Goal: Task Accomplishment & Management: Manage account settings

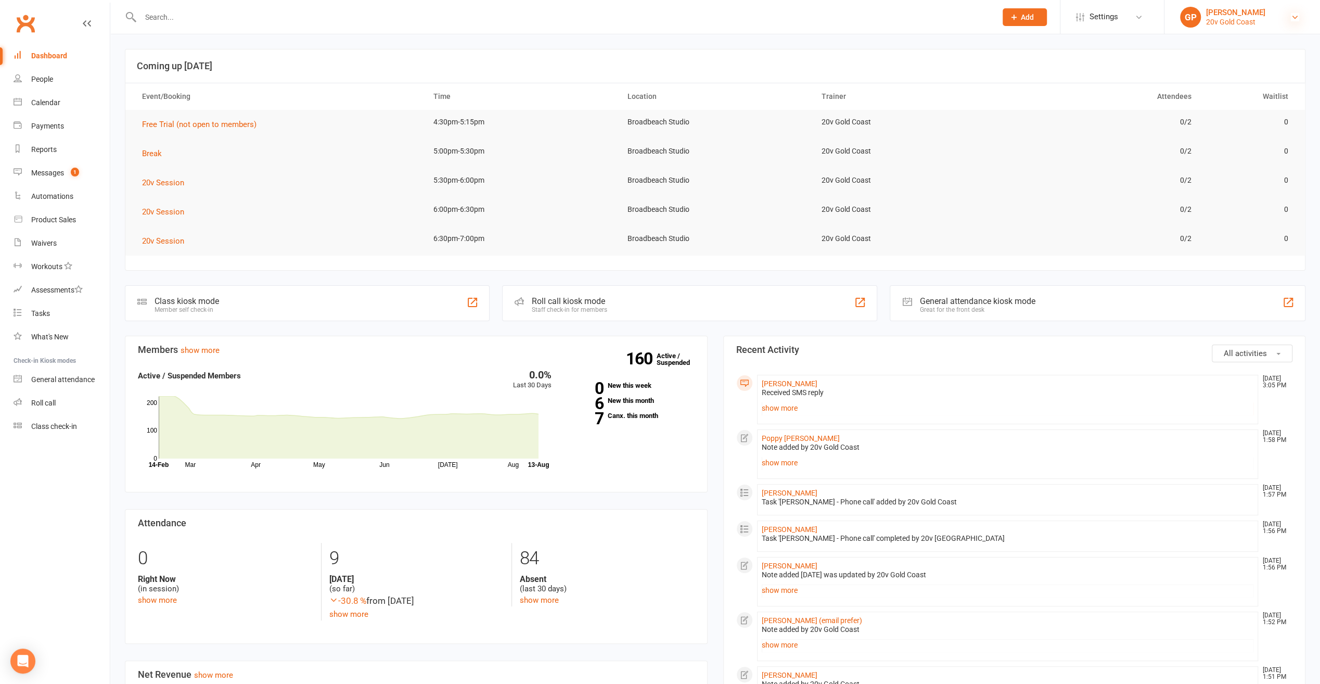
click at [1293, 17] on icon at bounding box center [1295, 17] width 8 height 8
click at [1249, 67] on link "Switch to: 20v Paddington" at bounding box center [1243, 71] width 156 height 24
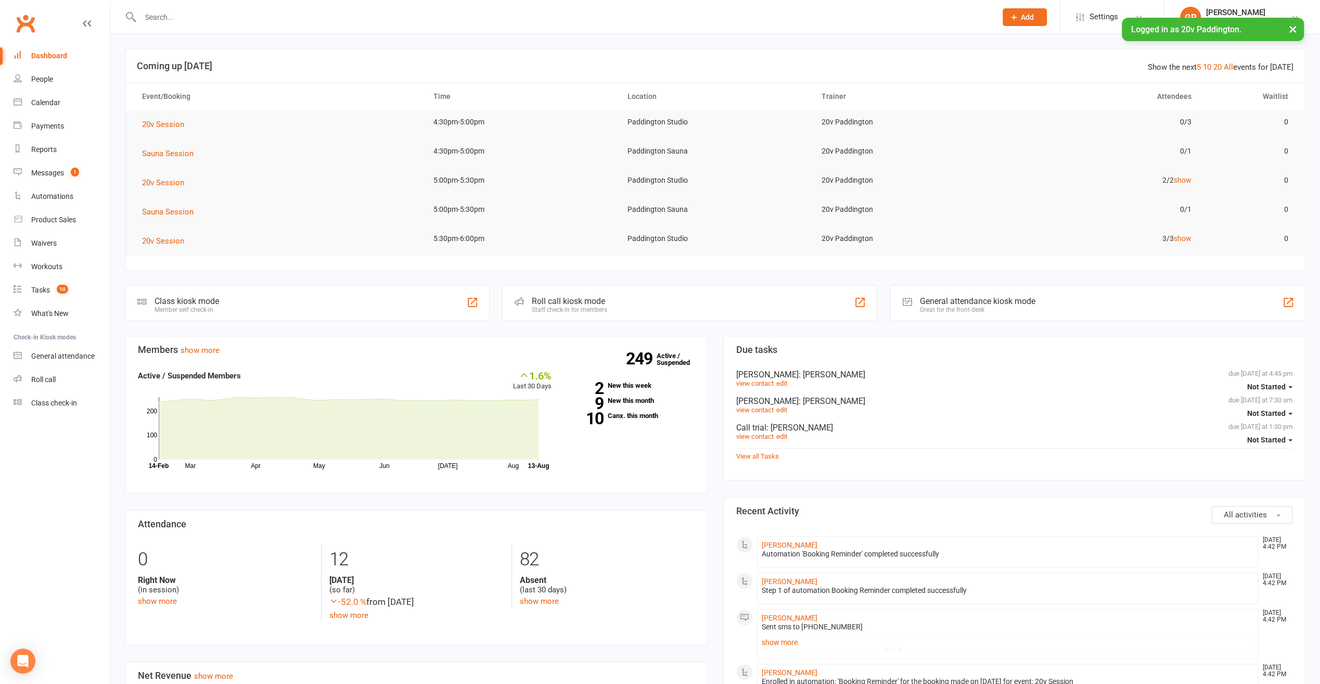
click at [633, 390] on div "249 Active / Suspended 2 New this week 9 New this month 10 Canx. this month" at bounding box center [630, 398] width 143 height 58
click at [631, 387] on link "2 New this week" at bounding box center [630, 385] width 127 height 7
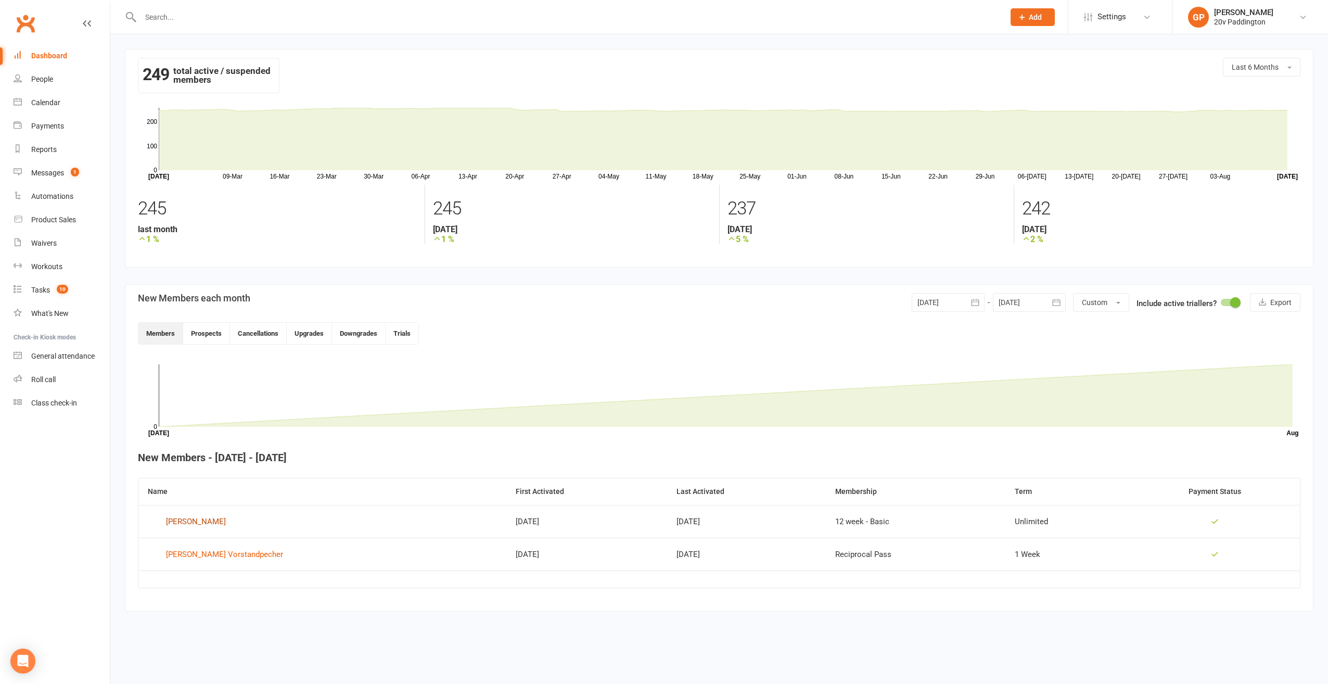
click at [210, 522] on div "Lucy Harrington" at bounding box center [196, 522] width 60 height 16
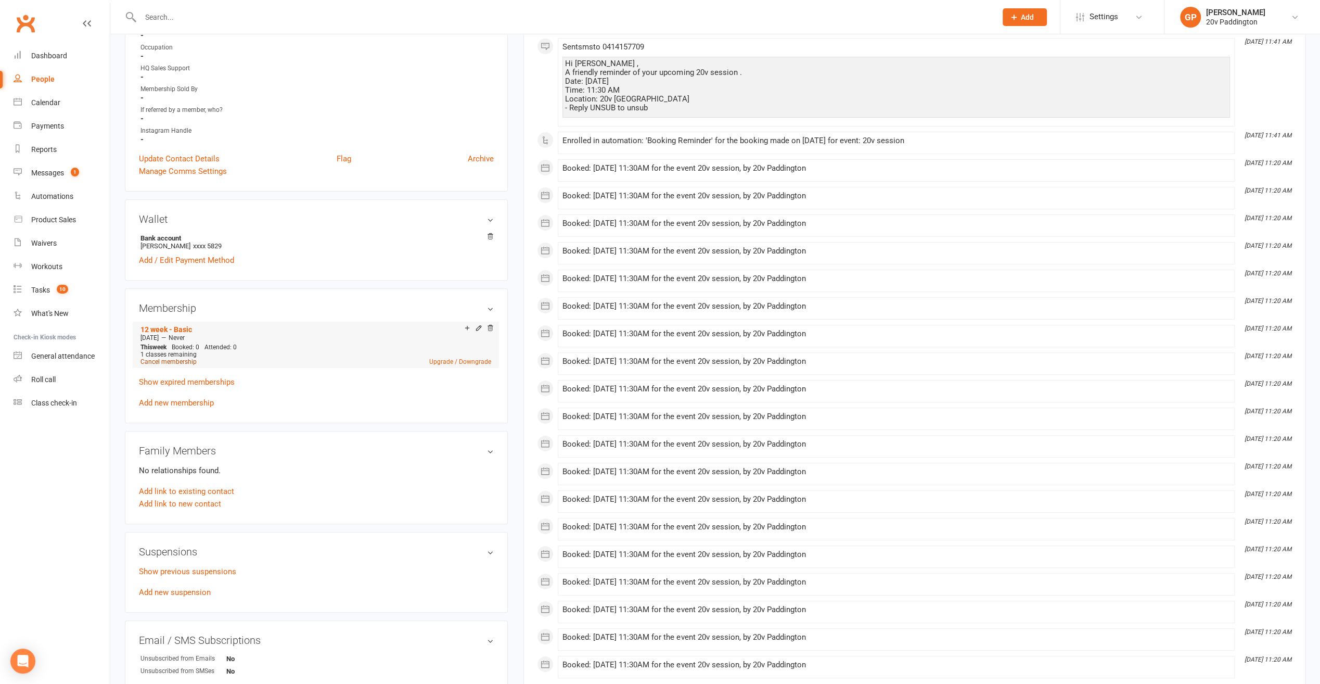
scroll to position [312, 0]
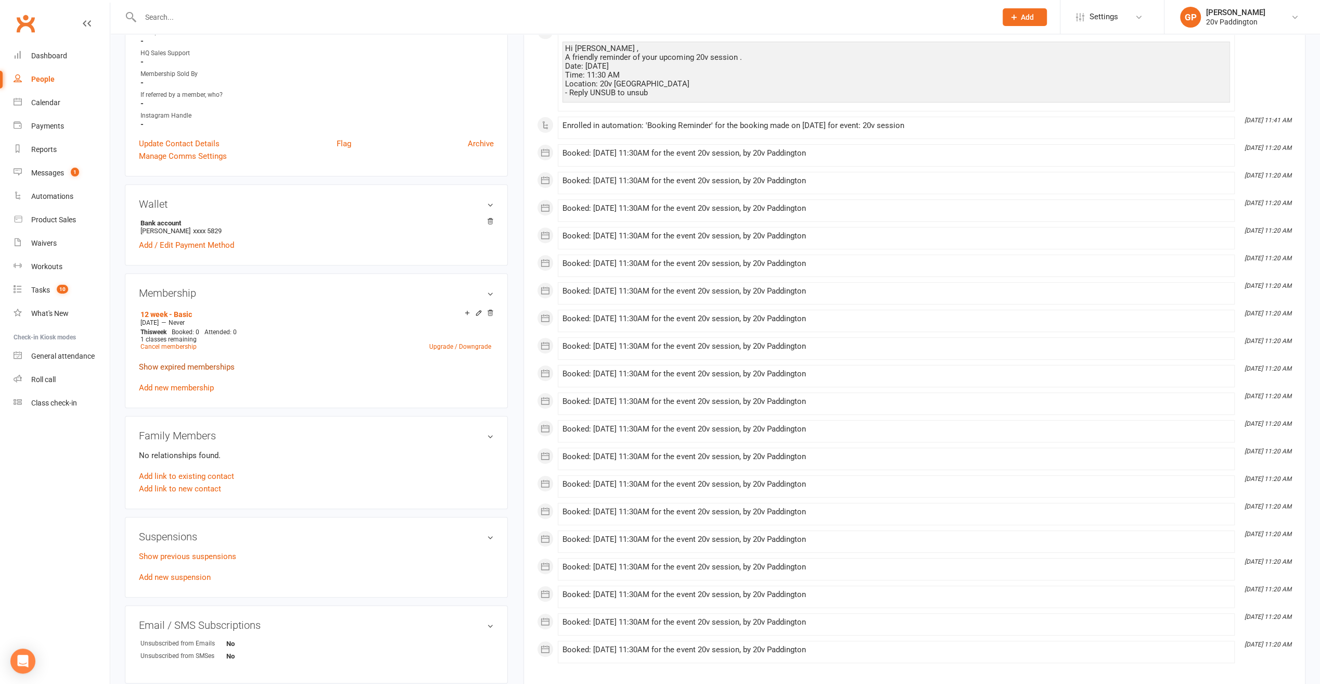
click at [180, 366] on link "Show expired memberships" at bounding box center [187, 366] width 96 height 9
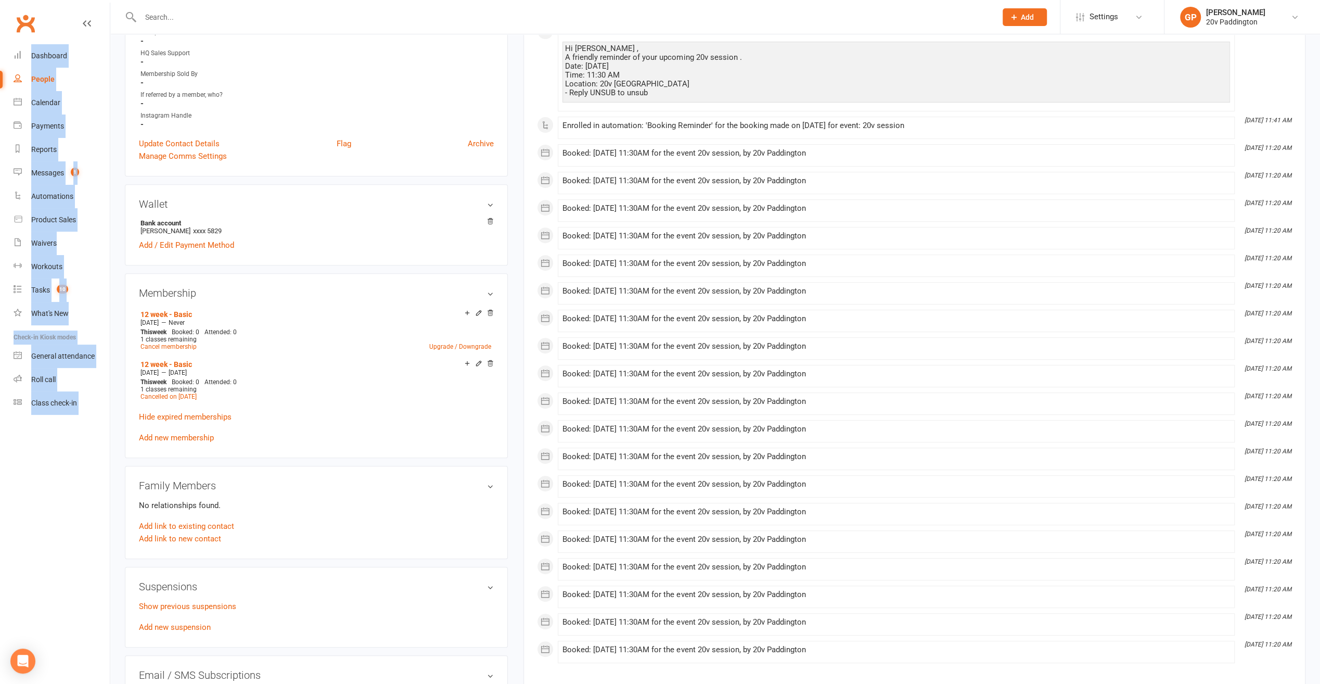
drag, startPoint x: 32, startPoint y: 4, endPoint x: 21, endPoint y: 15, distance: 15.1
click at [17, 6] on nav "Clubworx Dashboard People Calendar Payments Reports Messages 1 Automations Prod…" at bounding box center [55, 345] width 110 height 684
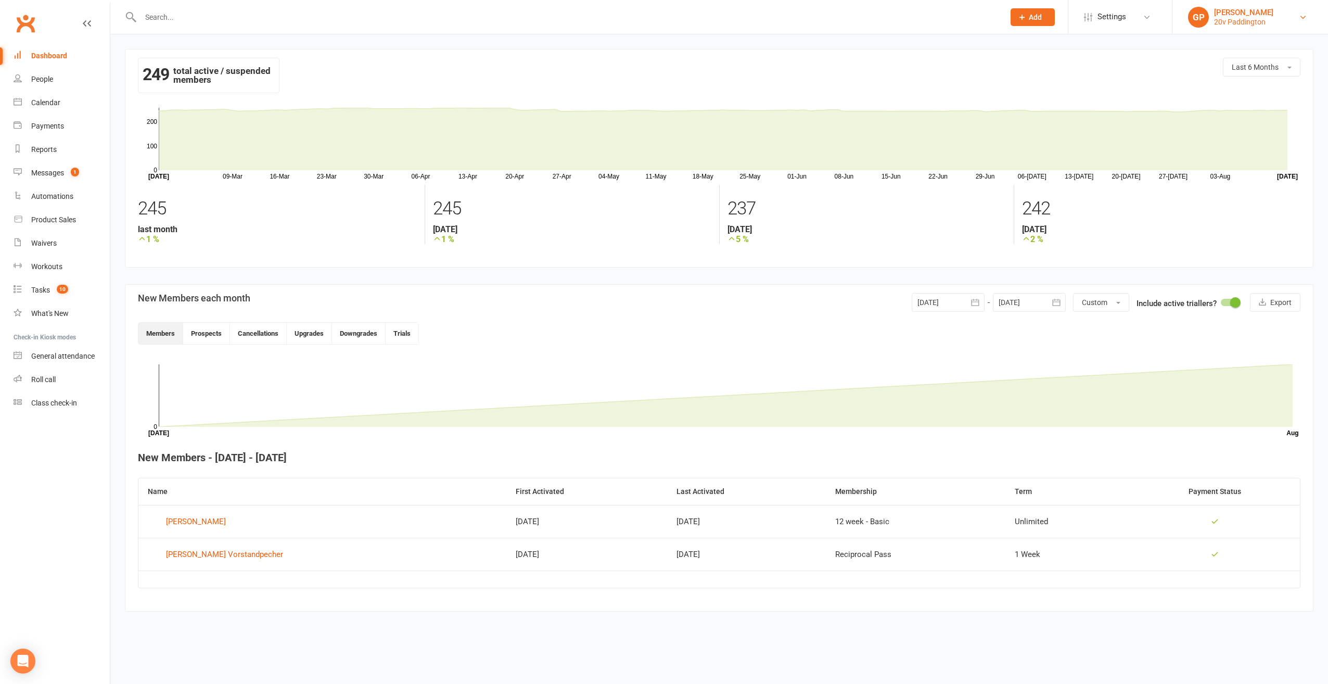
click at [1298, 18] on link "GP Graham Pearson 20v Paddington" at bounding box center [1250, 17] width 124 height 21
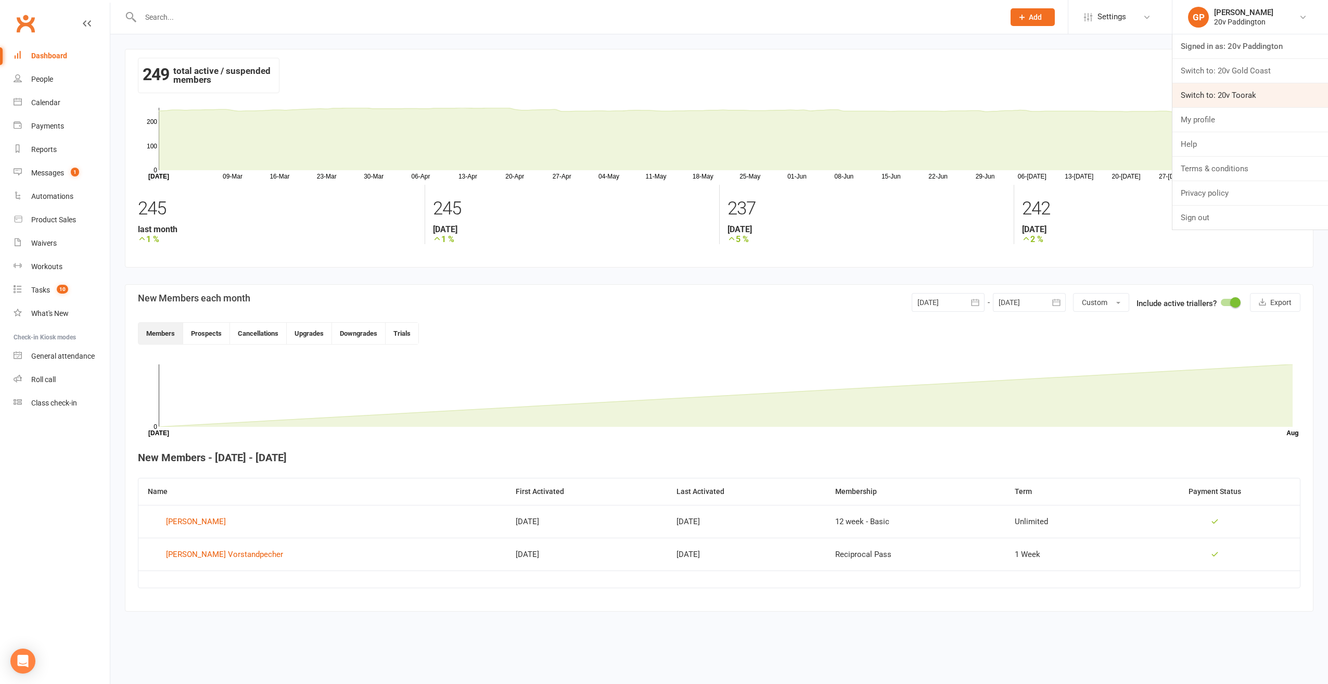
click at [1259, 88] on link "Switch to: 20v Toorak" at bounding box center [1250, 95] width 156 height 24
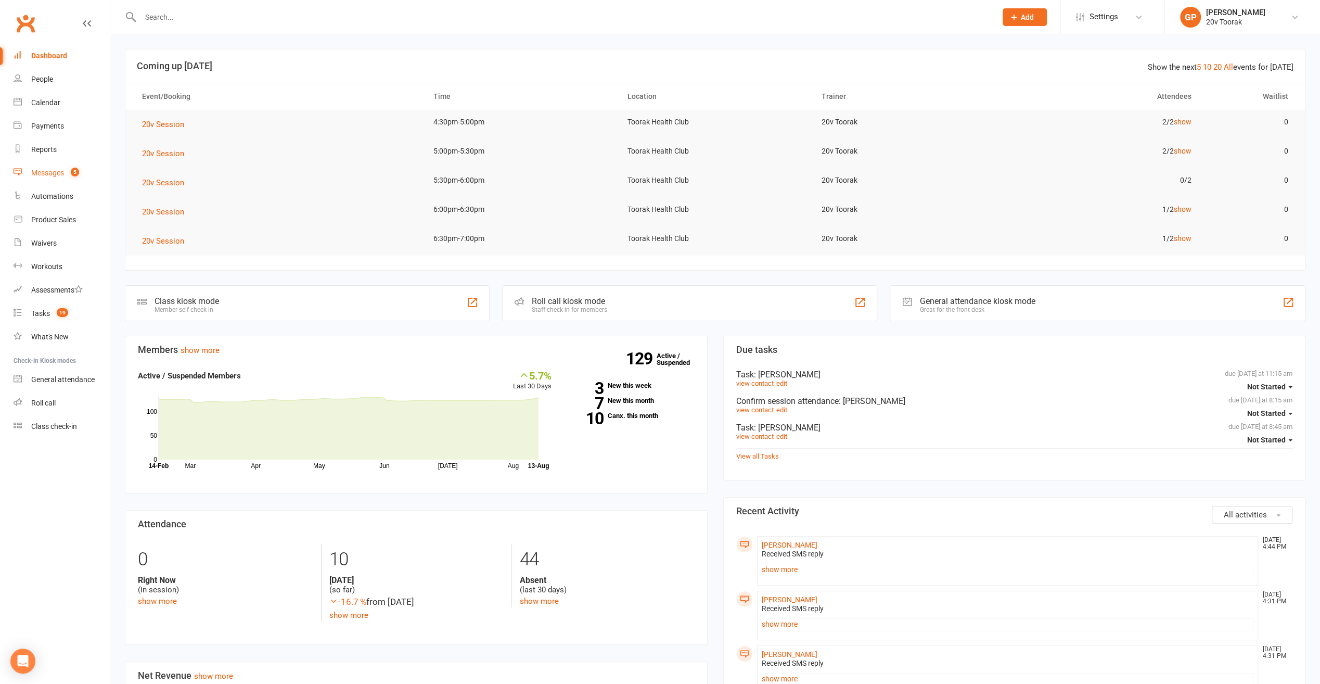
click at [59, 167] on link "Messages 5" at bounding box center [62, 172] width 96 height 23
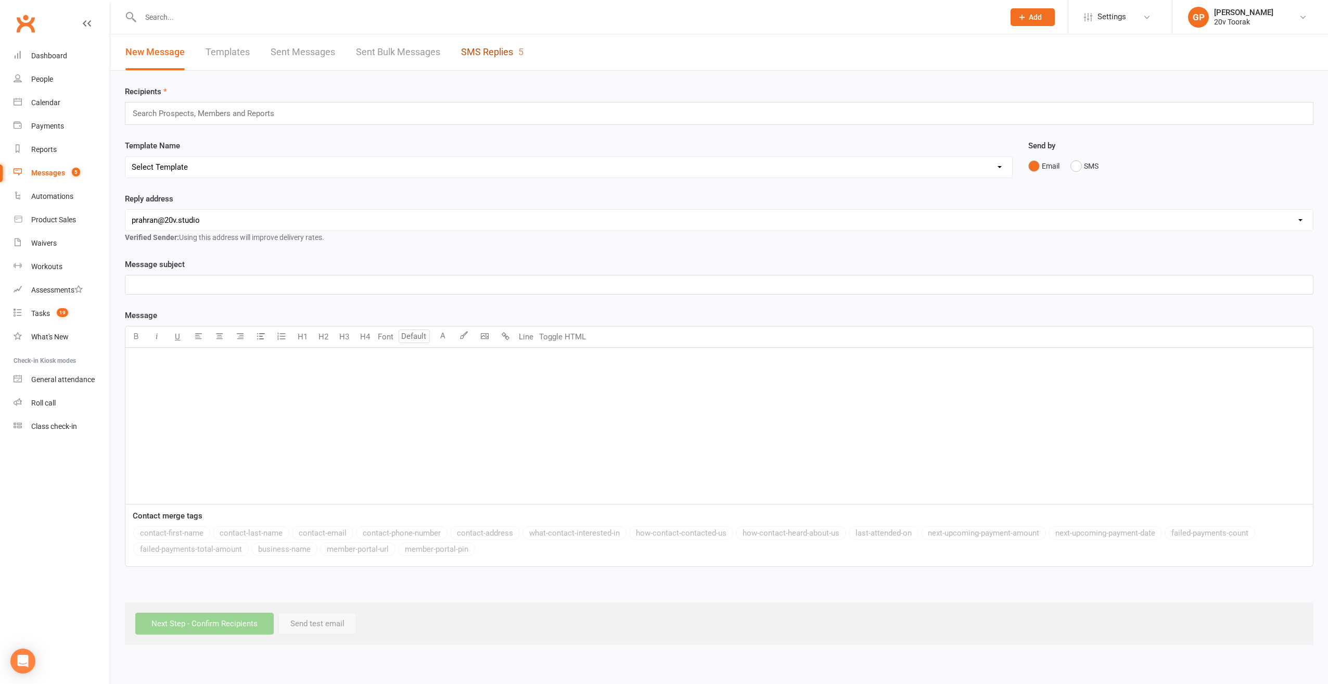
click at [514, 54] on link "SMS Replies 5" at bounding box center [492, 52] width 62 height 36
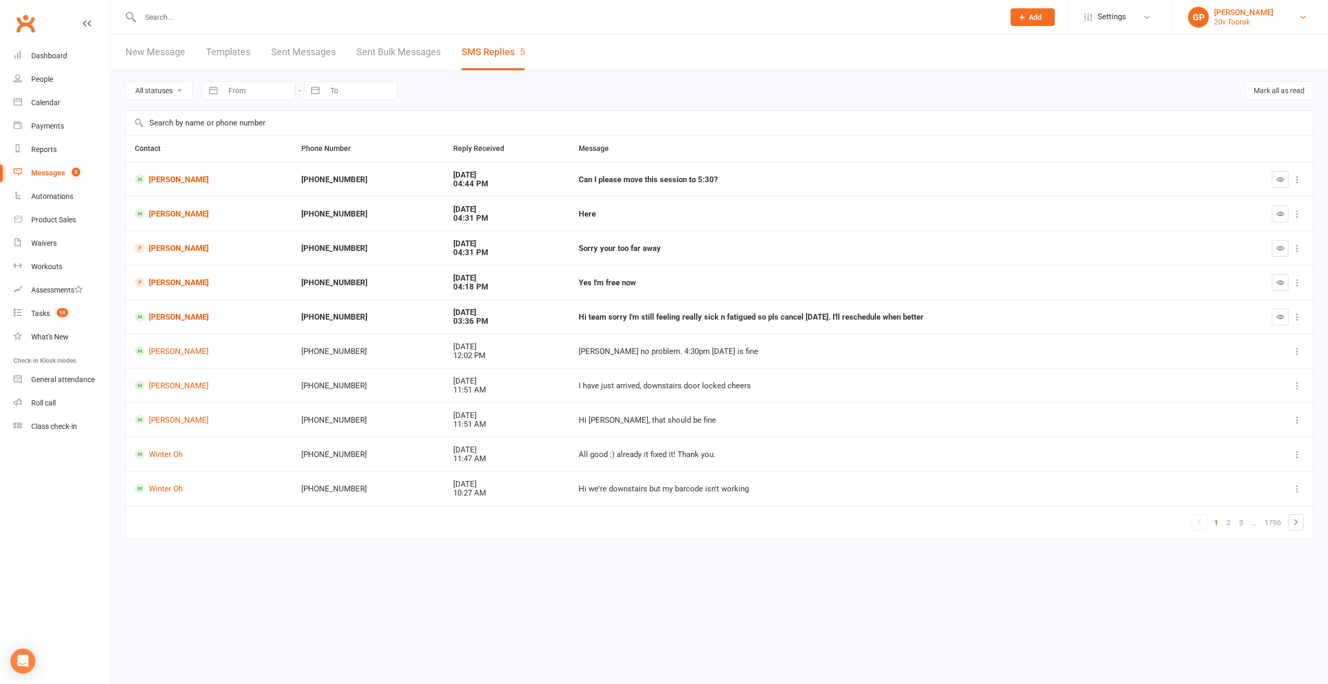
click at [1287, 20] on link "GP Graham Pearson 20v Toorak" at bounding box center [1250, 17] width 124 height 21
click at [1250, 62] on link "Switch to: 20v Gold Coast" at bounding box center [1250, 71] width 156 height 24
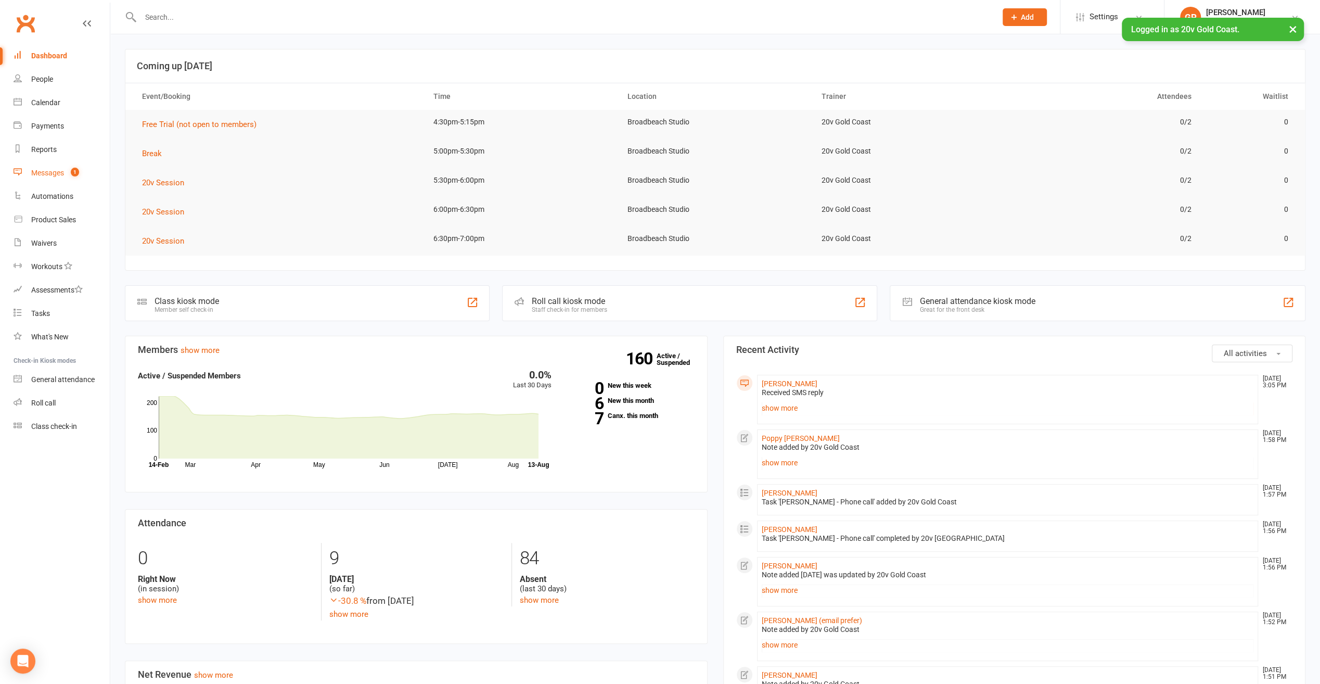
click at [50, 175] on div "Messages" at bounding box center [47, 173] width 33 height 8
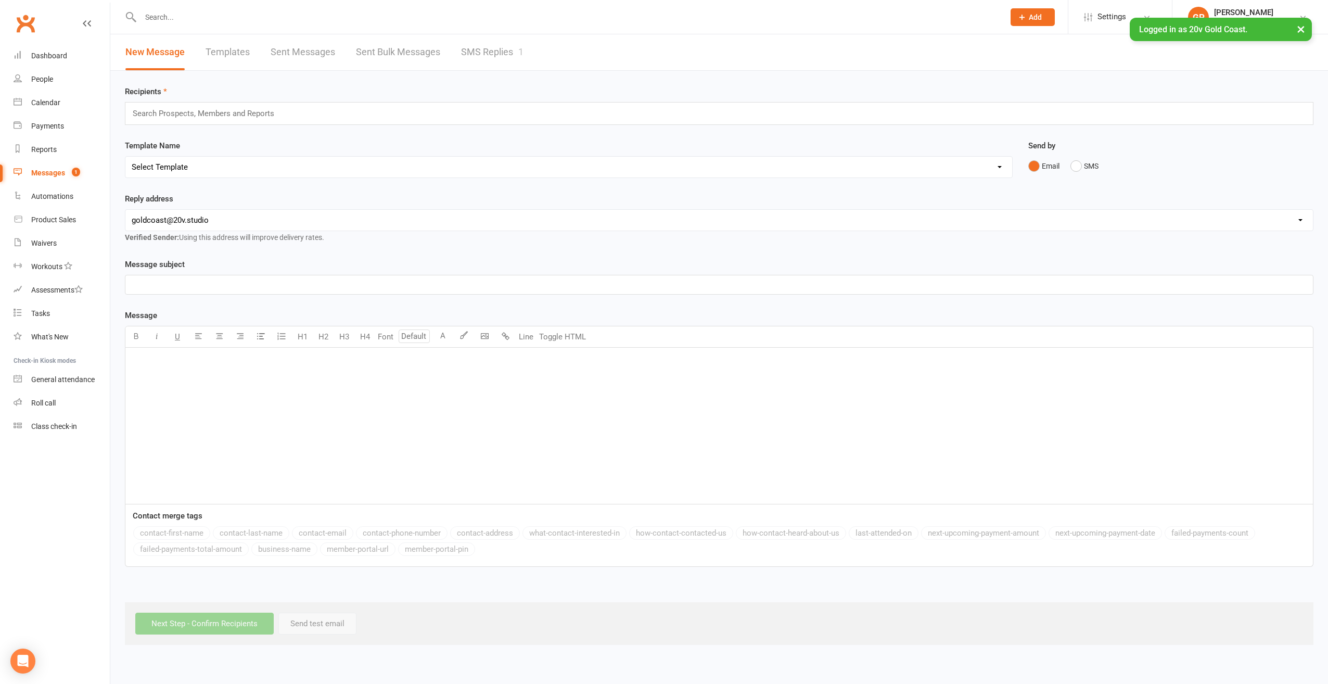
click at [493, 55] on link "SMS Replies 1" at bounding box center [492, 52] width 62 height 36
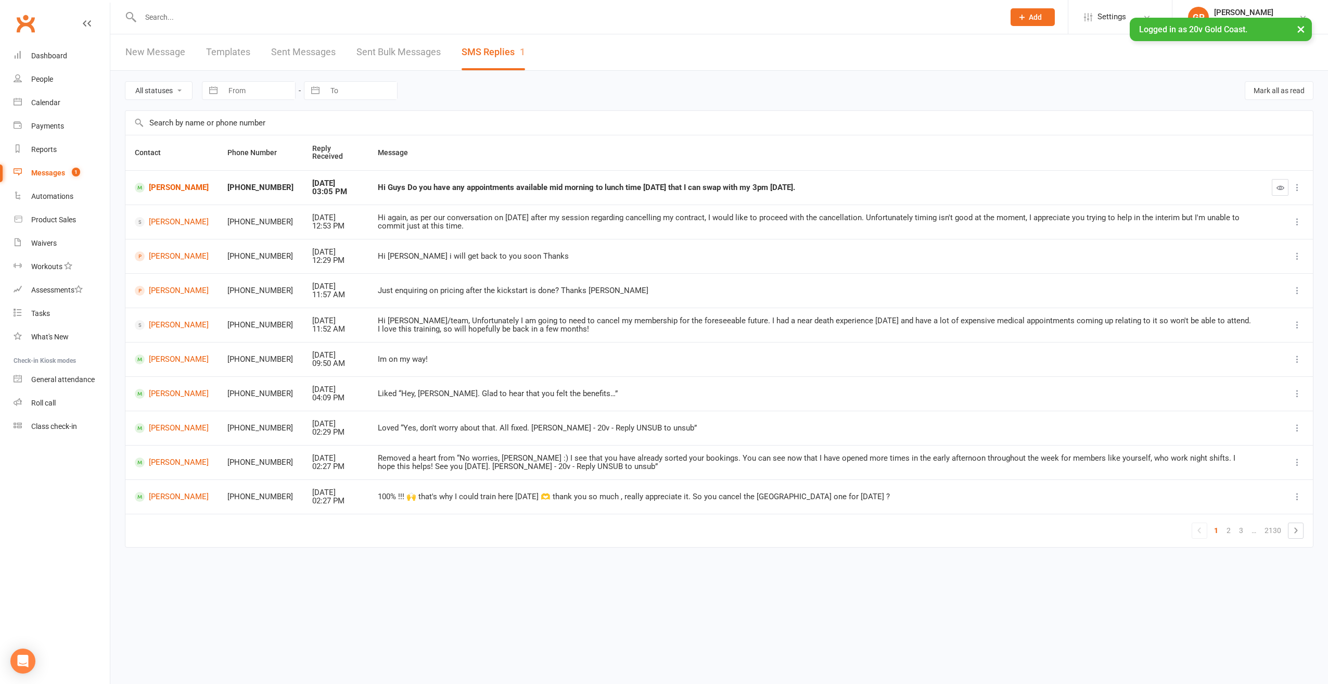
click at [1298, 27] on button "×" at bounding box center [1301, 29] width 19 height 22
click at [46, 80] on div "People" at bounding box center [42, 79] width 22 height 8
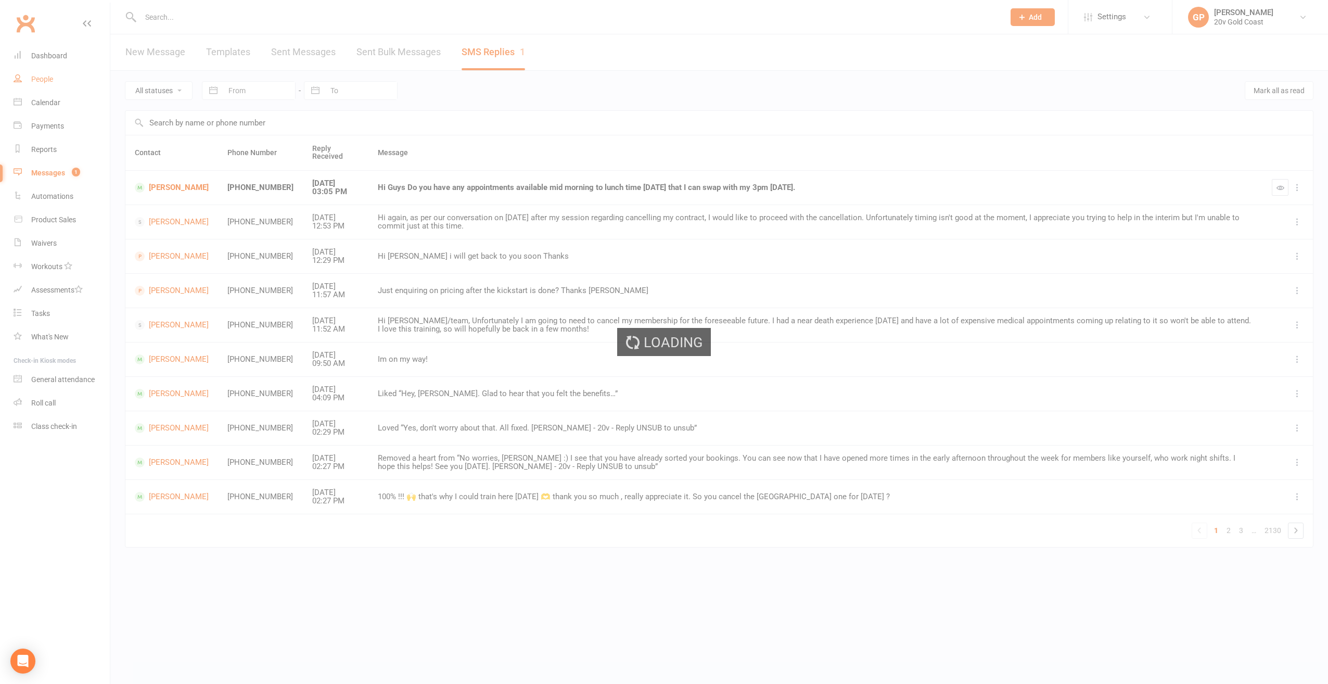
select select "100"
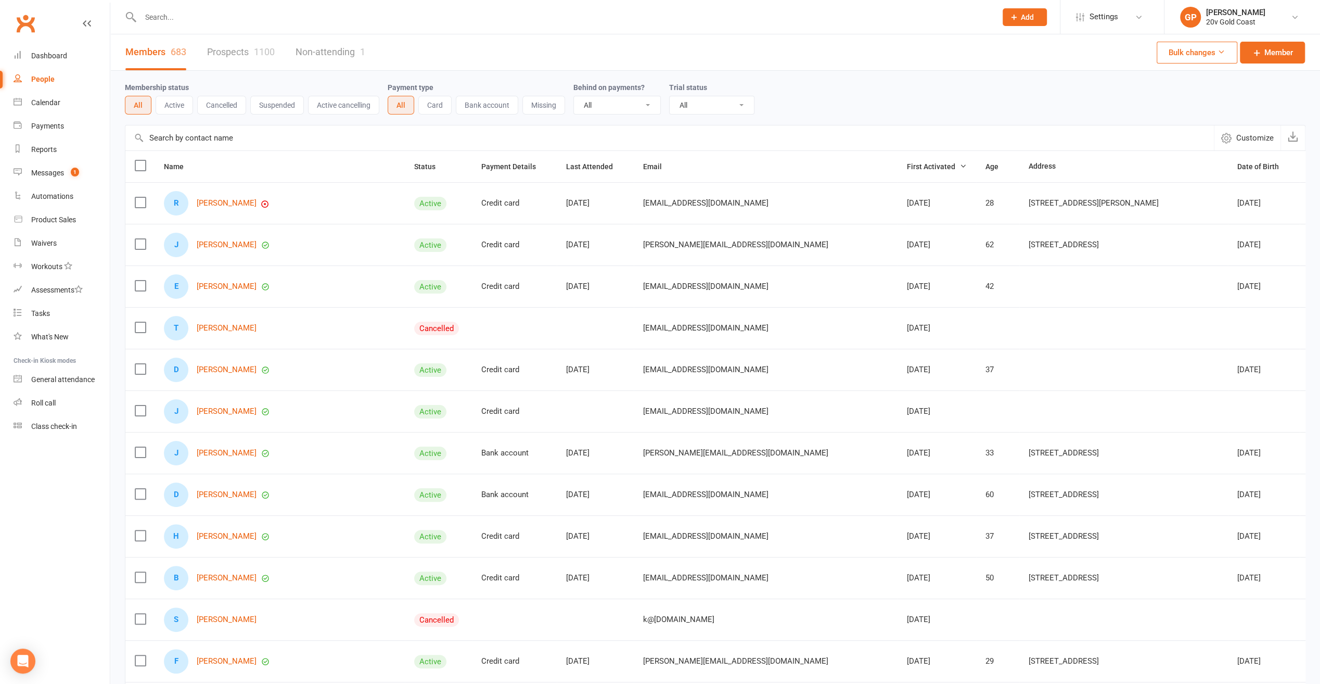
click at [247, 54] on link "Prospects 1100" at bounding box center [241, 52] width 68 height 36
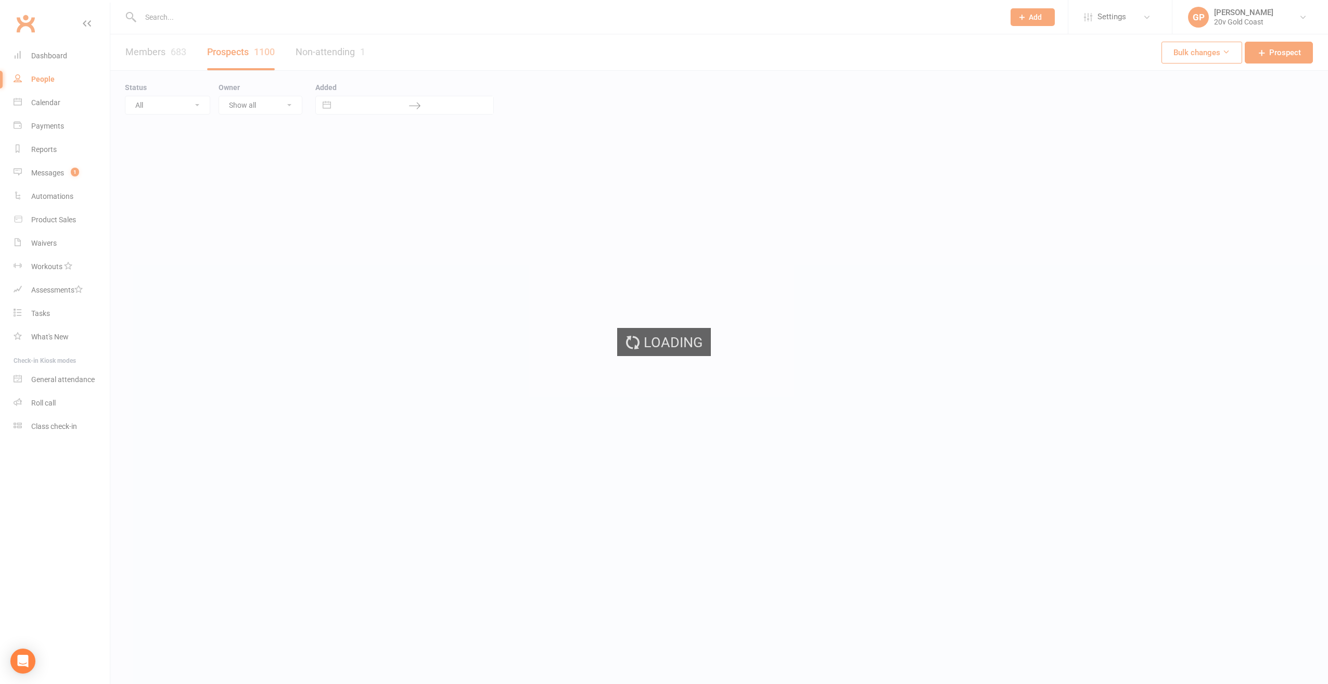
select select "100"
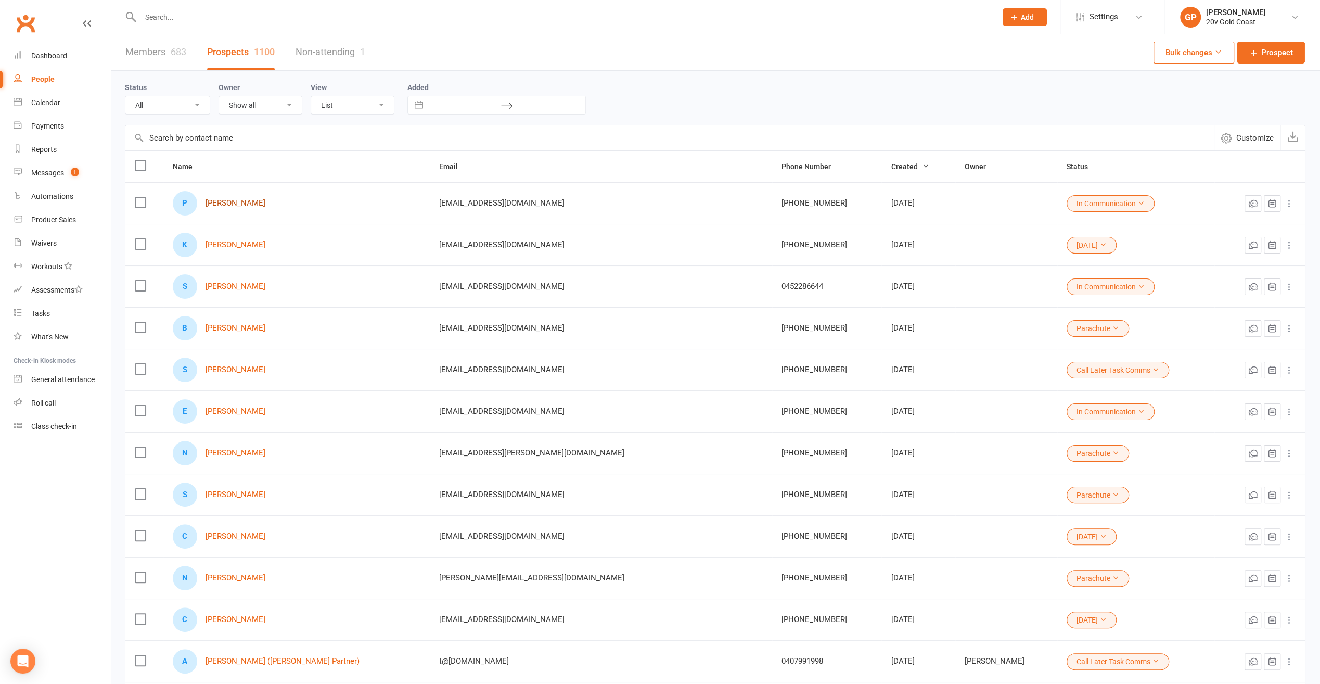
click at [251, 200] on link "[PERSON_NAME]" at bounding box center [236, 203] width 60 height 9
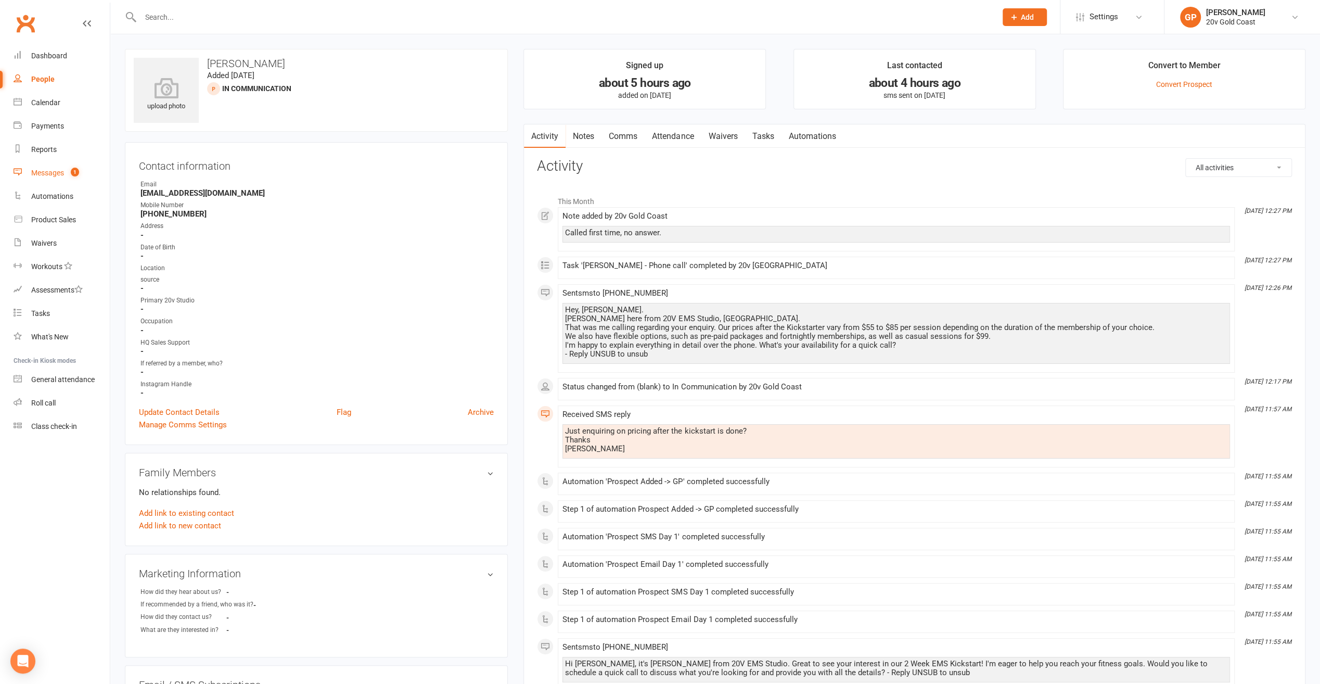
click at [61, 171] on div "Messages" at bounding box center [47, 173] width 33 height 8
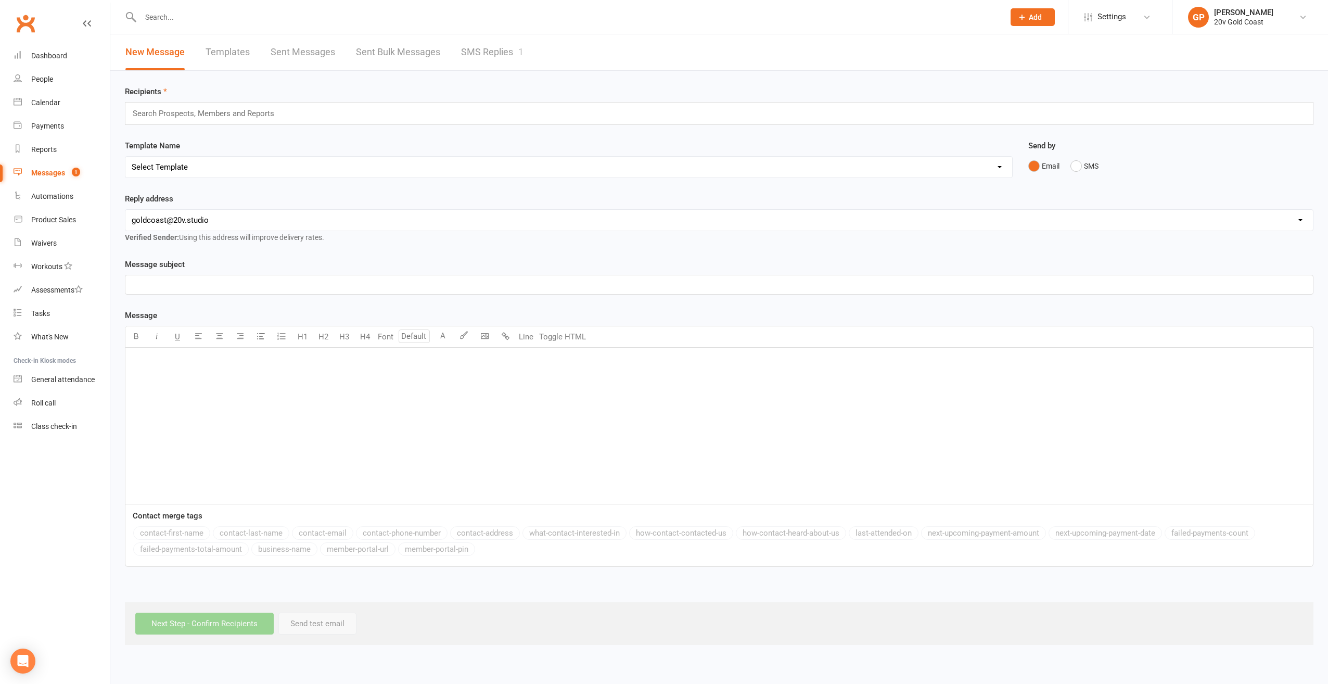
click at [495, 52] on link "SMS Replies 1" at bounding box center [492, 52] width 62 height 36
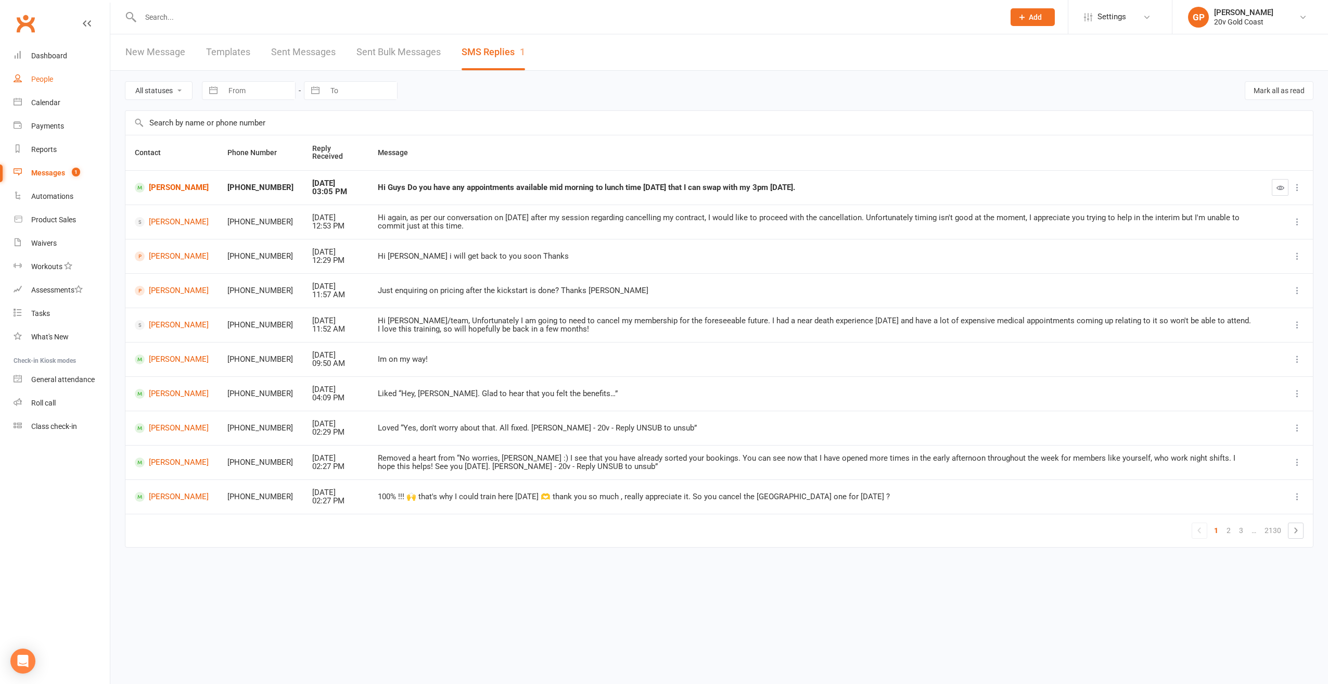
click at [49, 79] on div "People" at bounding box center [42, 79] width 22 height 8
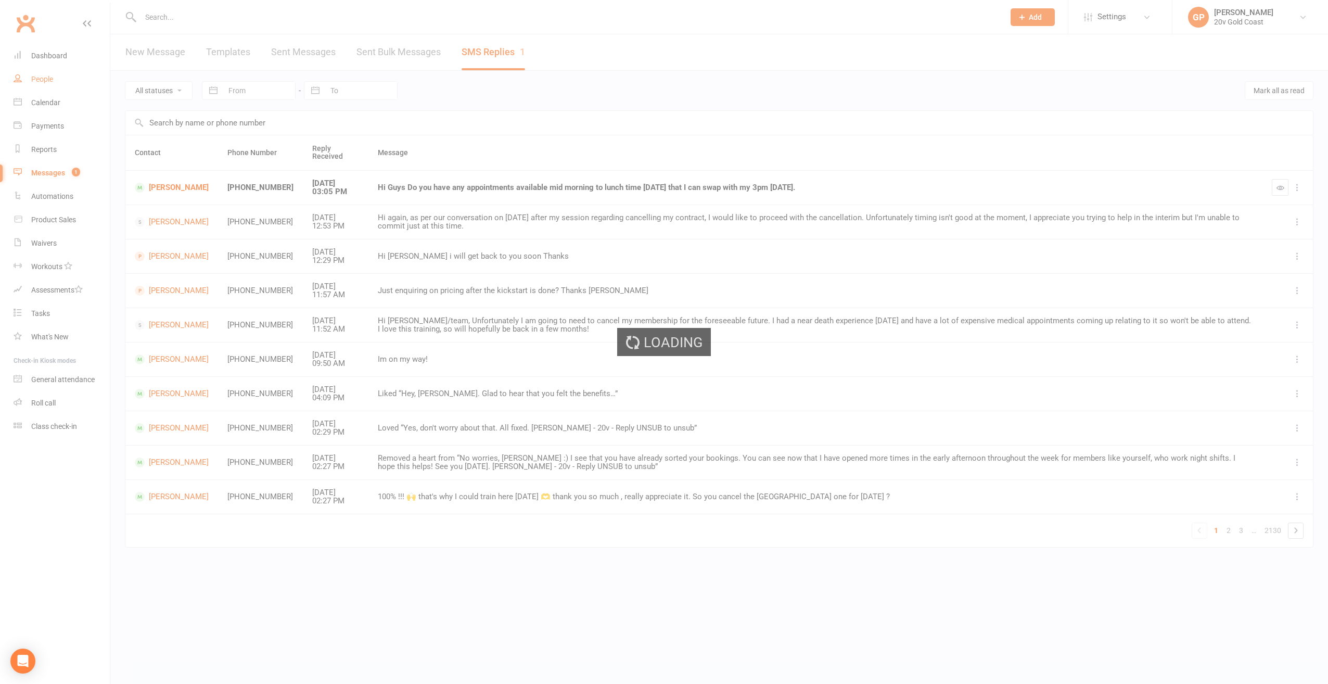
select select "100"
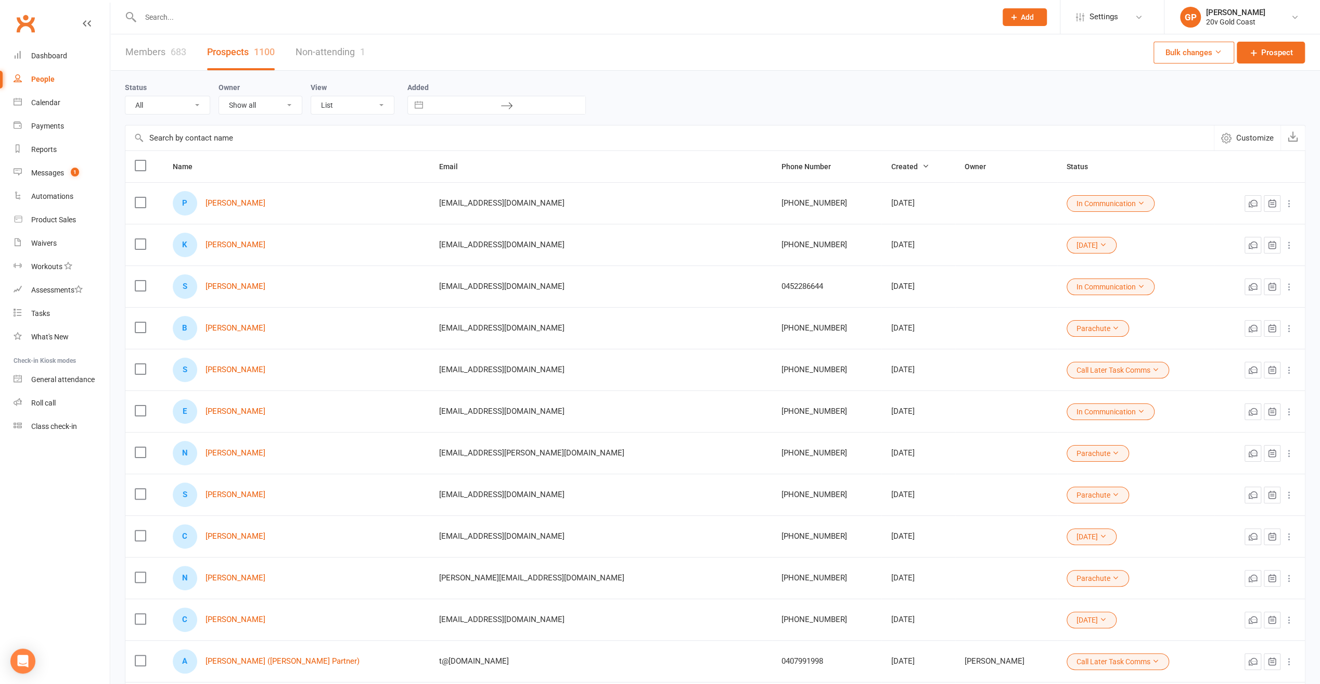
click at [204, 240] on div "K Krista Drake" at bounding box center [297, 245] width 248 height 24
click at [223, 246] on link "[PERSON_NAME]" at bounding box center [236, 244] width 60 height 9
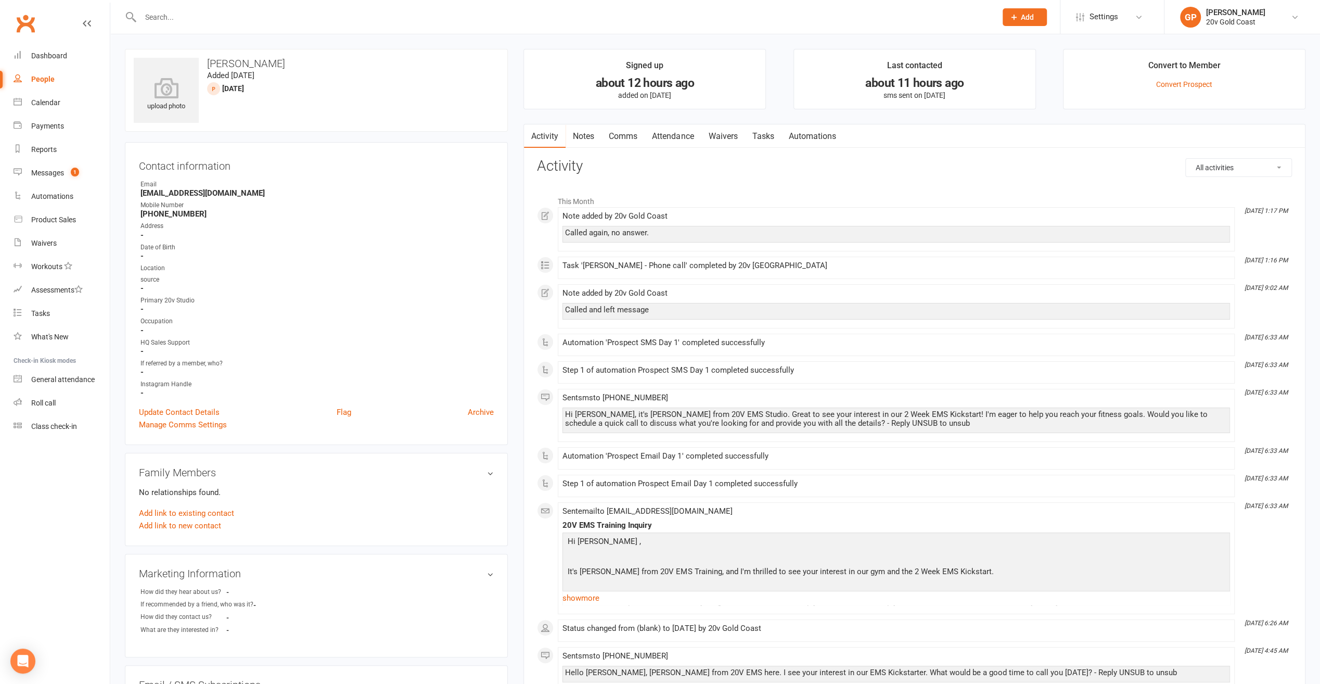
click at [586, 136] on link "Notes" at bounding box center [584, 136] width 36 height 24
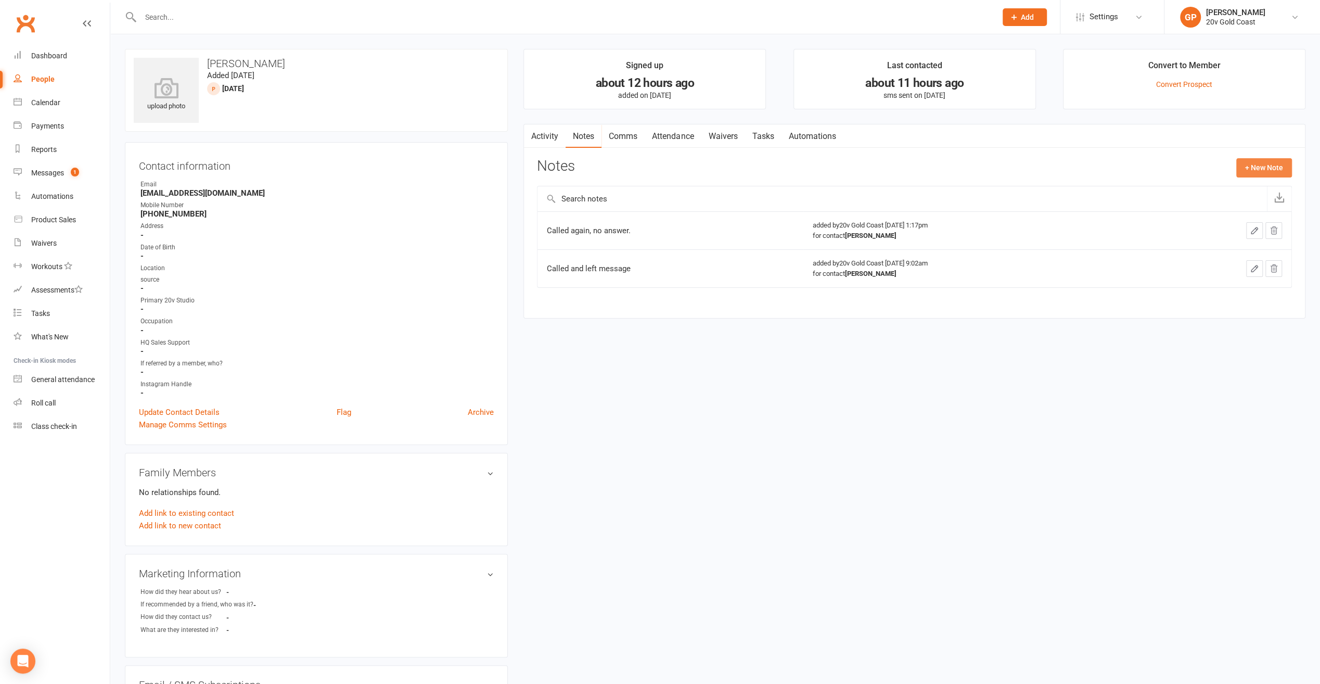
click at [1259, 167] on button "+ New Note" at bounding box center [1264, 167] width 56 height 19
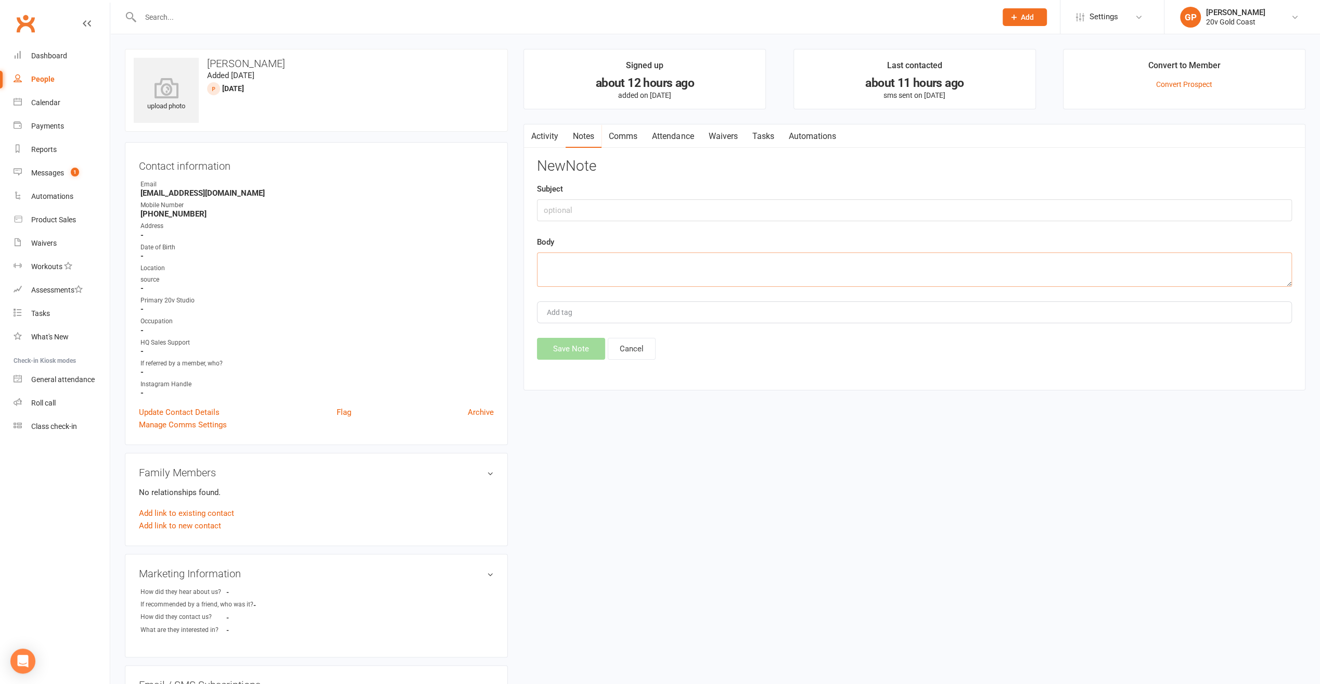
click at [577, 256] on textarea at bounding box center [914, 269] width 755 height 34
type textarea "Called, left VM"
click at [573, 346] on button "Save Note" at bounding box center [571, 349] width 68 height 22
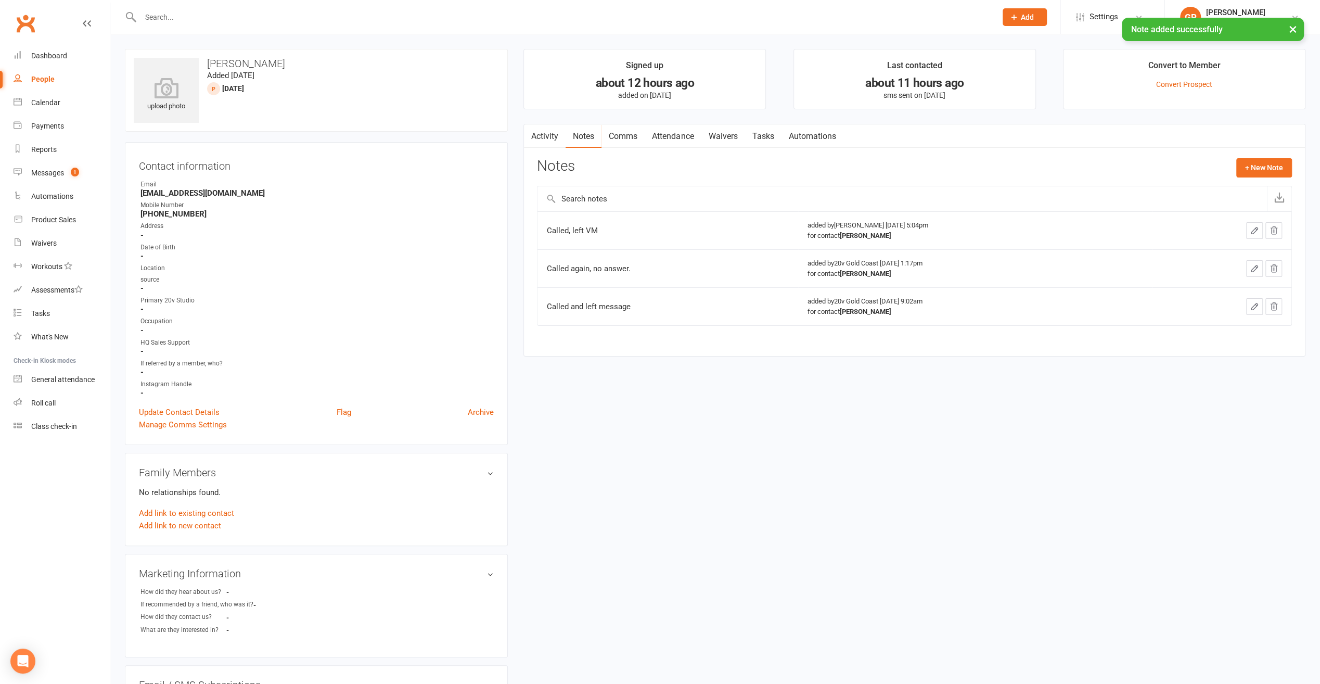
click at [555, 141] on link "Activity" at bounding box center [545, 136] width 42 height 24
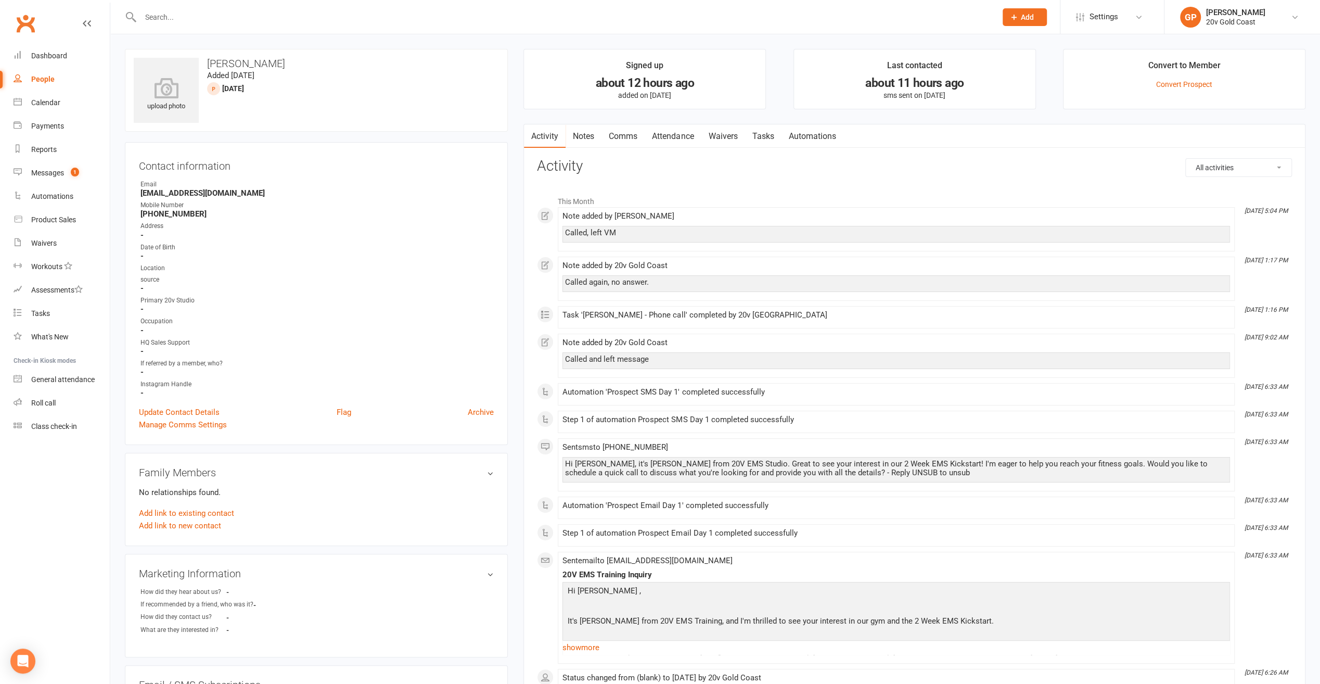
click at [36, 79] on div "People" at bounding box center [42, 79] width 23 height 8
select select "100"
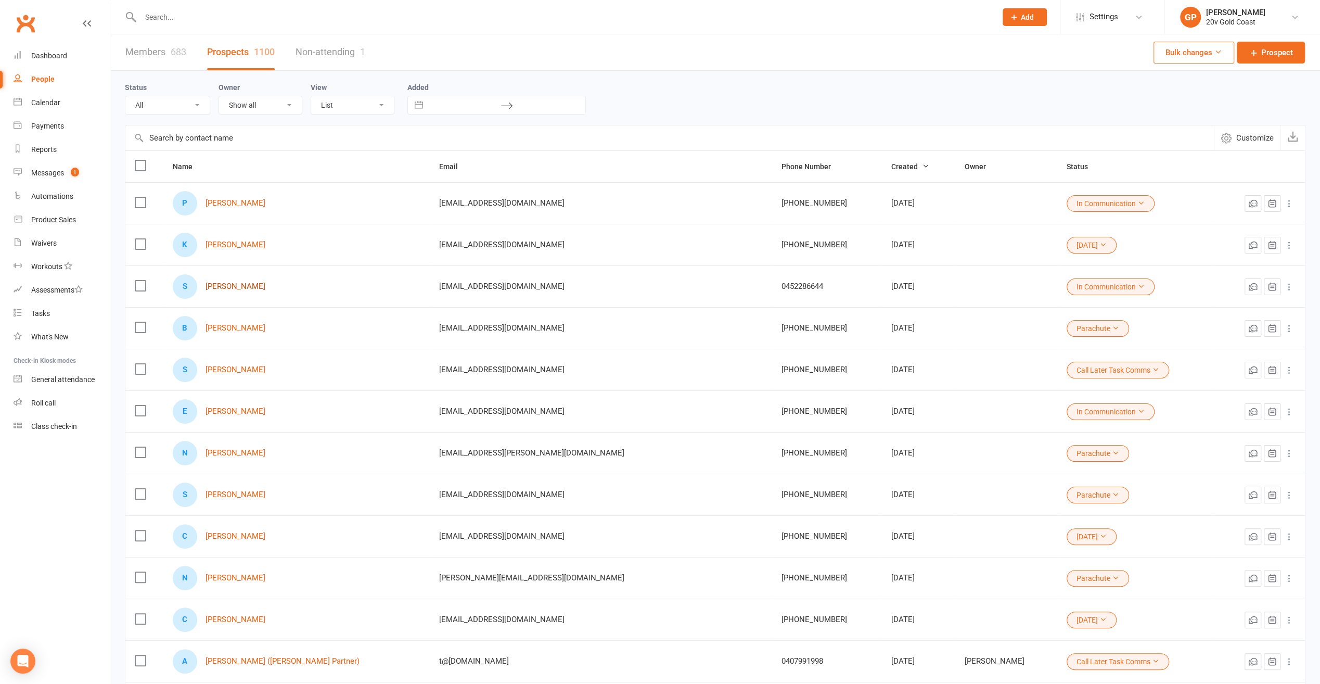
click at [240, 285] on link "[PERSON_NAME]" at bounding box center [236, 286] width 60 height 9
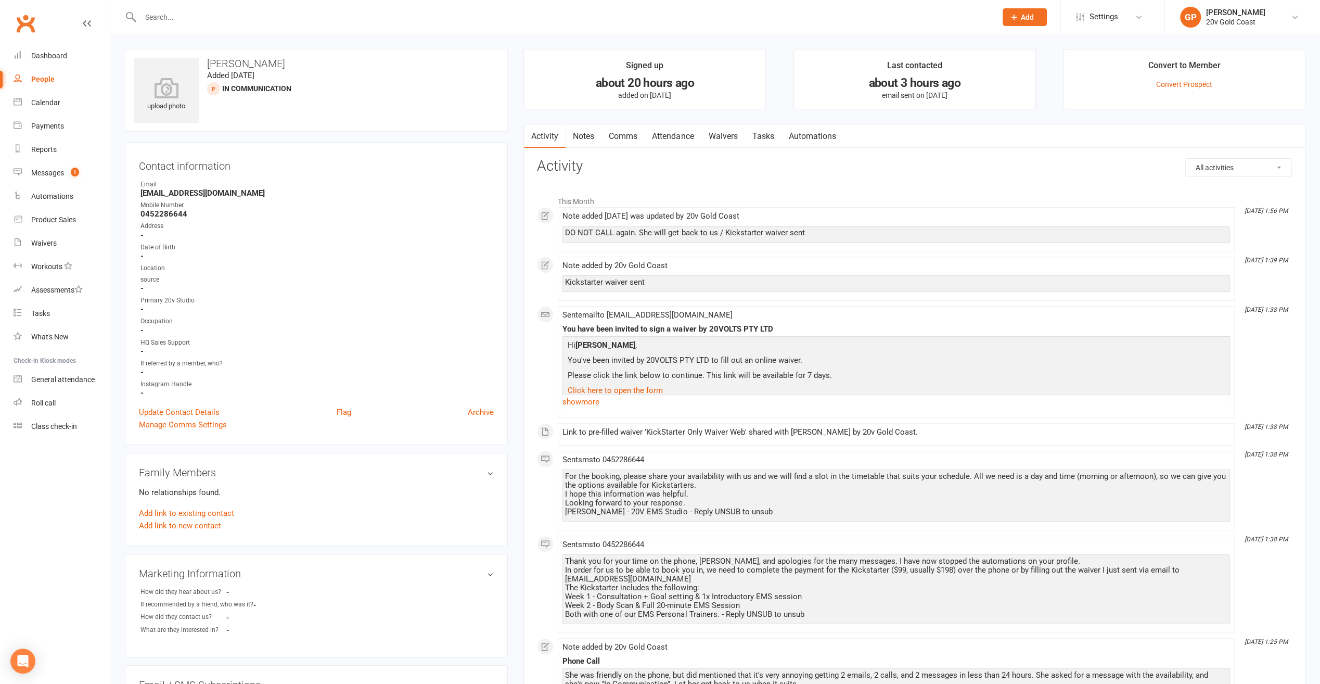
click at [43, 81] on div "People" at bounding box center [42, 79] width 23 height 8
select select "100"
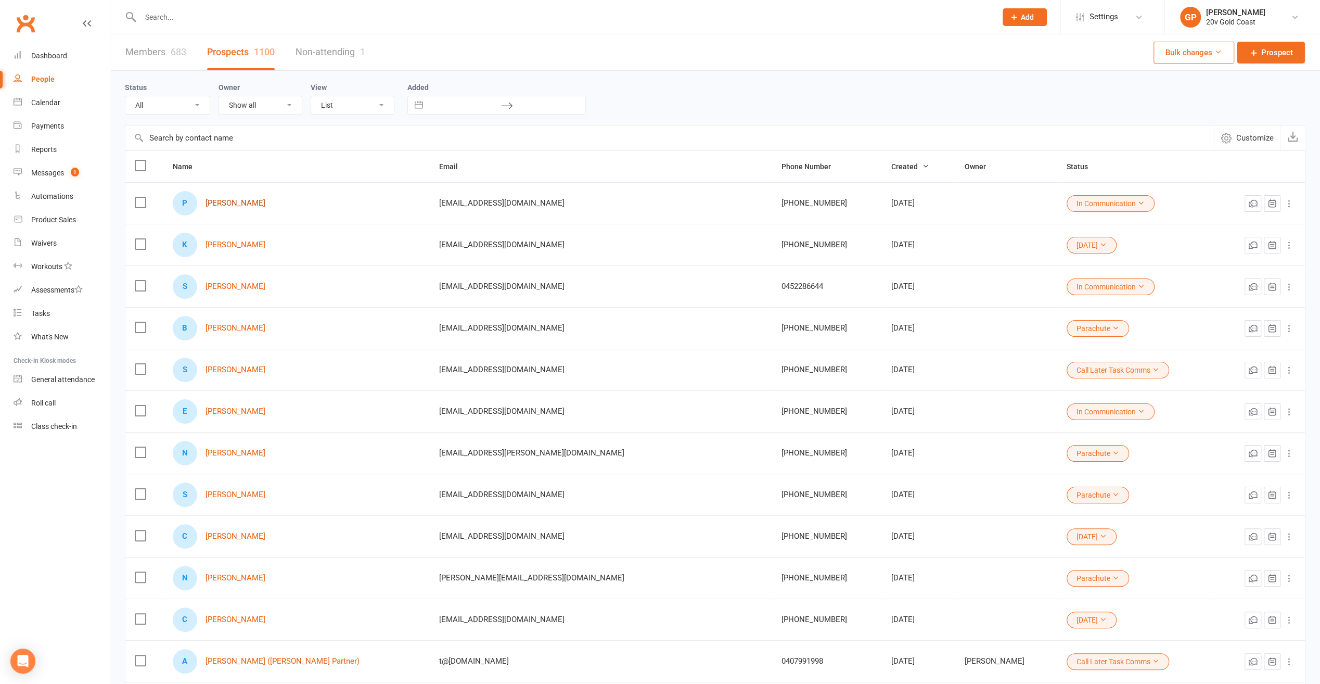
click at [236, 201] on link "[PERSON_NAME]" at bounding box center [236, 203] width 60 height 9
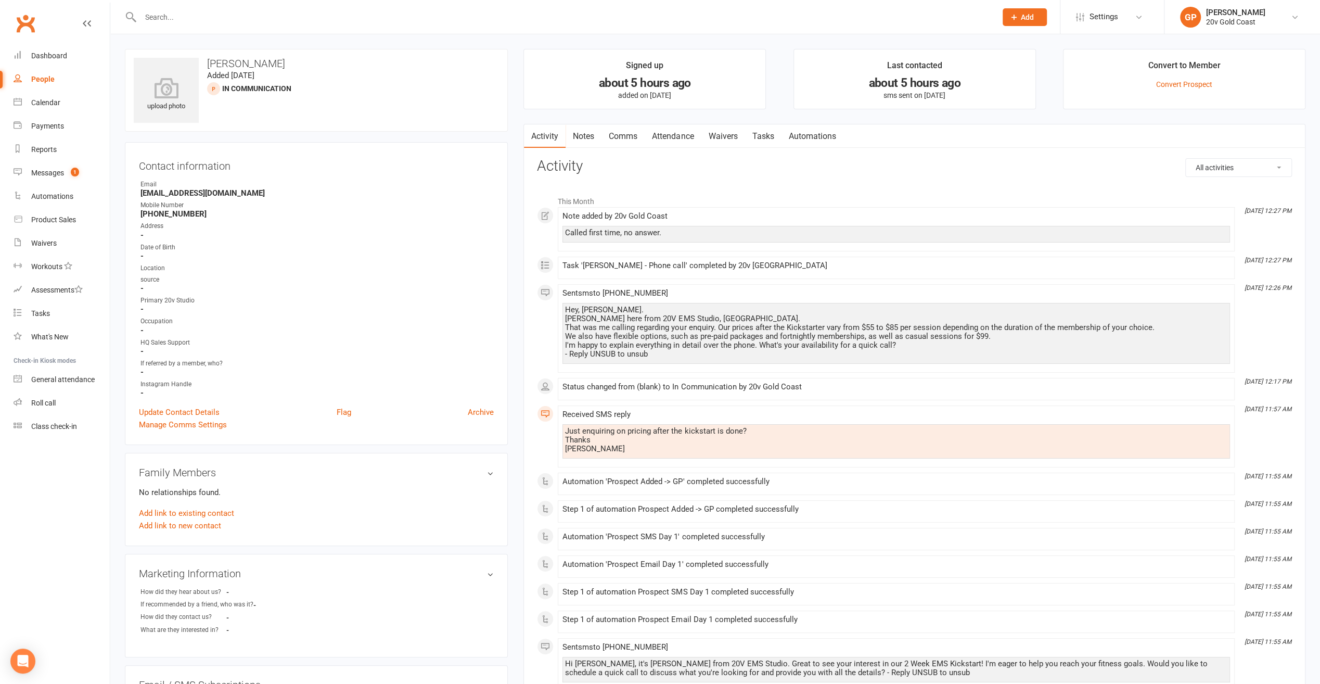
click at [589, 133] on link "Notes" at bounding box center [584, 136] width 36 height 24
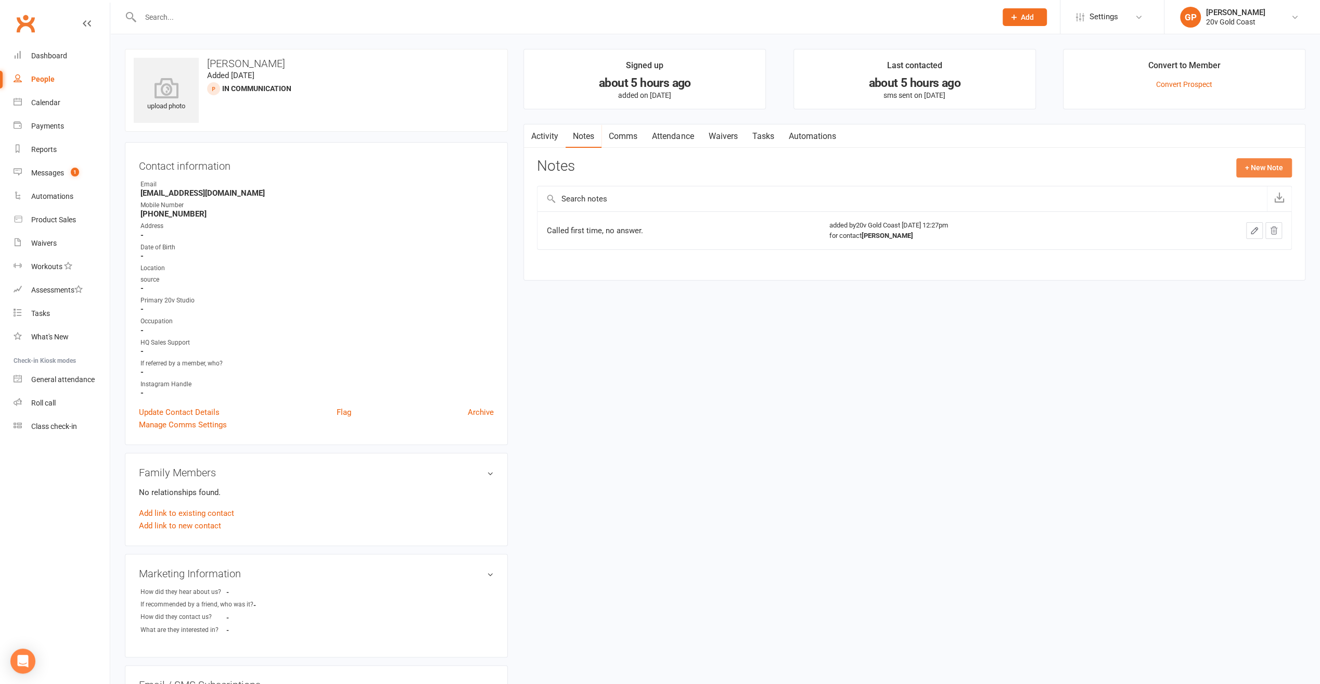
click at [1250, 171] on button "+ New Note" at bounding box center [1264, 167] width 56 height 19
click at [566, 256] on textarea at bounding box center [914, 269] width 755 height 34
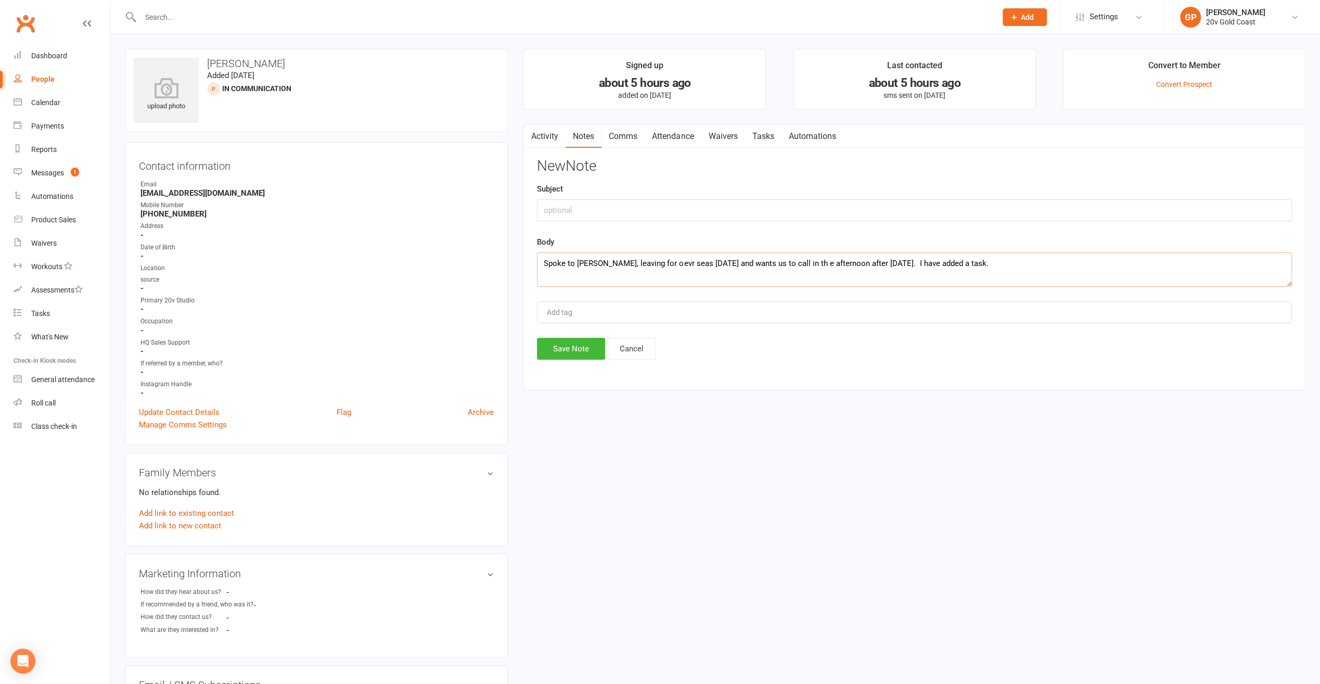
click at [802, 263] on textarea "Spoke to Phillips, leaving for oevr seas tomorrow and wants us to call in th e …" at bounding box center [914, 269] width 755 height 34
type textarea "Spoke to [PERSON_NAME], leaving for overseas [DATE] and wants us to call in the…"
click at [577, 343] on button "Save Note" at bounding box center [571, 349] width 68 height 22
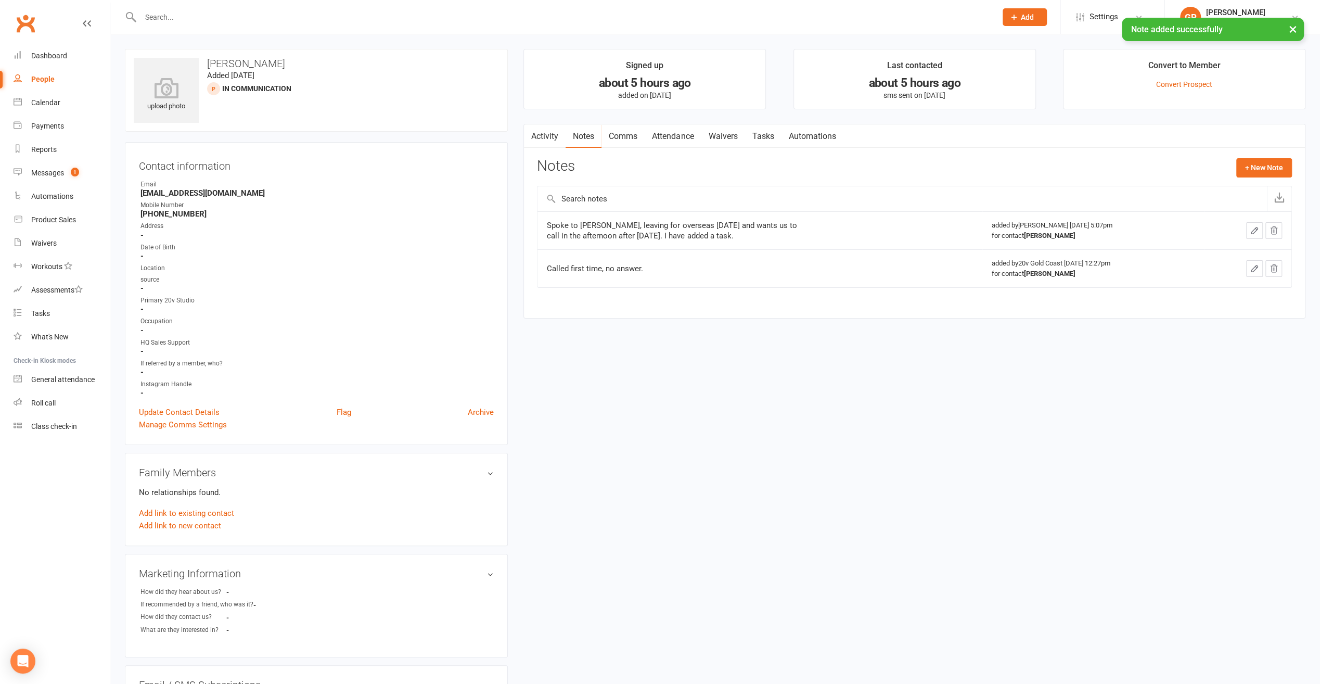
click at [767, 141] on link "Tasks" at bounding box center [763, 136] width 36 height 24
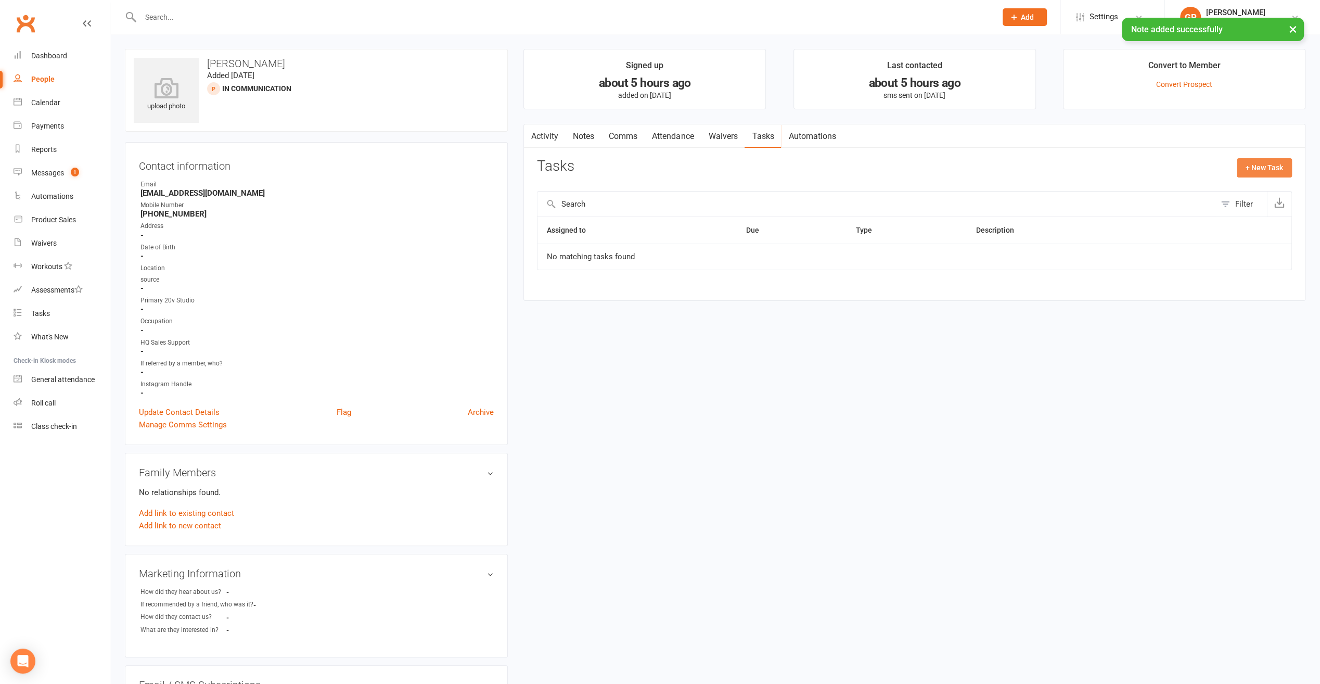
click at [1277, 167] on button "+ New Task" at bounding box center [1264, 167] width 55 height 19
select select "50614"
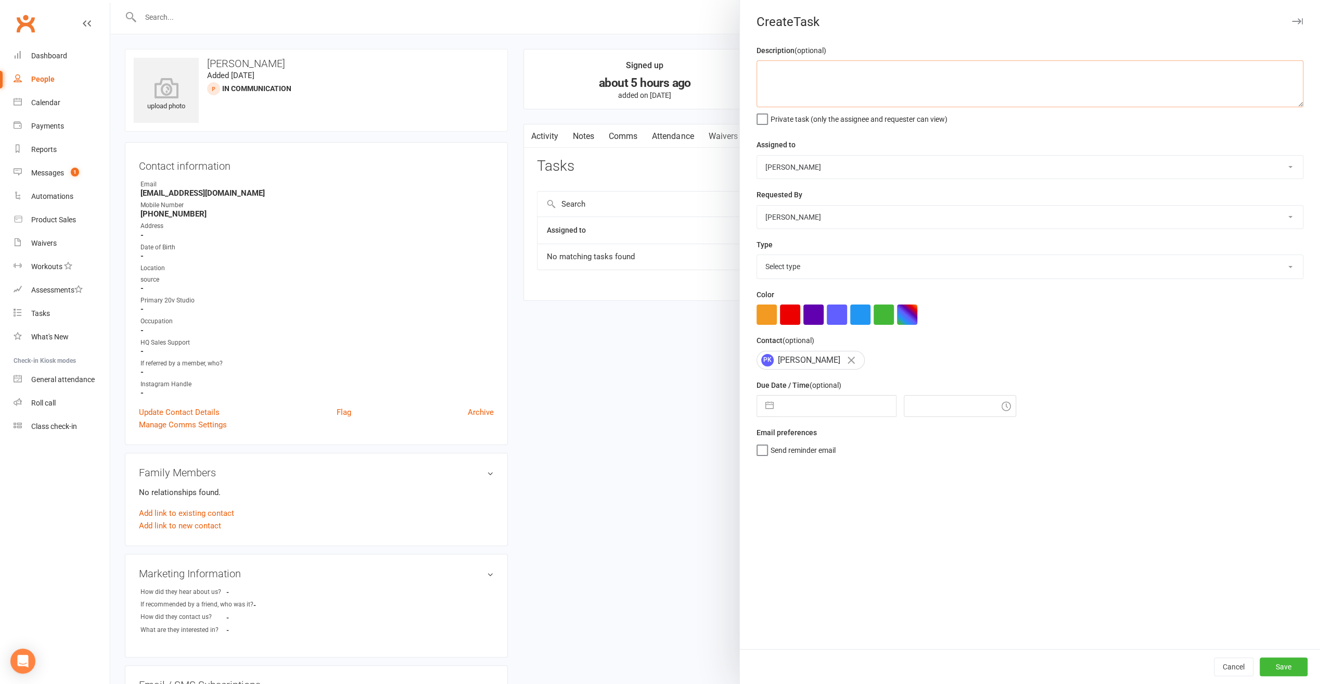
click at [792, 79] on textarea at bounding box center [1030, 83] width 547 height 47
click at [783, 260] on select "Select type Call to confirm trial Cancel down Cancel down natasha and brent jam…" at bounding box center [1030, 266] width 546 height 23
select select "22375"
click at [757, 255] on select "Select type Call to confirm trial Cancel down Cancel down natasha and brent jam…" at bounding box center [1030, 266] width 546 height 23
click at [880, 311] on button "button" at bounding box center [884, 314] width 20 height 20
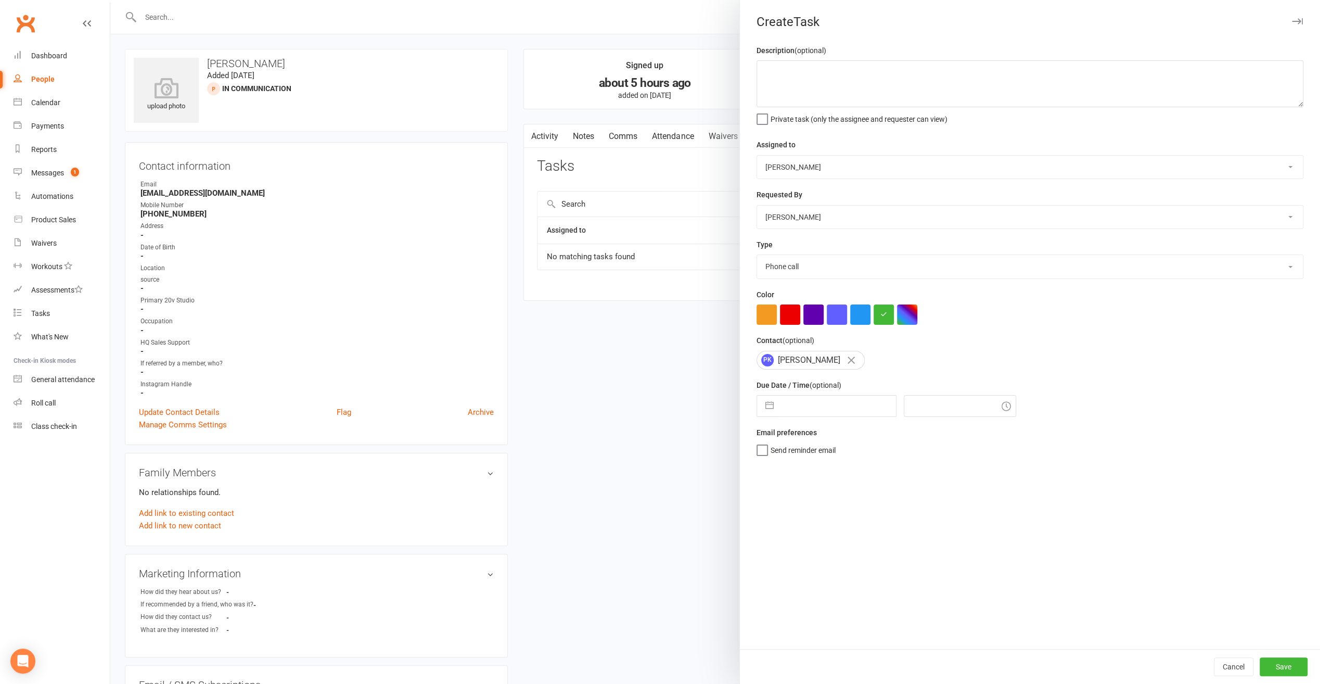
select select "6"
select select "2025"
select select "7"
select select "2025"
select select "8"
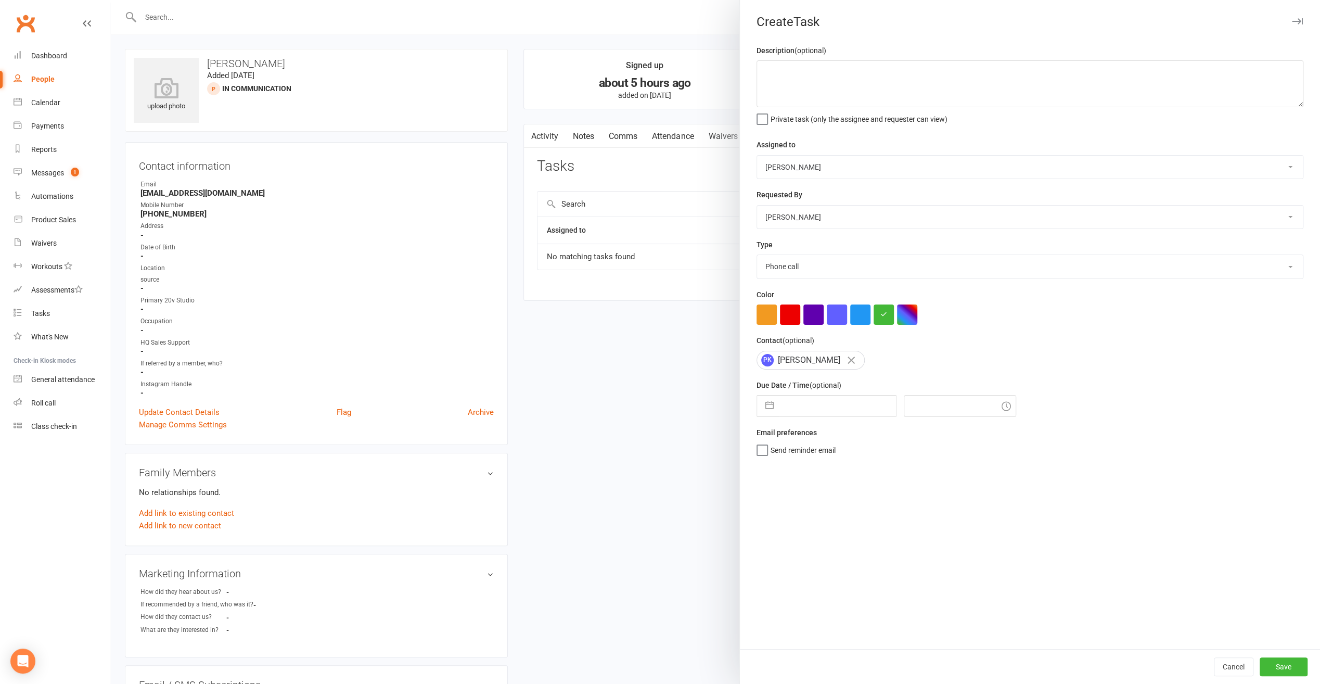
select select "2025"
click at [809, 403] on input "text" at bounding box center [837, 405] width 117 height 21
click at [802, 562] on td "25" at bounding box center [799, 564] width 20 height 20
type input "25 Aug 2025"
type input "5:15pm"
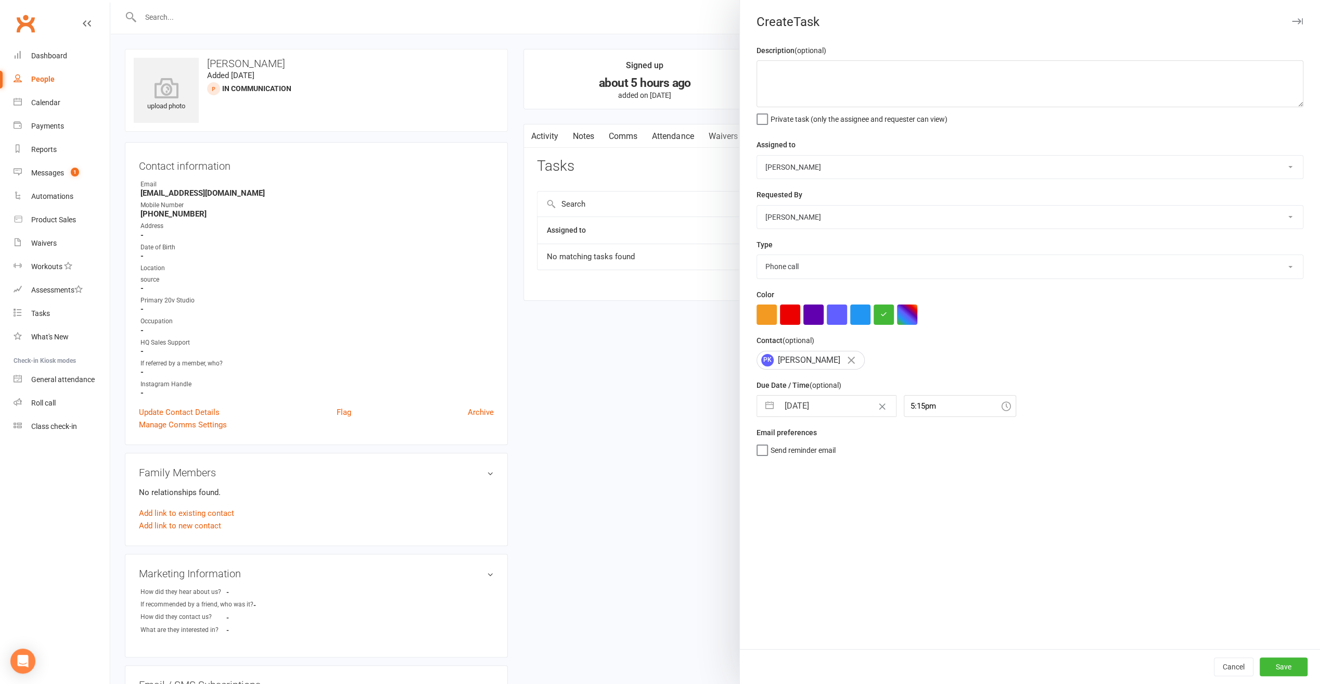
click at [818, 163] on select "Daniel Pearson Eds Rabelleza 20v Gold Coast Graham Pearson 20v HQ Yu Wang Byron…" at bounding box center [1030, 167] width 546 height 23
select select "45734"
click at [757, 156] on select "Daniel Pearson Eds Rabelleza 20v Gold Coast Graham Pearson 20v HQ Yu Wang Byron…" at bounding box center [1030, 167] width 546 height 23
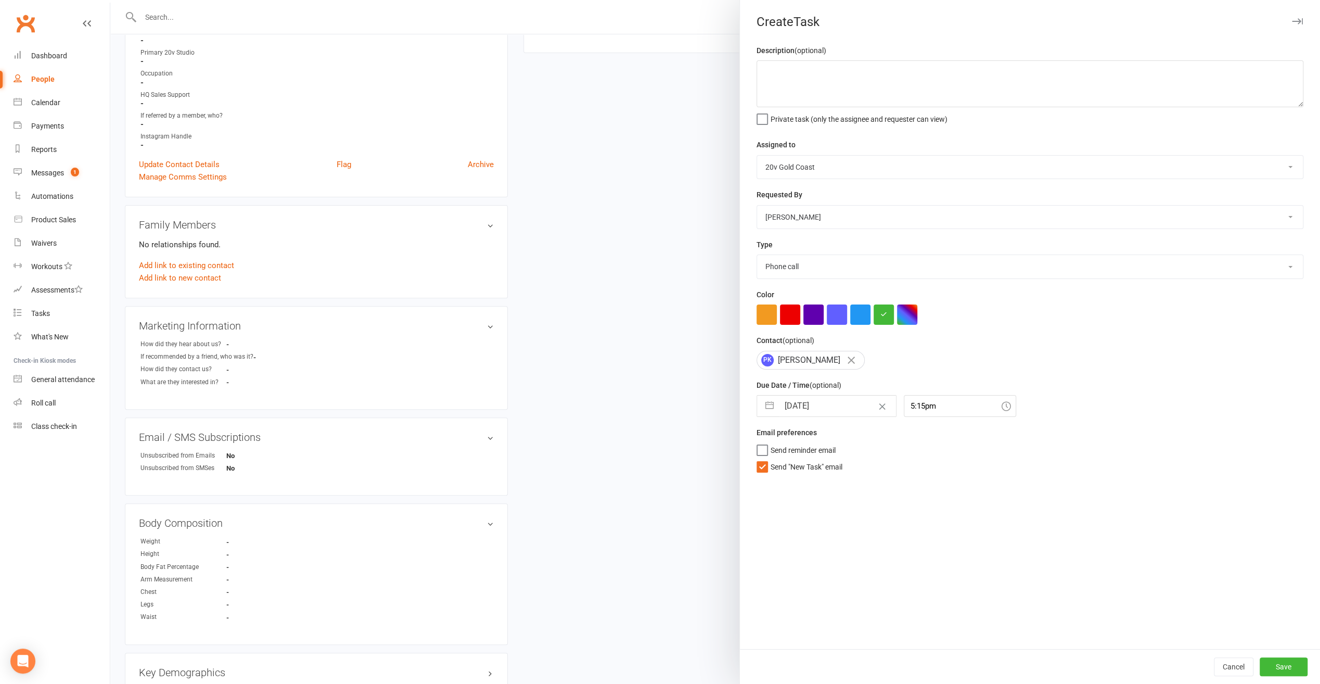
scroll to position [260, 0]
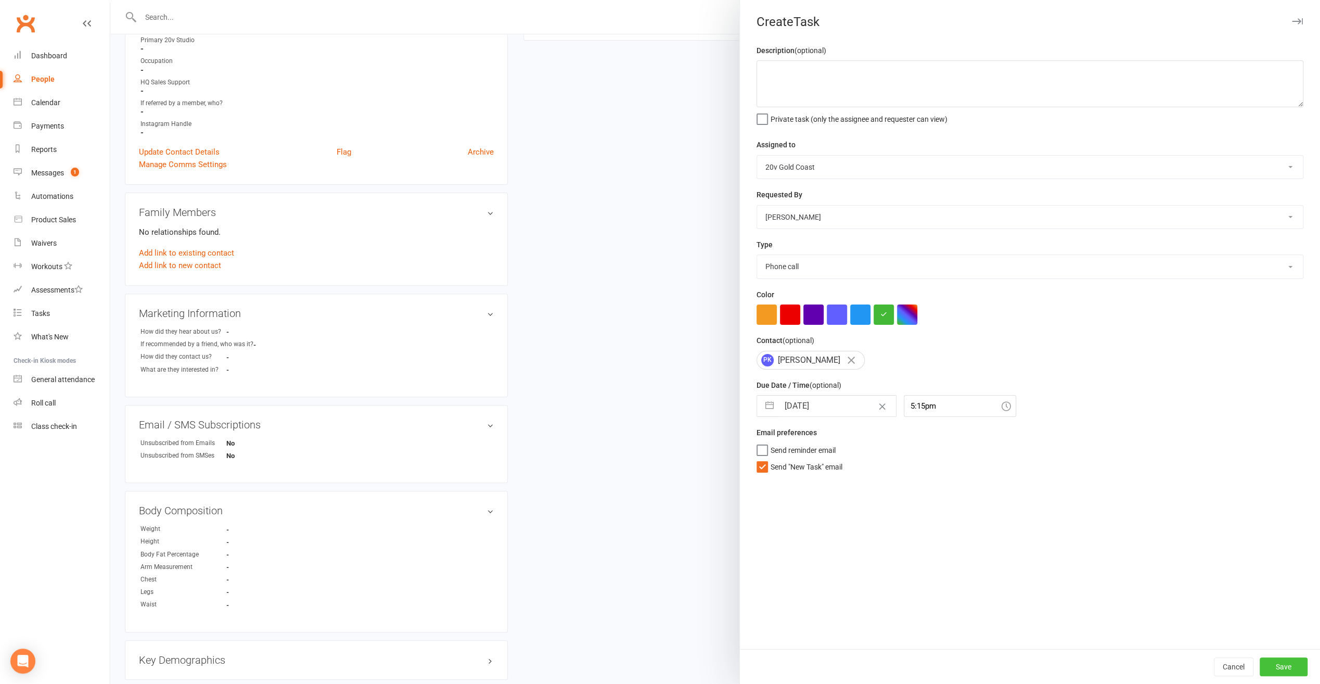
click at [1286, 657] on div "Cancel Save" at bounding box center [1030, 666] width 580 height 35
click at [1288, 661] on button "Save" at bounding box center [1284, 666] width 48 height 19
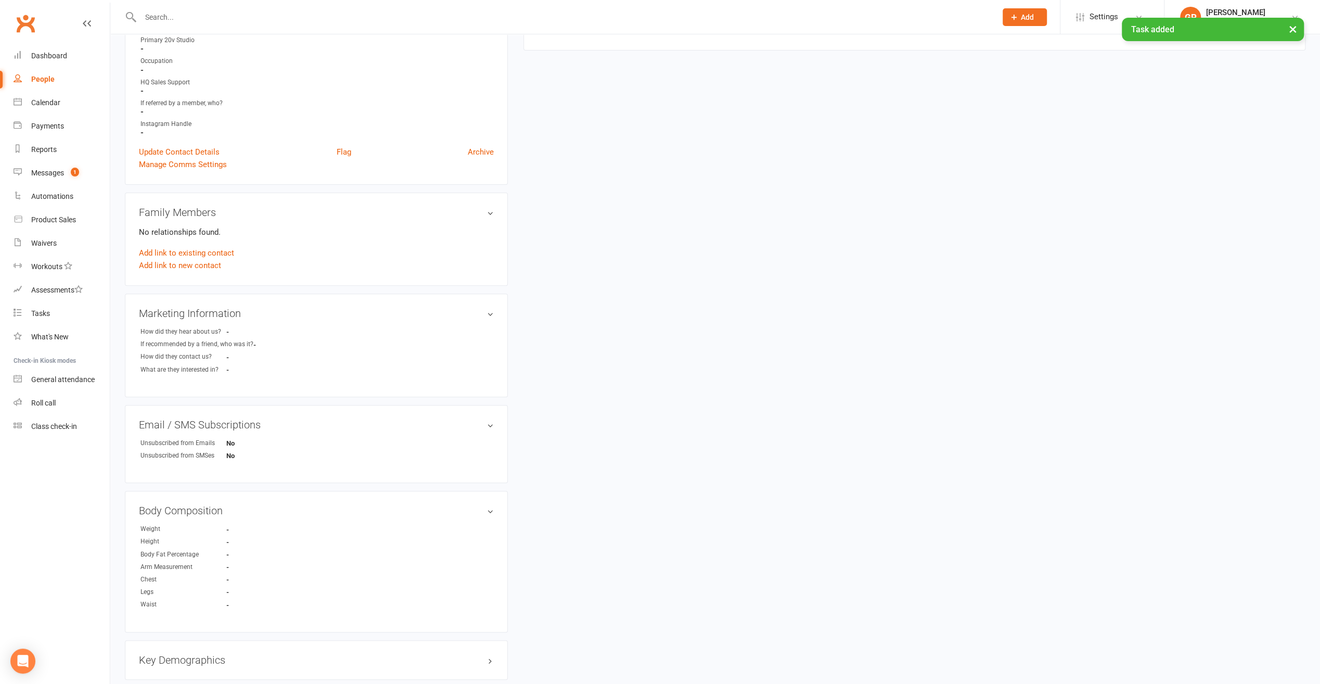
click at [40, 80] on div "People" at bounding box center [42, 79] width 23 height 8
select select "100"
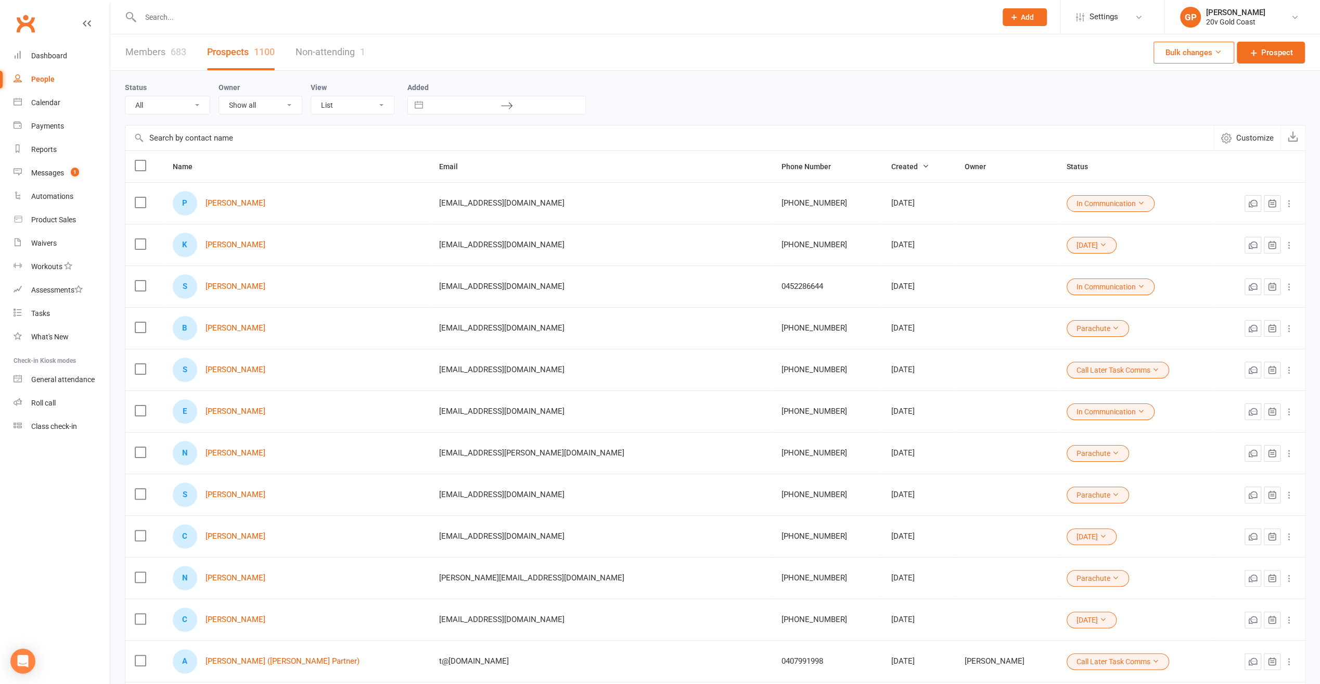
click at [1081, 207] on button "In Communication" at bounding box center [1111, 203] width 88 height 17
click at [1055, 285] on link "Call Later Task Comms" at bounding box center [1051, 287] width 103 height 21
click at [203, 108] on select "All (No status set) (Invalid status) Parachute Referrals In Communication Call …" at bounding box center [167, 105] width 84 height 18
select select "[DATE]"
click at [125, 96] on select "All (No status set) (Invalid status) Parachute Referrals In Communication Call …" at bounding box center [167, 105] width 84 height 18
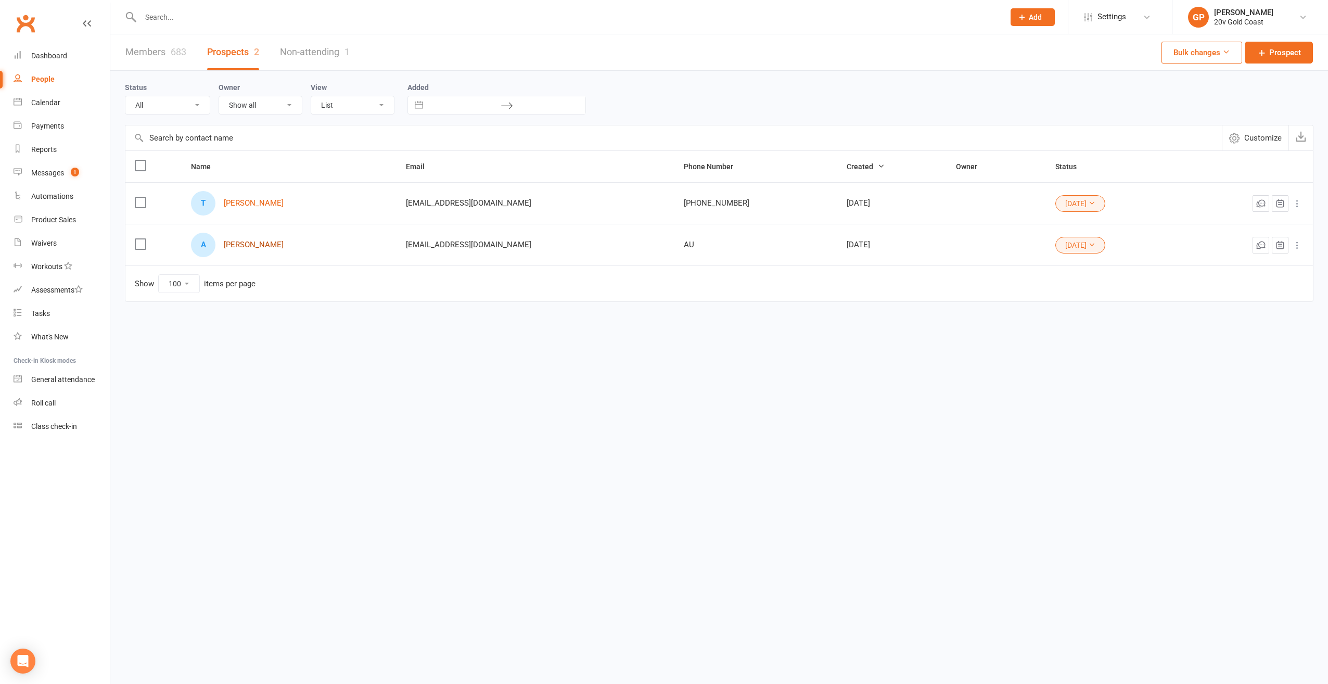
click at [231, 240] on link "[PERSON_NAME]" at bounding box center [254, 244] width 60 height 9
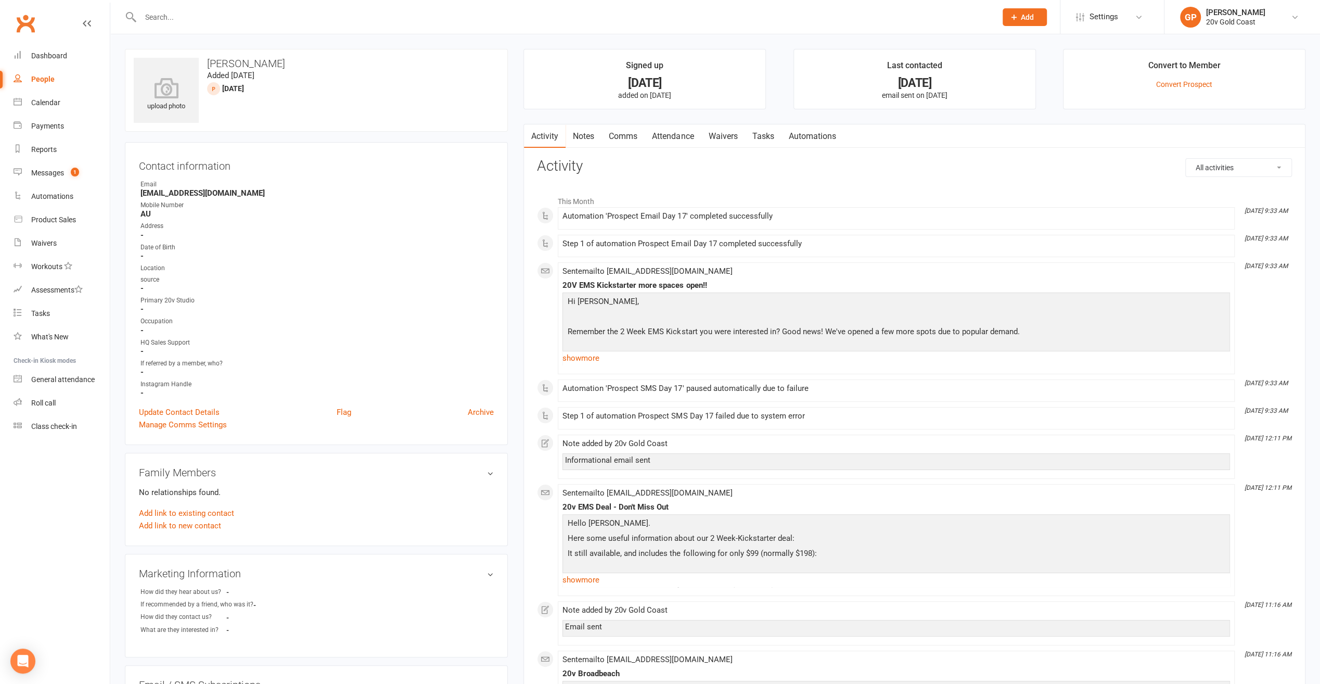
select select "100"
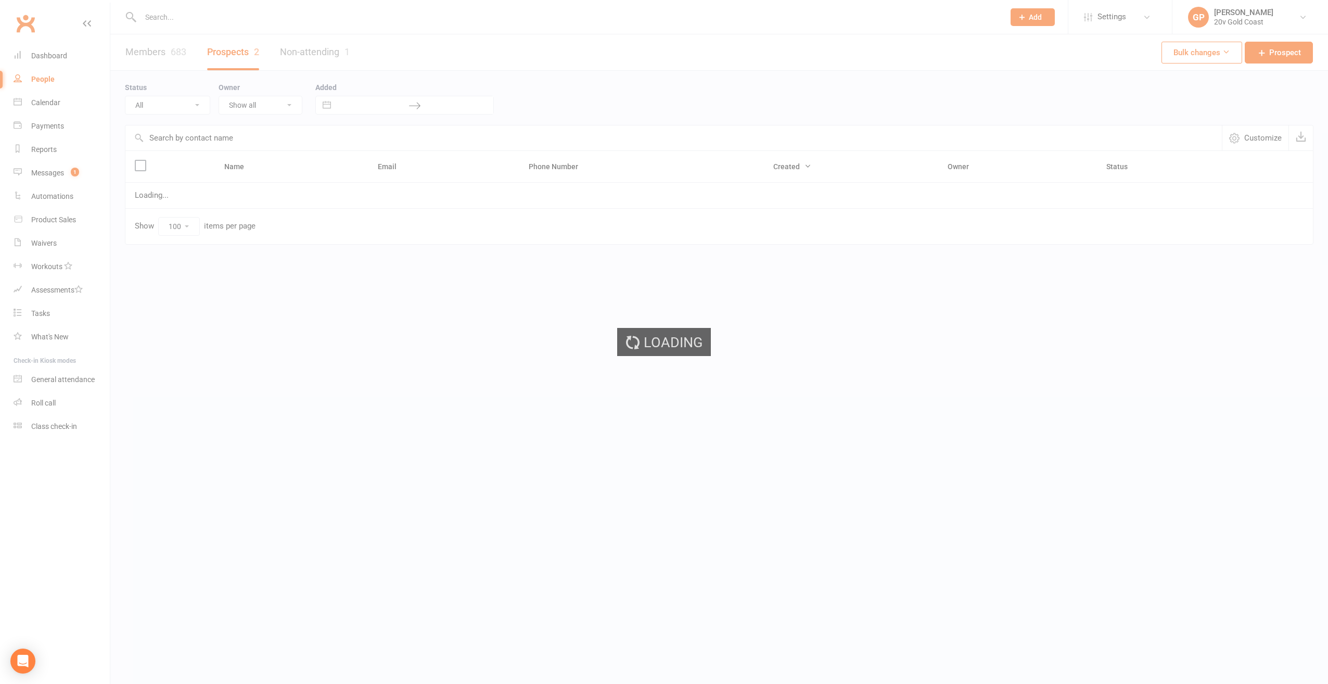
select select "[DATE]"
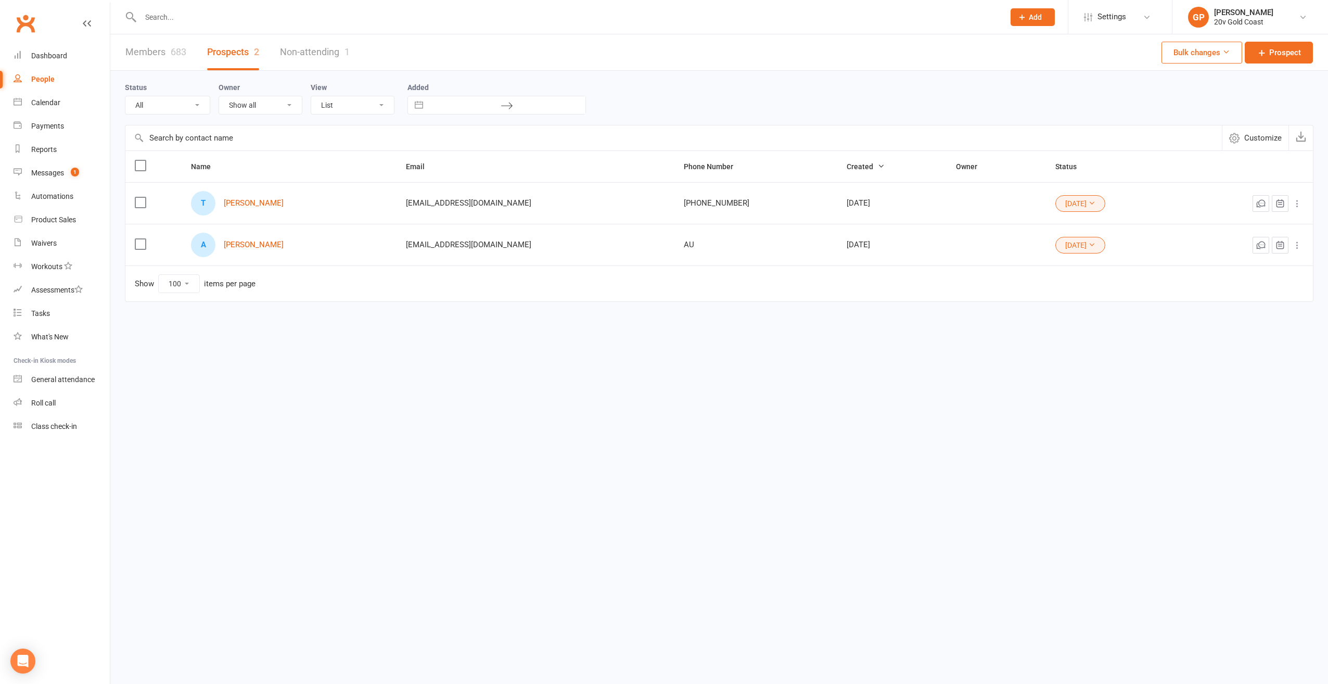
click at [1088, 243] on icon at bounding box center [1091, 244] width 7 height 7
click at [1037, 271] on link "Parachute" at bounding box center [1037, 266] width 103 height 21
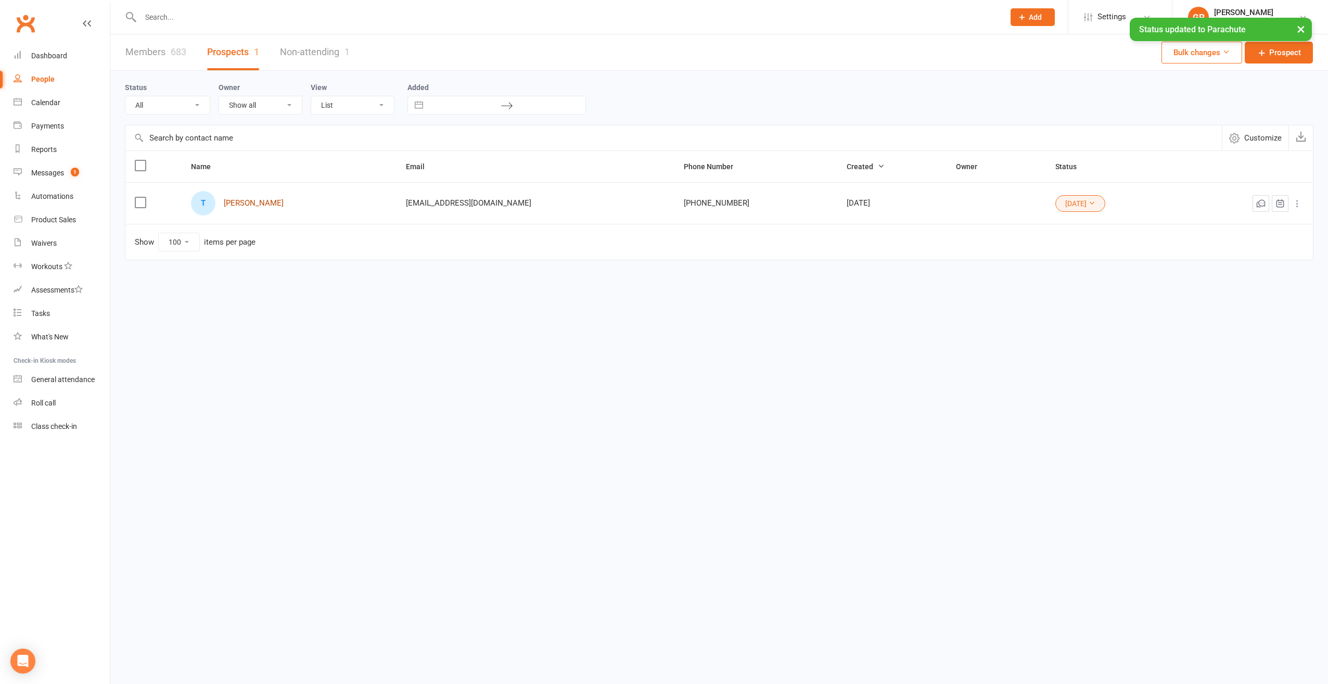
click at [252, 200] on link "[PERSON_NAME]" at bounding box center [254, 203] width 60 height 9
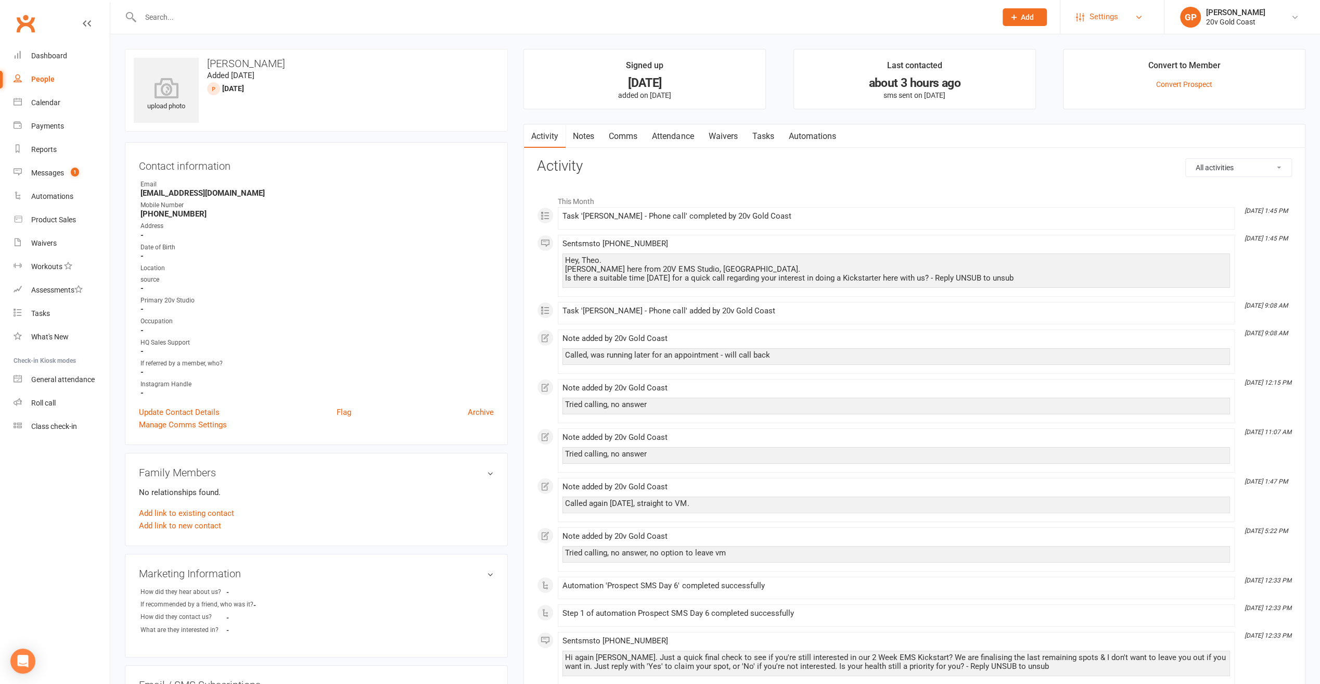
click at [1112, 17] on span "Settings" at bounding box center [1104, 16] width 29 height 23
click at [1099, 170] on link "Customize Contacts" at bounding box center [1113, 169] width 104 height 24
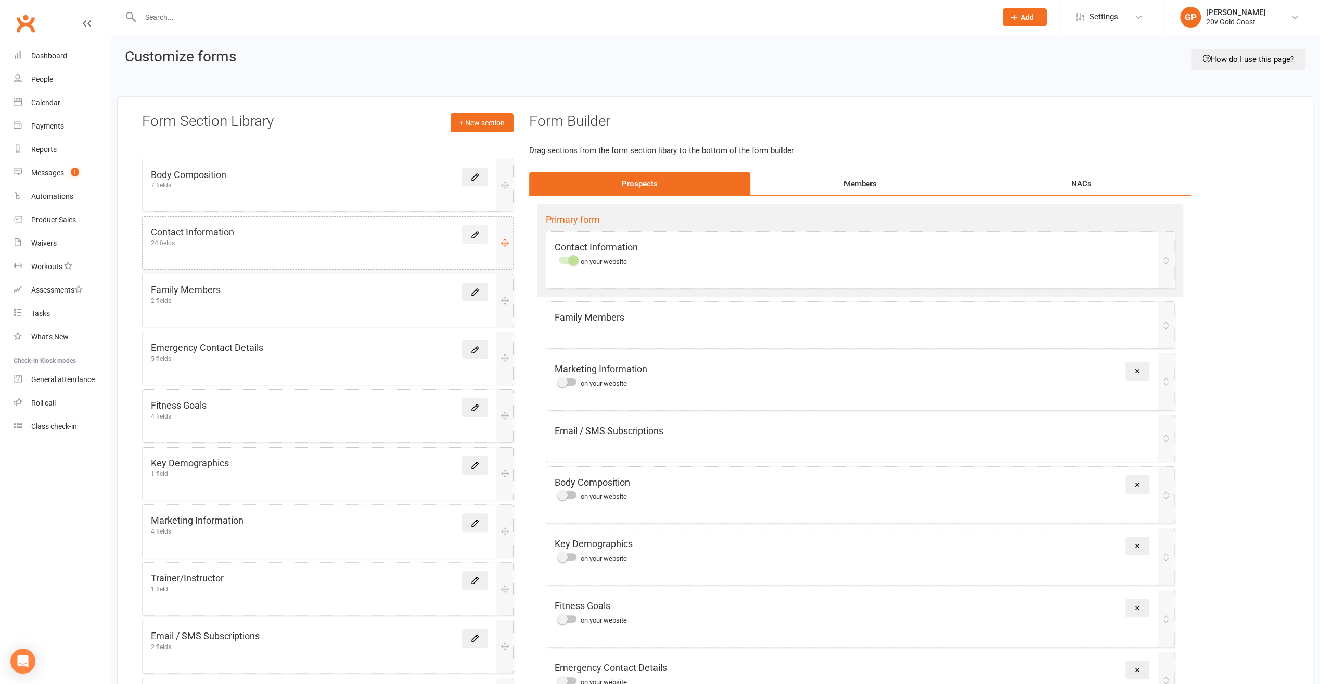
click at [476, 239] on link at bounding box center [475, 234] width 26 height 19
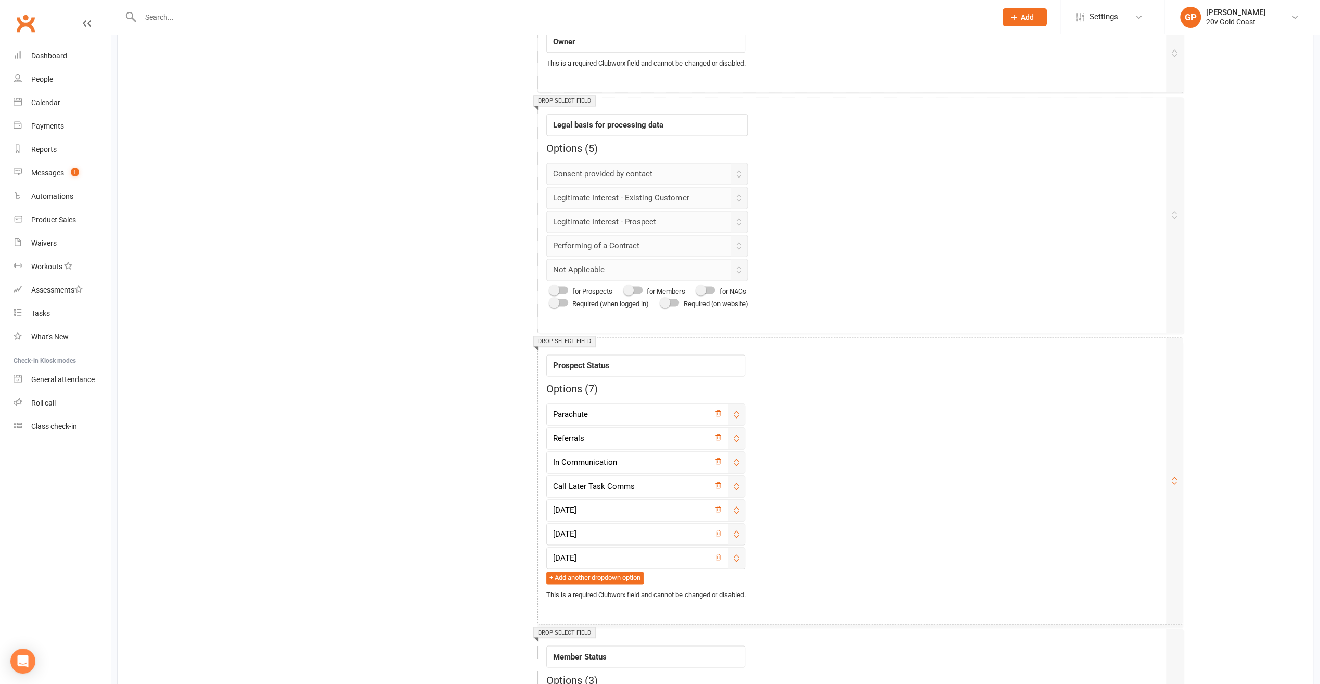
scroll to position [1457, 0]
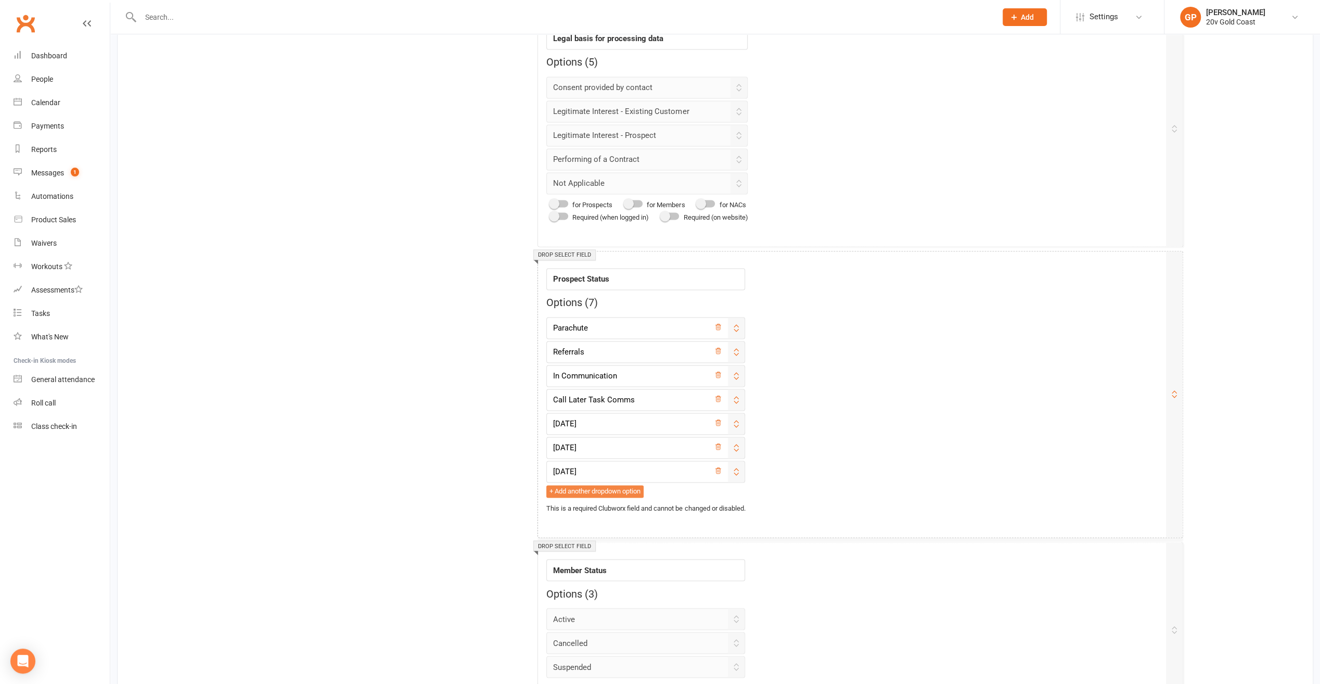
click at [563, 485] on button "+ Add another dropdown option" at bounding box center [594, 491] width 97 height 12
click at [571, 485] on input "text" at bounding box center [645, 495] width 199 height 22
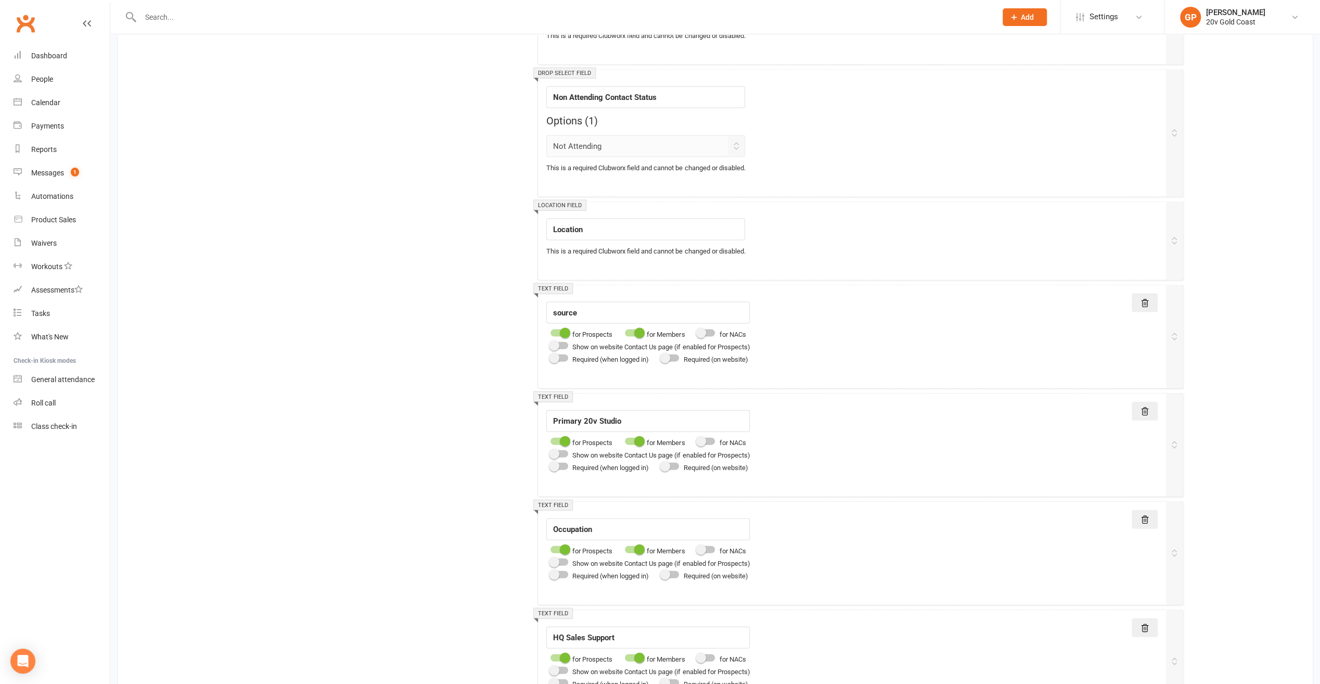
scroll to position [2571, 0]
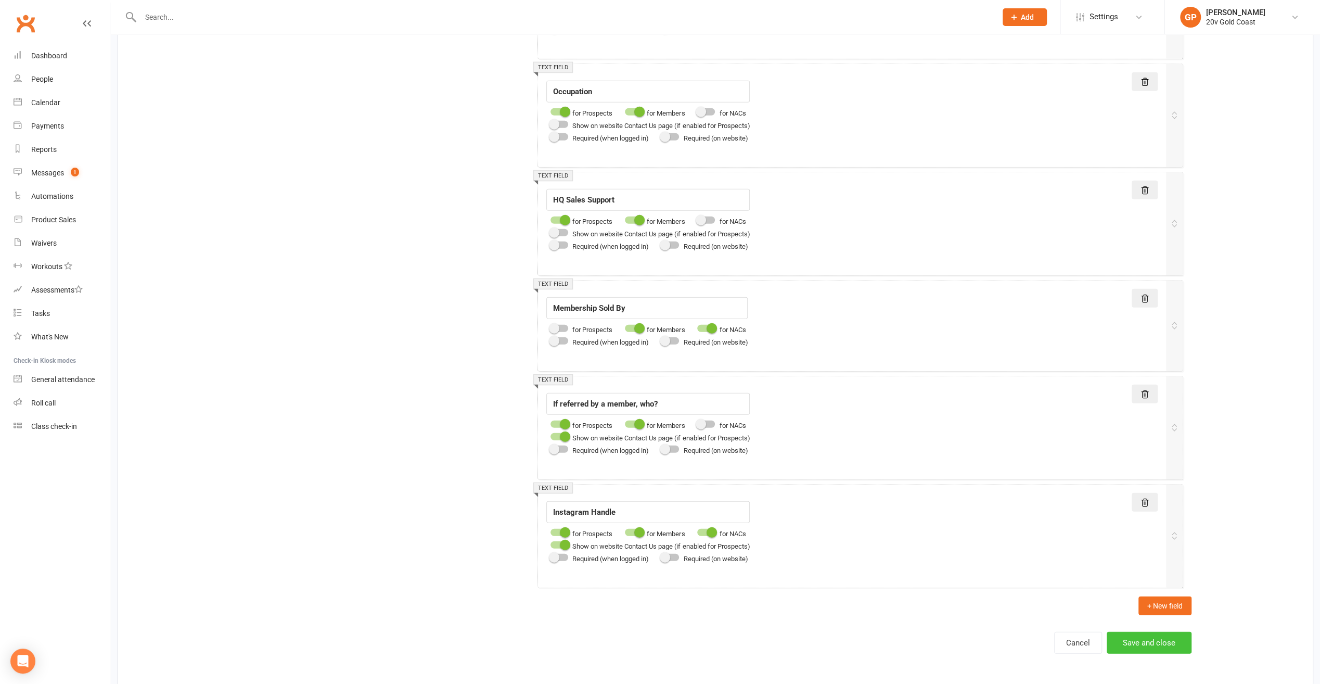
type input "[DATE]"
click at [1146, 634] on button "Save and close" at bounding box center [1149, 643] width 85 height 22
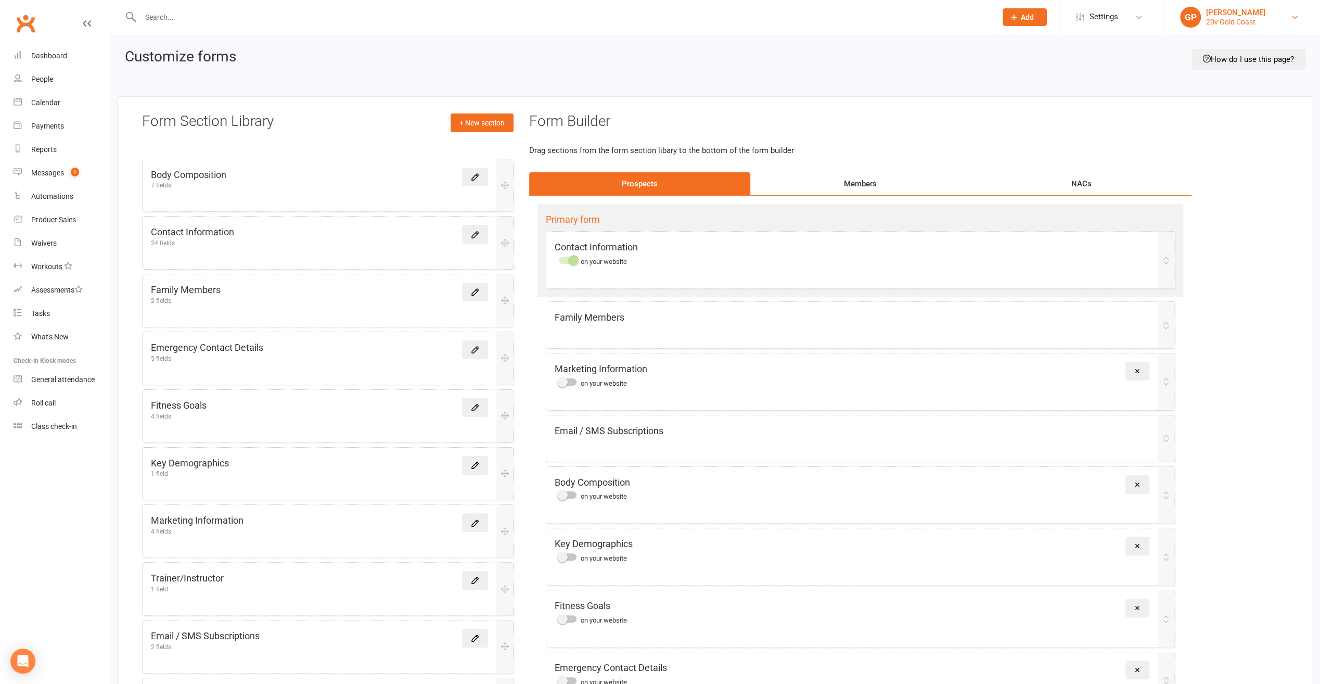
click at [1284, 19] on link "GP Graham Pearson 20v Gold Coast" at bounding box center [1242, 17] width 124 height 21
click at [1253, 71] on link "Switch to: 20v Paddington" at bounding box center [1243, 71] width 156 height 24
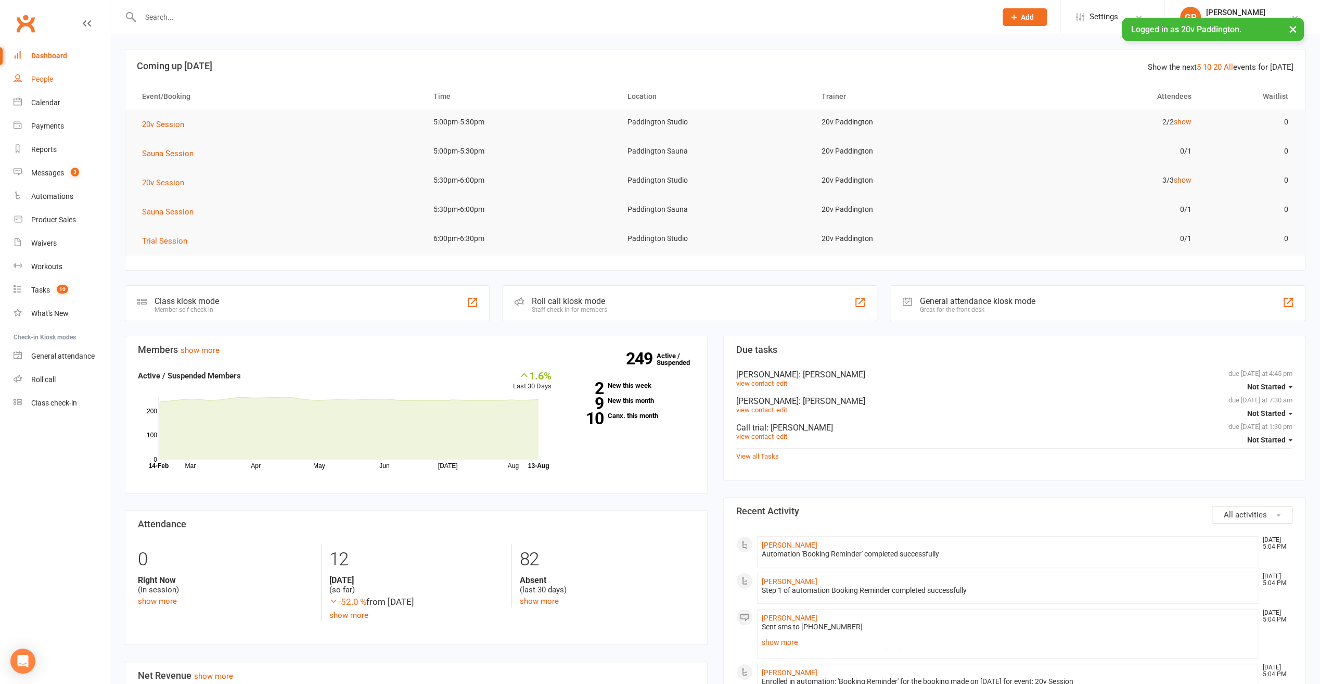
click at [29, 78] on link "People" at bounding box center [62, 79] width 96 height 23
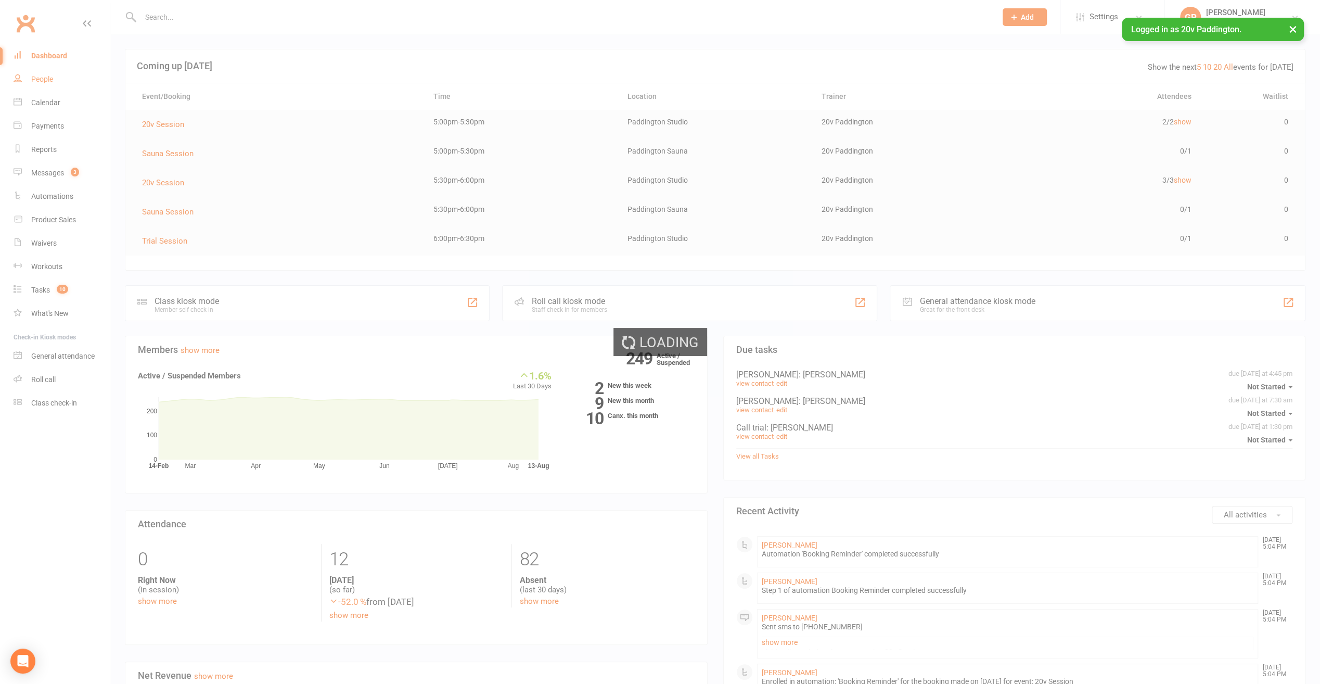
select select "100"
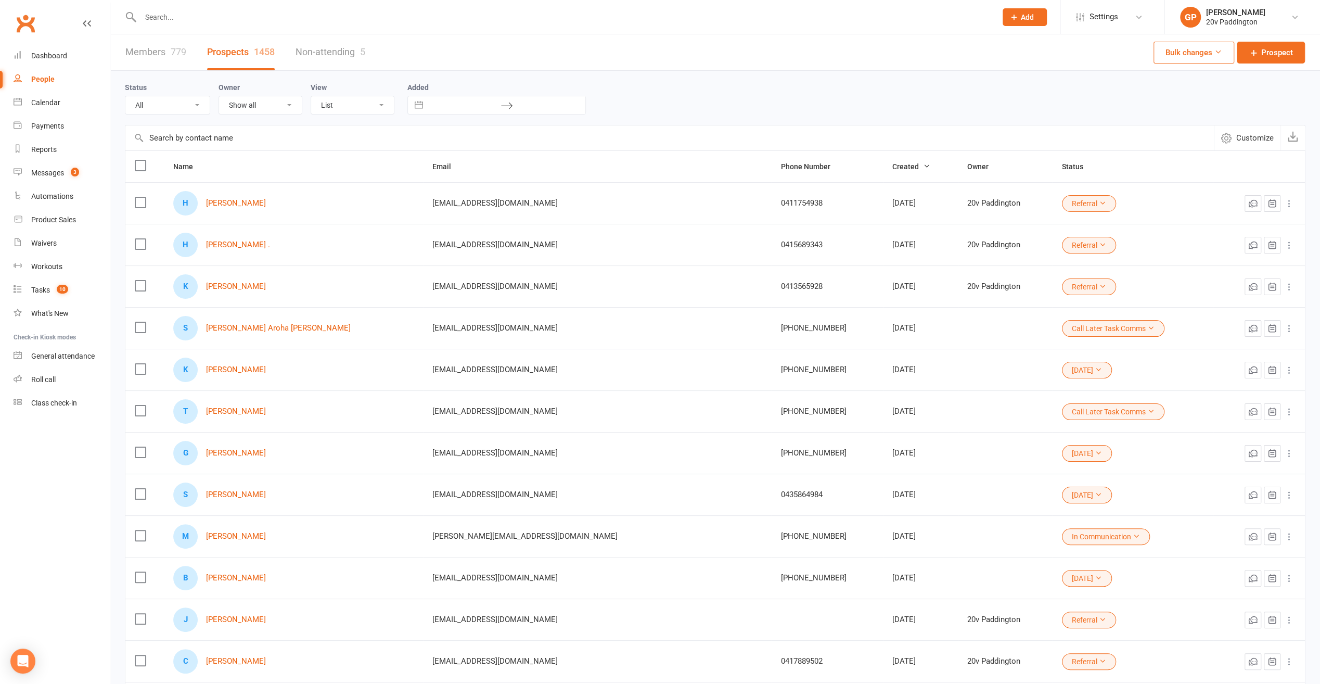
click at [192, 109] on select "All (No status set) (Invalid status) Parachute Referral In Communication Call L…" at bounding box center [167, 105] width 84 height 18
select select "[DATE]"
click at [125, 96] on select "All (No status set) (Invalid status) Parachute Referral In Communication Call L…" at bounding box center [167, 105] width 84 height 18
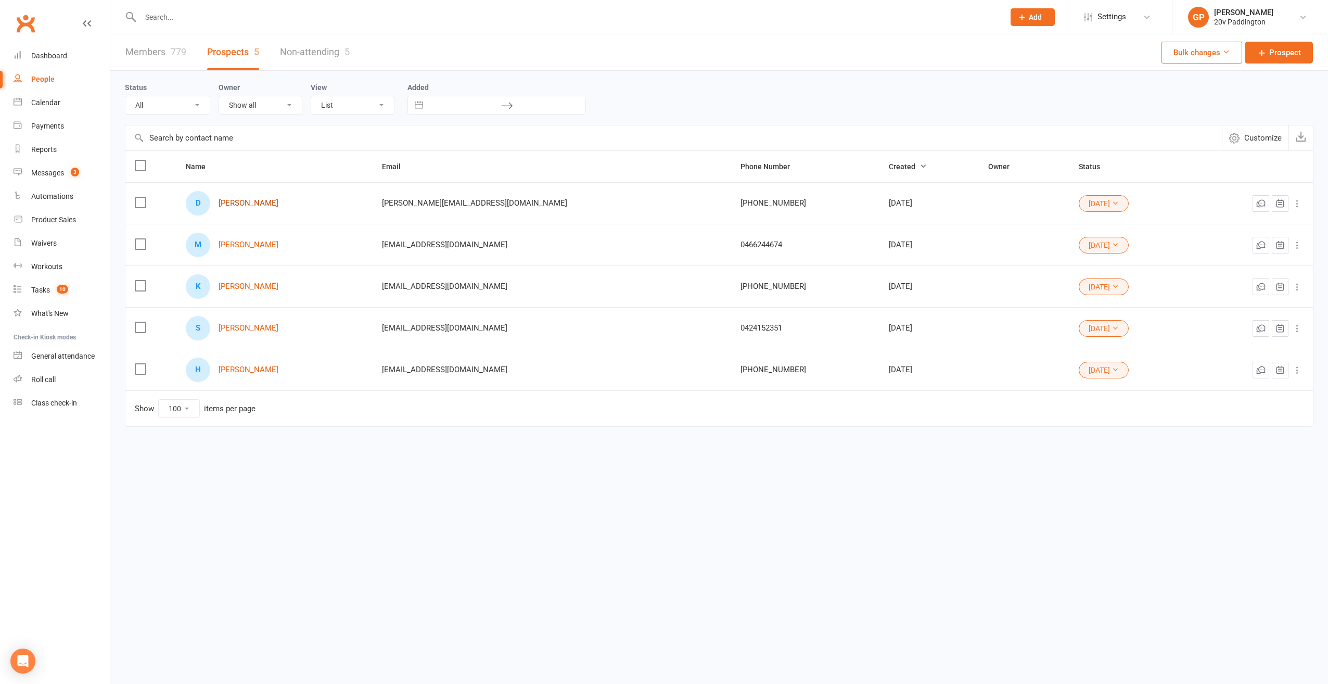
click at [238, 202] on link "David Cathie" at bounding box center [249, 203] width 60 height 9
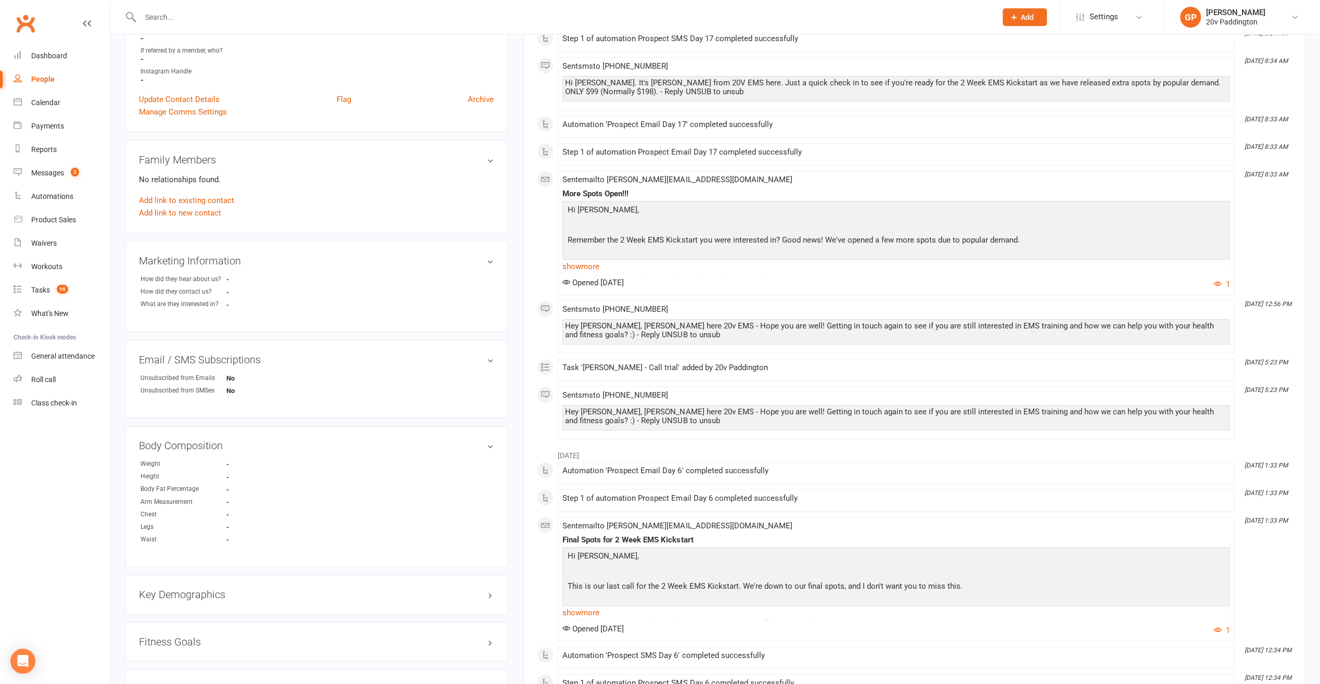
scroll to position [52, 0]
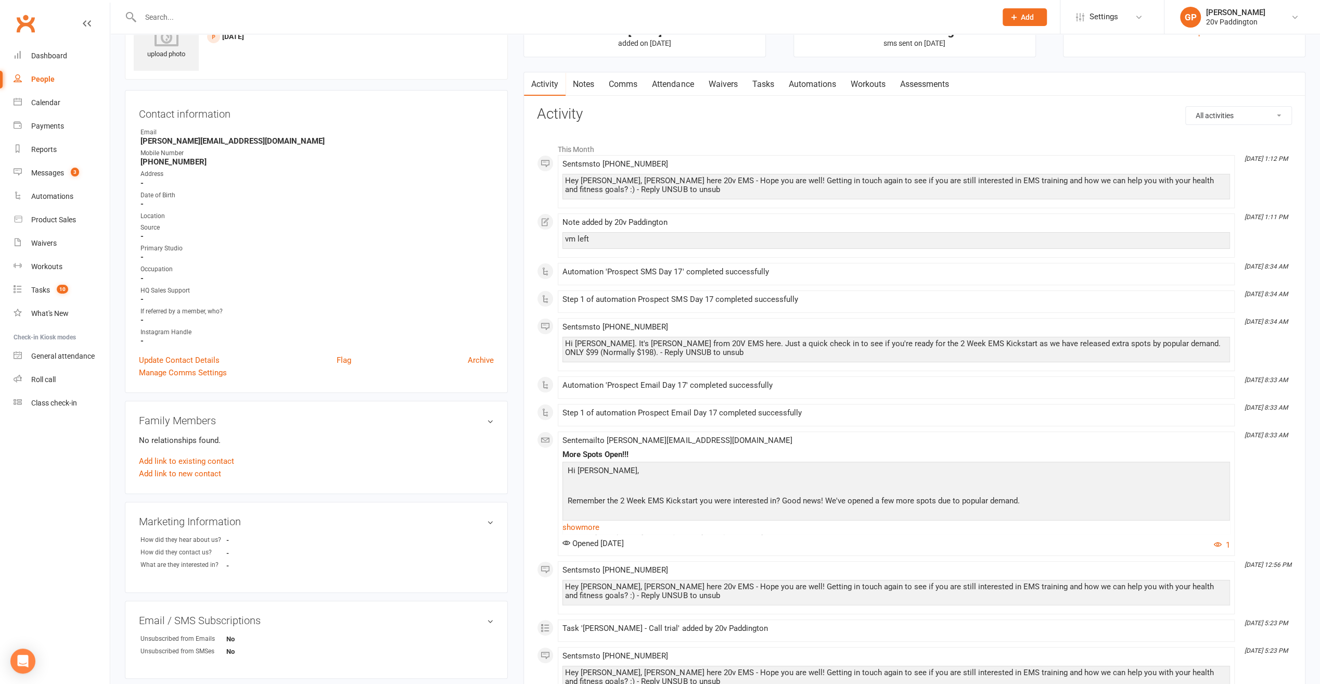
click at [46, 76] on div "People" at bounding box center [42, 79] width 23 height 8
select select "100"
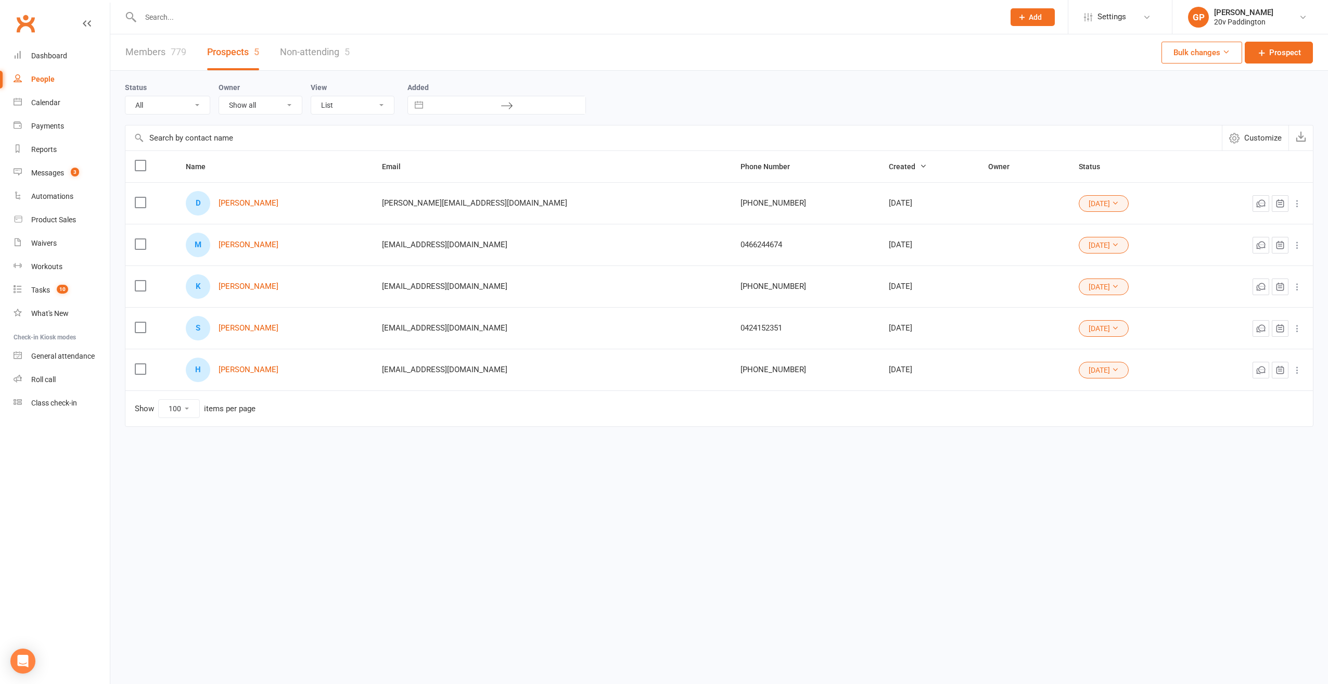
select select "24Jul25"
click at [252, 240] on link "Michelle Tamson" at bounding box center [249, 244] width 60 height 9
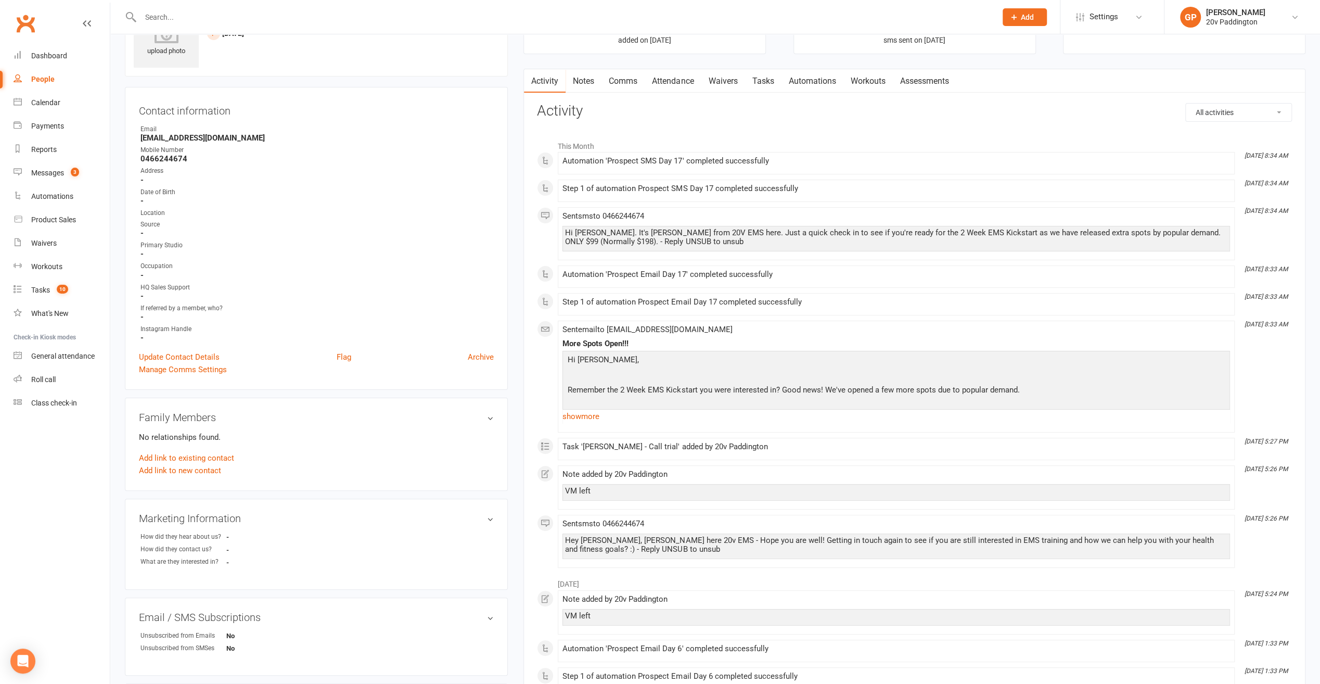
scroll to position [52, 0]
click at [31, 79] on link "People" at bounding box center [62, 79] width 96 height 23
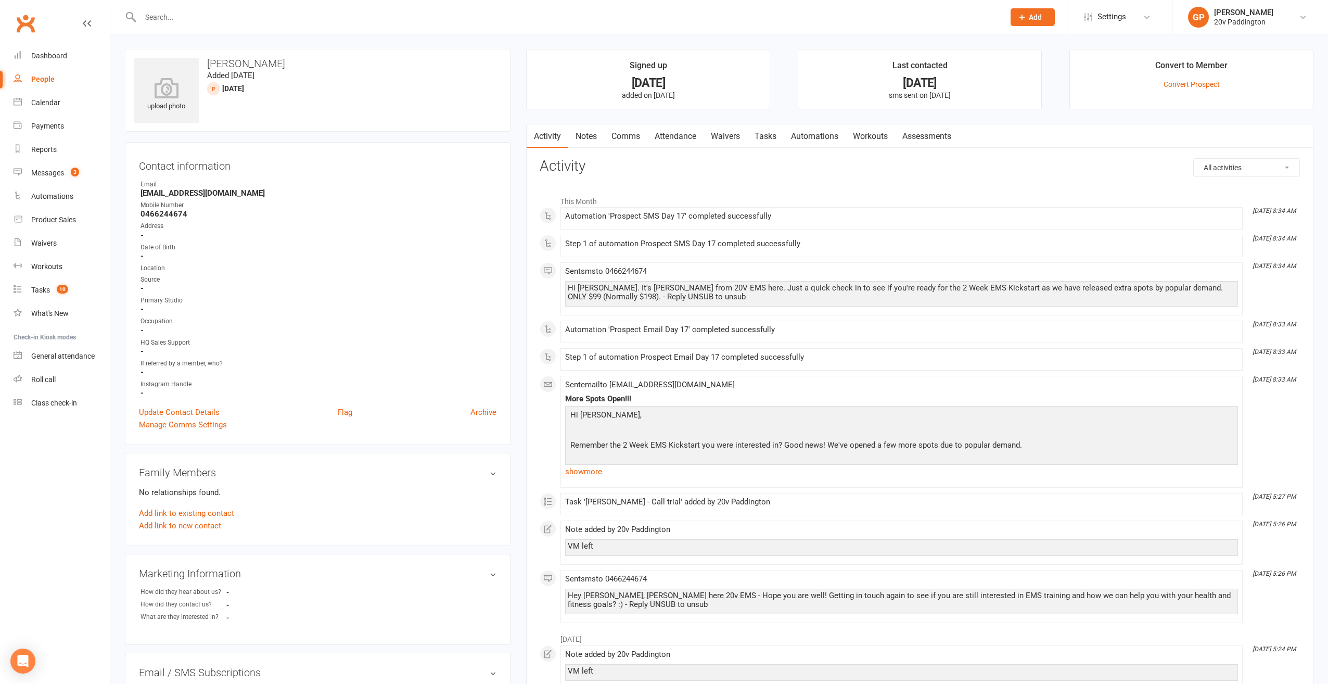
select select "100"
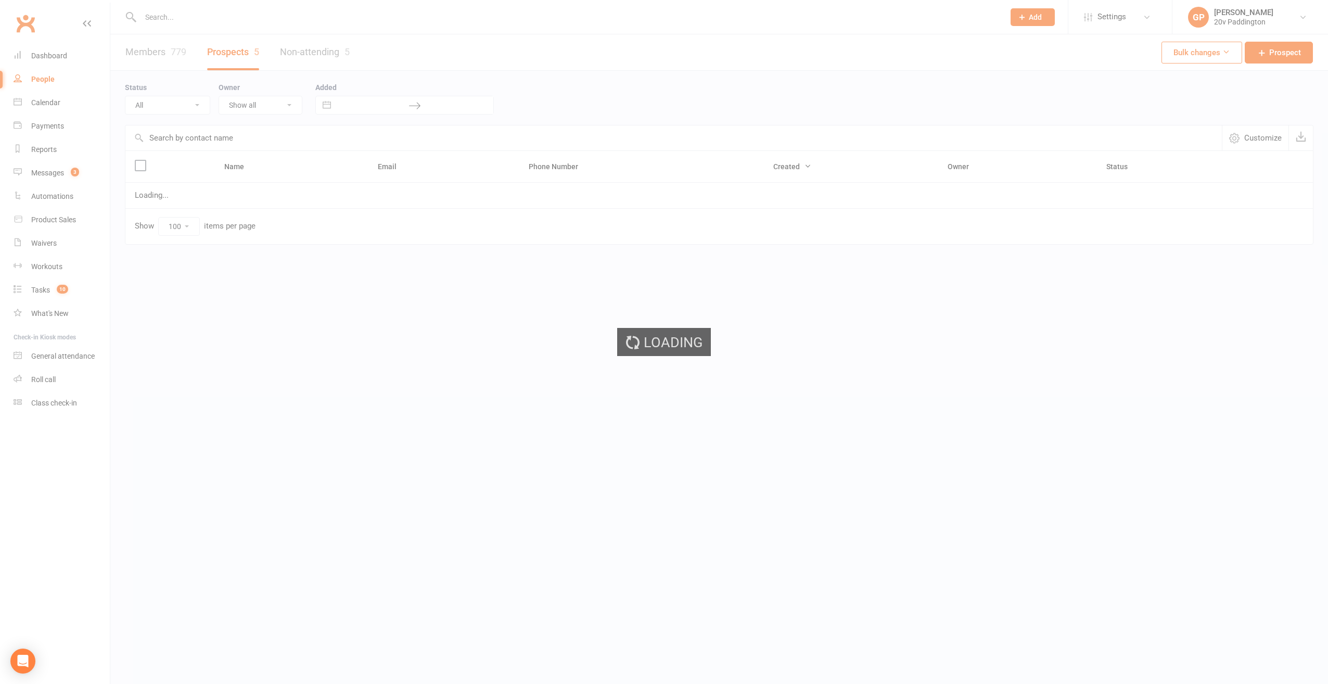
select select "[DATE]"
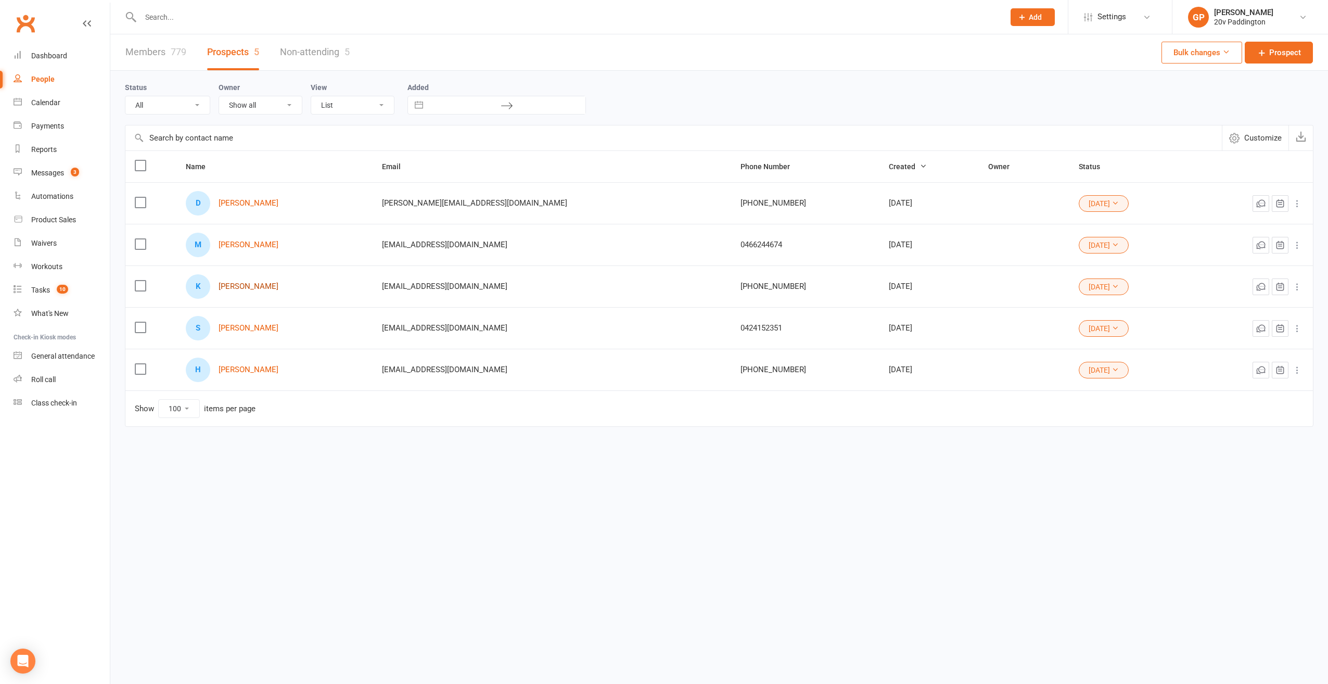
click at [238, 282] on link "Kim Fry" at bounding box center [249, 286] width 60 height 9
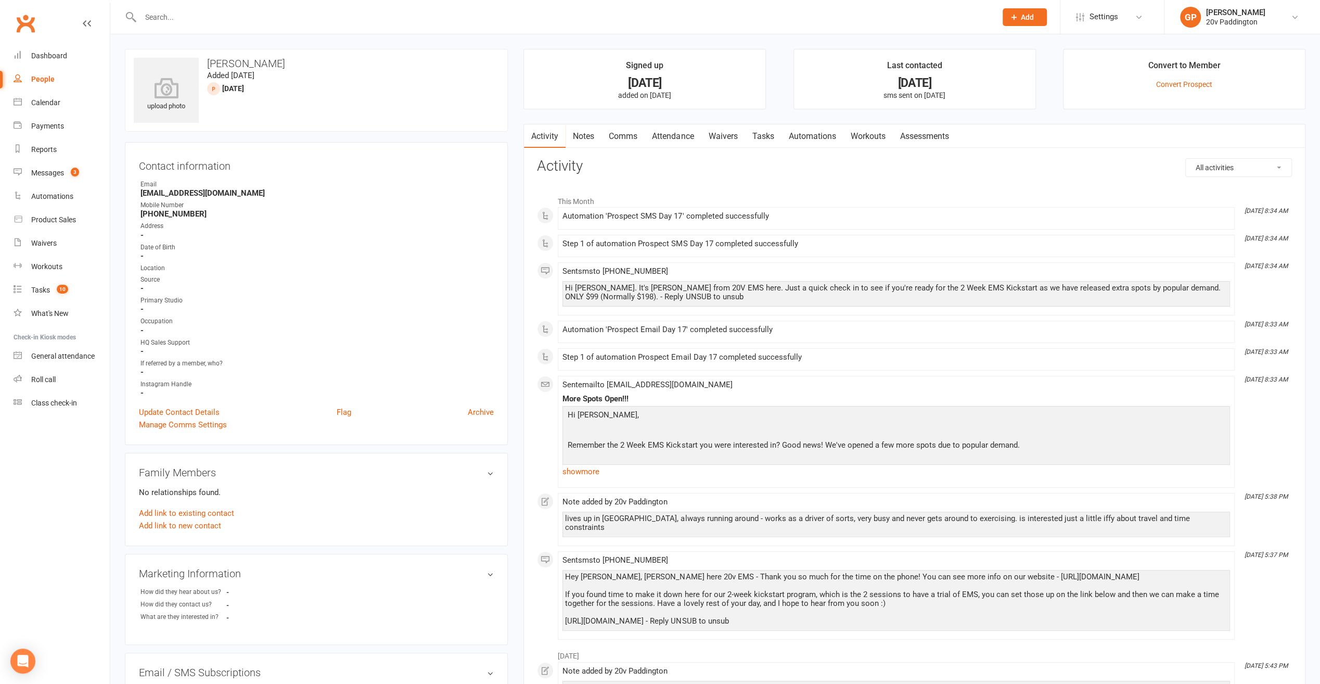
click at [37, 82] on div "People" at bounding box center [42, 79] width 23 height 8
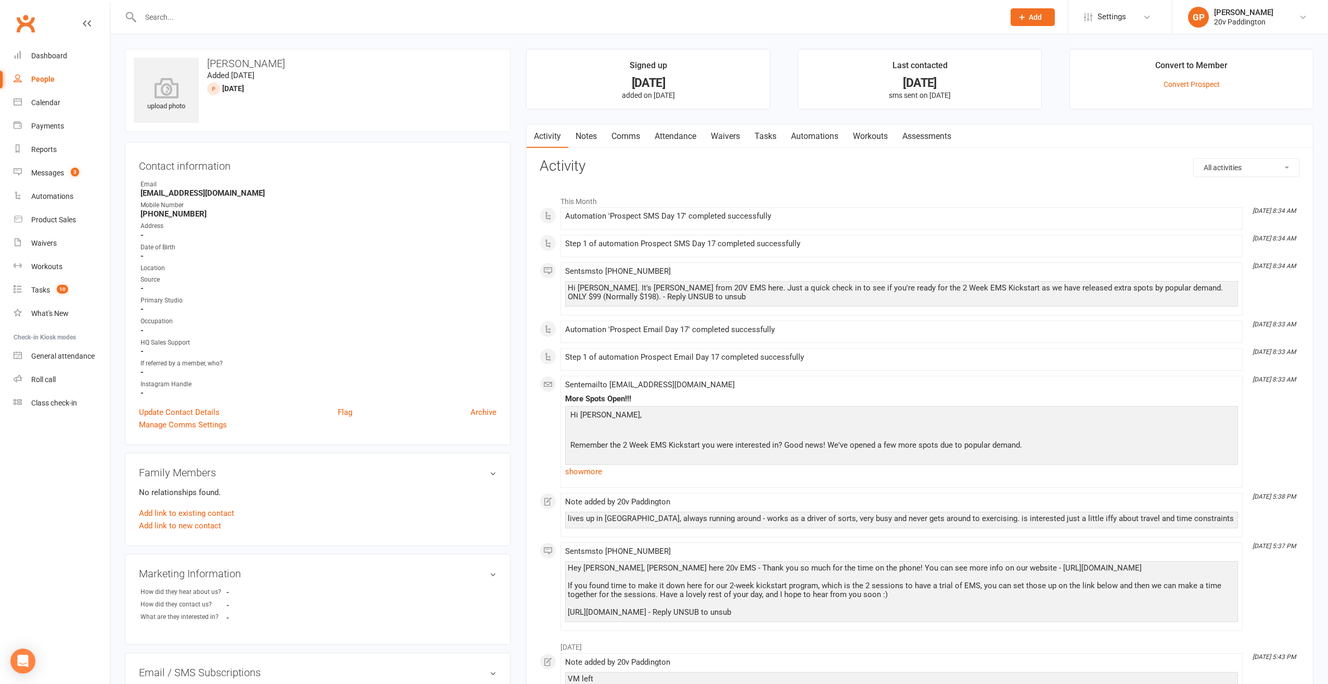
select select "100"
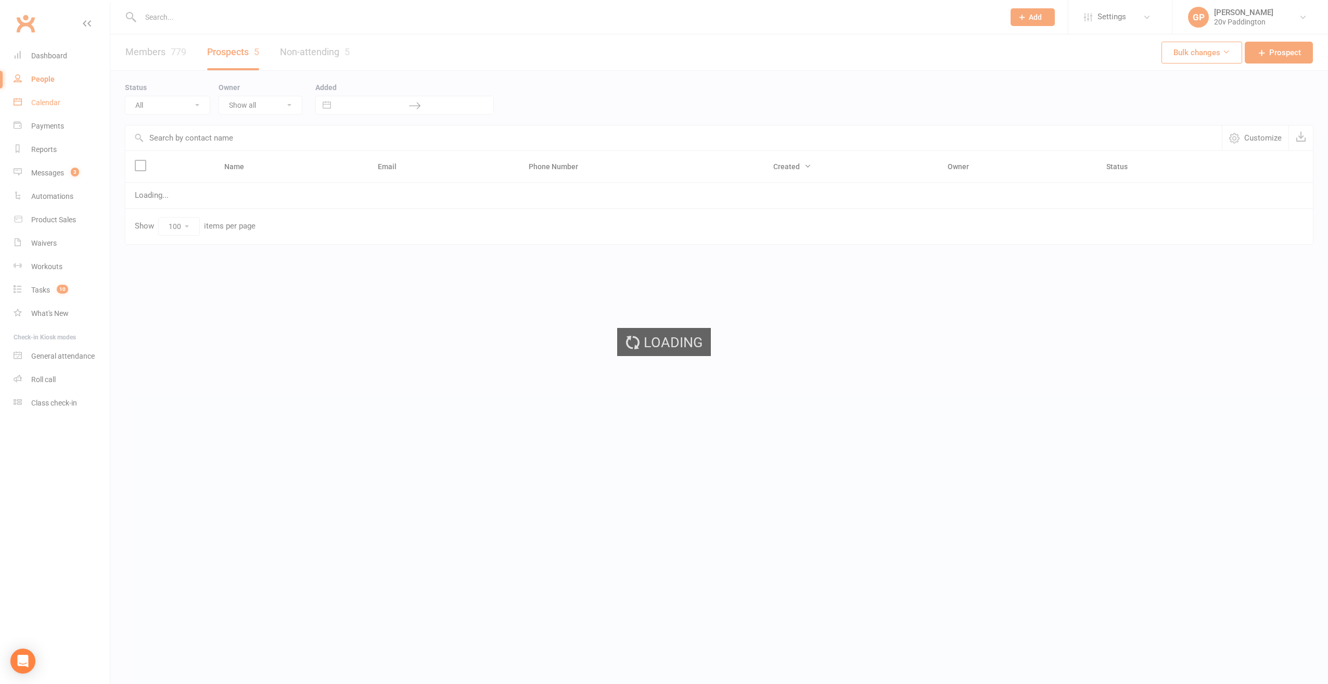
select select "[DATE]"
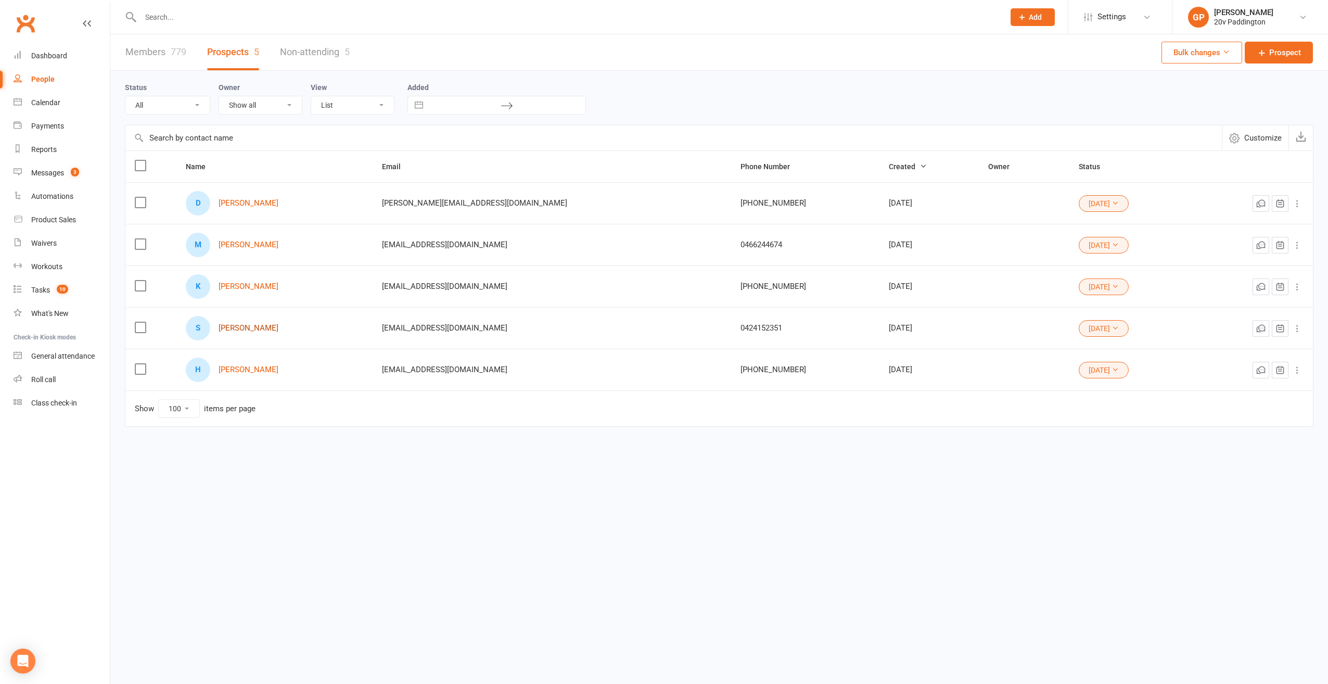
click at [245, 326] on link "Steve Natsikas" at bounding box center [249, 328] width 60 height 9
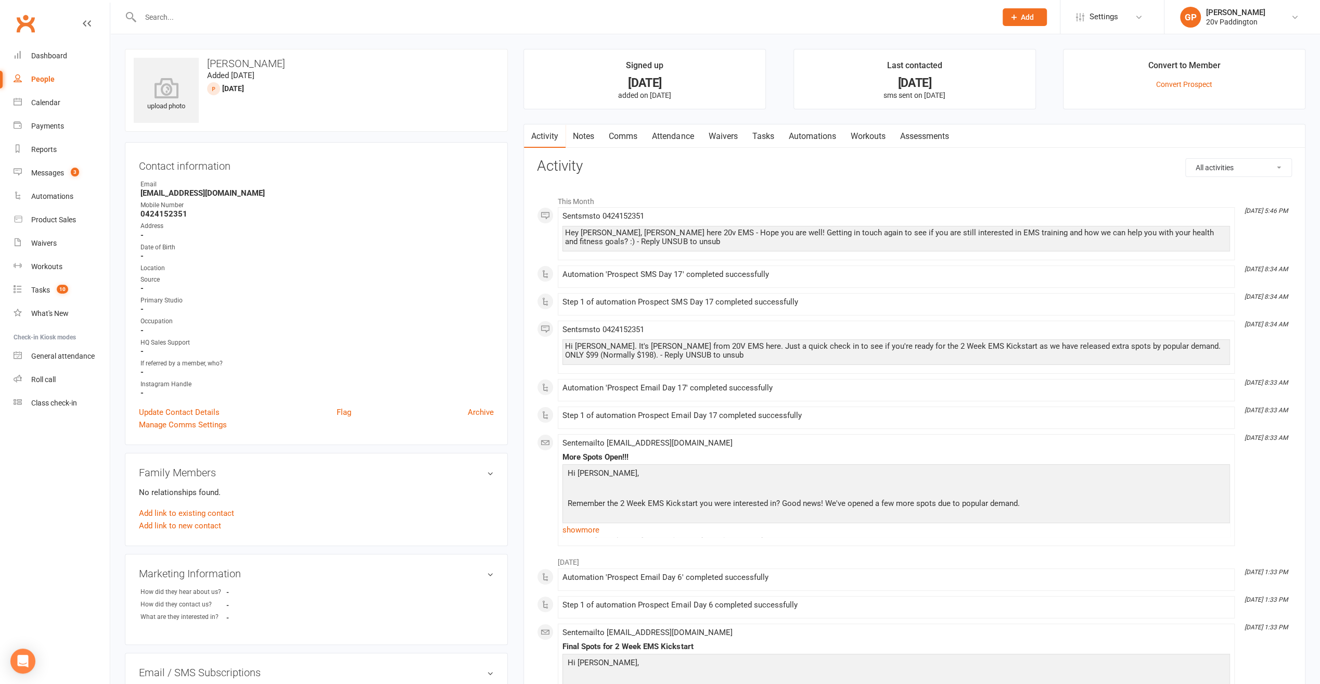
click at [42, 80] on div "People" at bounding box center [42, 79] width 23 height 8
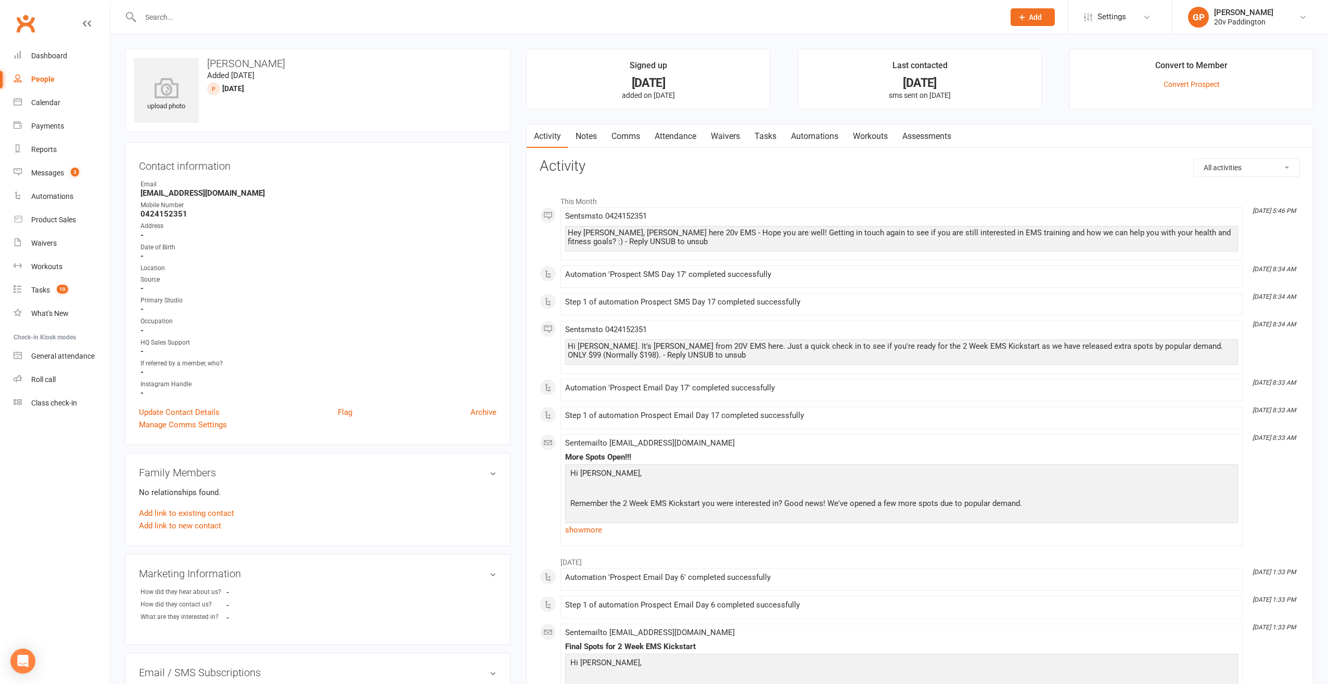
select select "100"
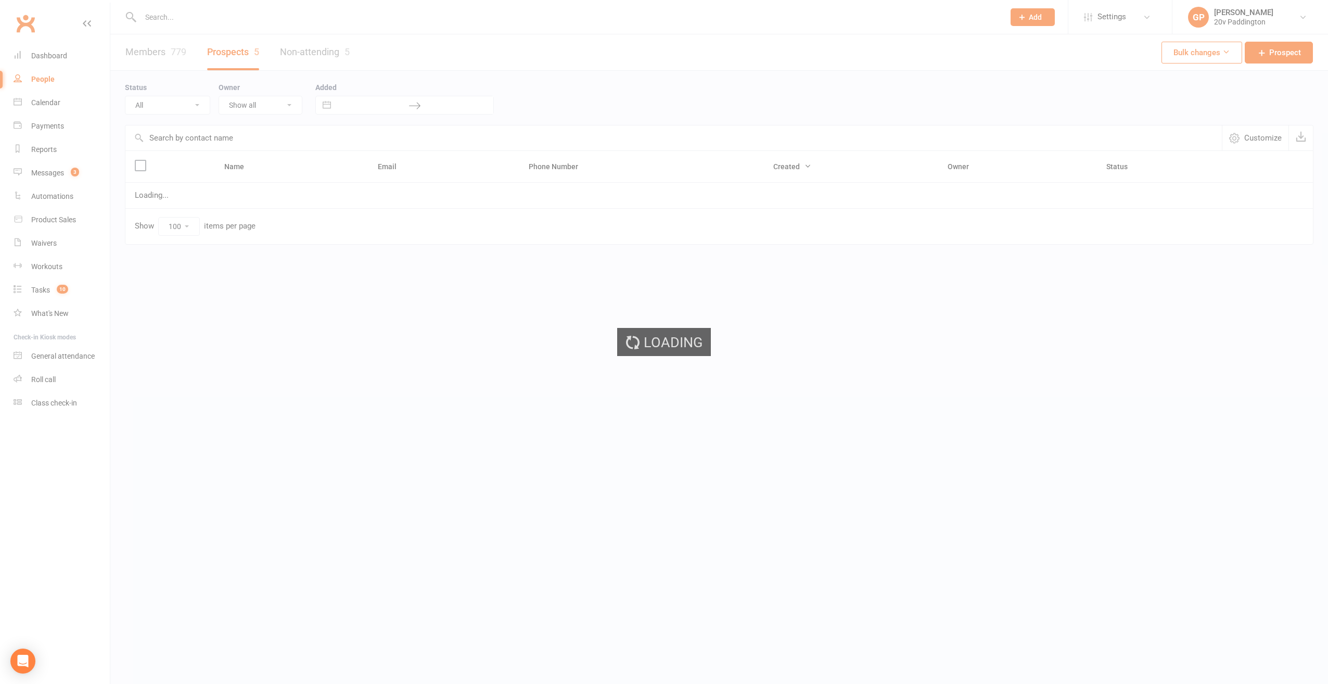
select select "[DATE]"
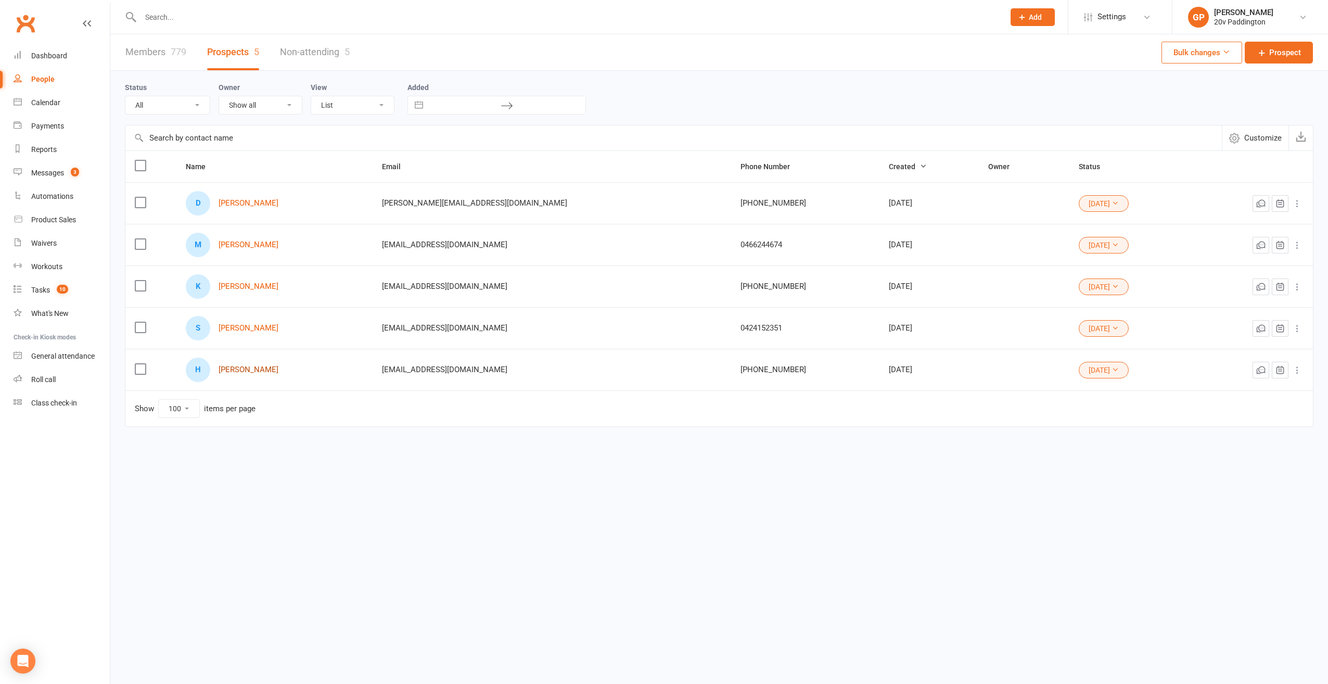
click at [264, 367] on link "Hylton Mooney" at bounding box center [249, 369] width 60 height 9
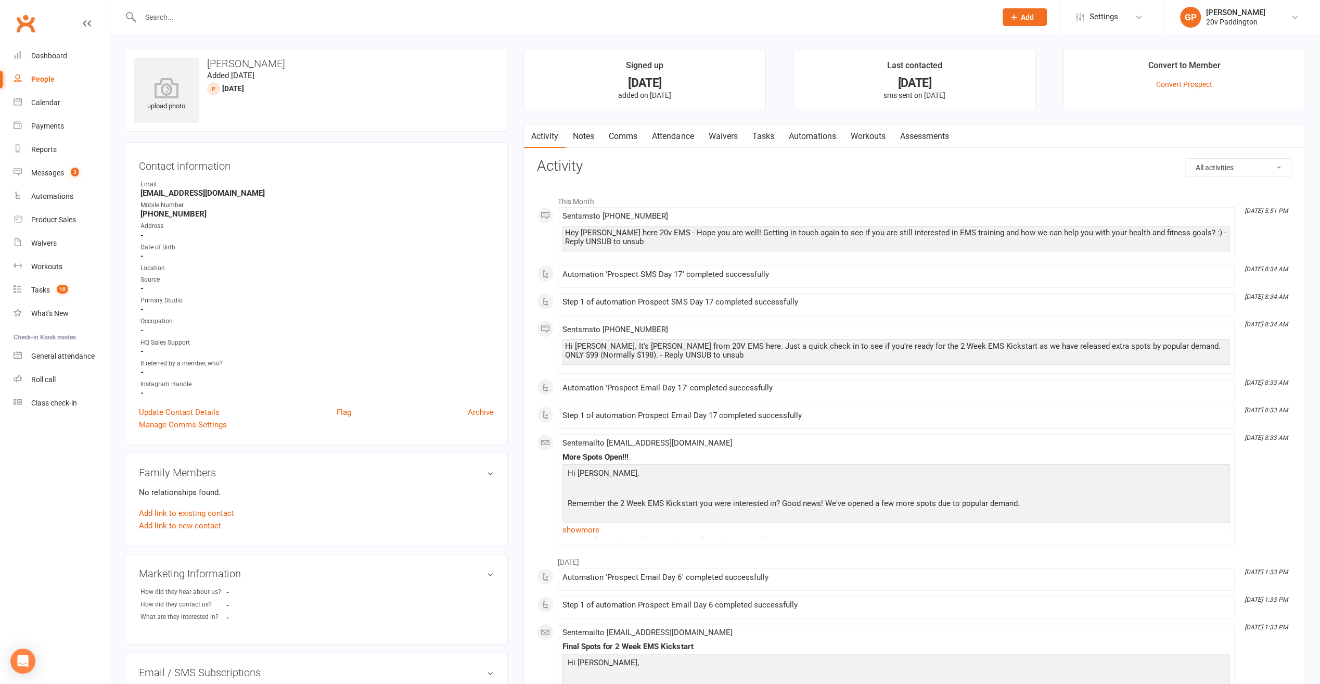
click at [30, 78] on link "People" at bounding box center [62, 79] width 96 height 23
select select "100"
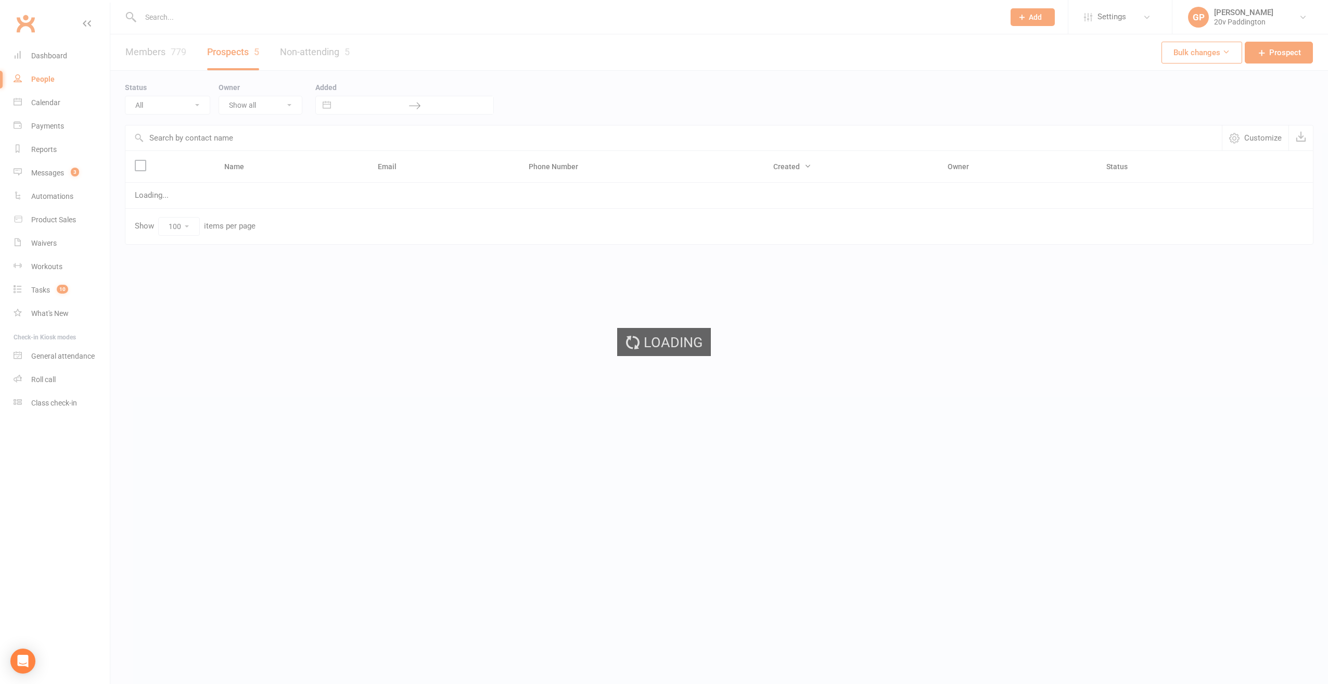
select select "[DATE]"
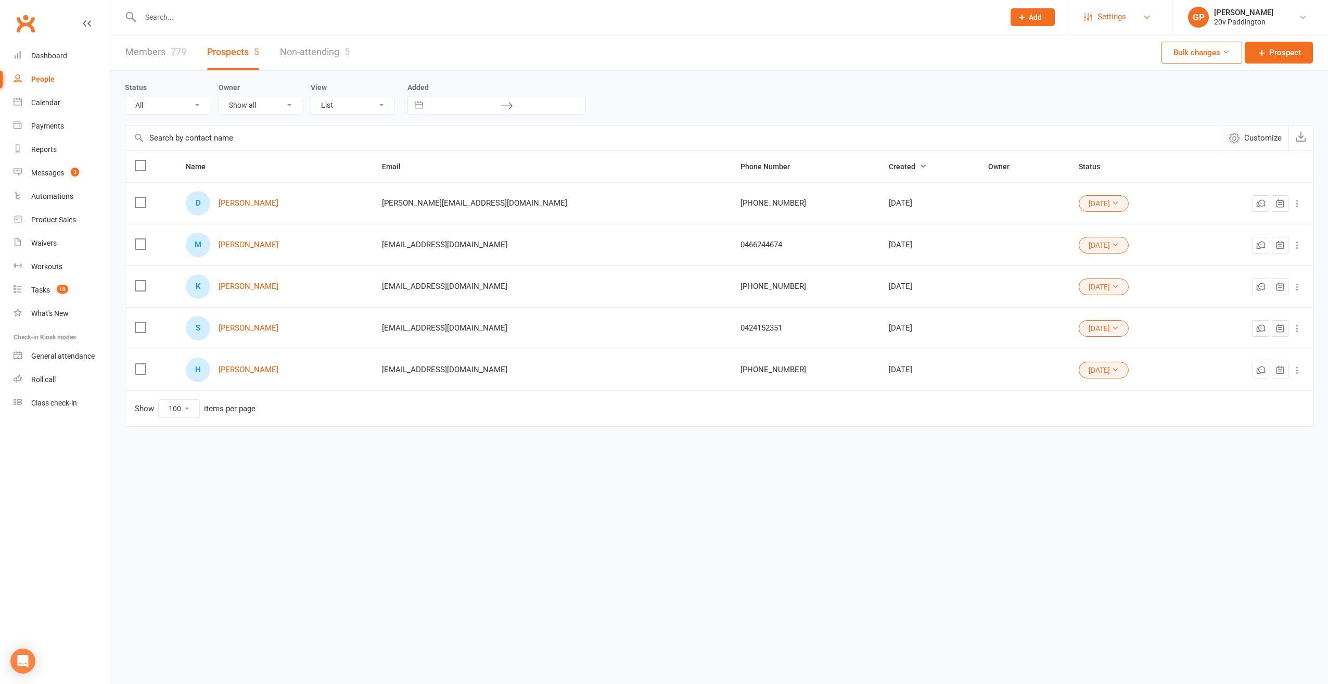
click at [1131, 23] on link "Settings" at bounding box center [1120, 16] width 72 height 23
click at [1115, 164] on link "Customize Contacts" at bounding box center [1120, 169] width 104 height 24
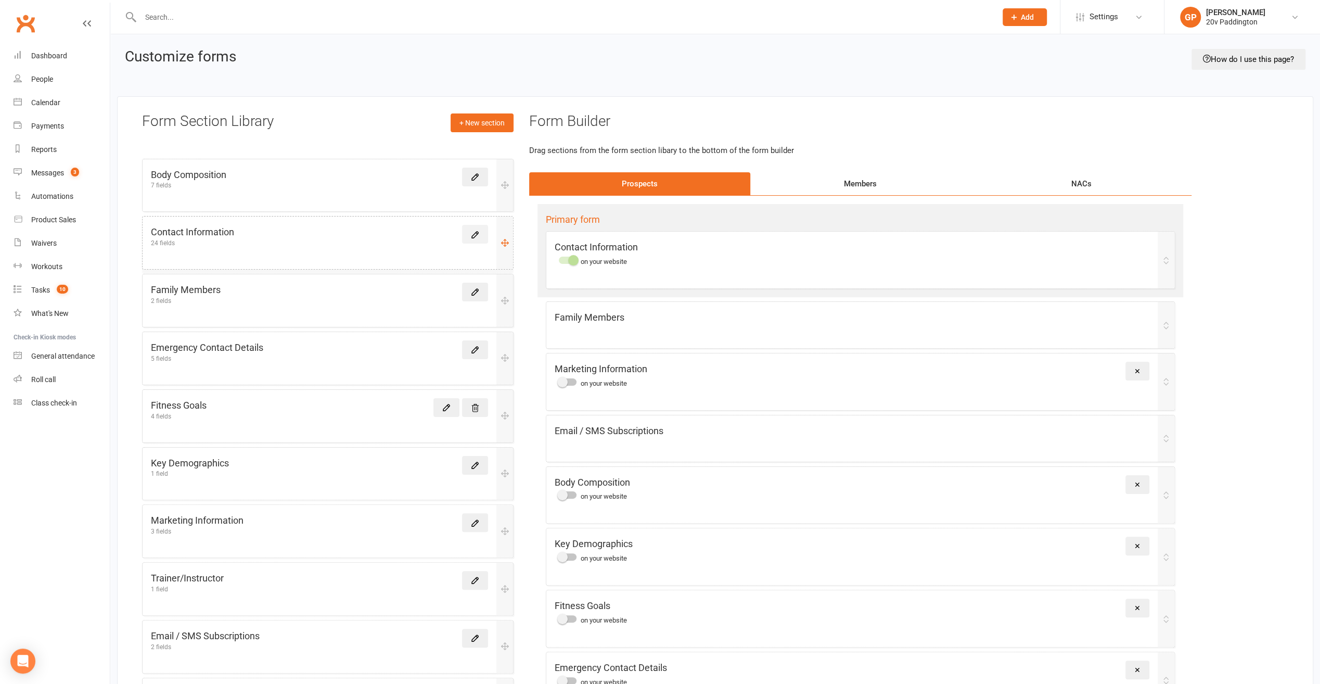
click at [476, 235] on icon at bounding box center [475, 235] width 6 height 6
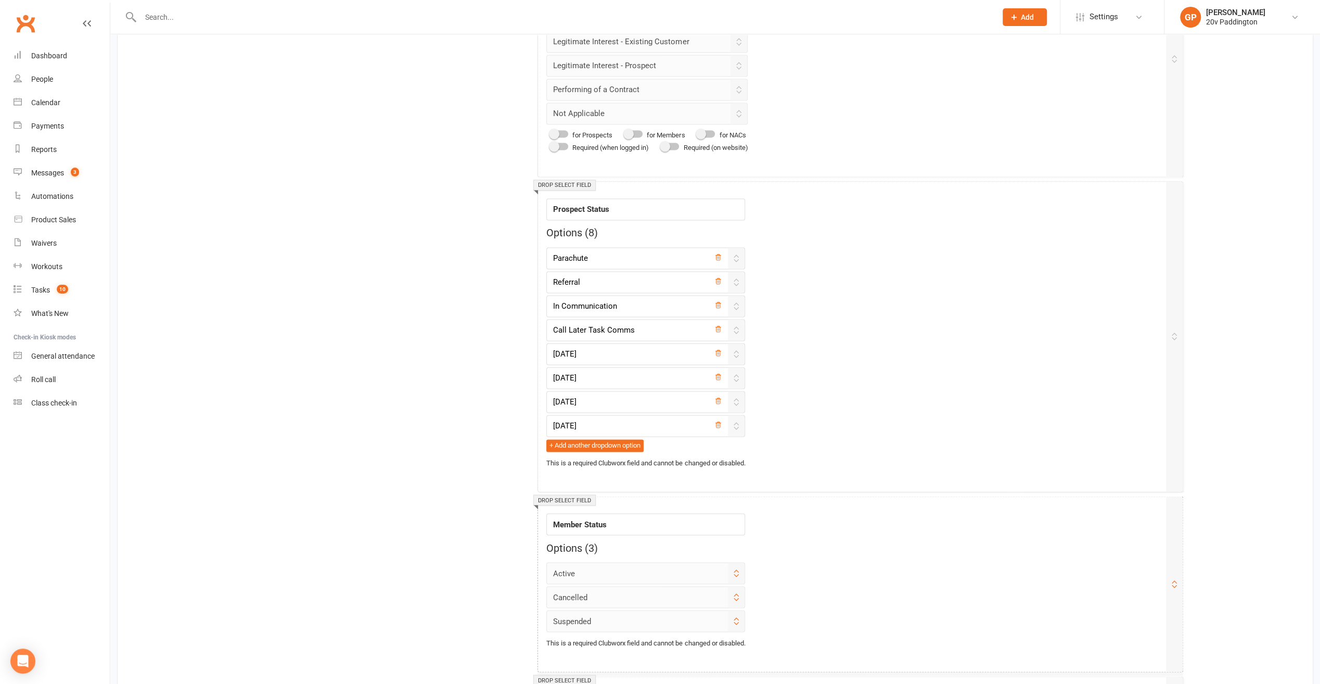
scroll to position [1561, 0]
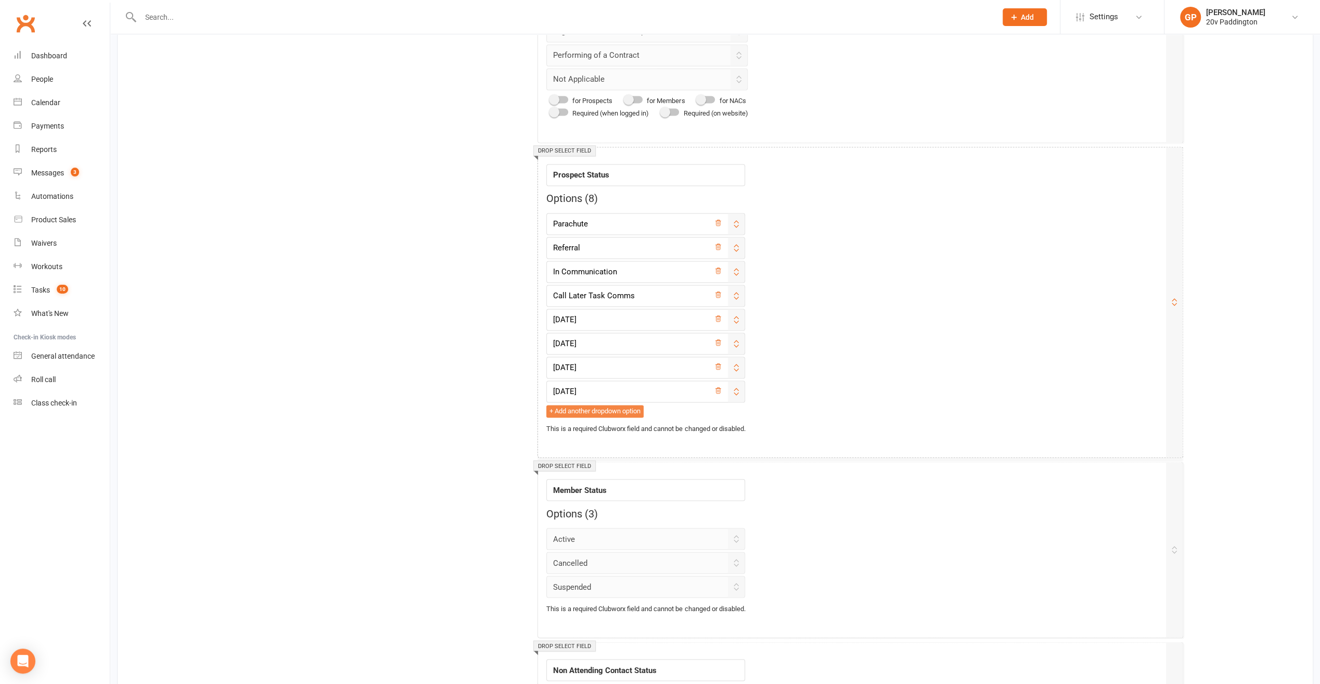
click at [572, 405] on button "+ Add another dropdown option" at bounding box center [594, 411] width 97 height 12
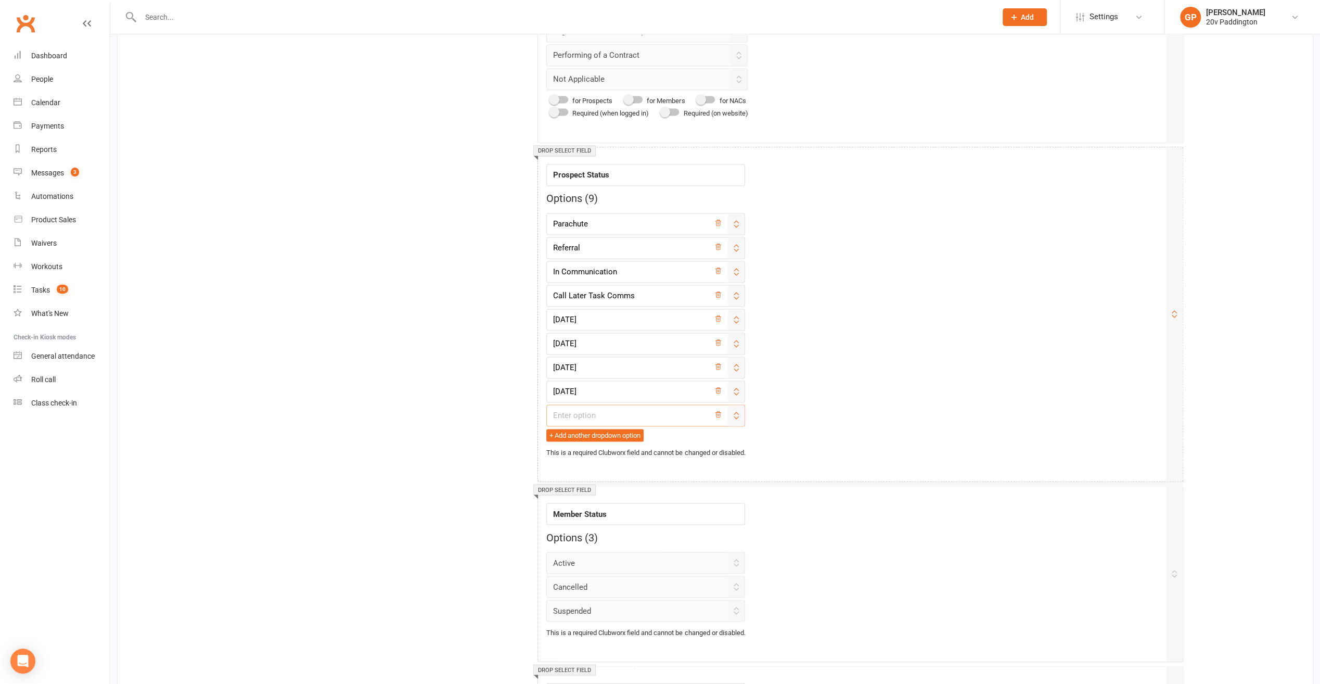
click at [572, 404] on input "text" at bounding box center [645, 415] width 199 height 22
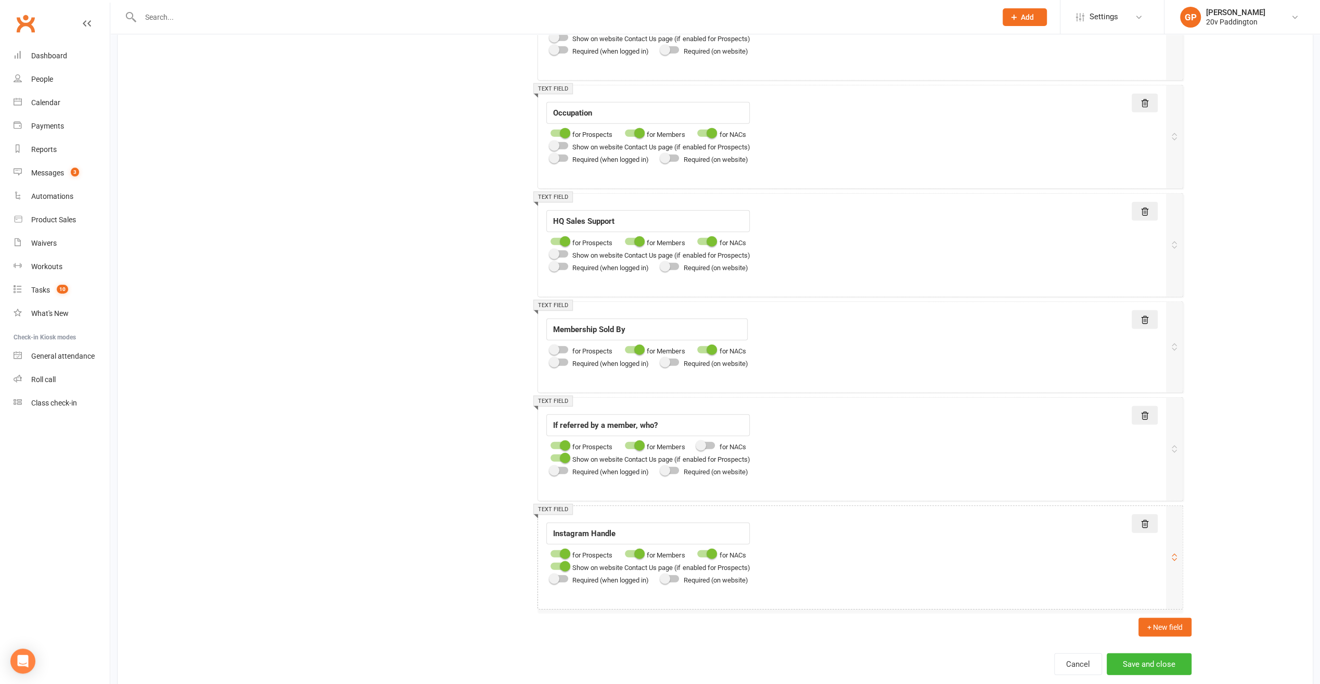
scroll to position [2595, 0]
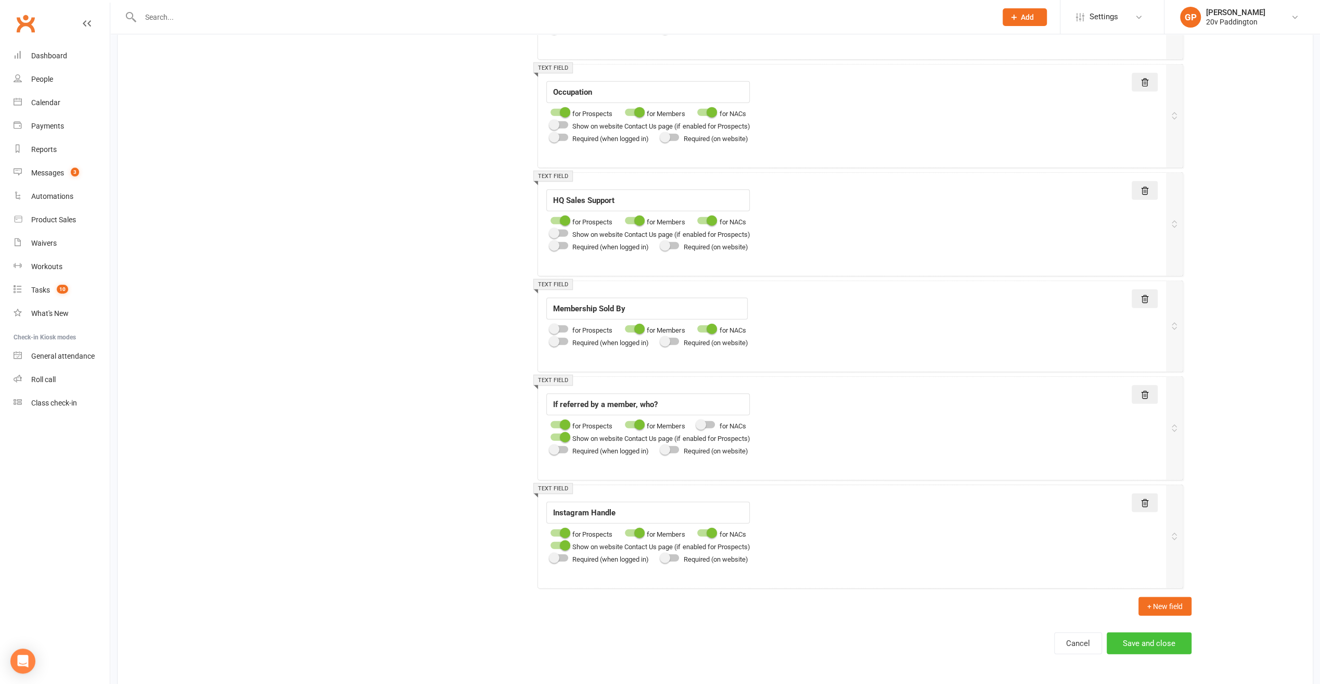
type input "[DATE]"
click at [1131, 632] on button "Save and close" at bounding box center [1149, 643] width 85 height 22
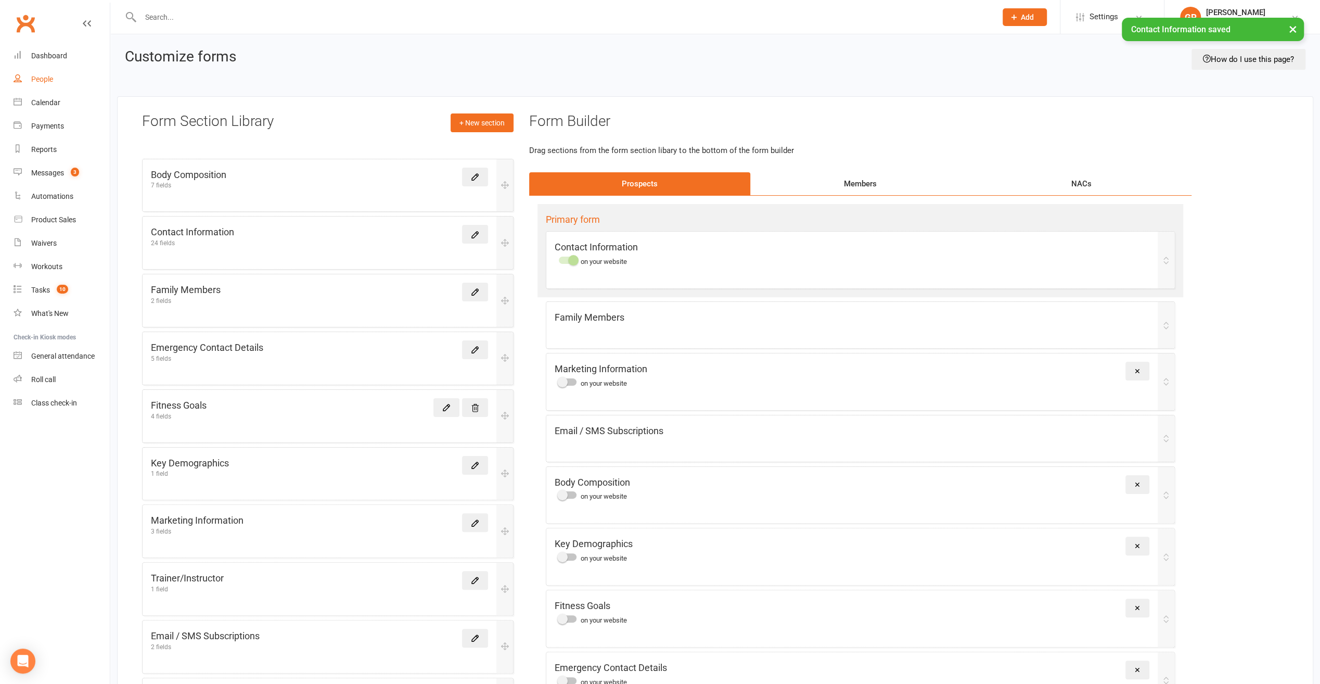
click at [45, 76] on div "People" at bounding box center [42, 79] width 22 height 8
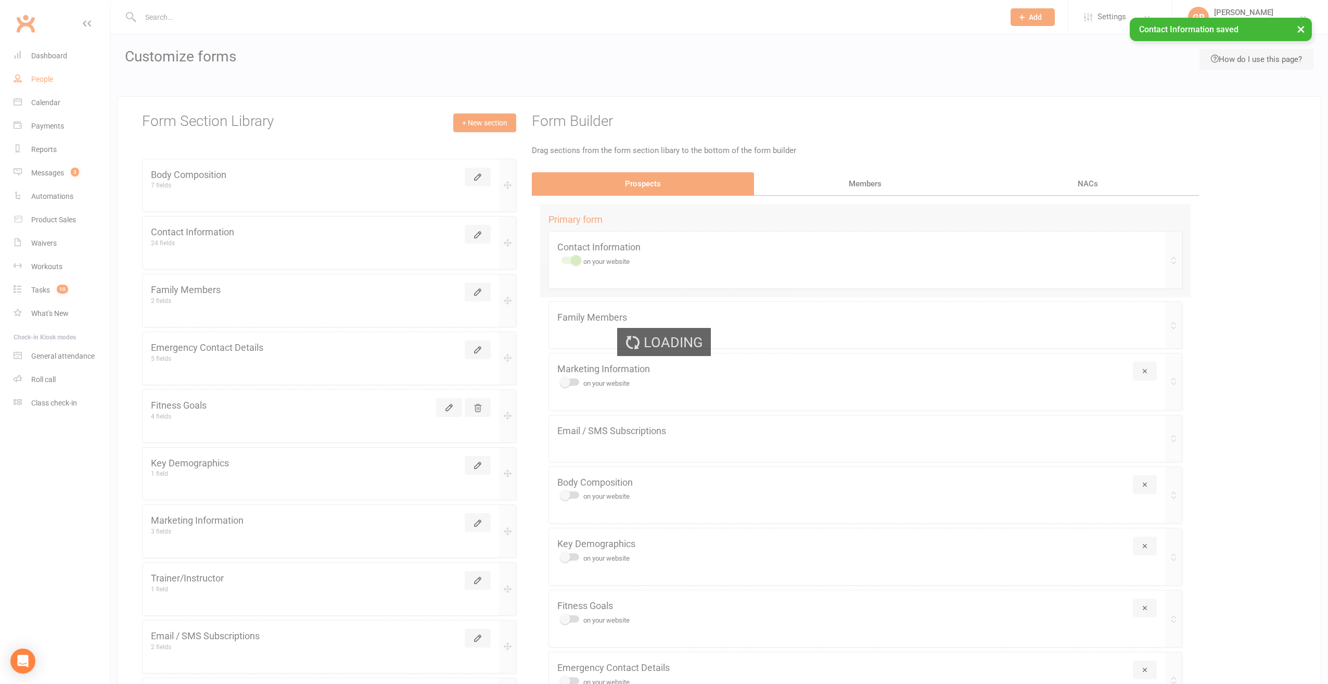
select select "100"
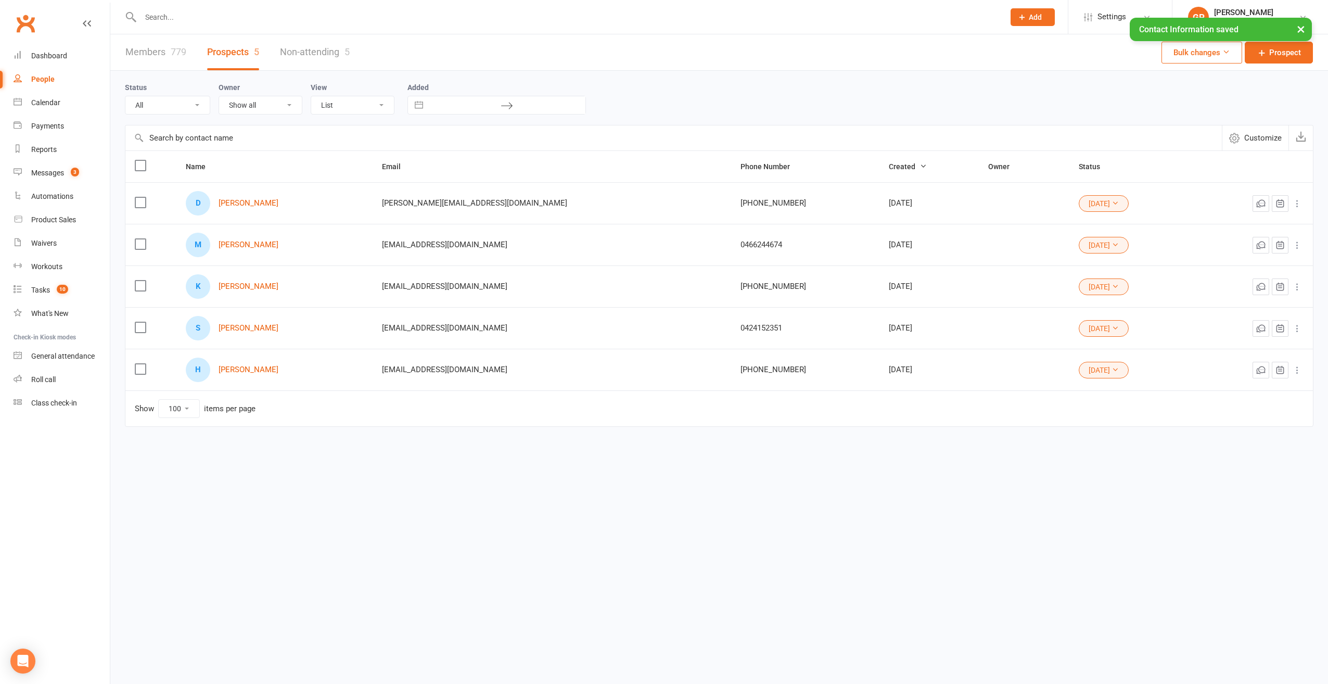
click at [199, 105] on select "All (No status set) (Invalid status) Parachute Referral In Communication Call L…" at bounding box center [167, 105] width 84 height 18
select select "31Jul25"
click at [125, 96] on select "All (No status set) (Invalid status) Parachute Referral In Communication Call L…" at bounding box center [167, 105] width 84 height 18
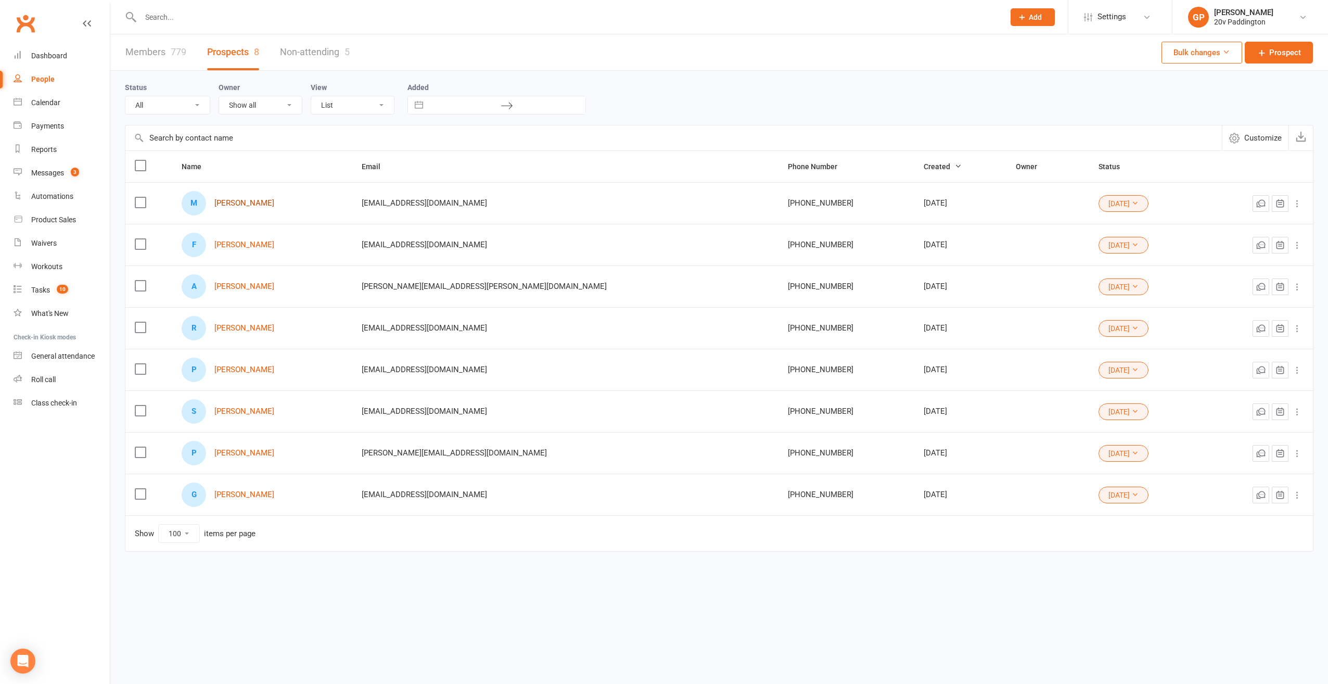
click at [241, 202] on link "Michael Randall" at bounding box center [244, 203] width 60 height 9
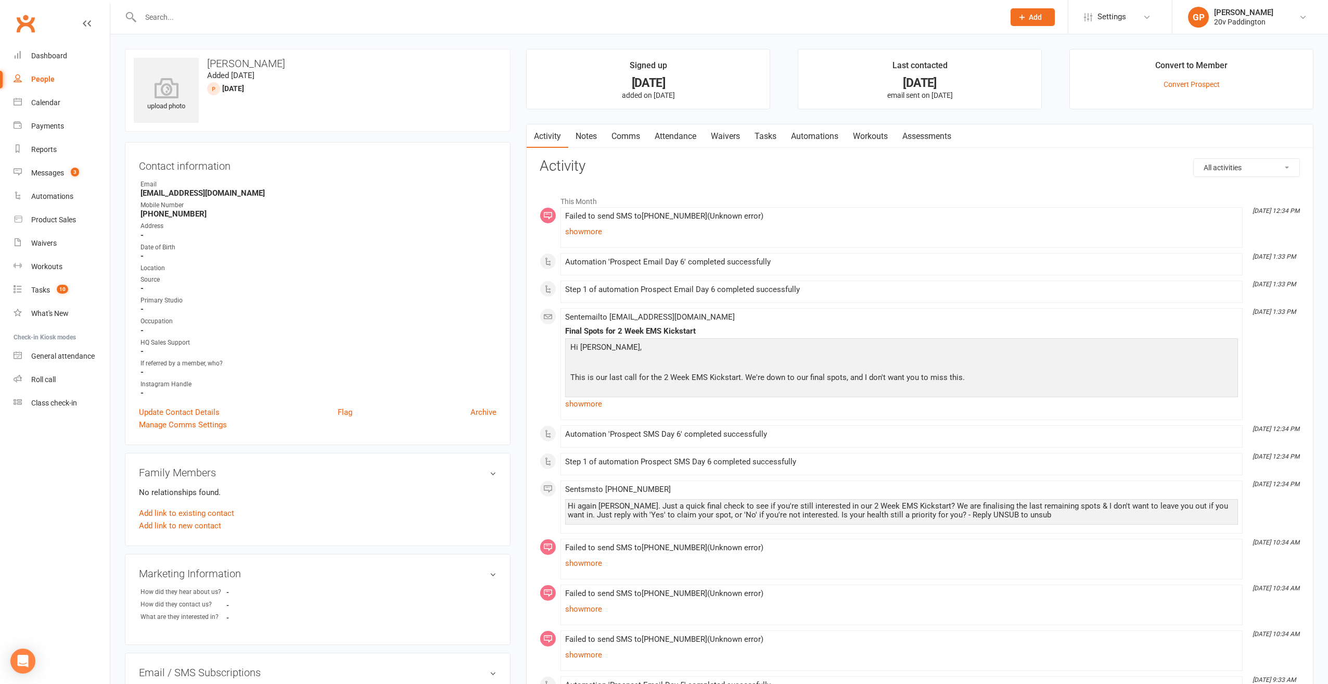
select select "100"
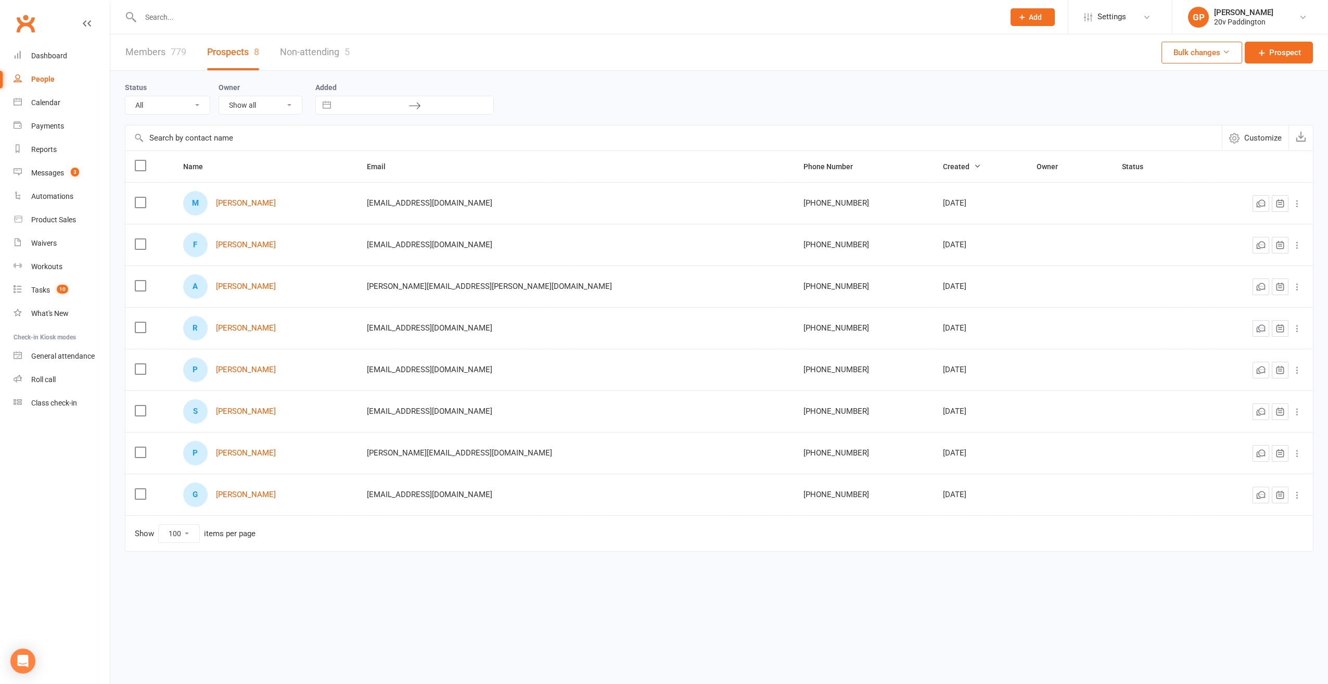
select select "31Jul25"
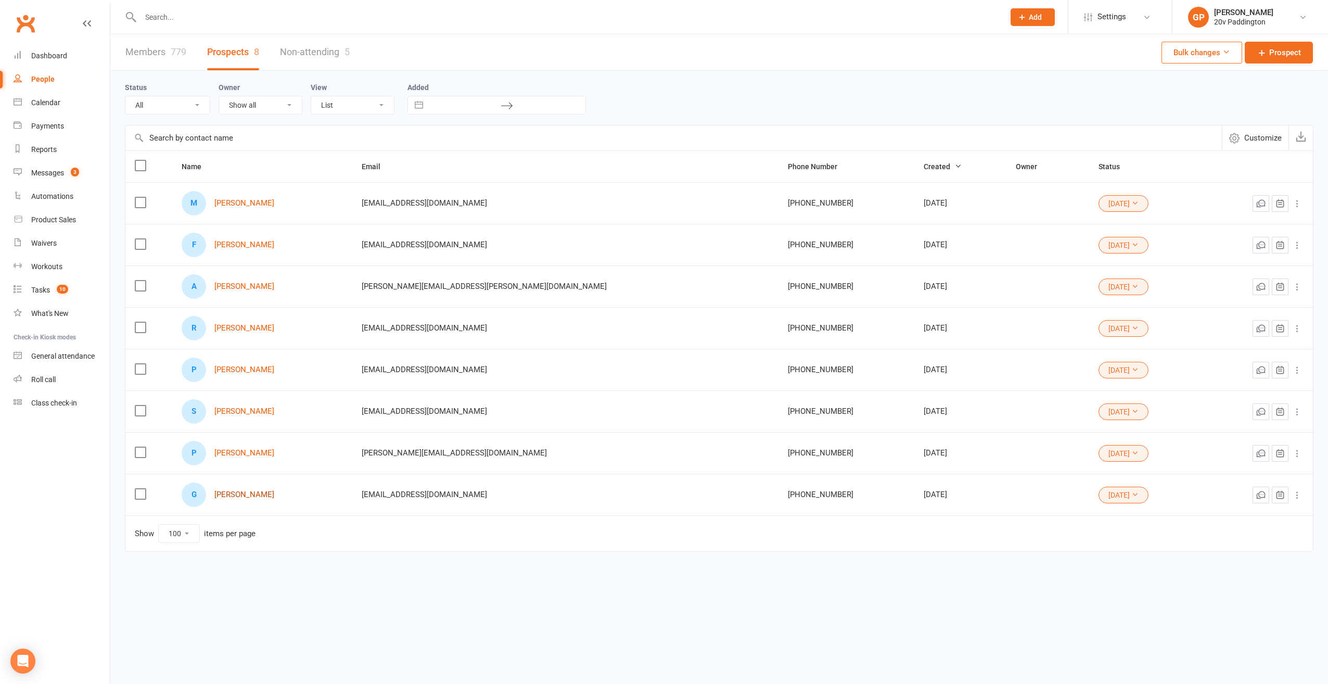
click at [247, 490] on link "George Charos" at bounding box center [244, 494] width 60 height 9
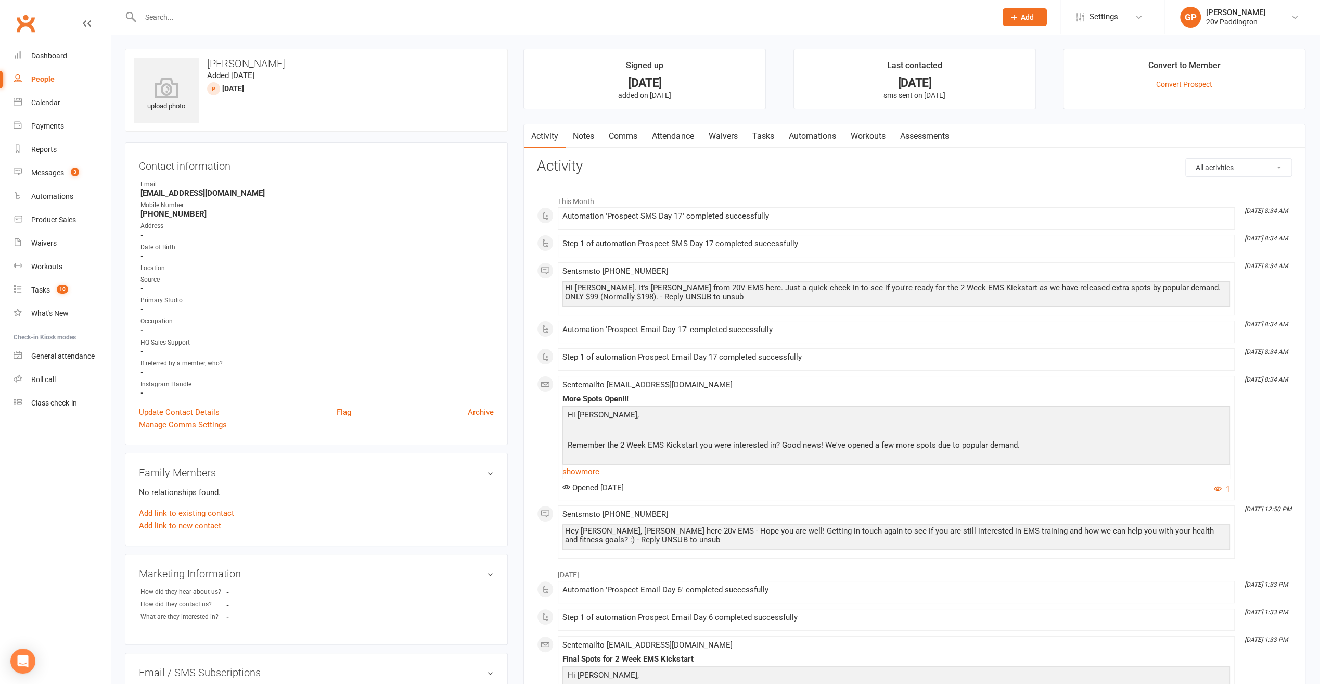
select select "100"
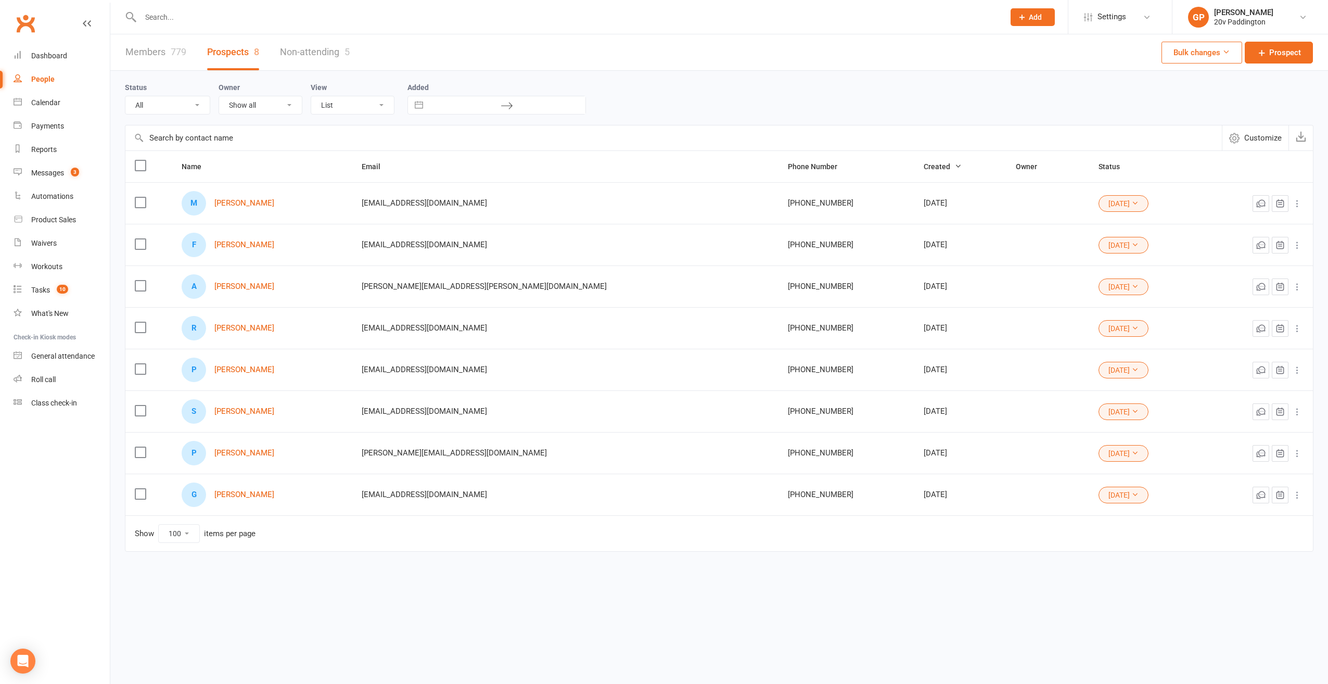
click at [191, 108] on select "All (No status set) (Invalid status) Parachute Referral In Communication Call L…" at bounding box center [167, 105] width 84 height 18
select select "[DATE]"
click at [125, 96] on select "All (No status set) (Invalid status) Parachute Referral In Communication Call L…" at bounding box center [167, 105] width 84 height 18
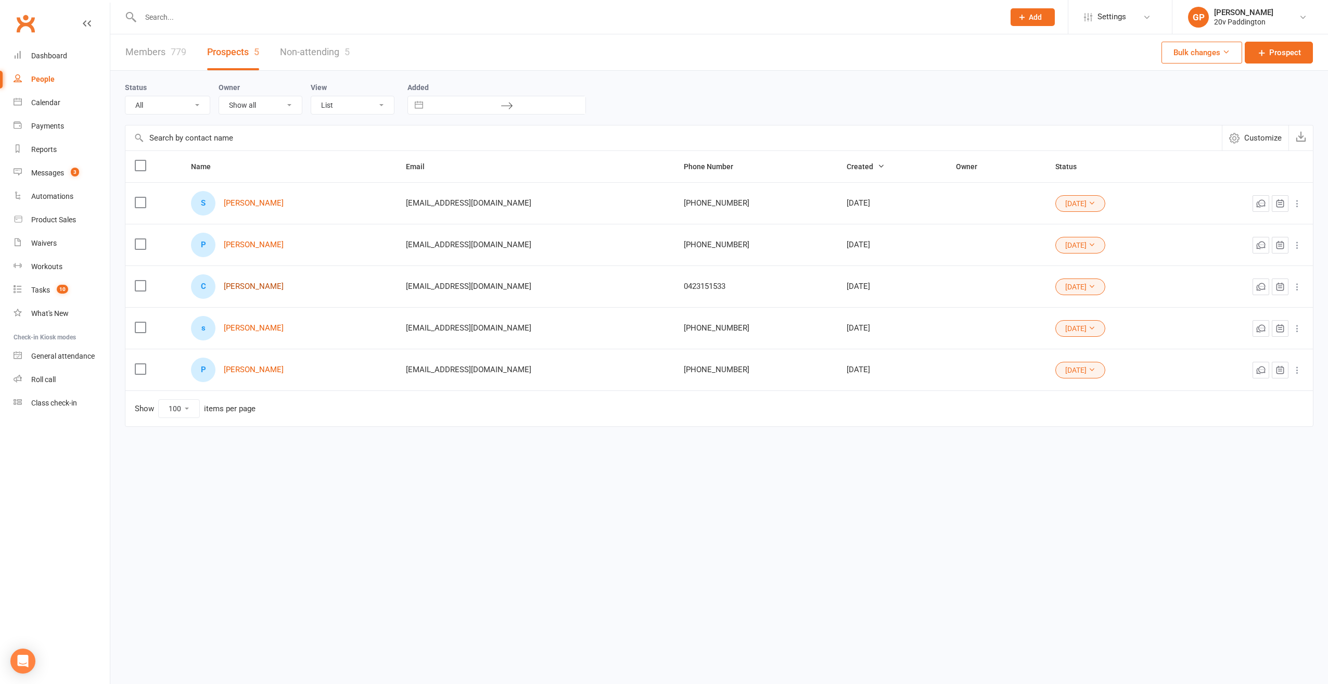
click at [258, 287] on link "Cassandra Cox" at bounding box center [254, 286] width 60 height 9
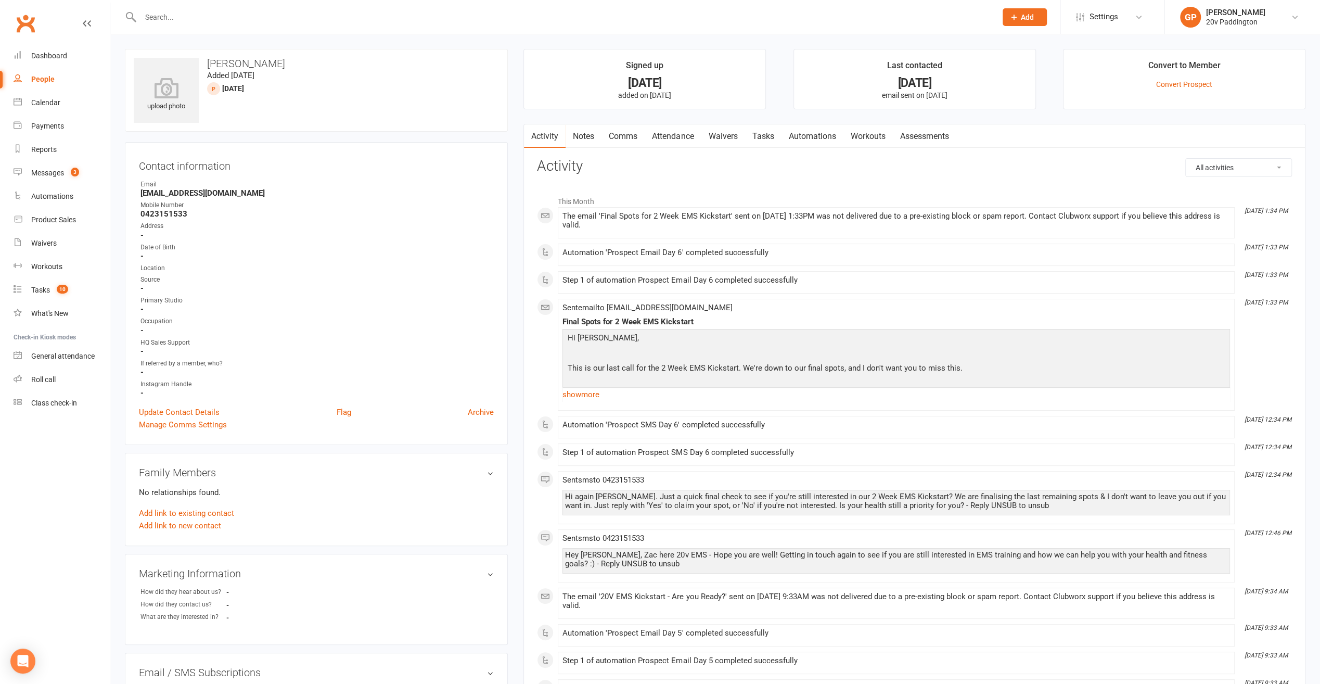
select select "100"
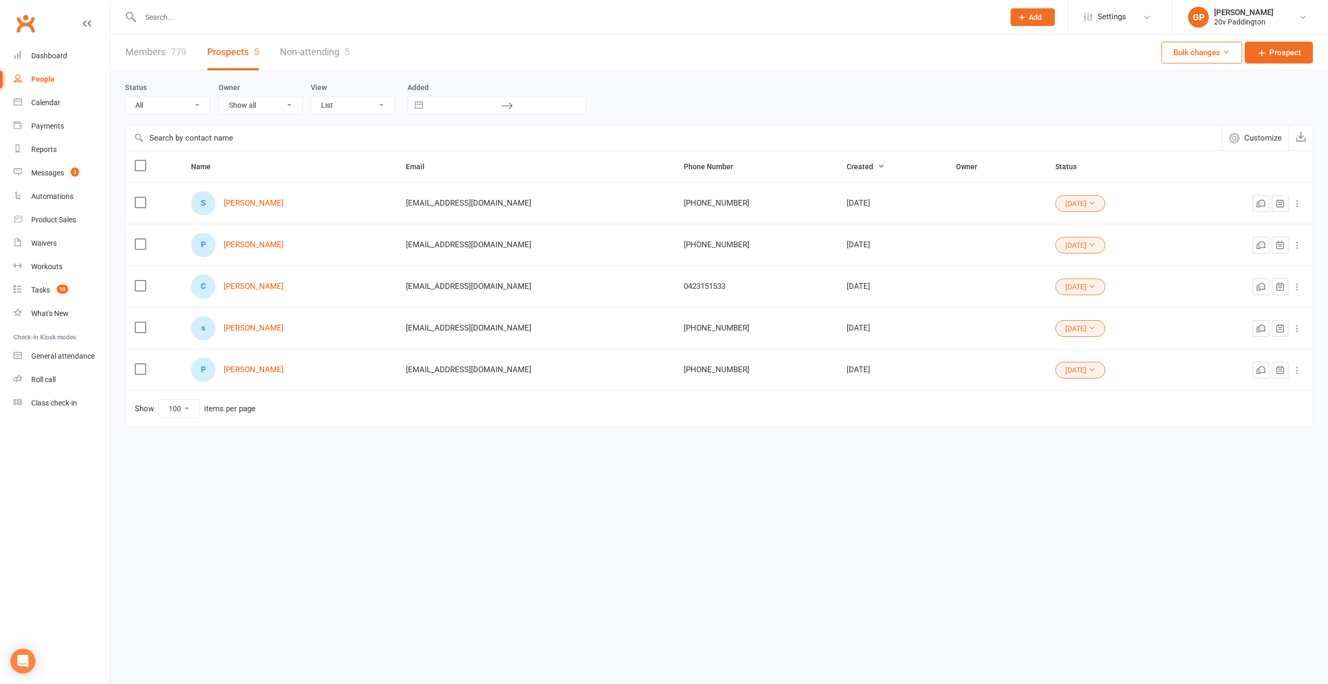
click at [193, 103] on select "All (No status set) (Invalid status) Parachute Referral In Communication Call L…" at bounding box center [167, 105] width 84 height 18
select select "[DATE]"
click at [125, 96] on select "All (No status set) (Invalid status) Parachute Referral In Communication Call L…" at bounding box center [167, 105] width 84 height 18
click at [256, 199] on link "Kristal Constantin" at bounding box center [254, 203] width 60 height 9
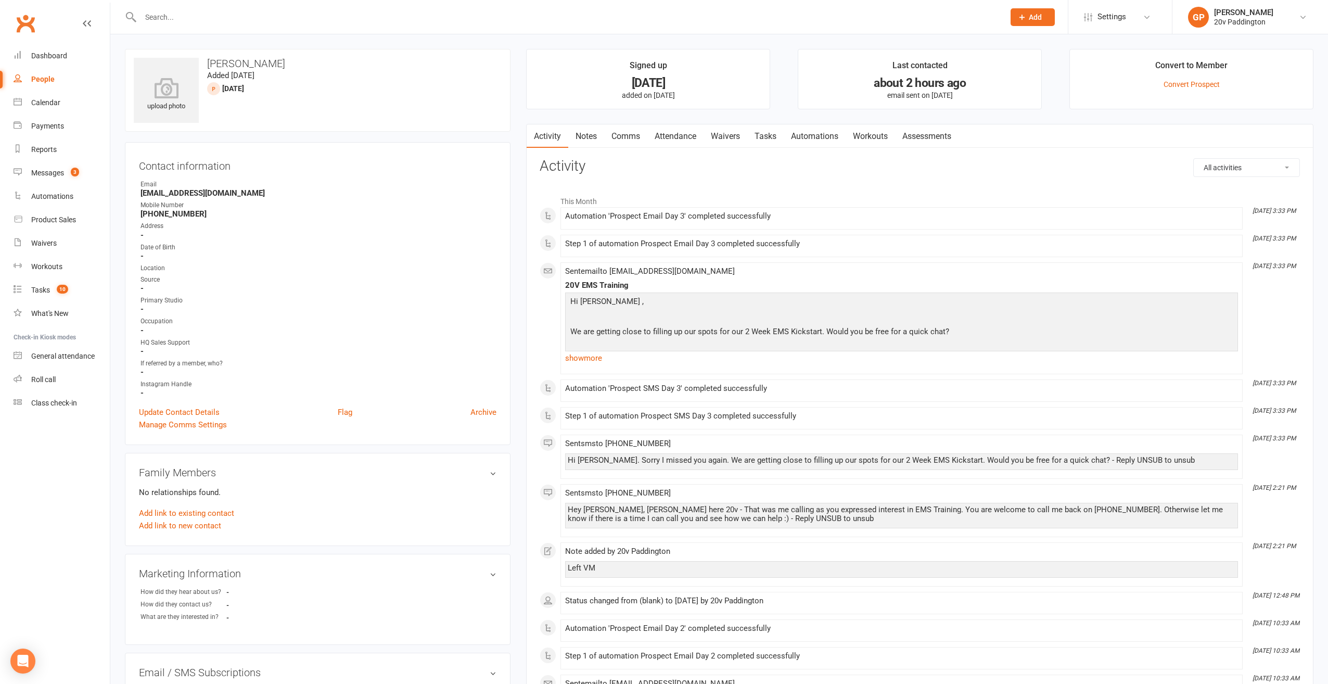
select select "100"
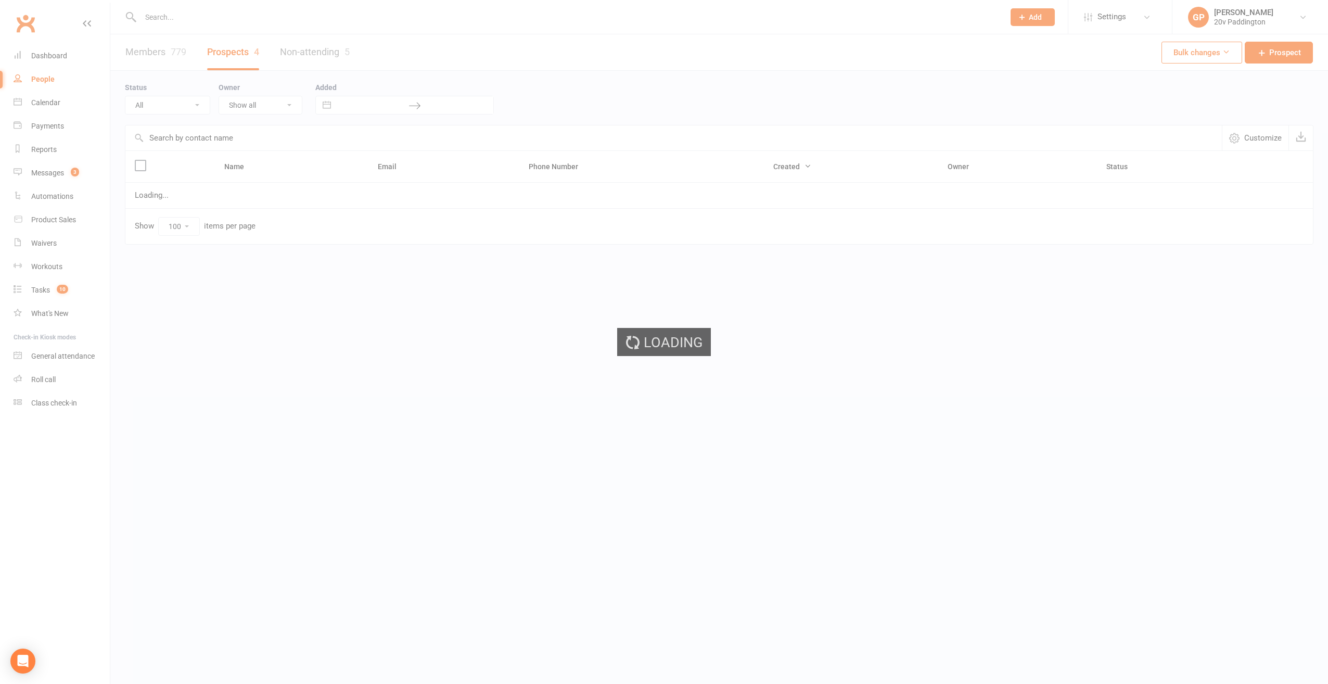
select select "[DATE]"
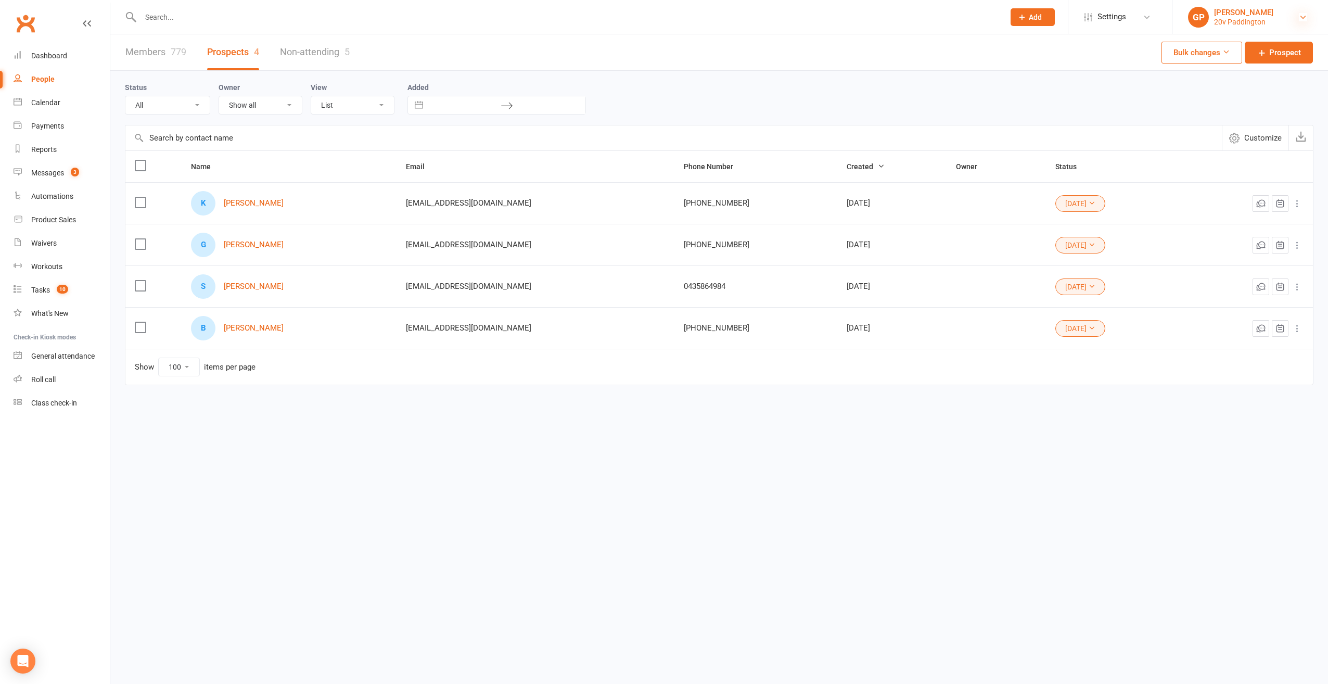
click at [1300, 17] on icon at bounding box center [1303, 17] width 8 height 8
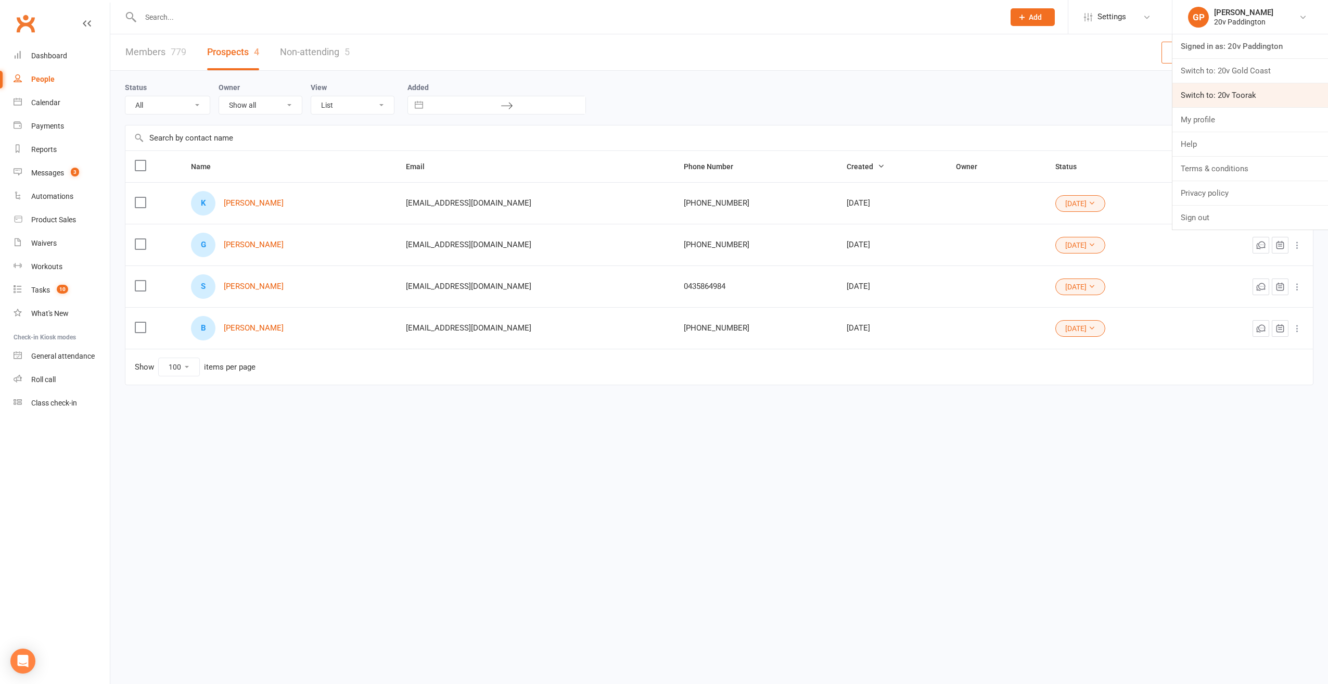
click at [1253, 84] on link "Switch to: 20v Toorak" at bounding box center [1250, 95] width 156 height 24
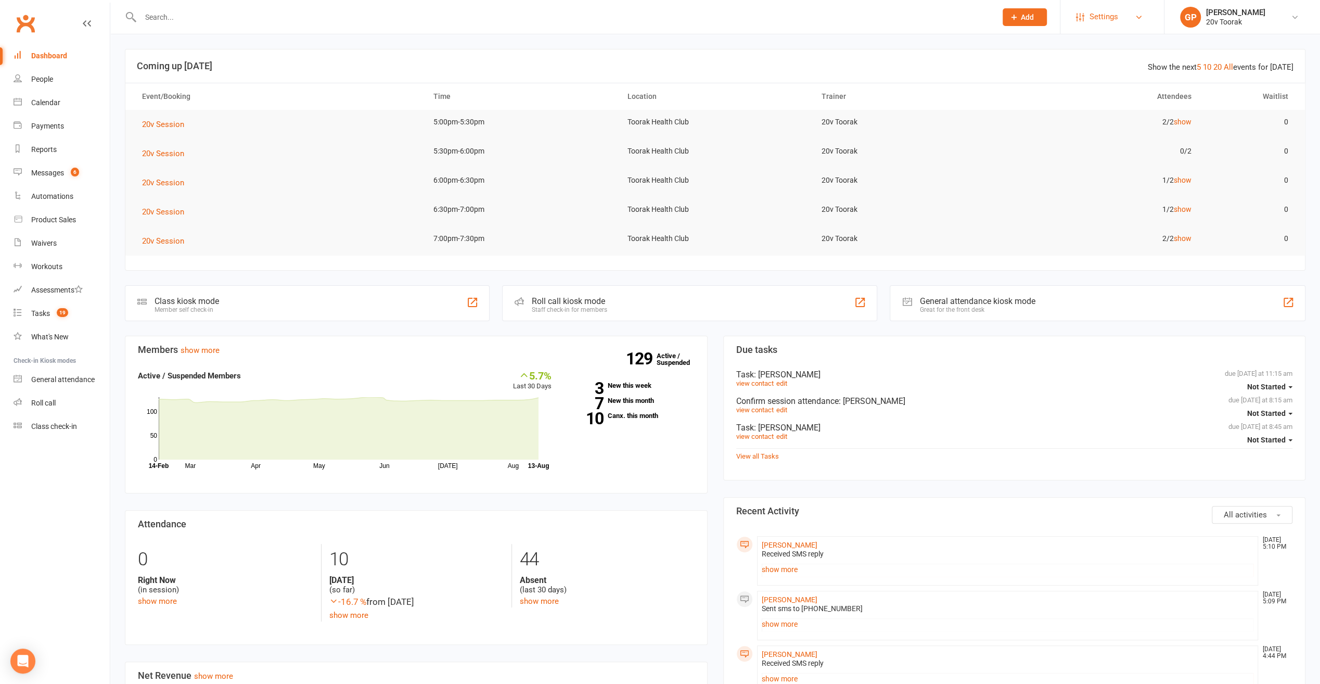
click at [1146, 21] on link "Settings" at bounding box center [1112, 16] width 72 height 23
click at [35, 79] on div "People" at bounding box center [42, 79] width 22 height 8
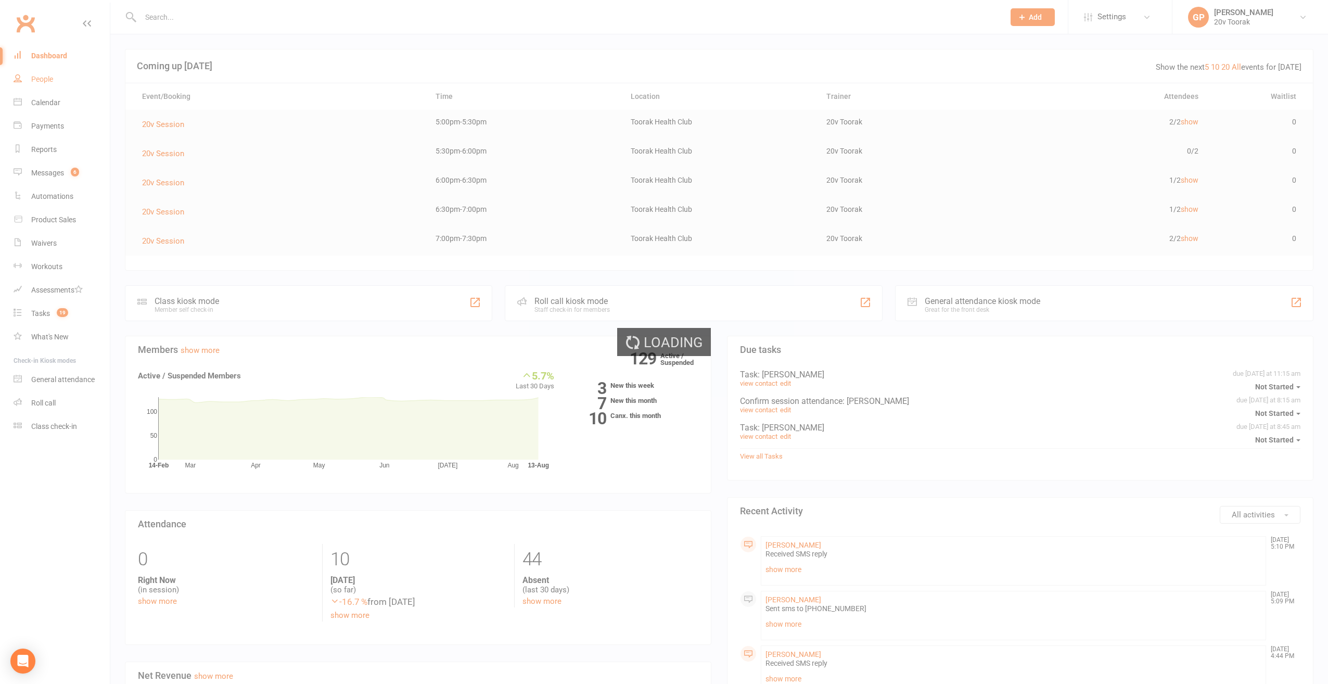
select select "100"
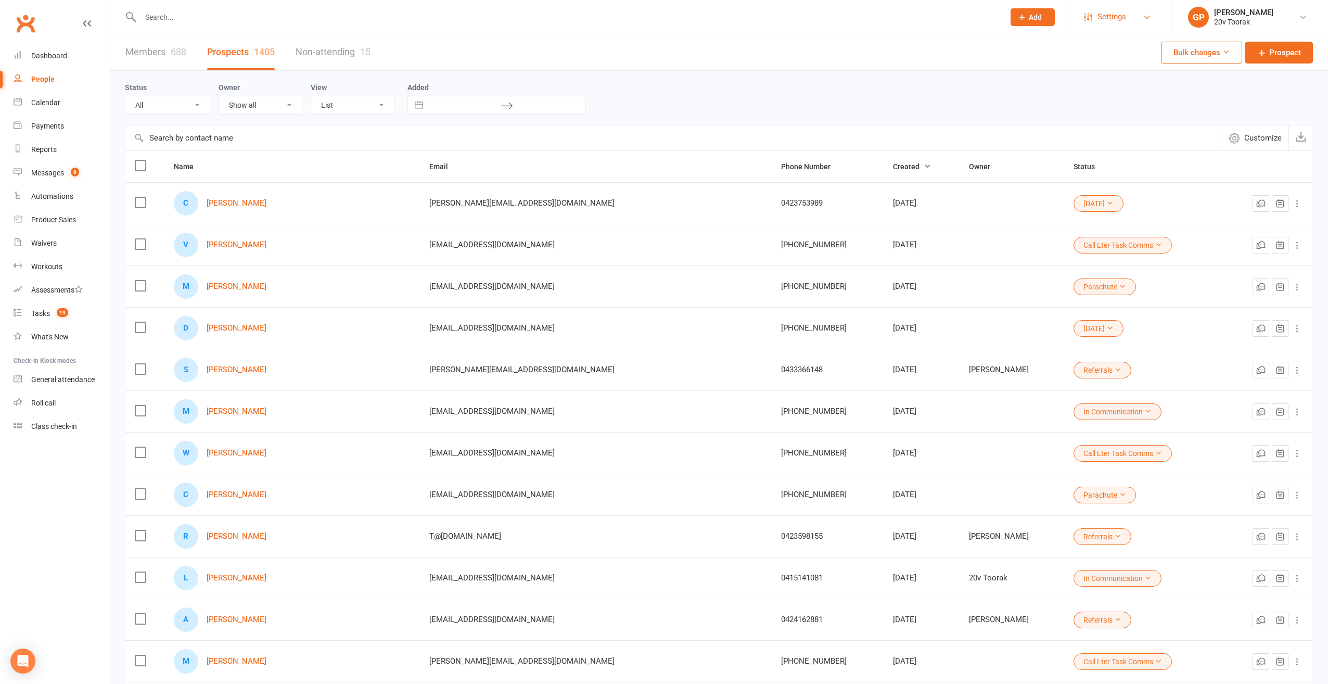
click at [1130, 24] on link "Settings" at bounding box center [1120, 16] width 72 height 23
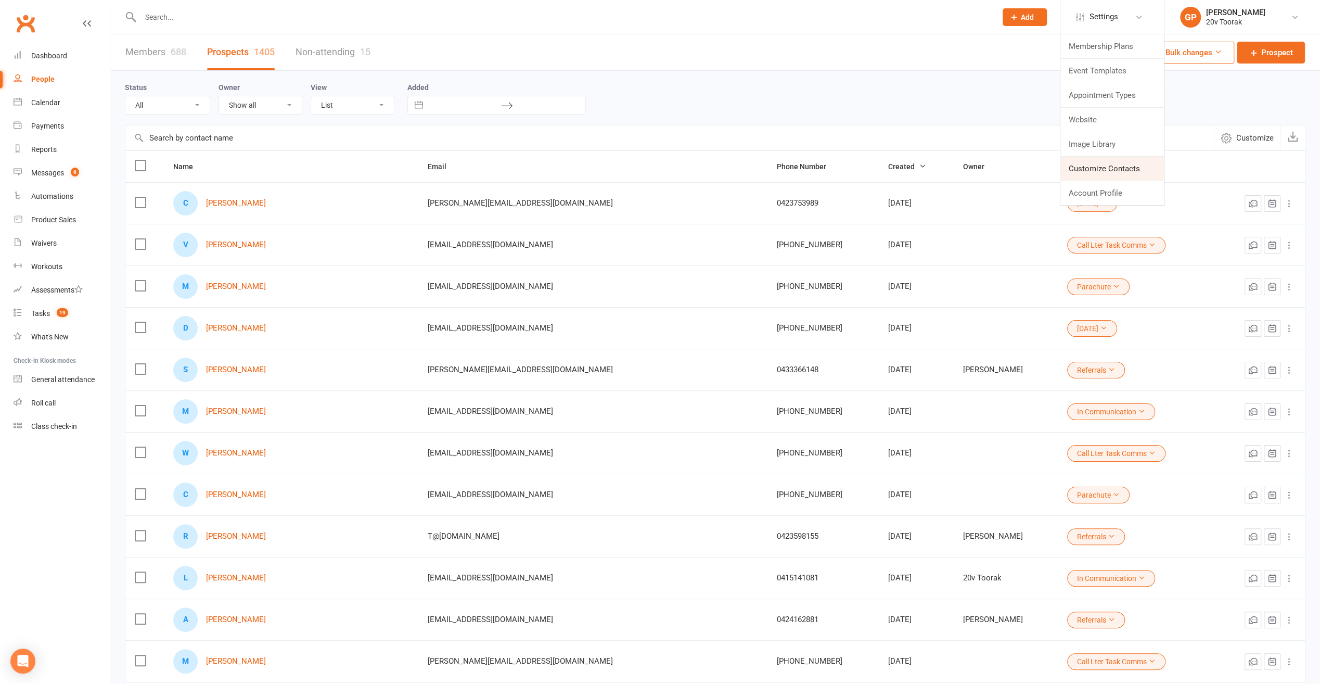
click at [1113, 168] on link "Customize Contacts" at bounding box center [1113, 169] width 104 height 24
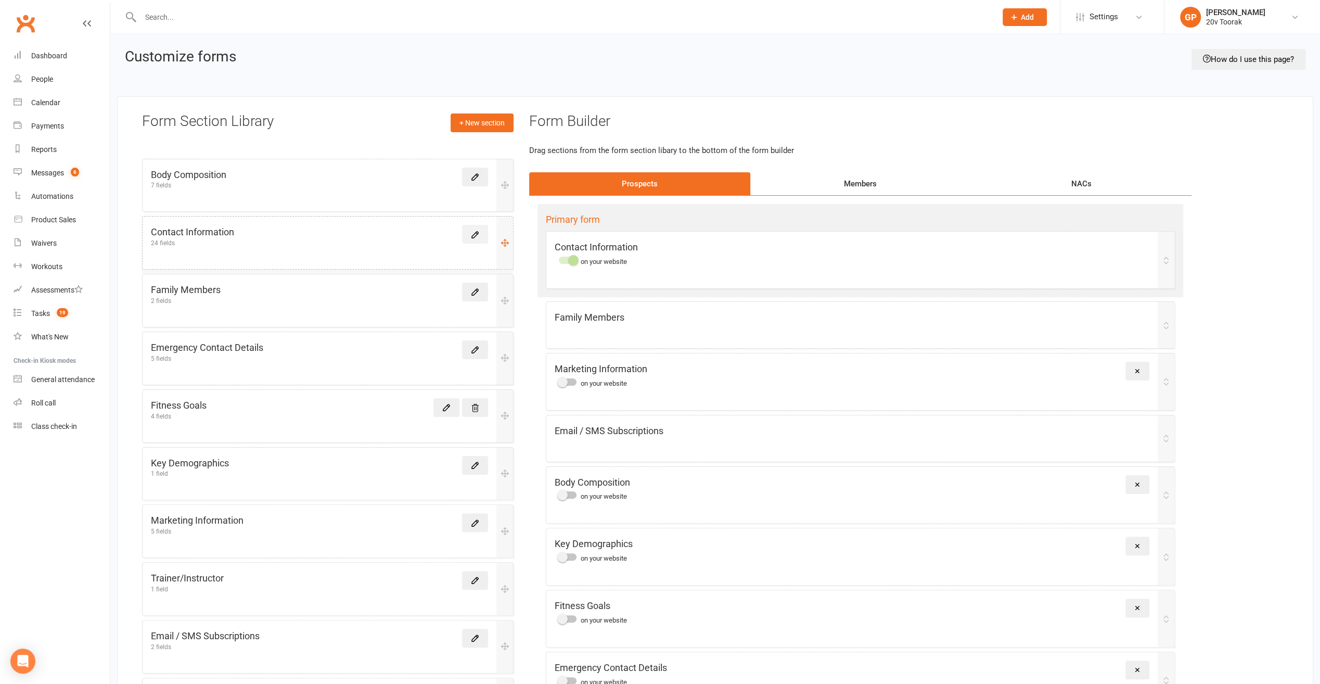
click at [476, 233] on icon at bounding box center [474, 234] width 9 height 9
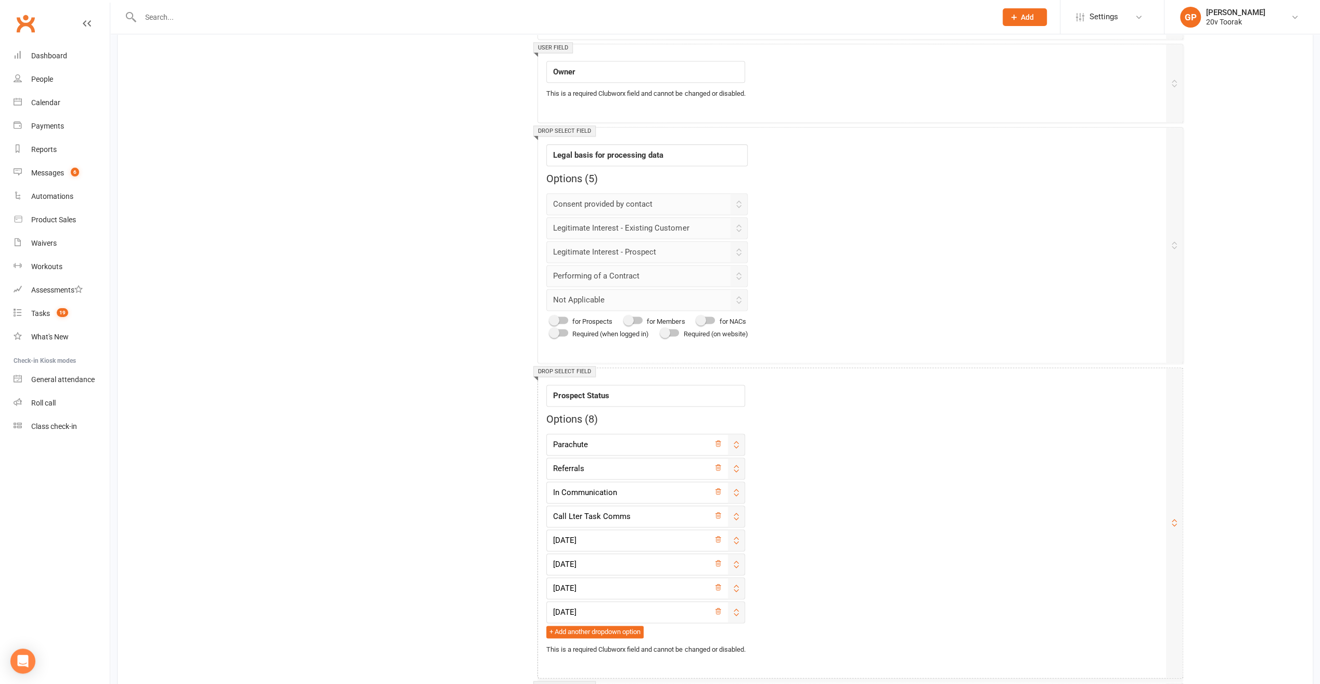
scroll to position [1353, 0]
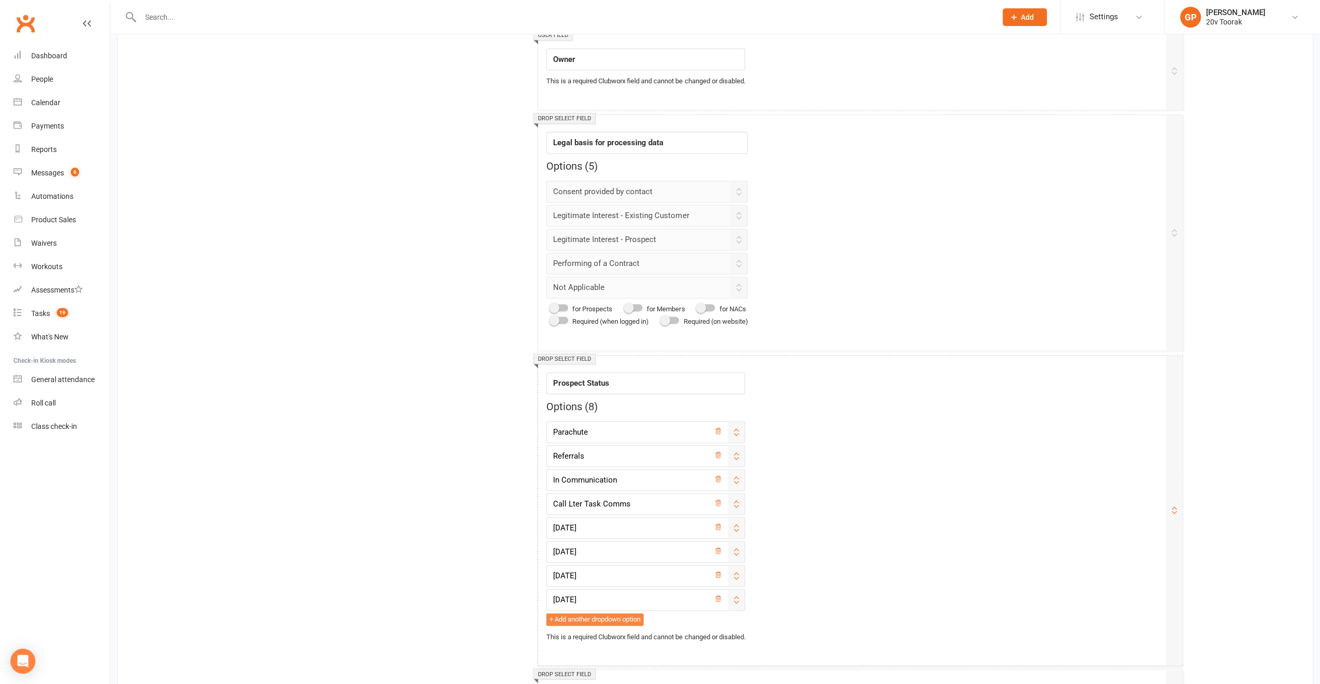
click at [570, 613] on button "+ Add another dropdown option" at bounding box center [594, 619] width 97 height 12
click at [585, 613] on input "text" at bounding box center [645, 623] width 199 height 22
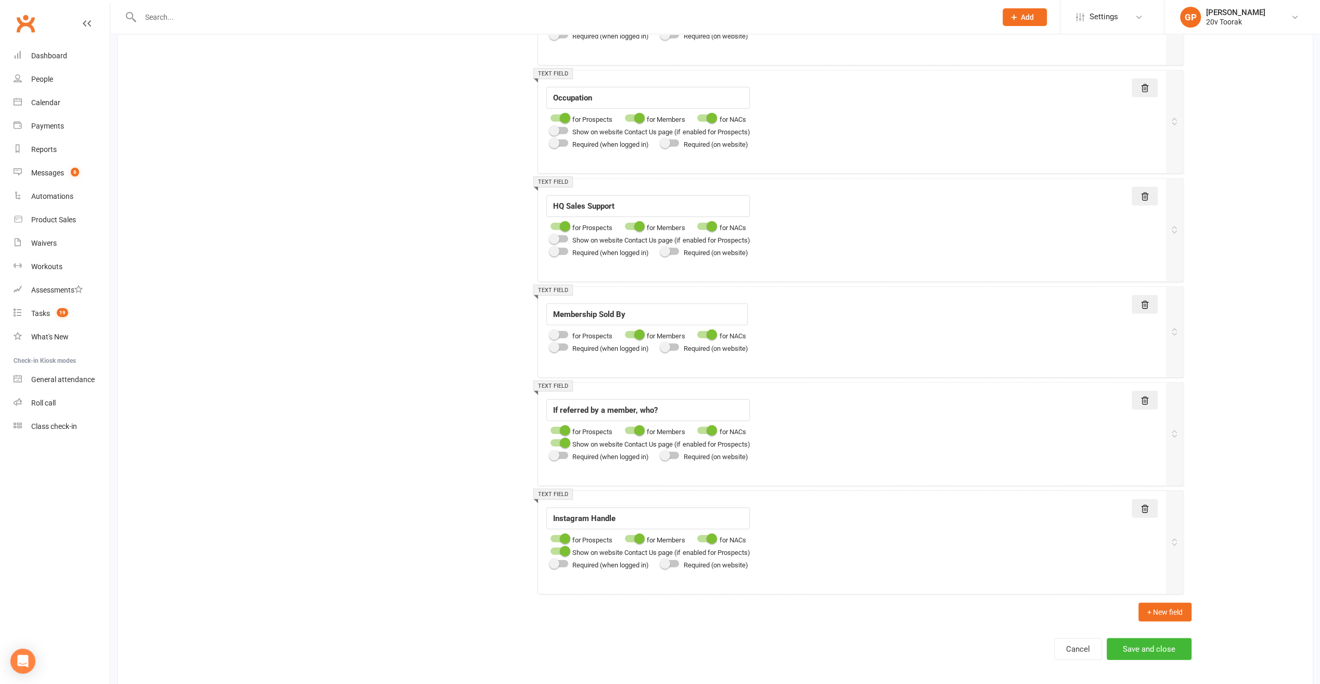
scroll to position [2595, 0]
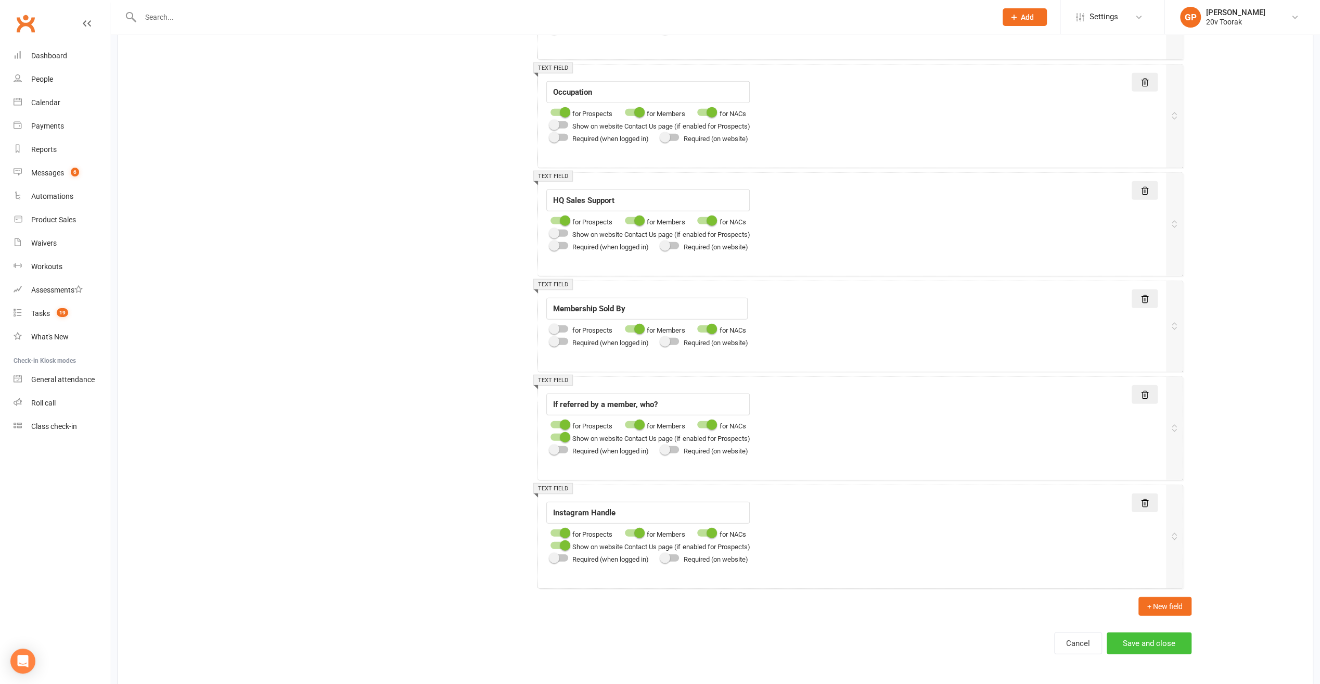
type input "[DATE]"
click at [1145, 632] on button "Save and close" at bounding box center [1149, 643] width 85 height 22
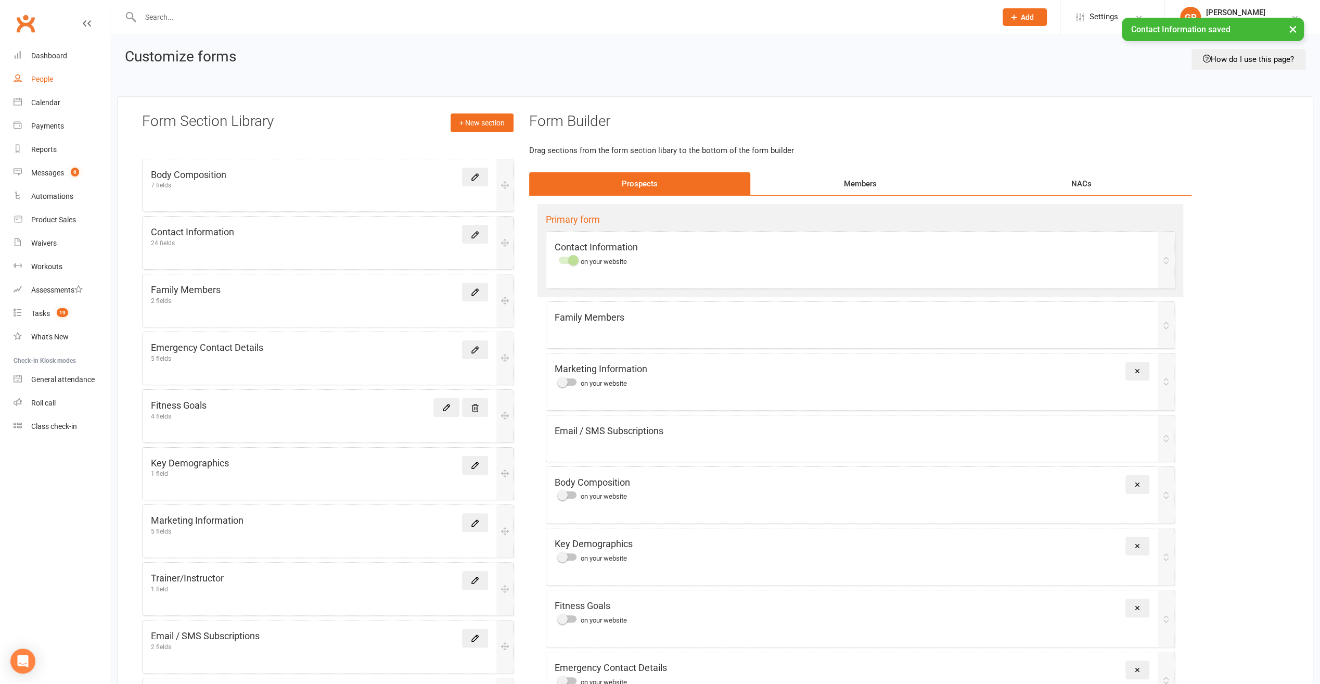
click at [47, 74] on link "People" at bounding box center [62, 79] width 96 height 23
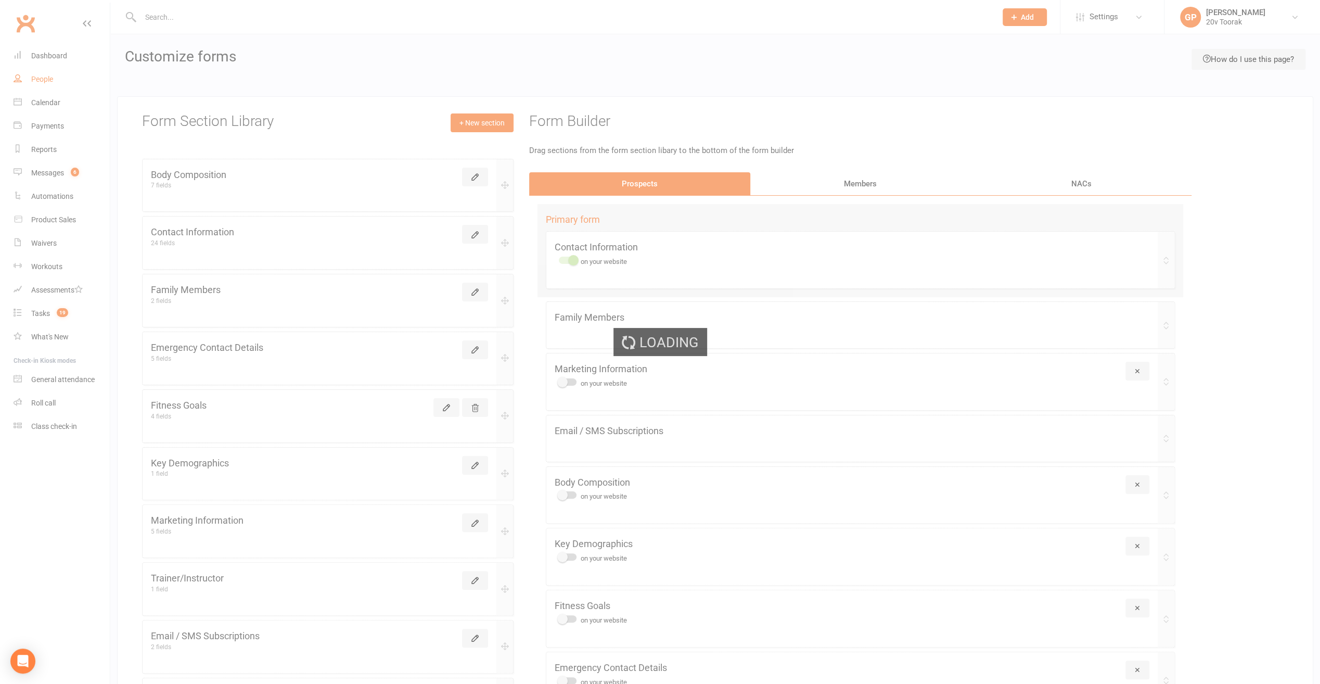
select select "100"
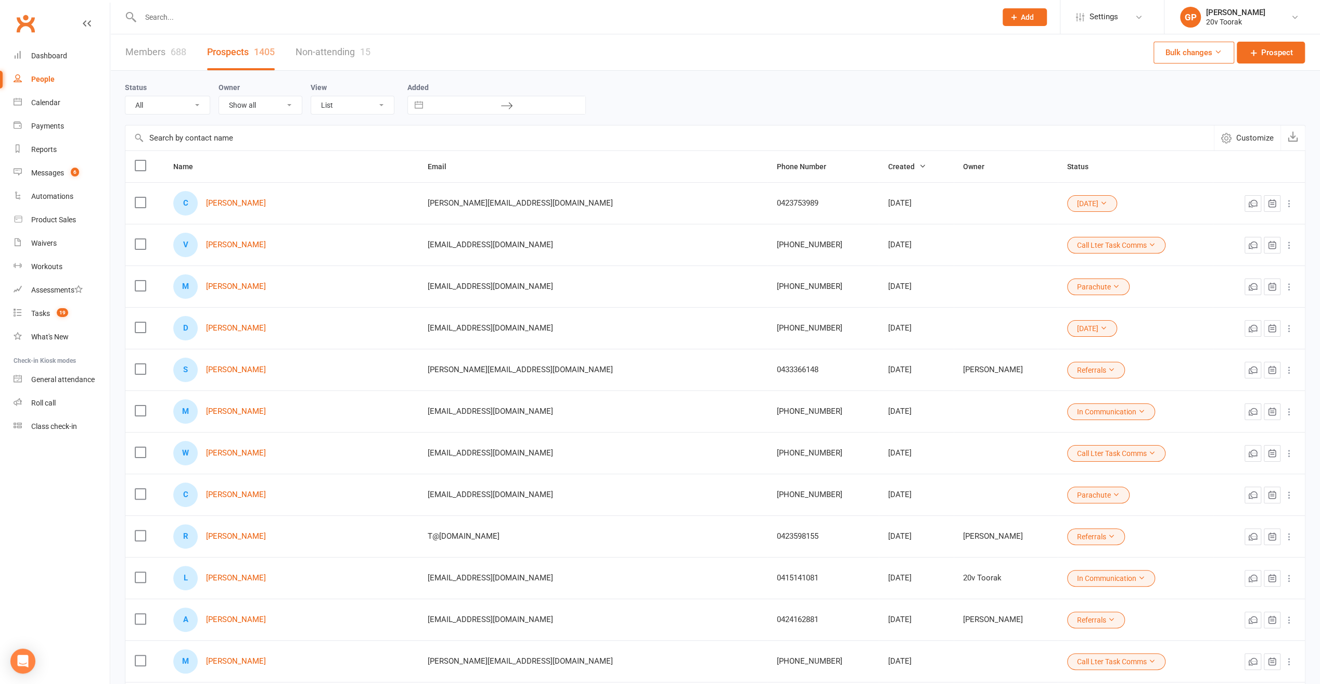
click at [197, 106] on select "All (No status set) (Invalid status) Parachute Referrals In Communication Call …" at bounding box center [167, 105] width 84 height 18
select select "24Jul25"
click at [125, 96] on select "All (No status set) (Invalid status) Parachute Referrals In Communication Call …" at bounding box center [167, 105] width 84 height 18
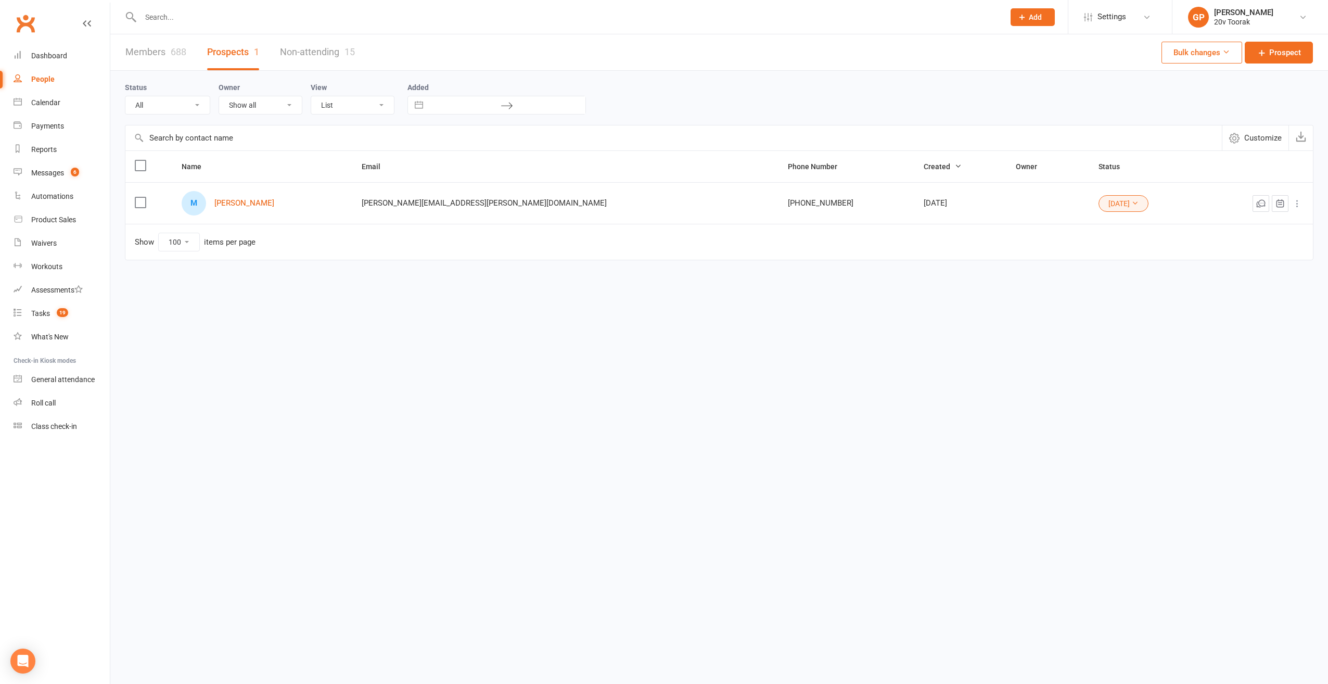
click at [288, 201] on div "M Matthew P Zane" at bounding box center [262, 203] width 161 height 24
click at [267, 203] on link "Matthew P Zane" at bounding box center [244, 203] width 60 height 9
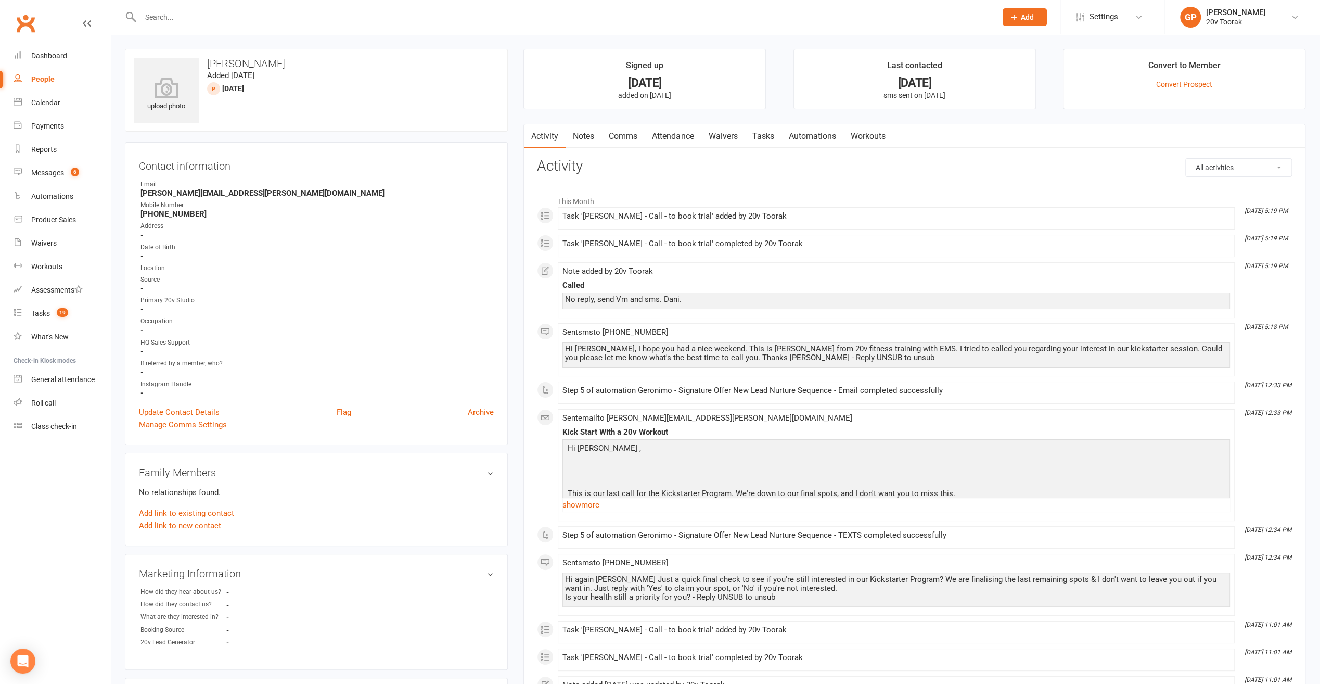
click at [631, 136] on link "Comms" at bounding box center [623, 136] width 43 height 24
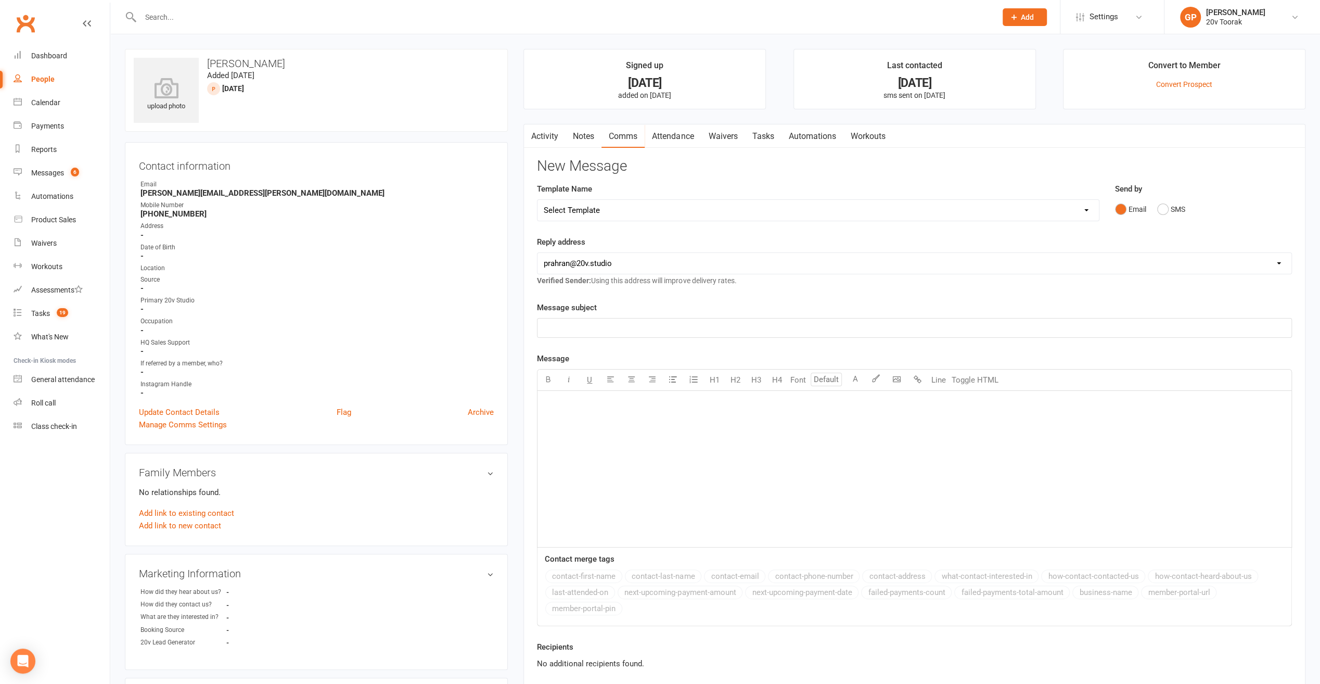
click at [667, 136] on link "Attendance" at bounding box center [673, 136] width 56 height 24
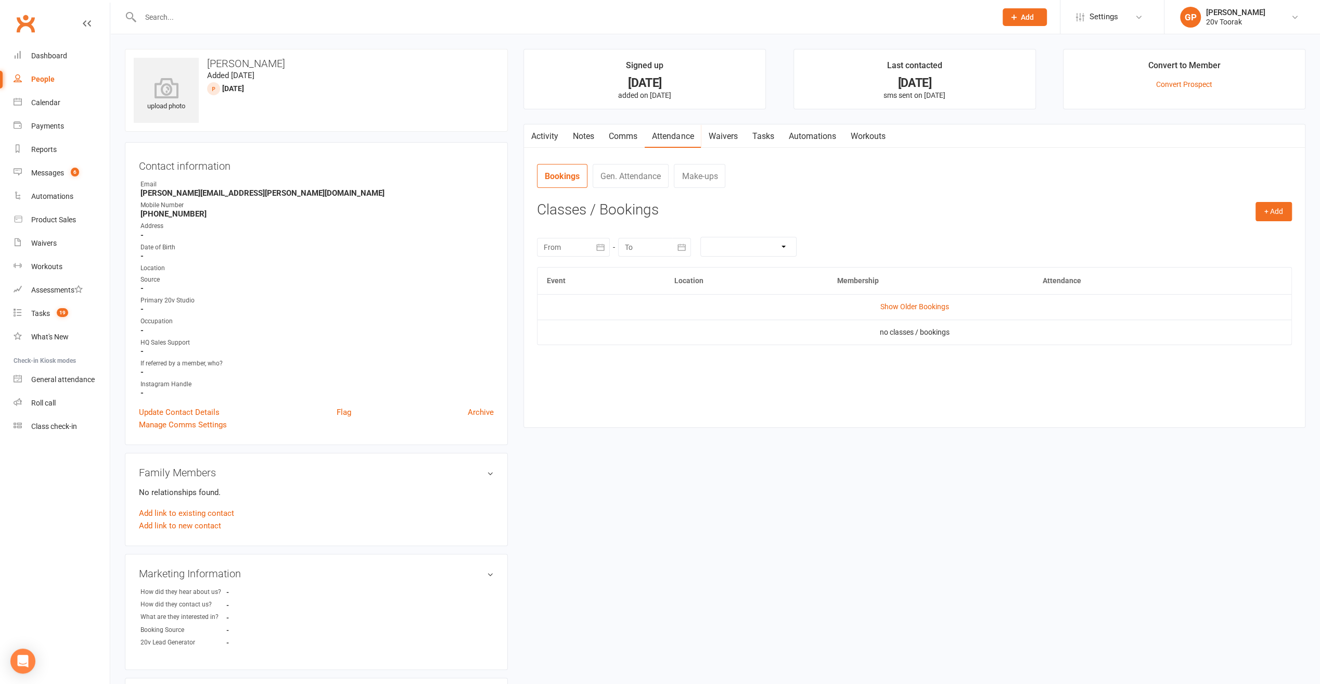
click at [736, 136] on link "Waivers" at bounding box center [723, 136] width 44 height 24
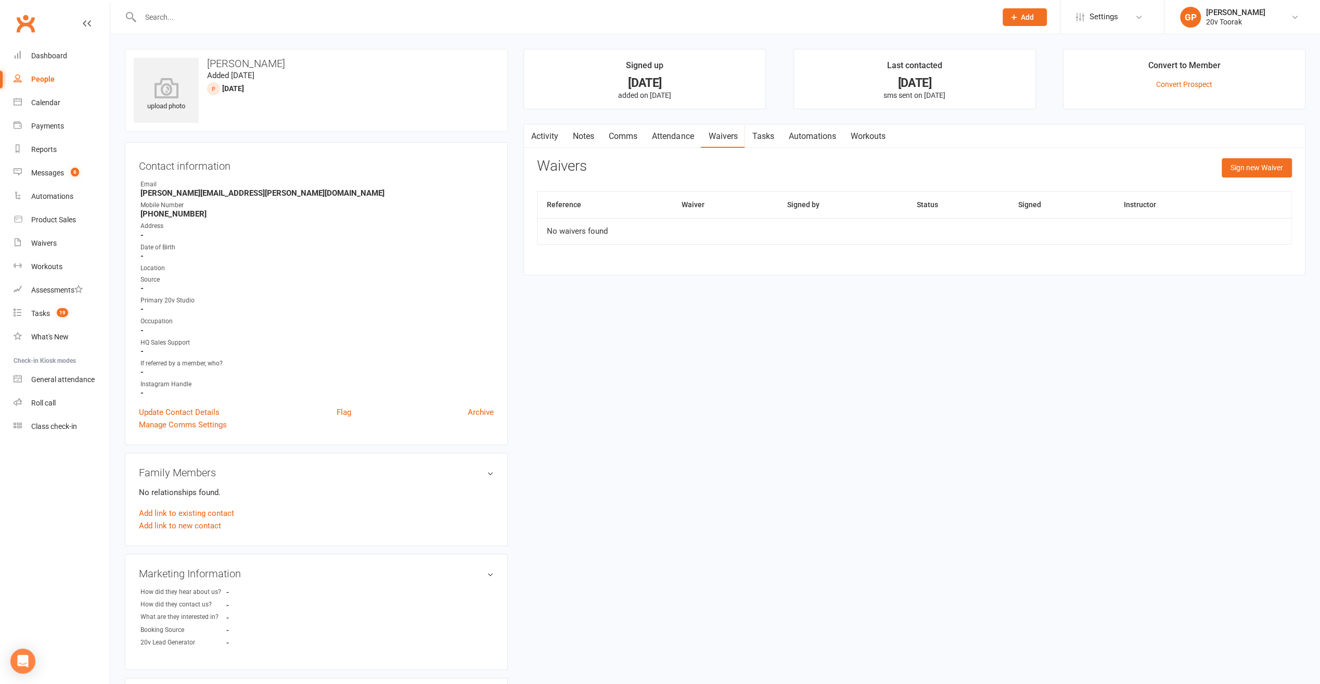
click at [660, 144] on link "Attendance" at bounding box center [673, 136] width 56 height 24
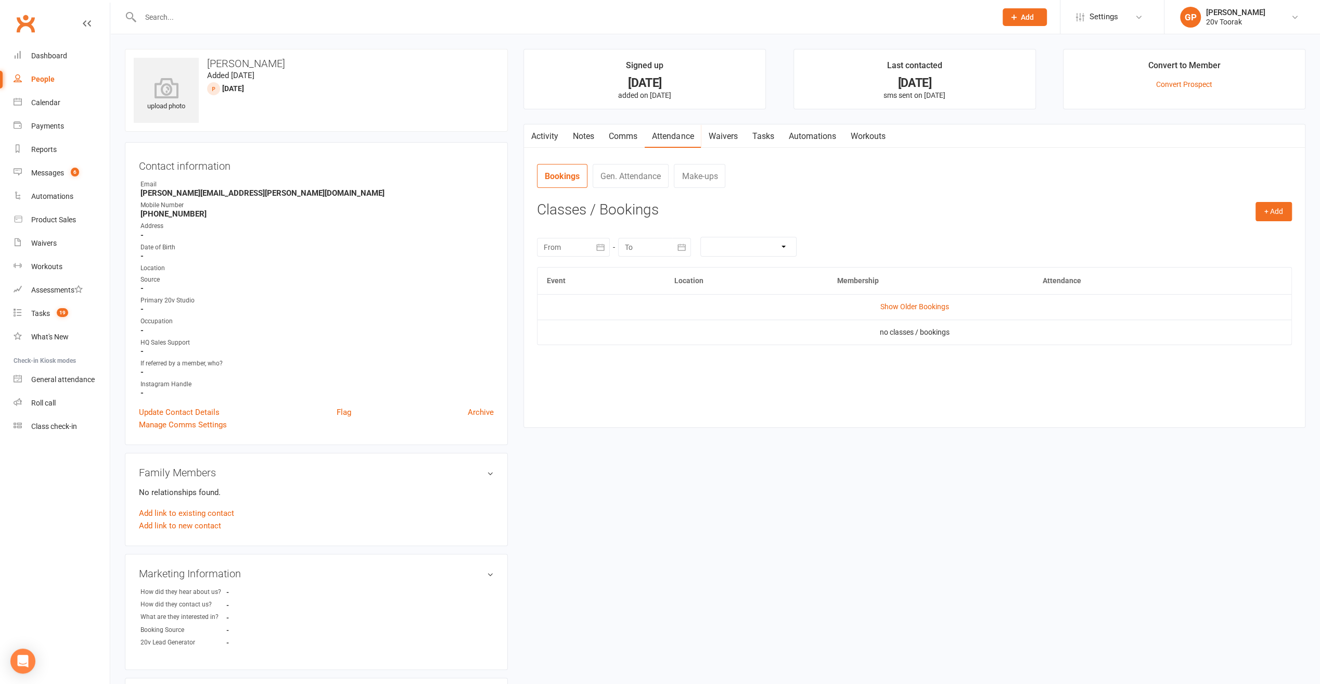
click at [570, 143] on link "Notes" at bounding box center [584, 136] width 36 height 24
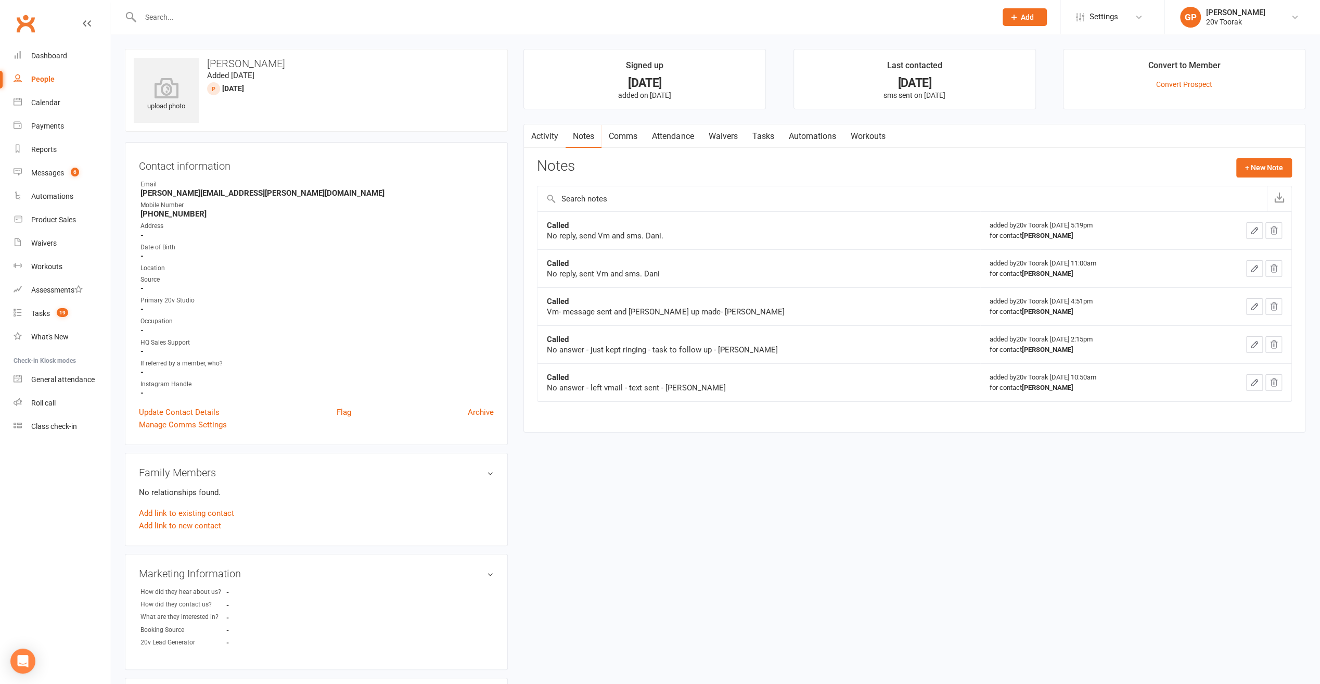
click at [533, 143] on button "button" at bounding box center [530, 135] width 13 height 23
click at [536, 141] on button "button" at bounding box center [530, 135] width 13 height 23
click at [540, 134] on link "Activity" at bounding box center [545, 136] width 42 height 24
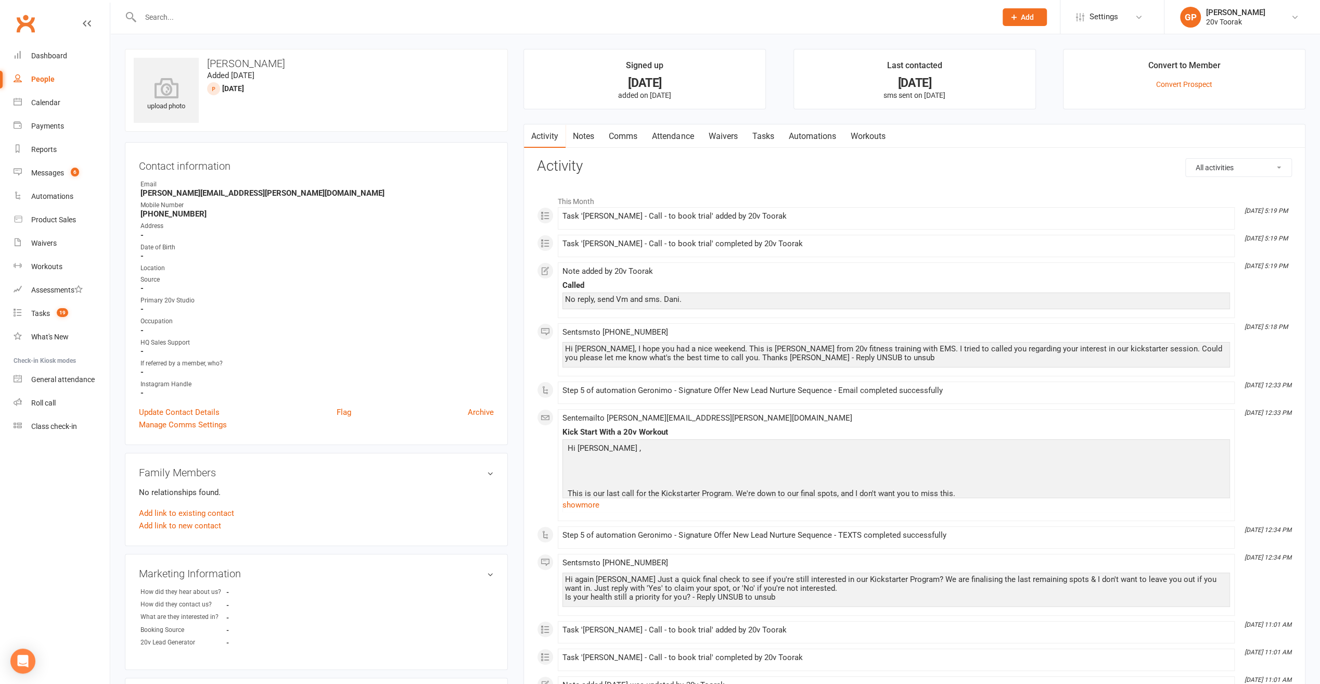
click at [53, 77] on div "People" at bounding box center [42, 79] width 23 height 8
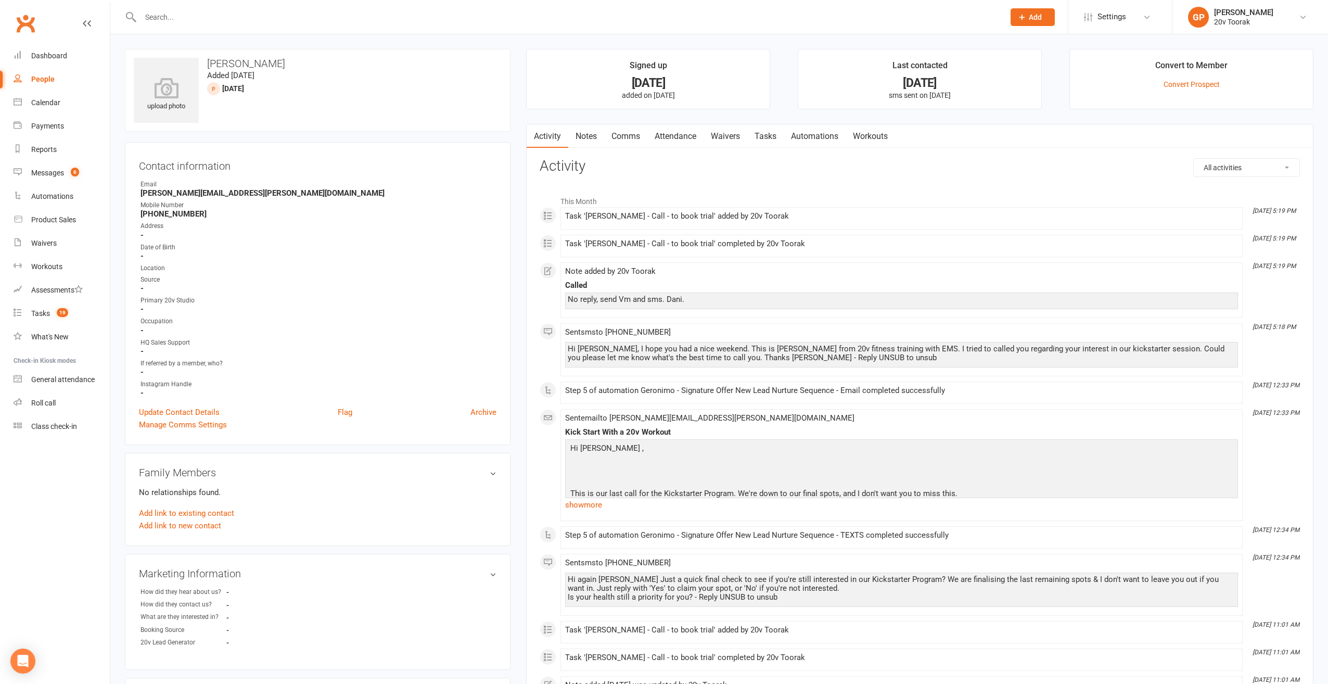
select select "100"
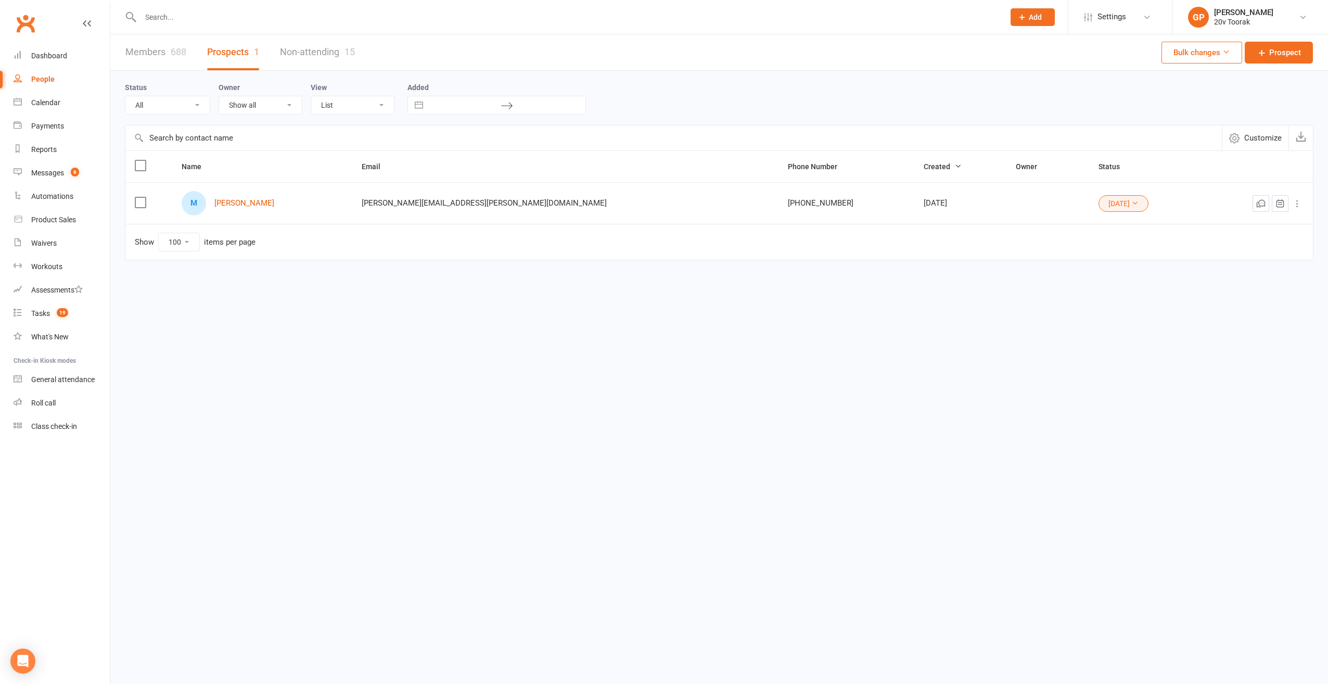
click at [205, 105] on select "All (No status set) (Invalid status) Parachute Referrals In Communication Call …" at bounding box center [167, 105] width 84 height 18
click at [125, 96] on select "All (No status set) (Invalid status) Parachute Referrals In Communication Call …" at bounding box center [167, 105] width 84 height 18
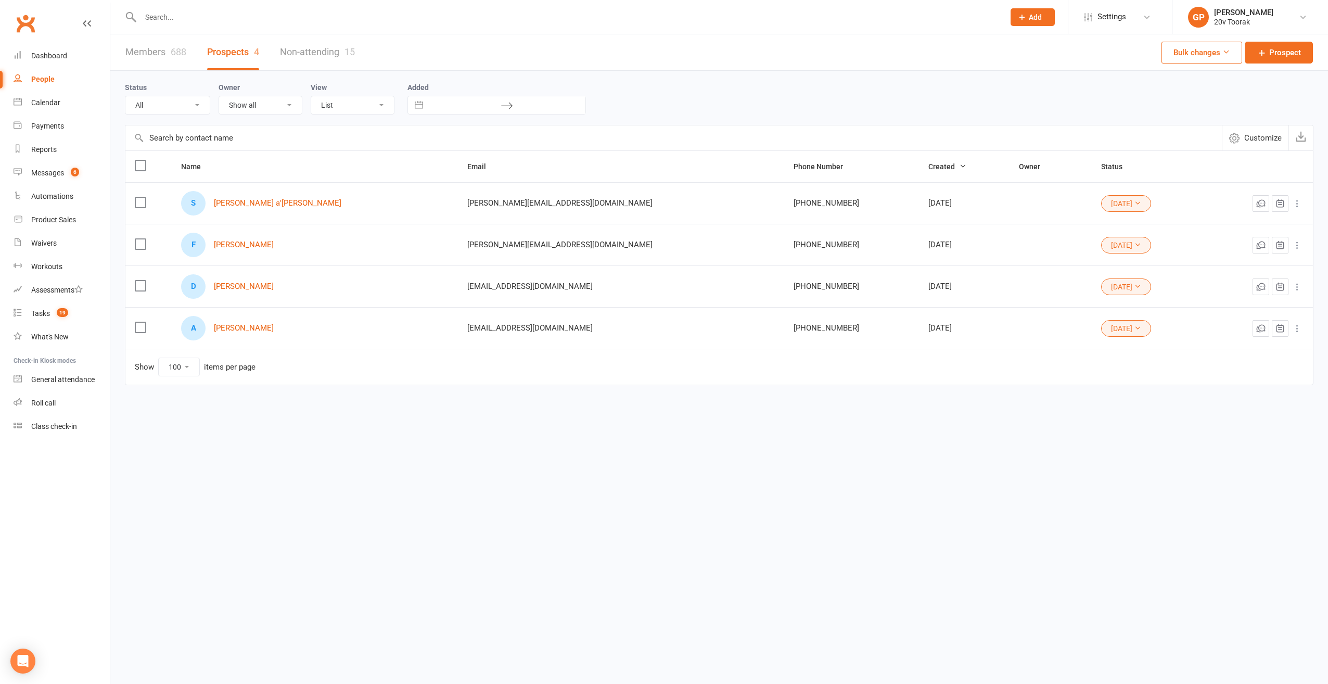
click at [186, 106] on select "All (No status set) (Invalid status) Parachute Referrals In Communication Call …" at bounding box center [167, 105] width 84 height 18
click at [125, 96] on select "All (No status set) (Invalid status) Parachute Referrals In Communication Call …" at bounding box center [167, 105] width 84 height 18
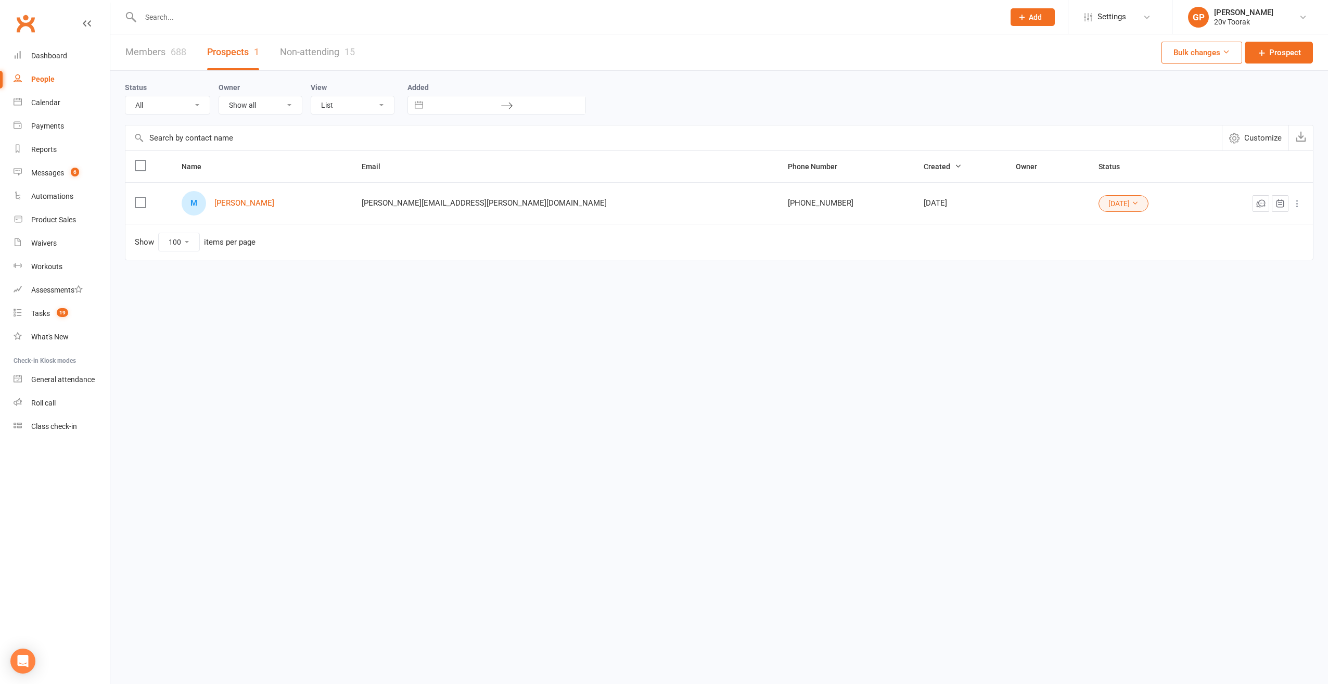
click at [1131, 200] on icon at bounding box center [1134, 202] width 7 height 7
click at [1045, 326] on link "31July25" at bounding box center [1037, 328] width 103 height 21
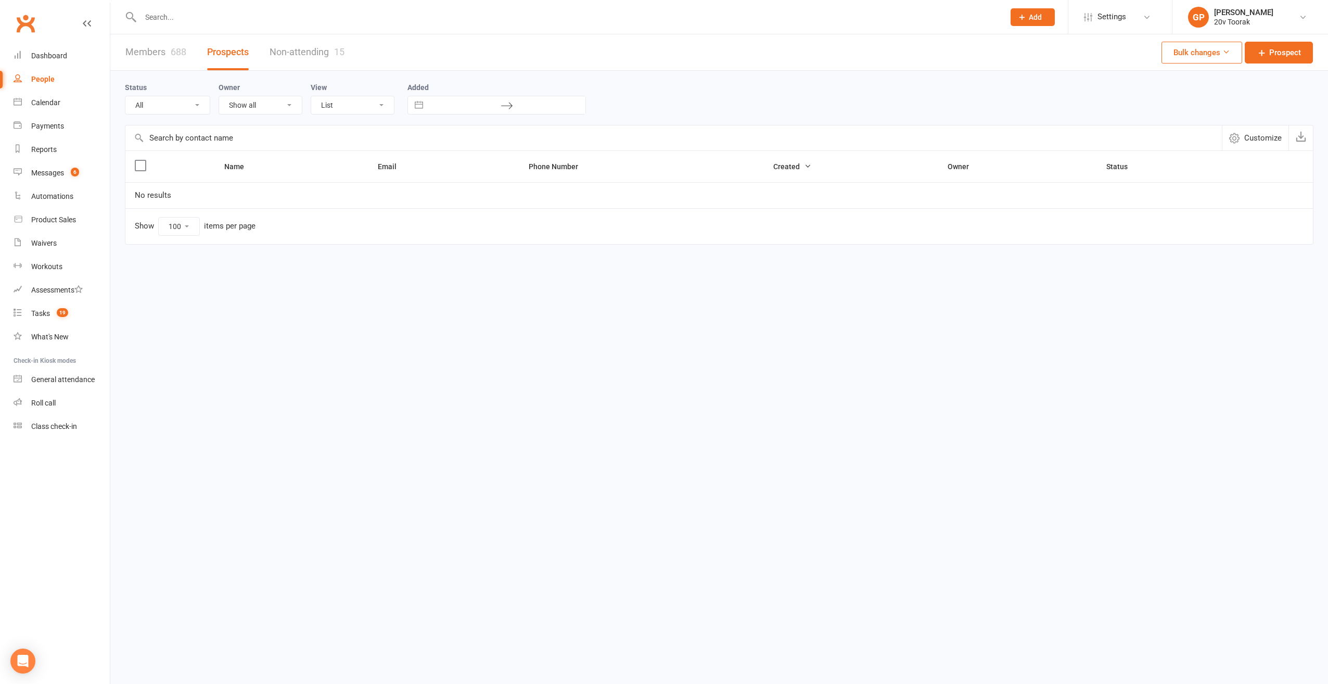
click at [195, 104] on select "All (No status set) (Invalid status) Parachute Referrals In Communication Call …" at bounding box center [167, 105] width 84 height 18
select select "31July25"
click at [125, 96] on select "All (No status set) (Invalid status) Parachute Referrals In Communication Call …" at bounding box center [167, 105] width 84 height 18
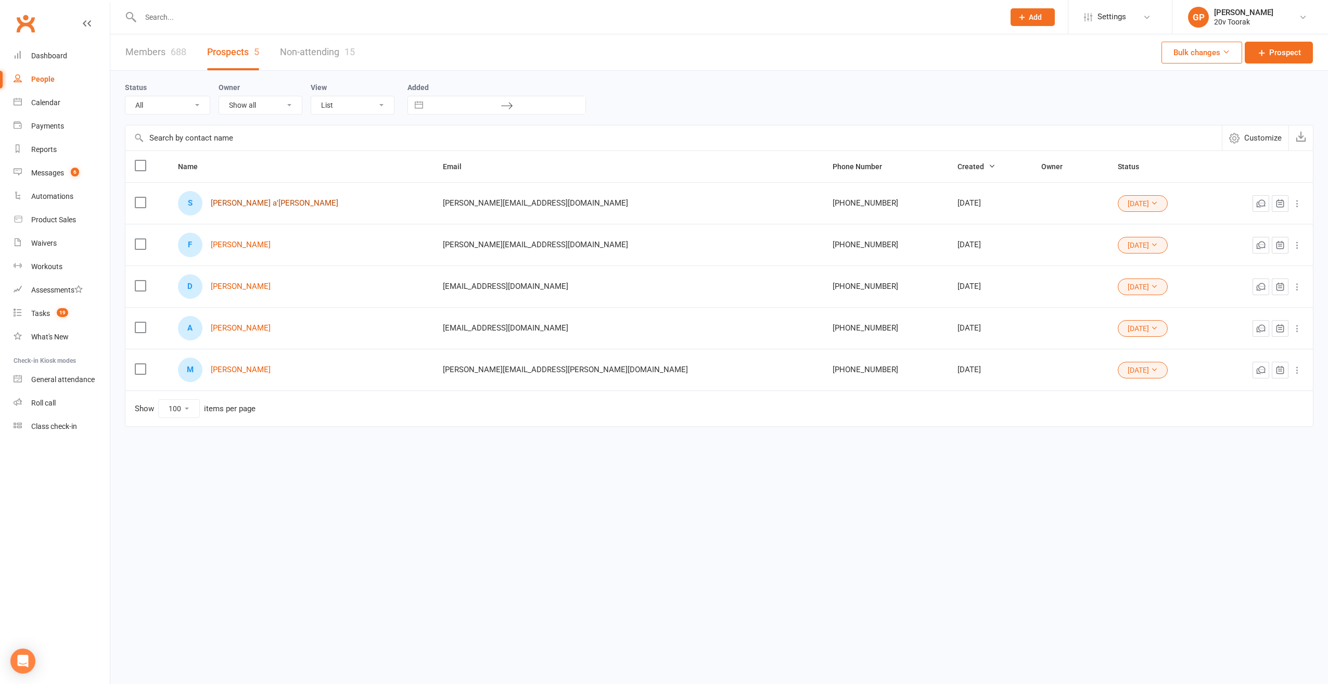
click at [240, 202] on link "Steve a'Beckett" at bounding box center [274, 203] width 127 height 9
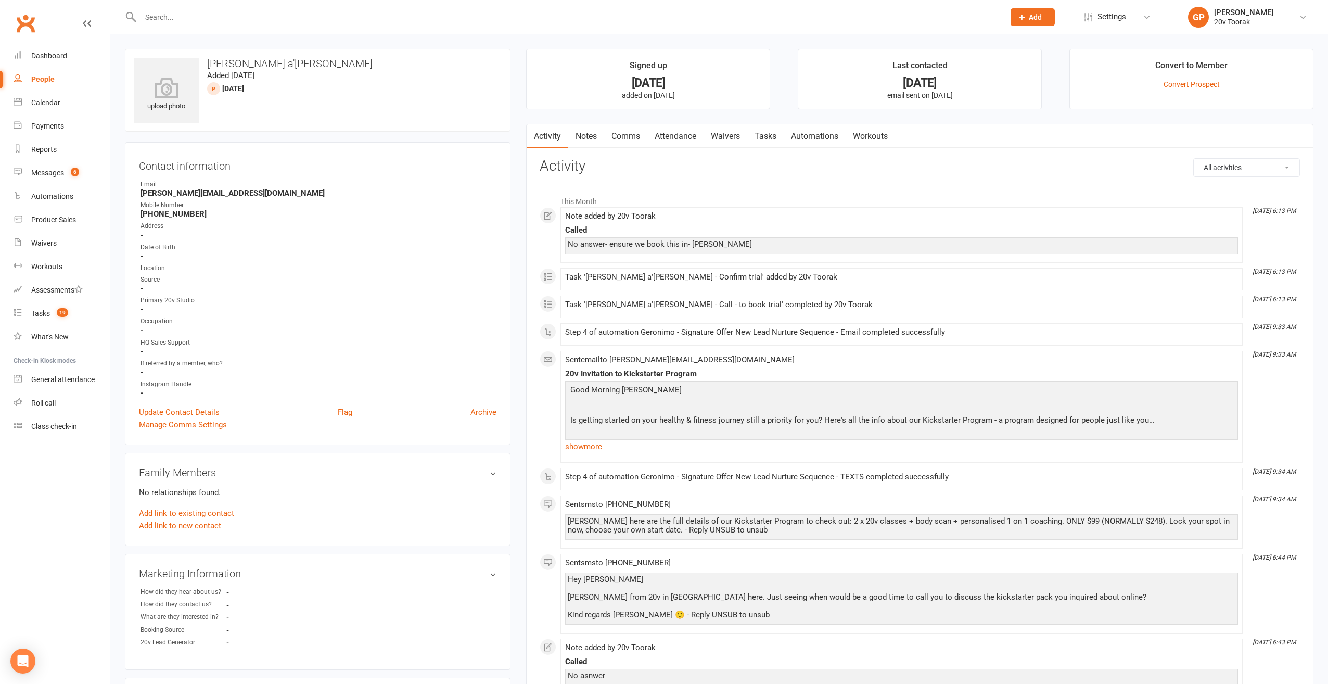
select select "100"
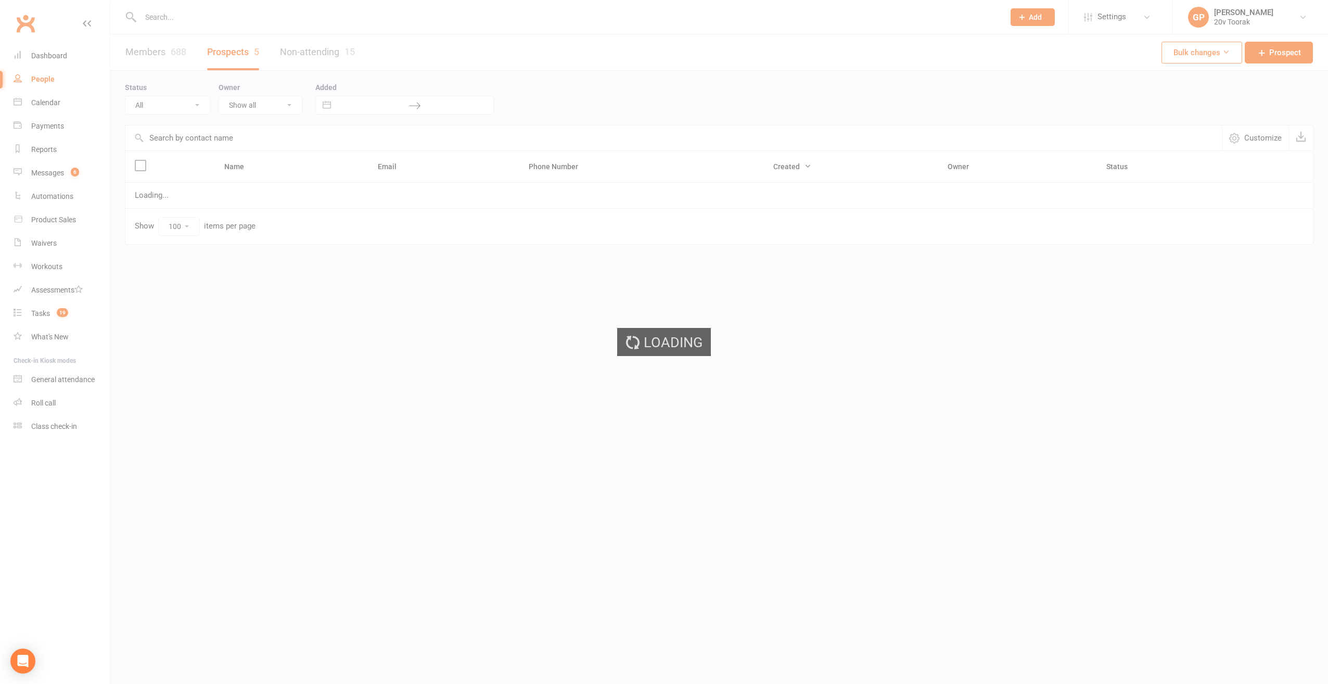
select select "31July25"
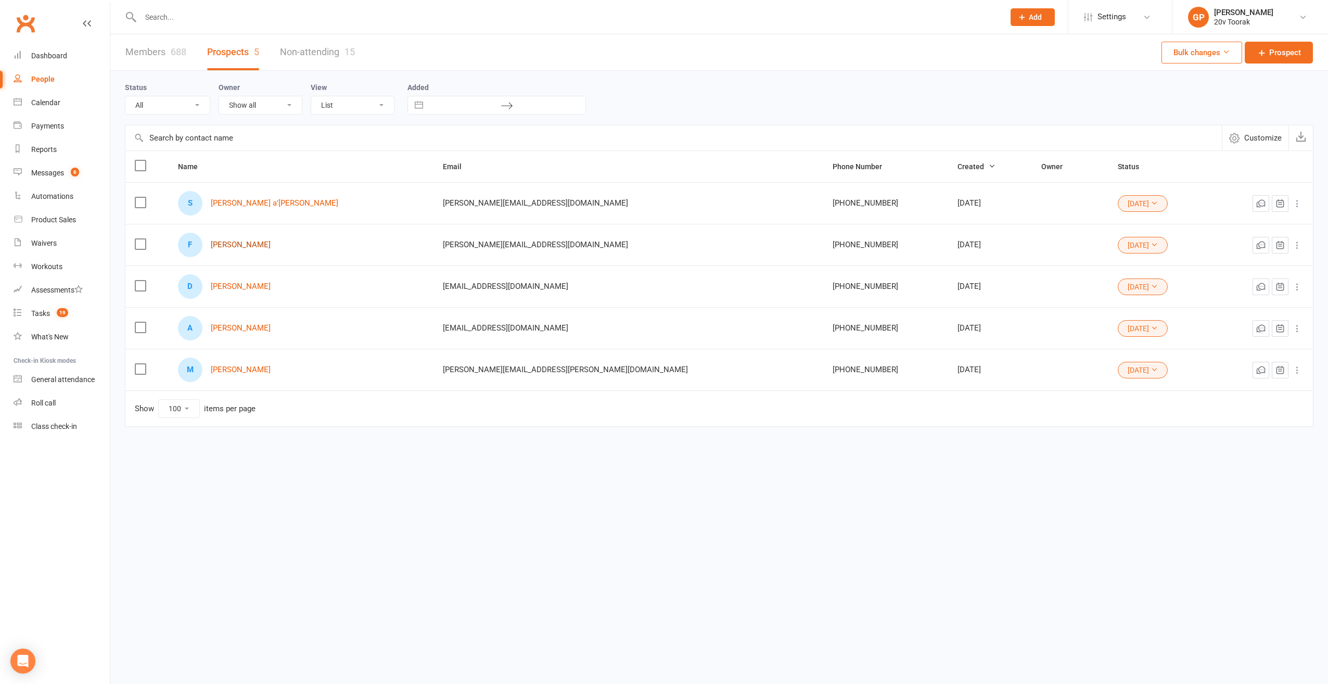
click at [251, 244] on link "Francis O'Connor" at bounding box center [241, 244] width 60 height 9
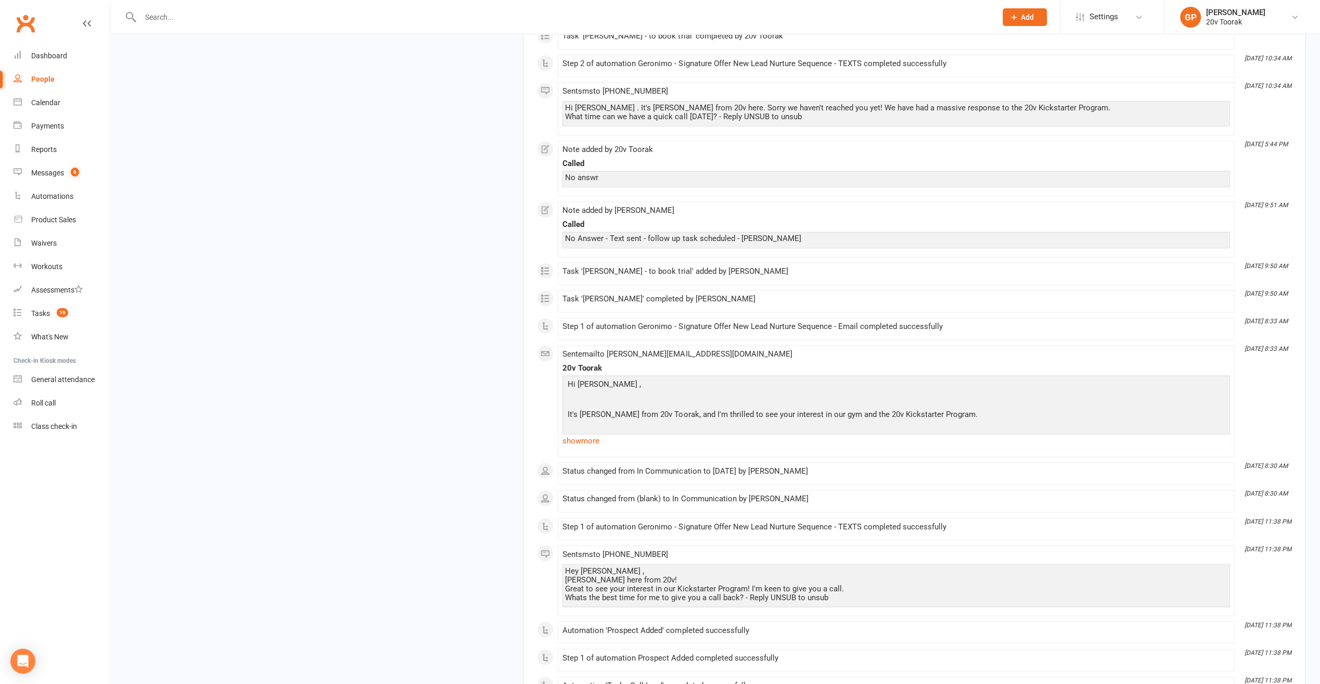
scroll to position [1561, 0]
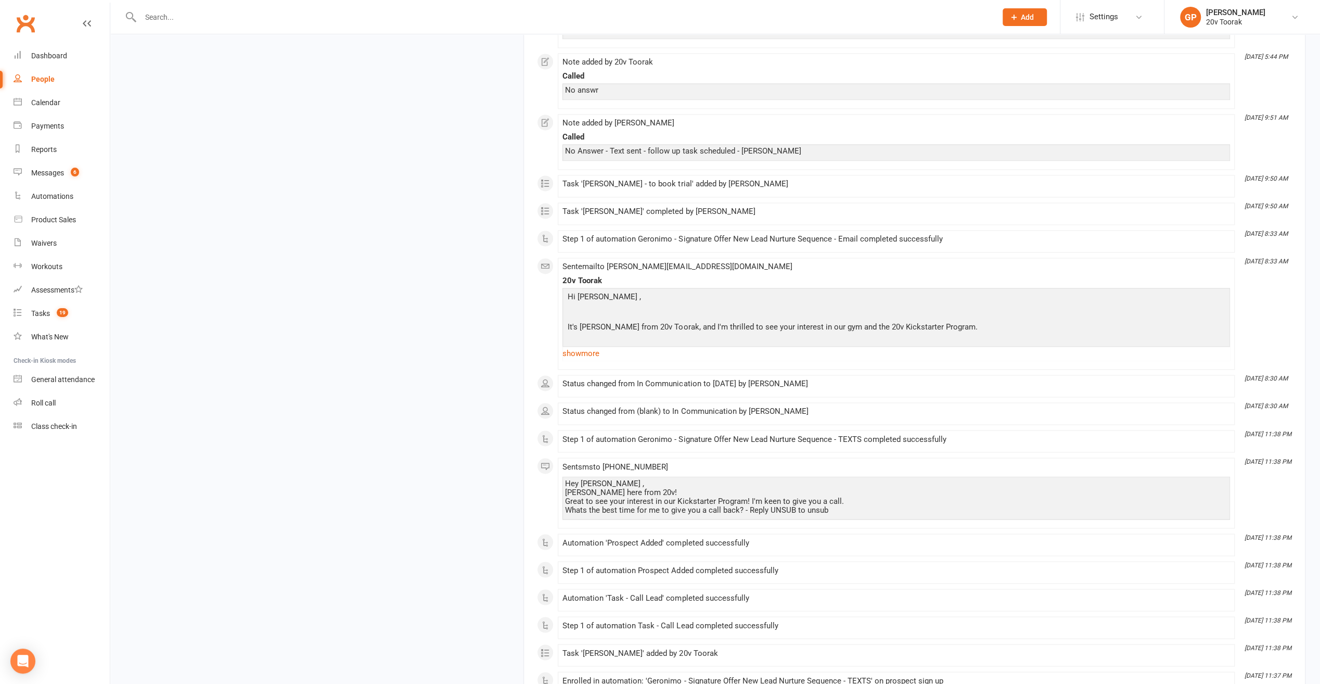
click at [30, 75] on link "People" at bounding box center [62, 79] width 96 height 23
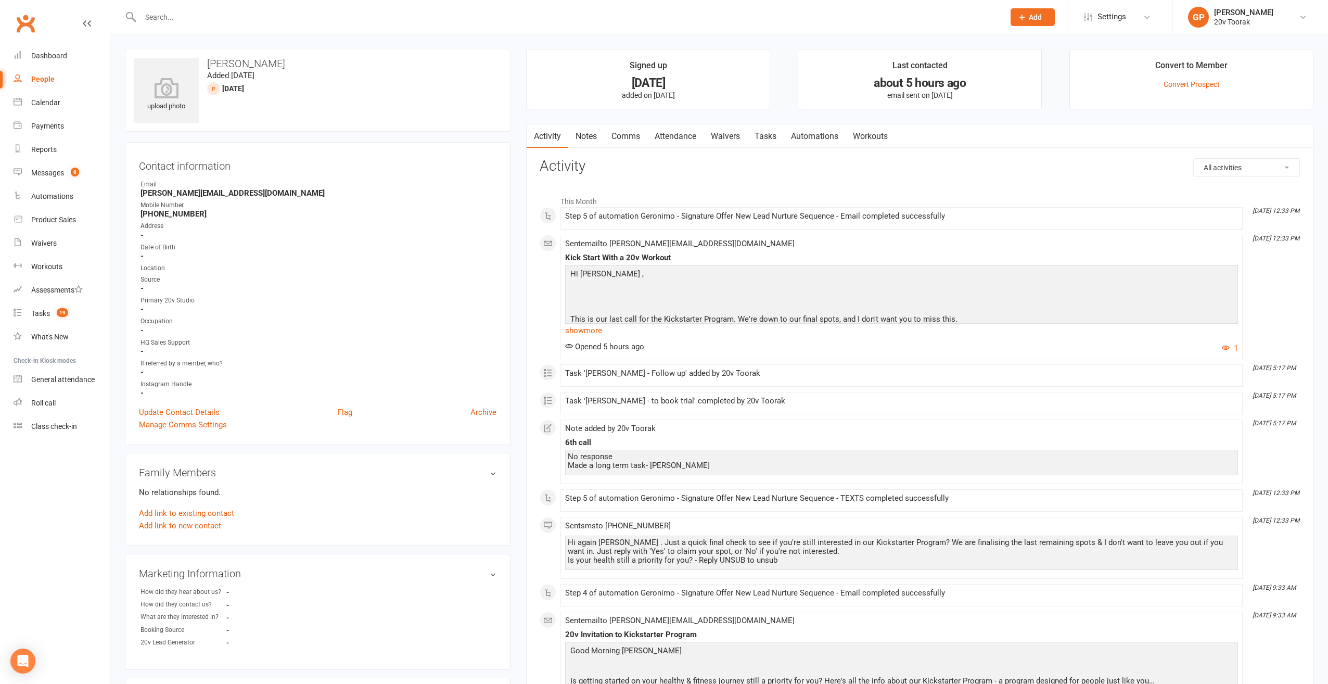
select select "100"
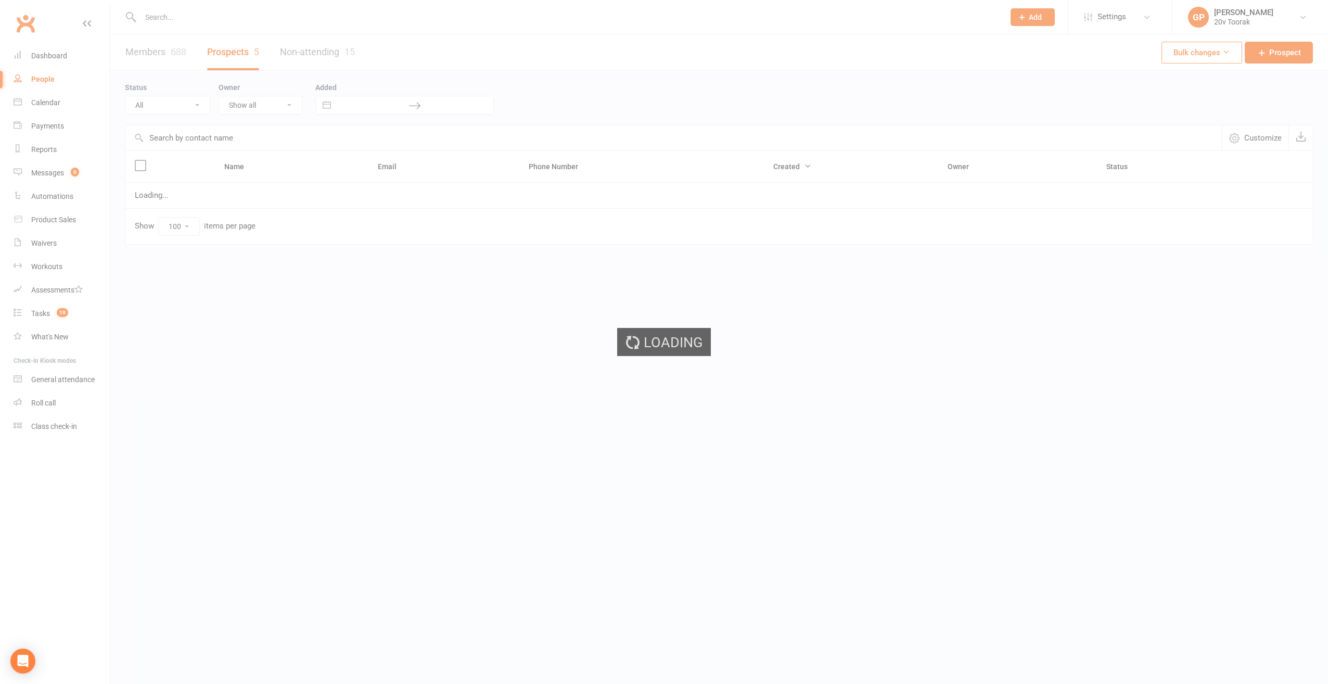
select select "31July25"
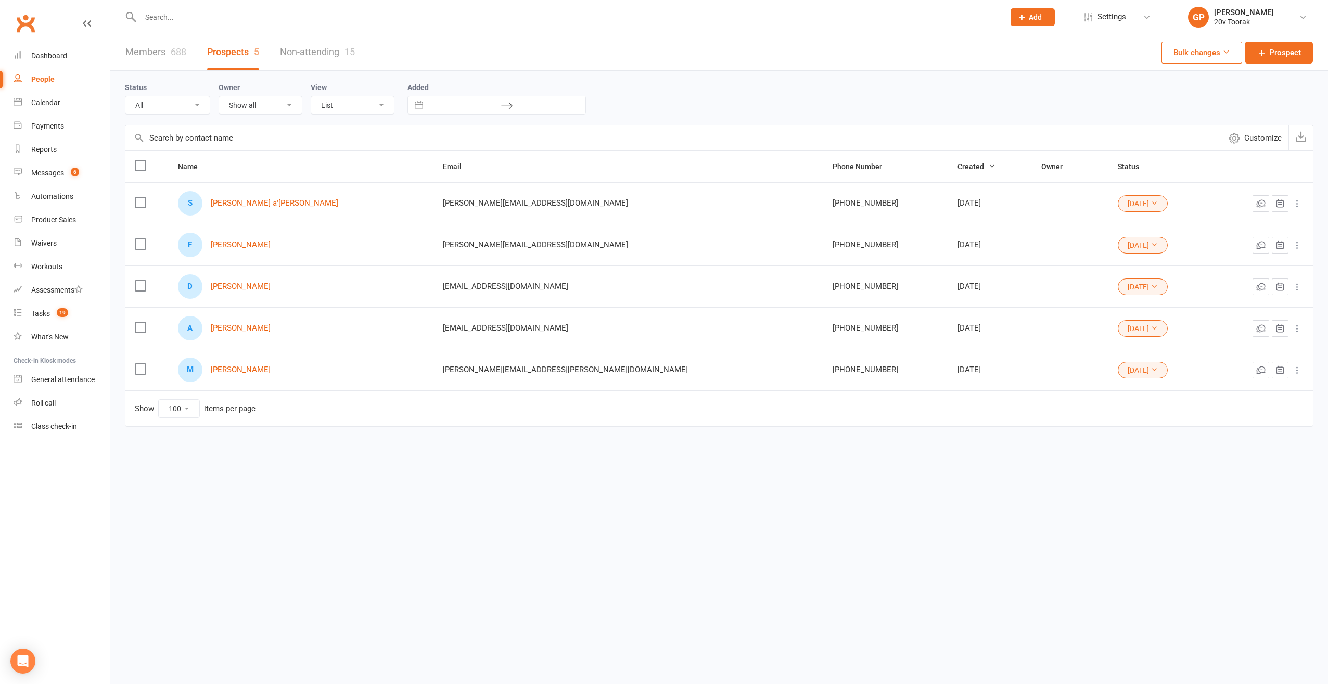
click at [251, 290] on div "D David Mackereth" at bounding box center [301, 286] width 246 height 24
click at [252, 287] on link "David Mackereth" at bounding box center [241, 286] width 60 height 9
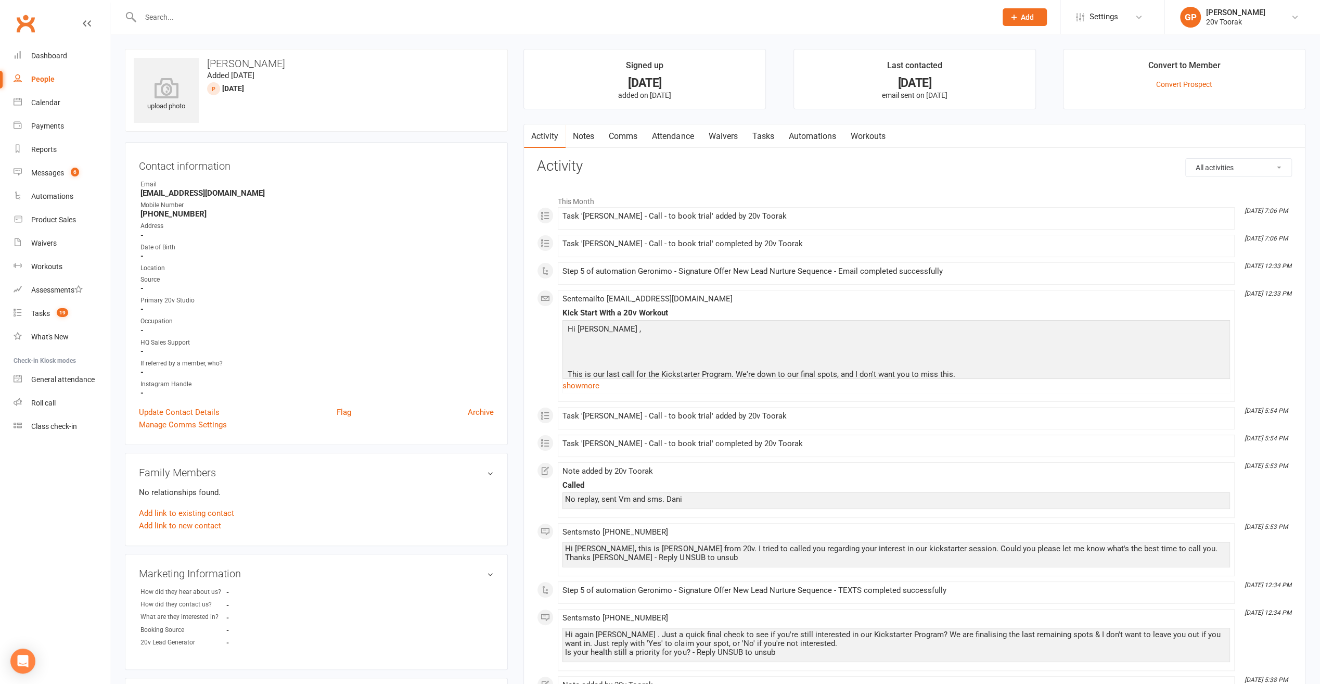
select select "100"
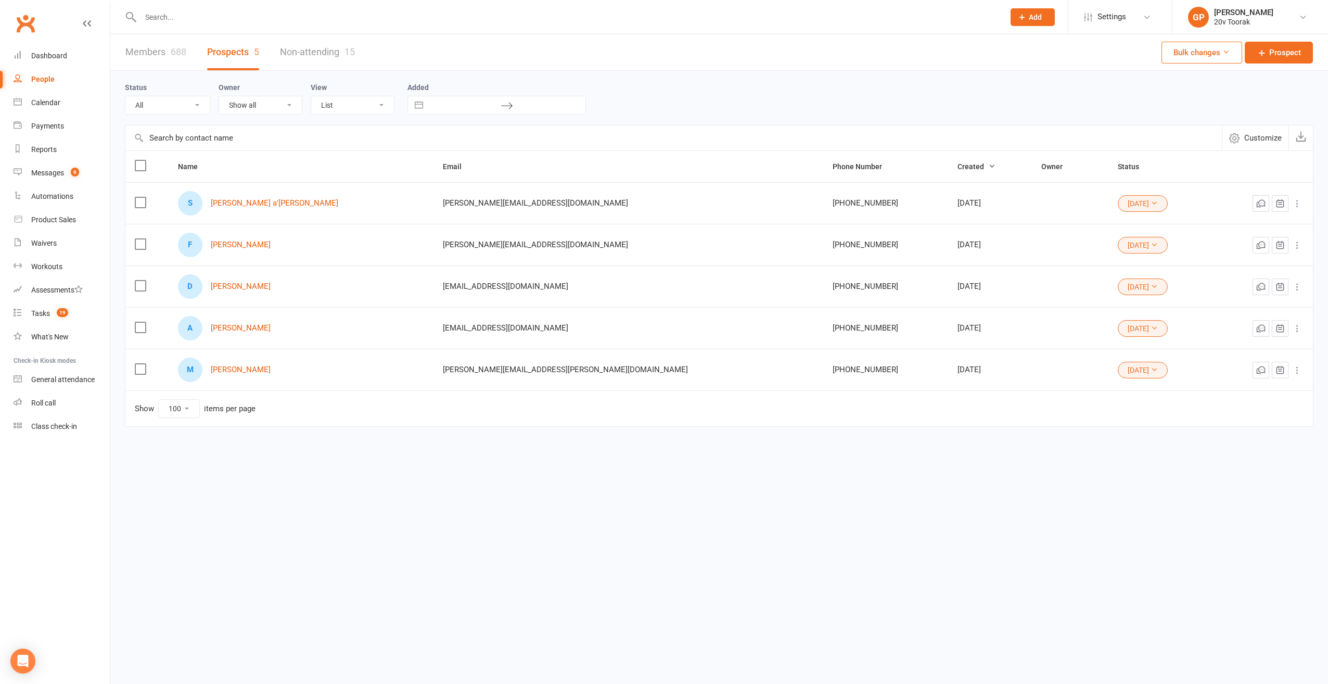
click at [194, 106] on select "All (No status set) (Invalid status) Parachute Referrals In Communication Call …" at bounding box center [167, 105] width 84 height 18
select select "[DATE]"
click at [125, 96] on select "All (No status set) (Invalid status) Parachute Referrals In Communication Call …" at bounding box center [167, 105] width 84 height 18
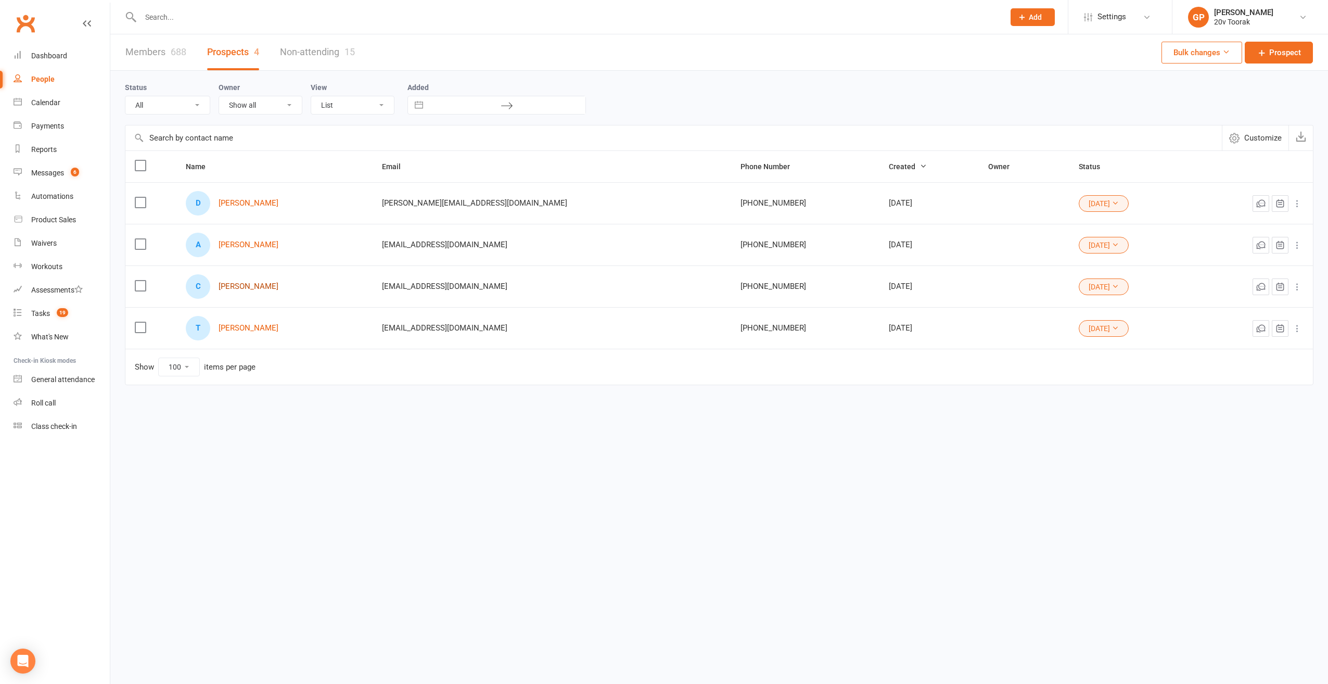
click at [253, 282] on link "Cheryl Robinson" at bounding box center [249, 286] width 60 height 9
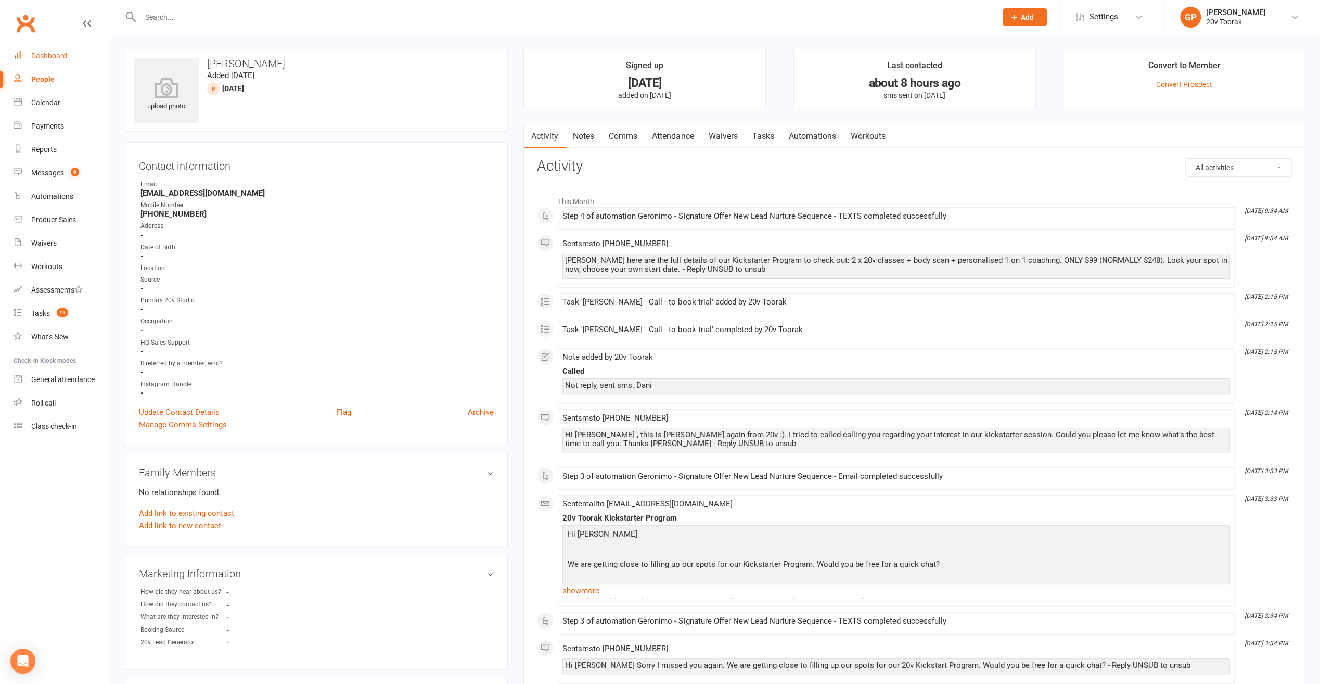
click at [43, 55] on div "Dashboard" at bounding box center [49, 56] width 36 height 8
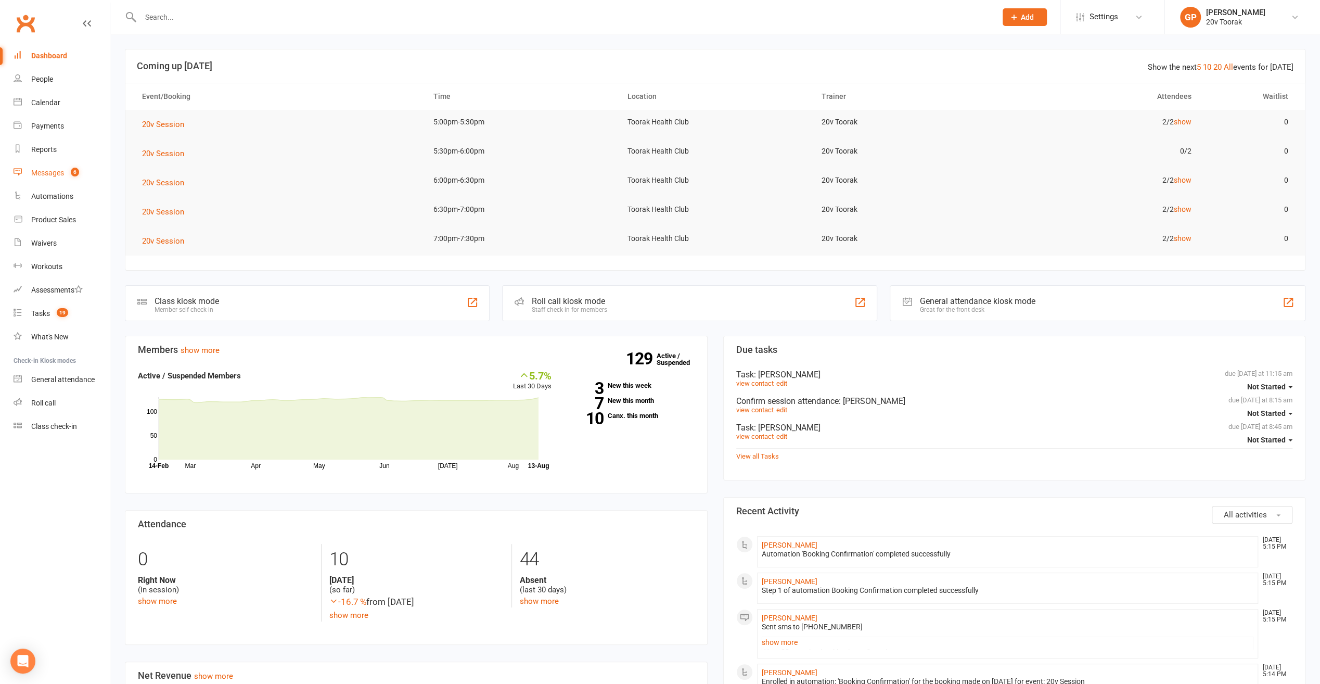
click at [48, 176] on div "Messages" at bounding box center [47, 173] width 33 height 8
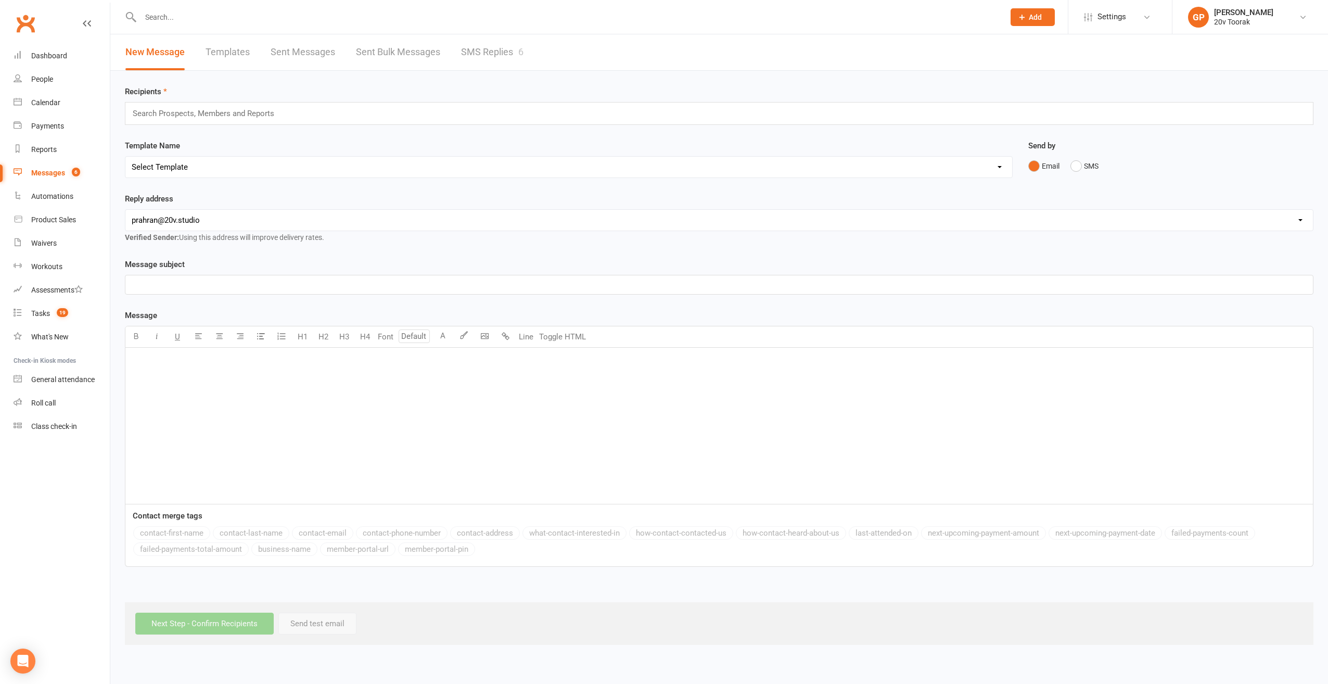
click link "SMS Replies 6"
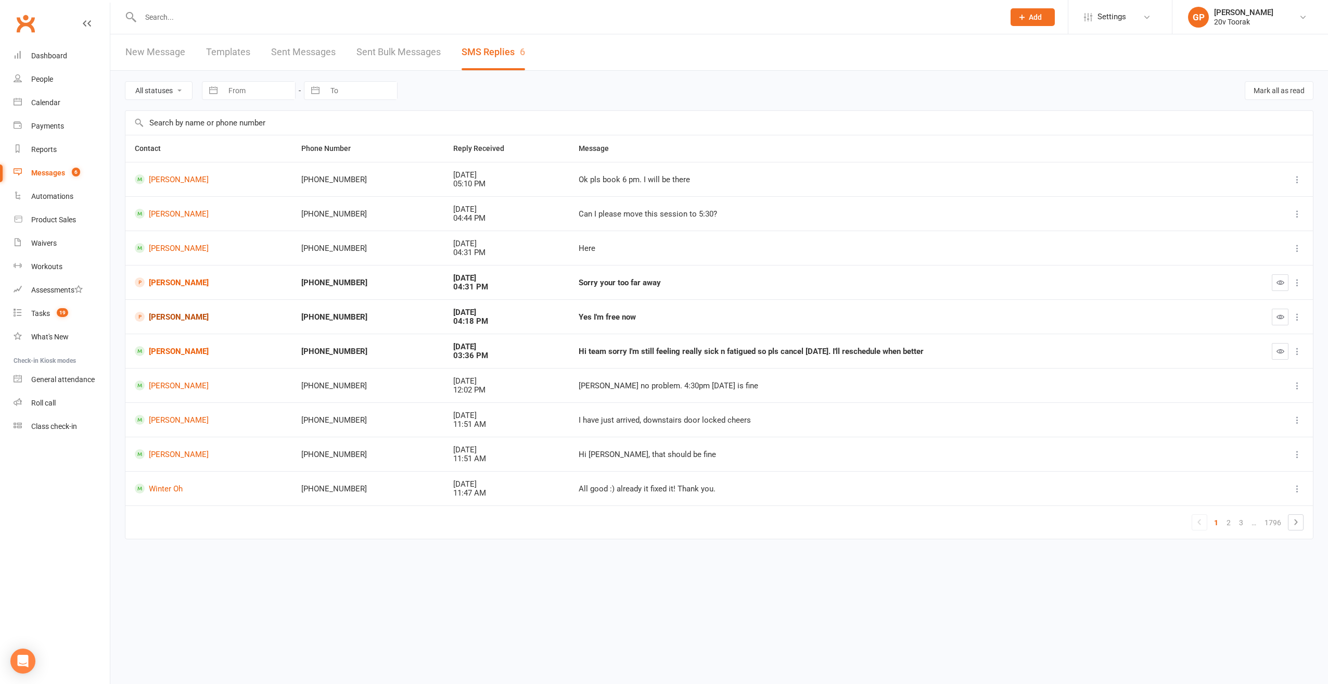
click link "Rosanna Sotirpolous"
click icon
click link "Switch to: 20v Gold Coast"
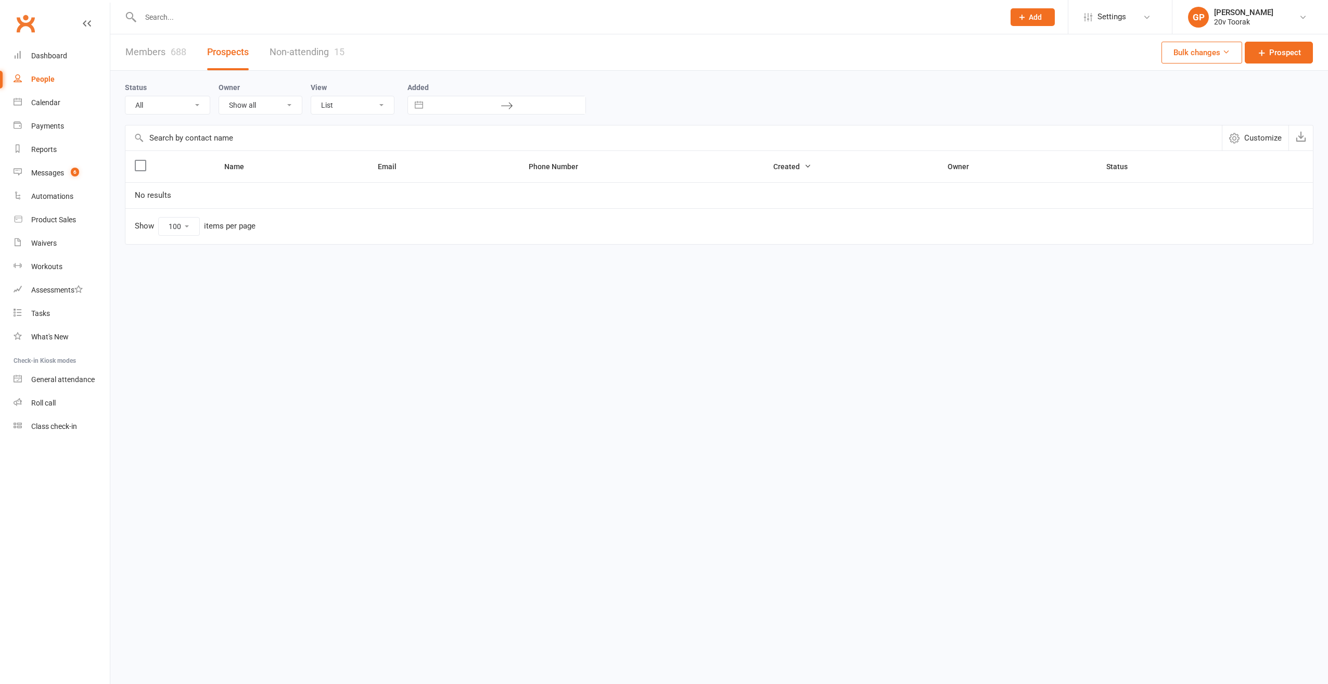
select select "[DATE]"
select select "100"
click at [1117, 12] on span "Settings" at bounding box center [1111, 16] width 29 height 23
click at [1113, 161] on link "Customize Contacts" at bounding box center [1120, 169] width 104 height 24
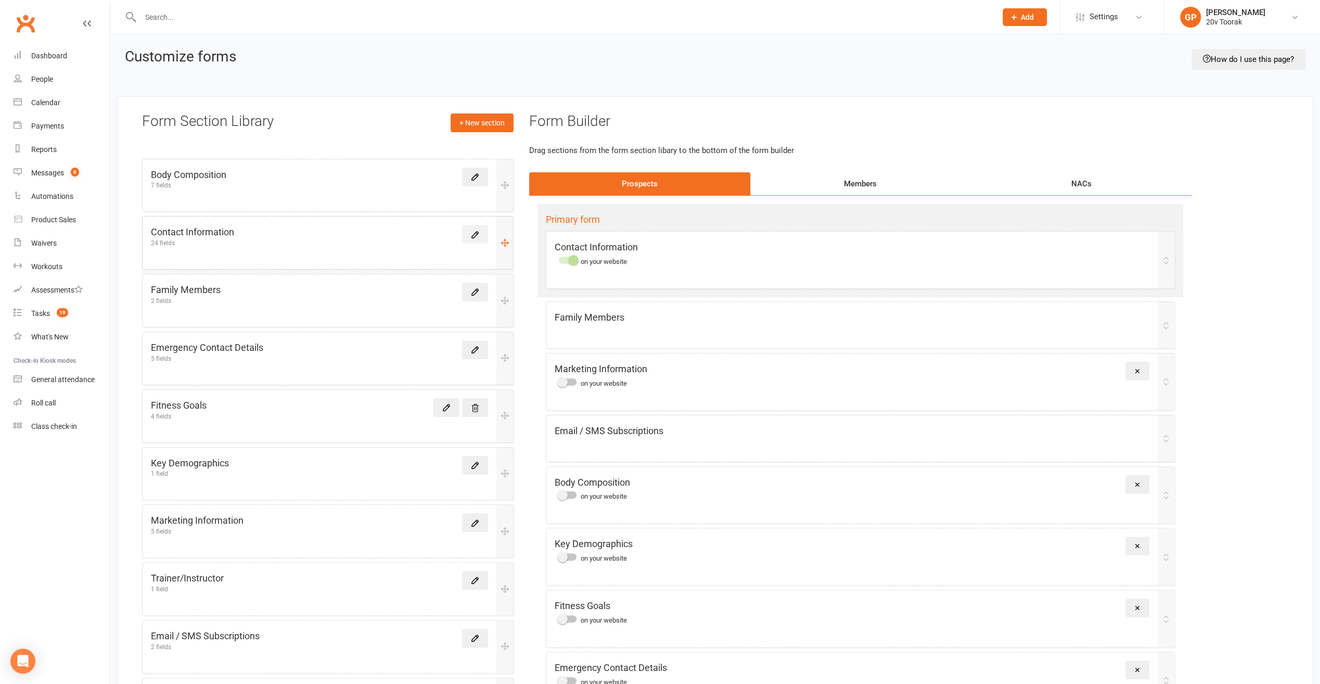
click at [479, 242] on link at bounding box center [475, 234] width 26 height 19
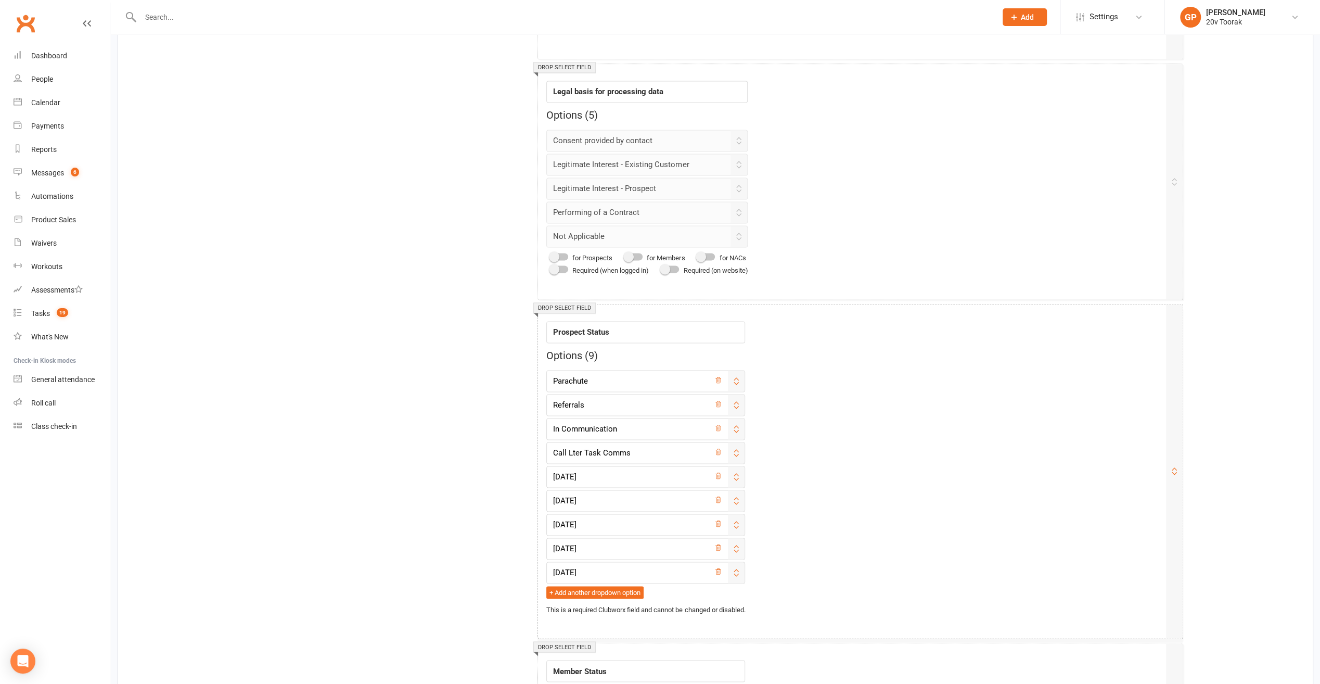
scroll to position [1457, 0]
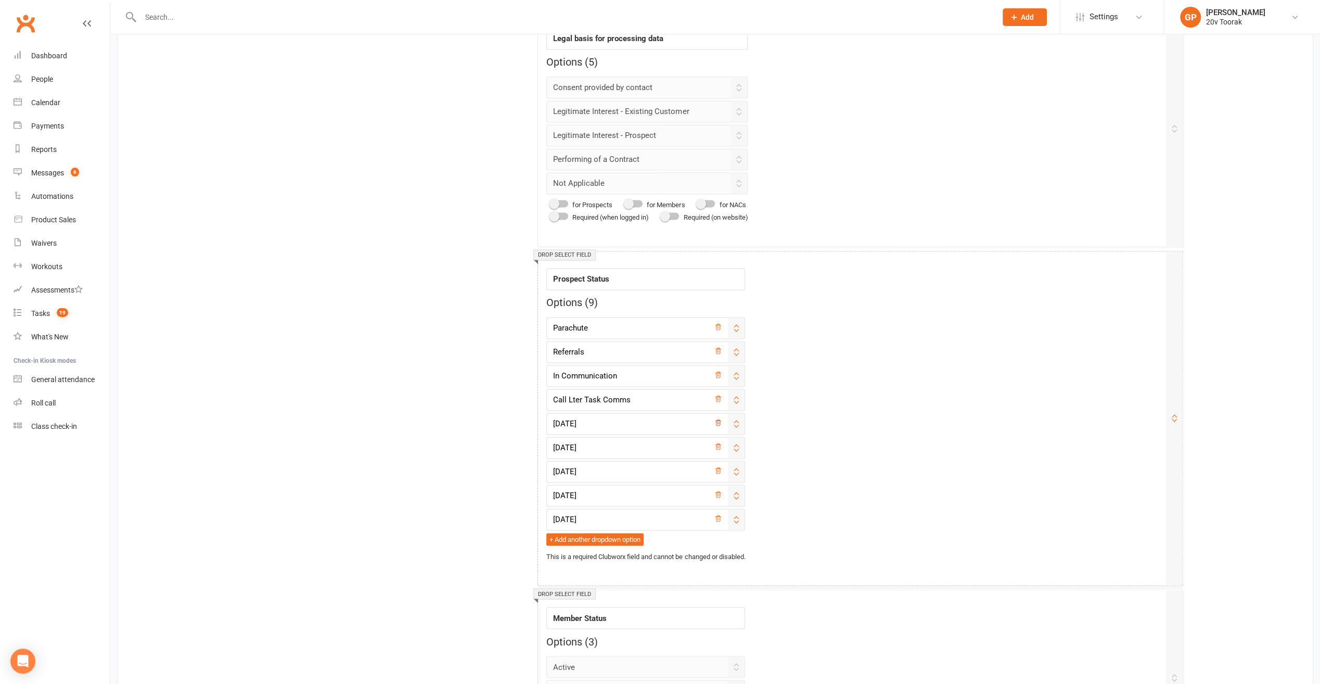
click at [722, 419] on icon at bounding box center [717, 422] width 7 height 7
type input "[DATE]"
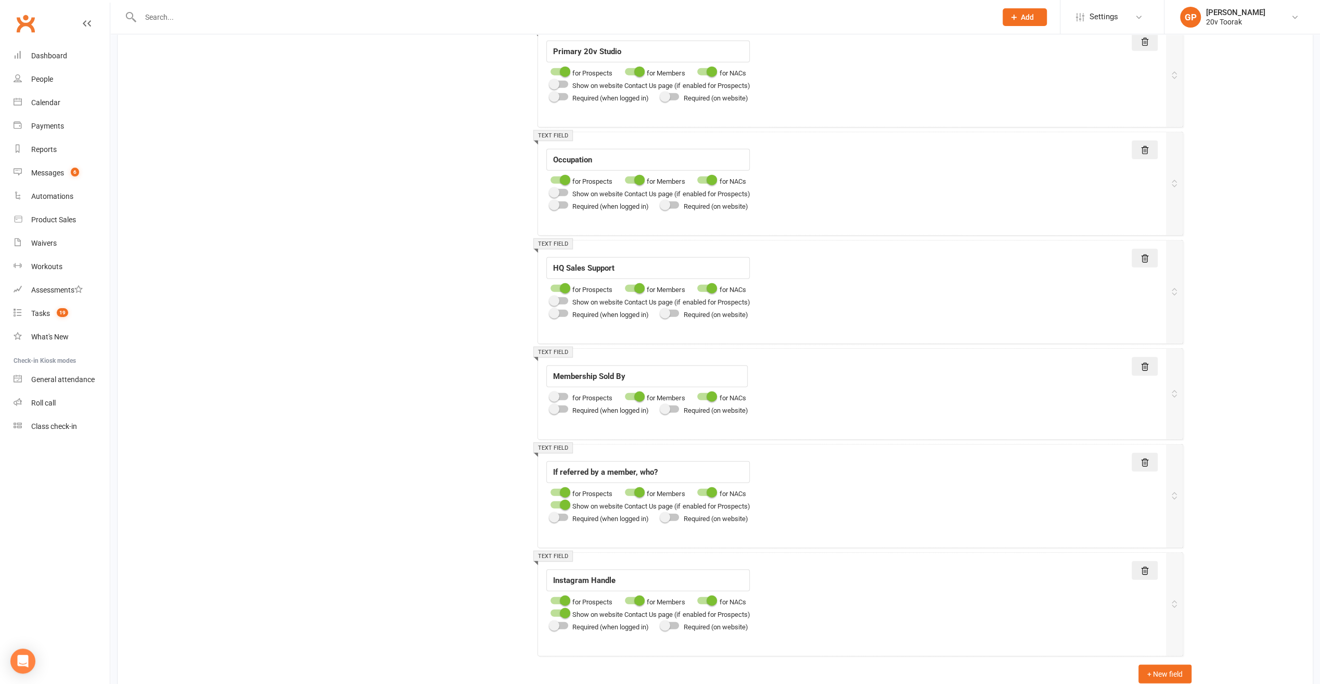
scroll to position [2571, 0]
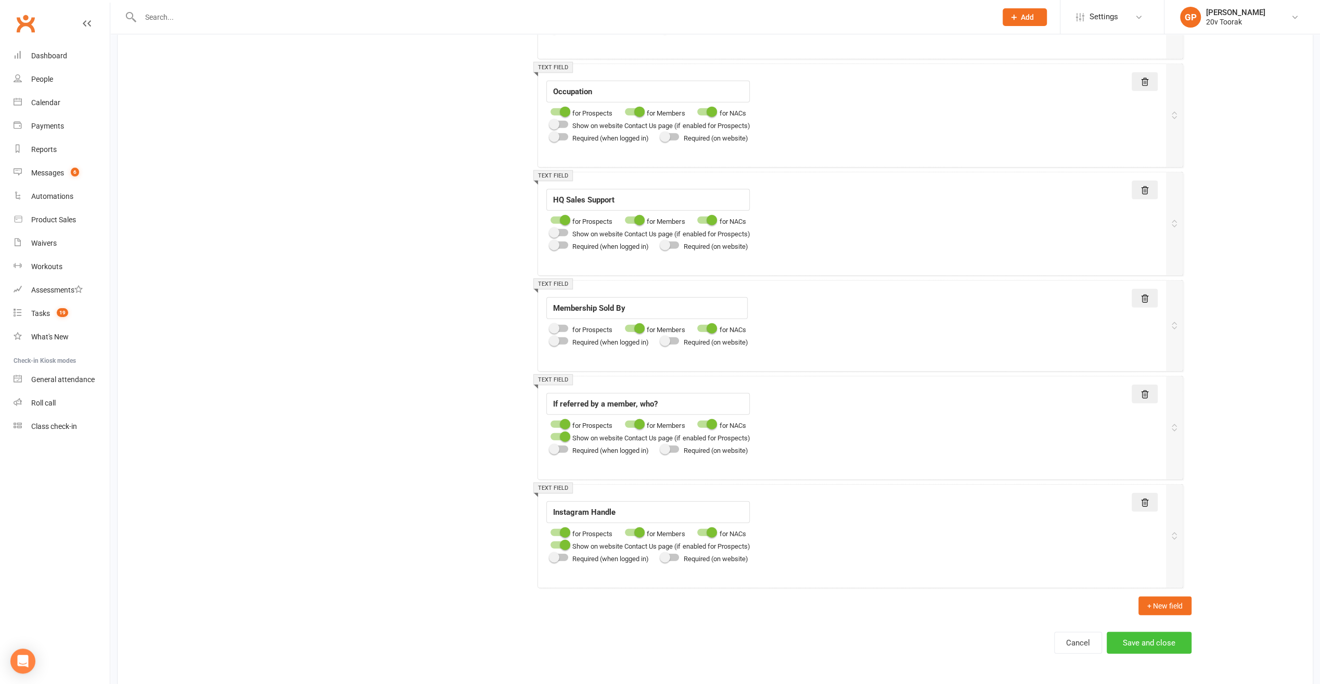
click at [1117, 632] on button "Save and close" at bounding box center [1149, 643] width 85 height 22
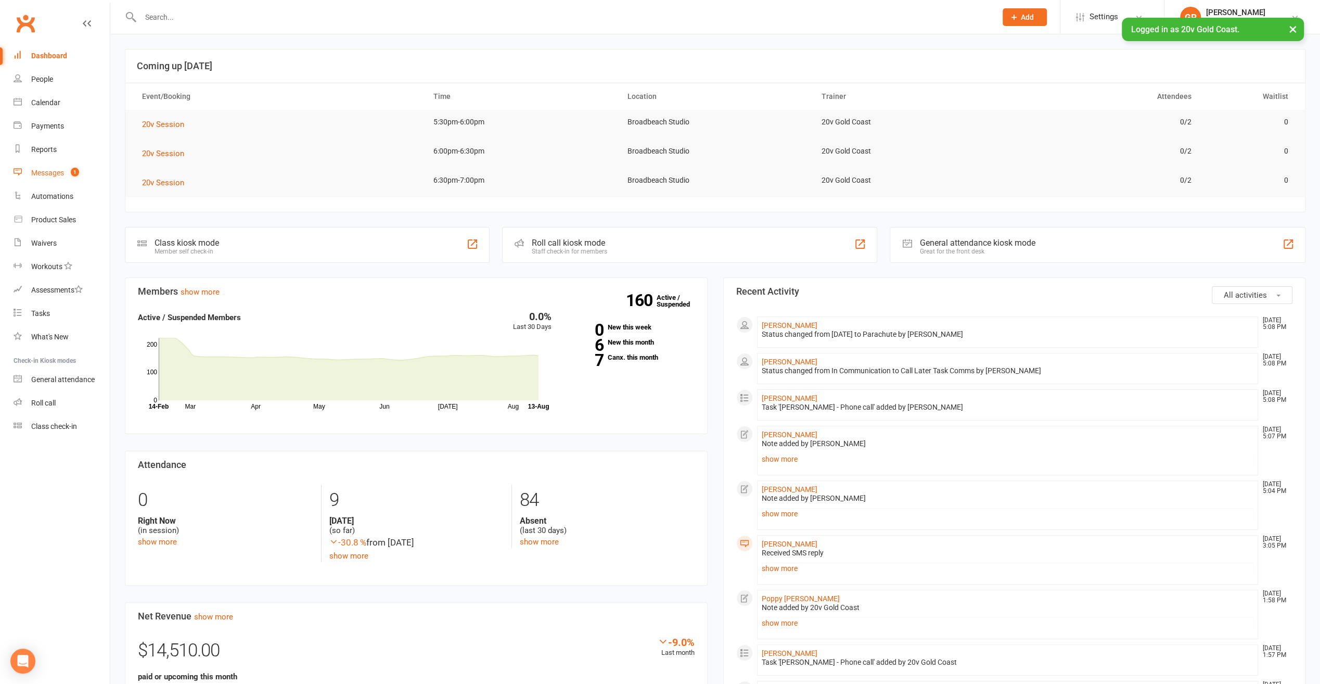
click at [40, 175] on div "Messages" at bounding box center [47, 173] width 33 height 8
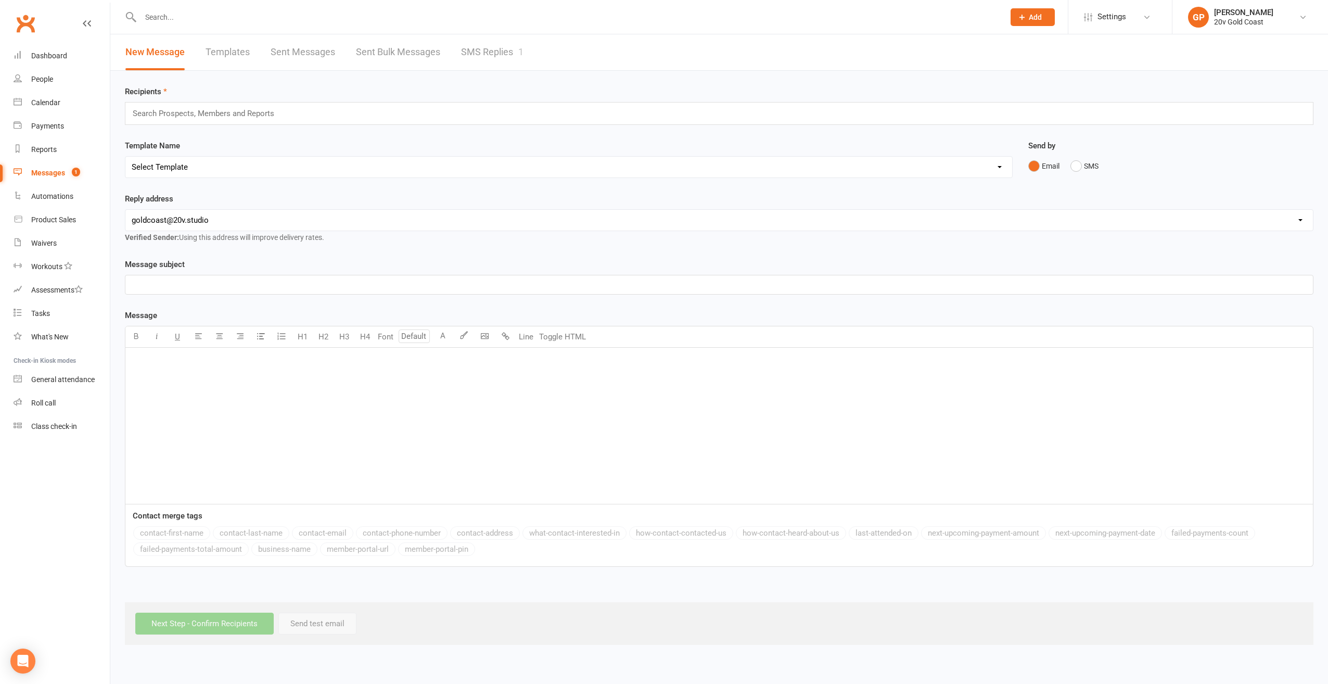
click at [515, 51] on link "SMS Replies 1" at bounding box center [492, 52] width 62 height 36
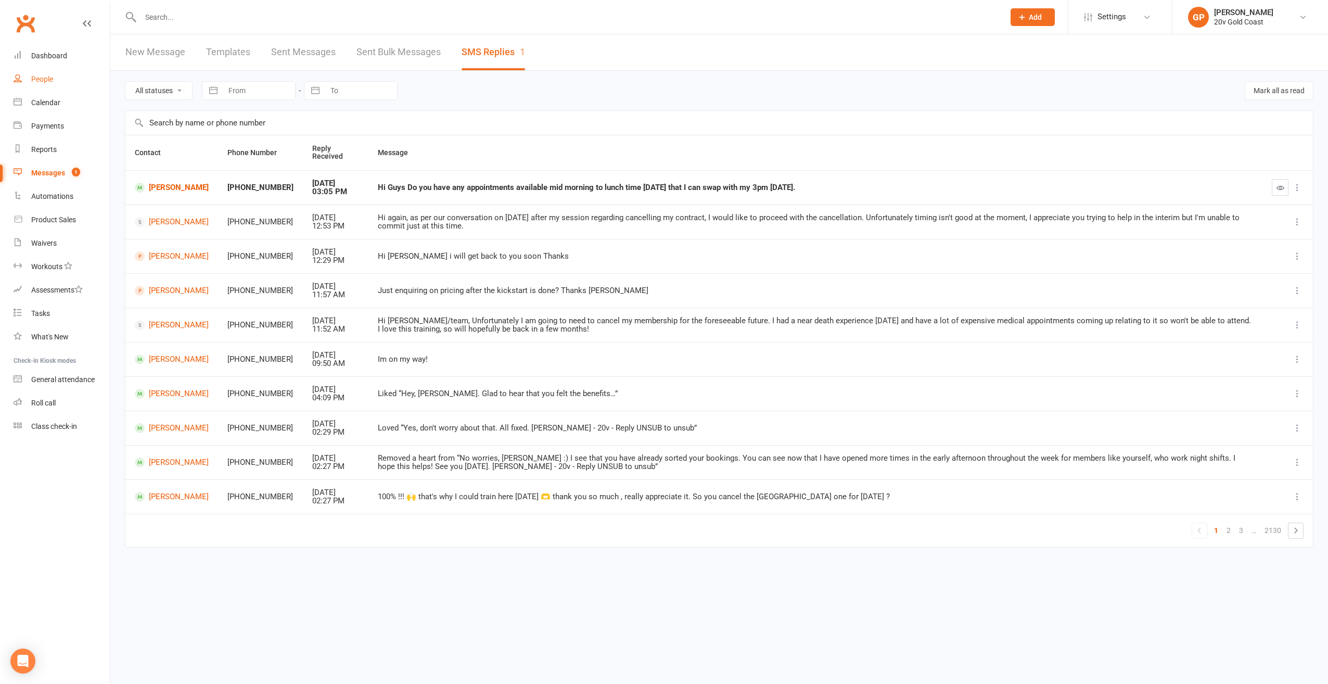
click at [51, 80] on div "People" at bounding box center [42, 79] width 22 height 8
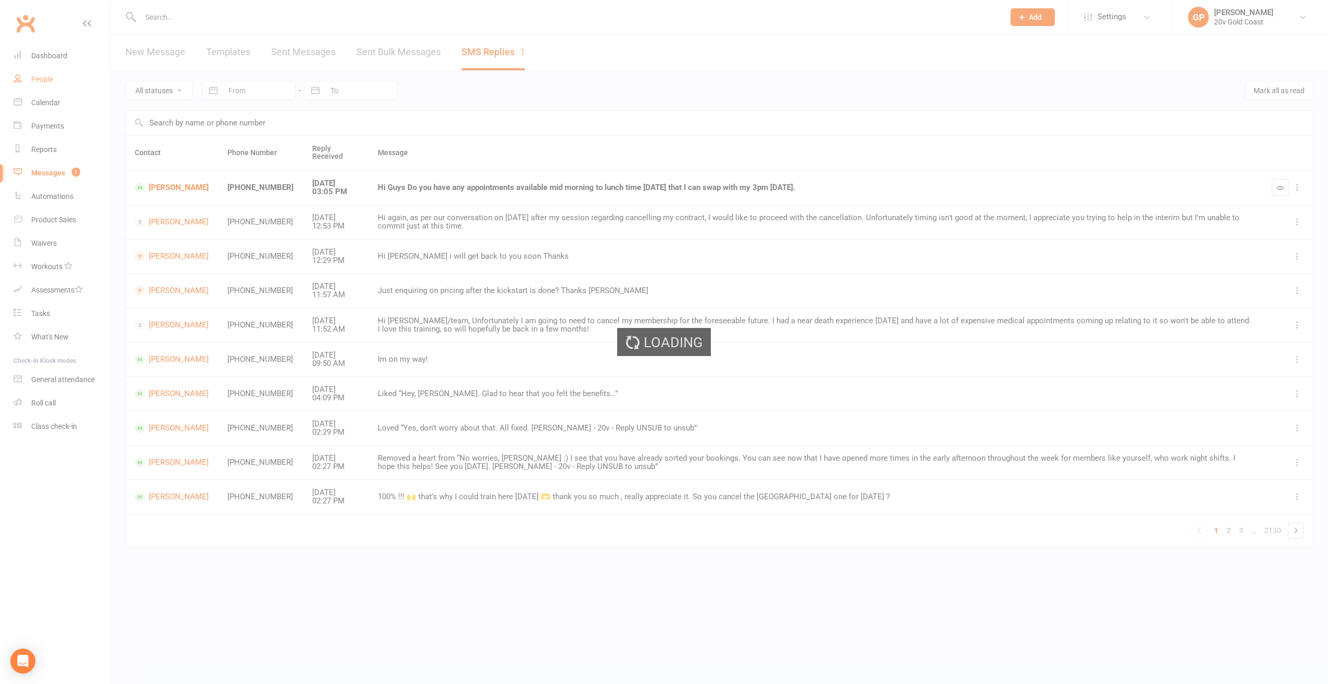
select select "100"
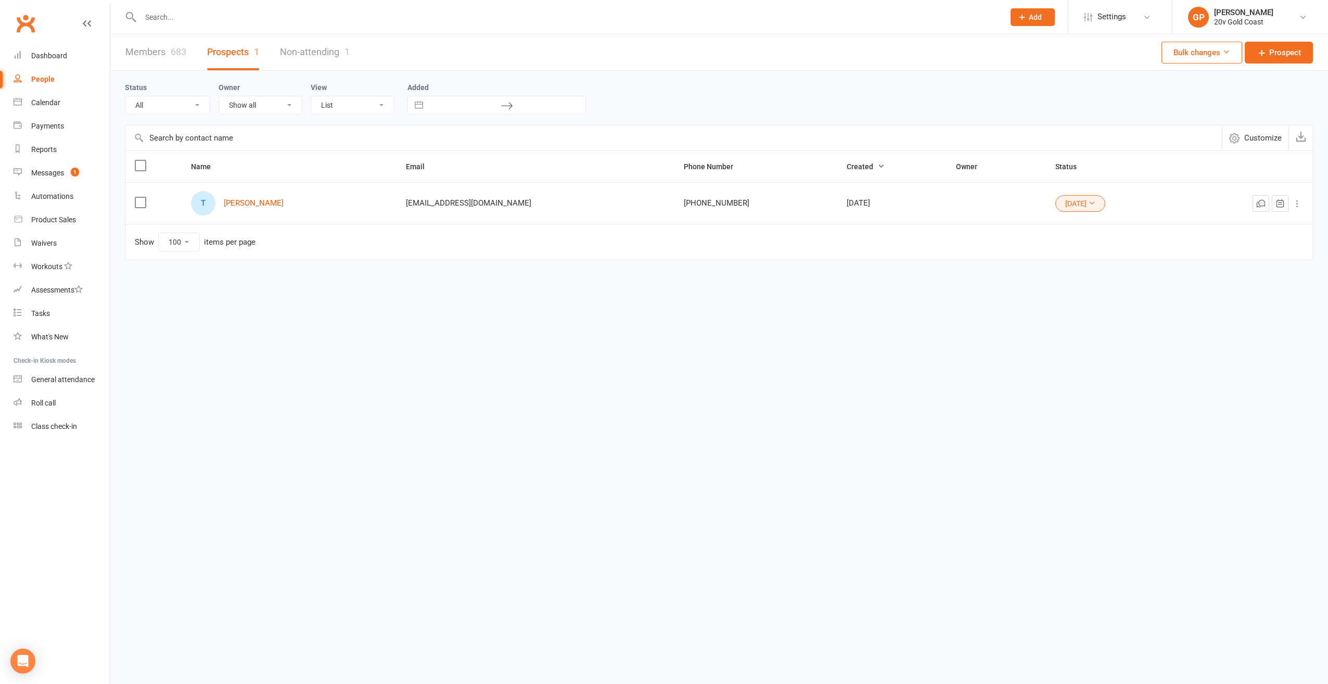
click at [193, 104] on select "All (No status set) (Invalid status) Parachute Referrals In Communication Call …" at bounding box center [167, 105] width 84 height 18
select select "In Communication"
click at [125, 96] on select "All (No status set) (Invalid status) Parachute Referrals In Communication Call …" at bounding box center [167, 105] width 84 height 18
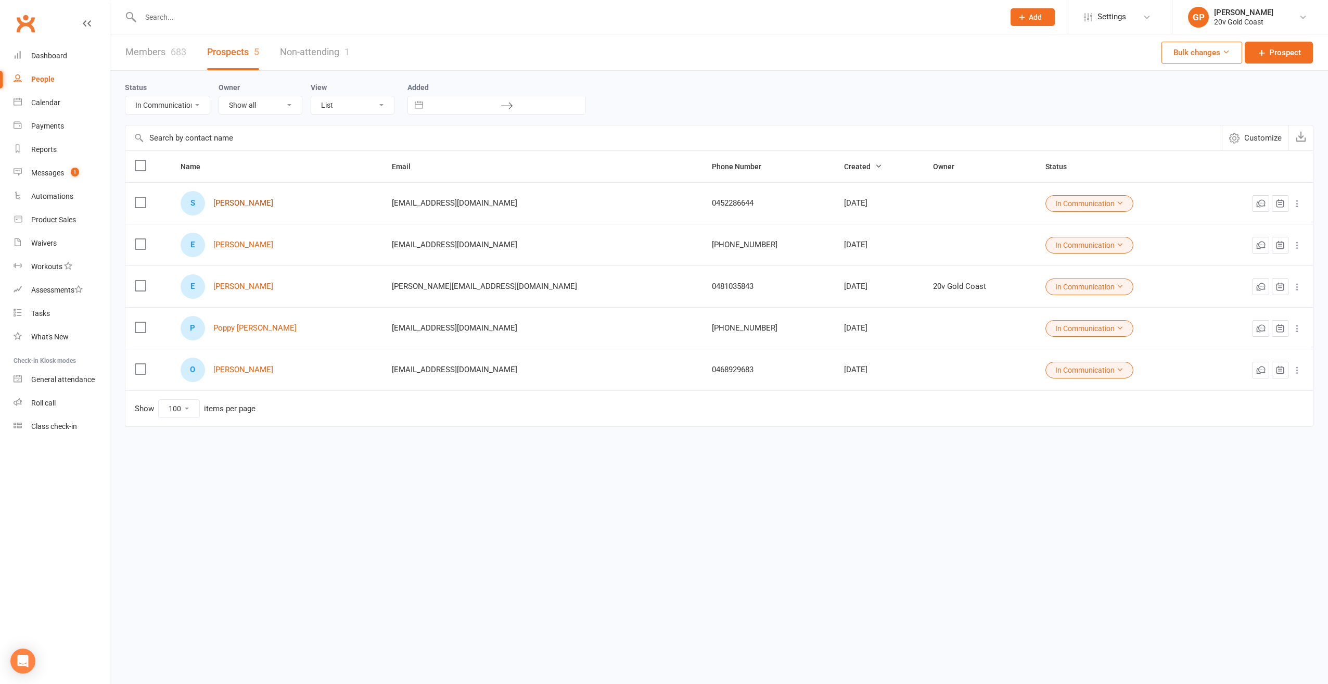
click at [239, 202] on link "[PERSON_NAME]" at bounding box center [243, 203] width 60 height 9
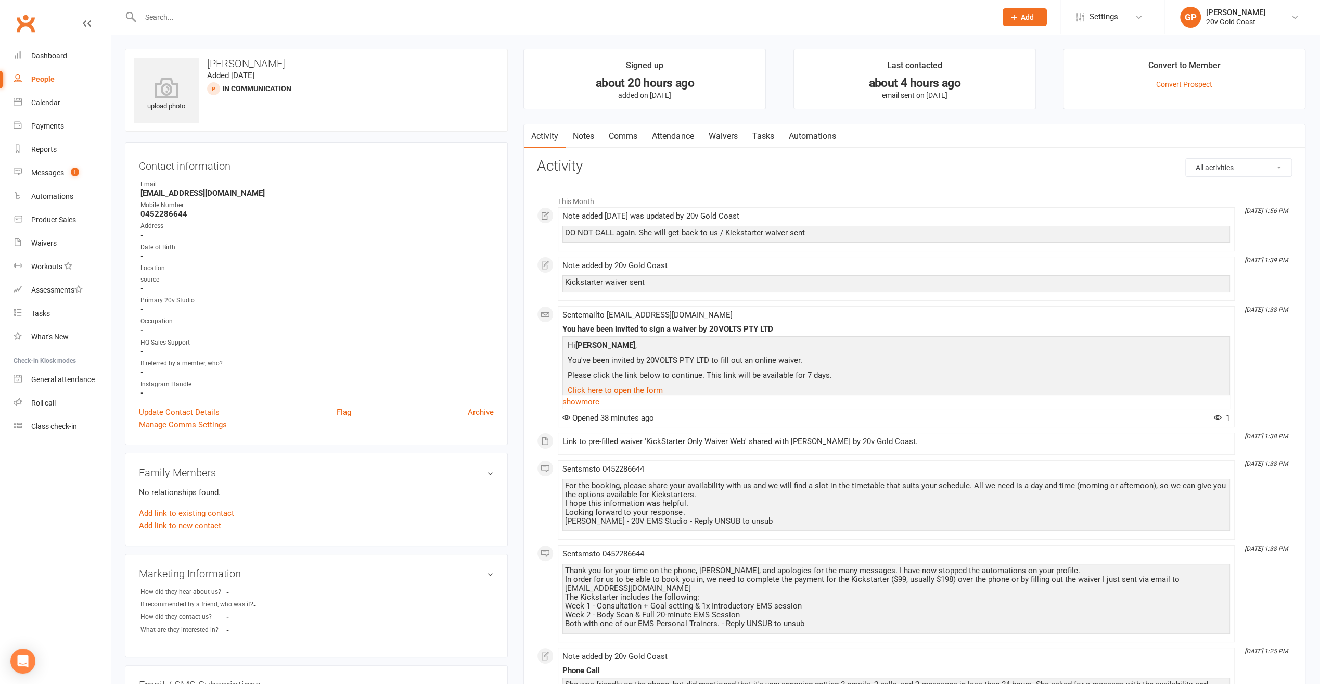
select select "100"
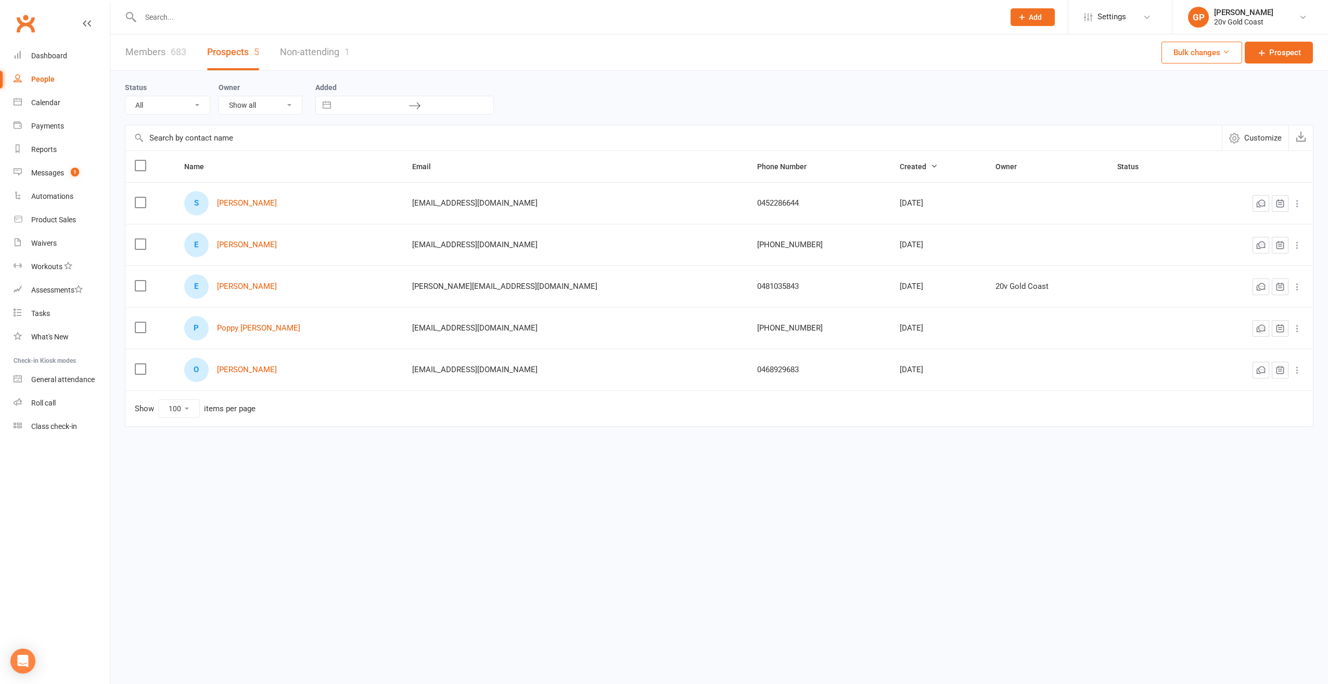
select select "In Communication"
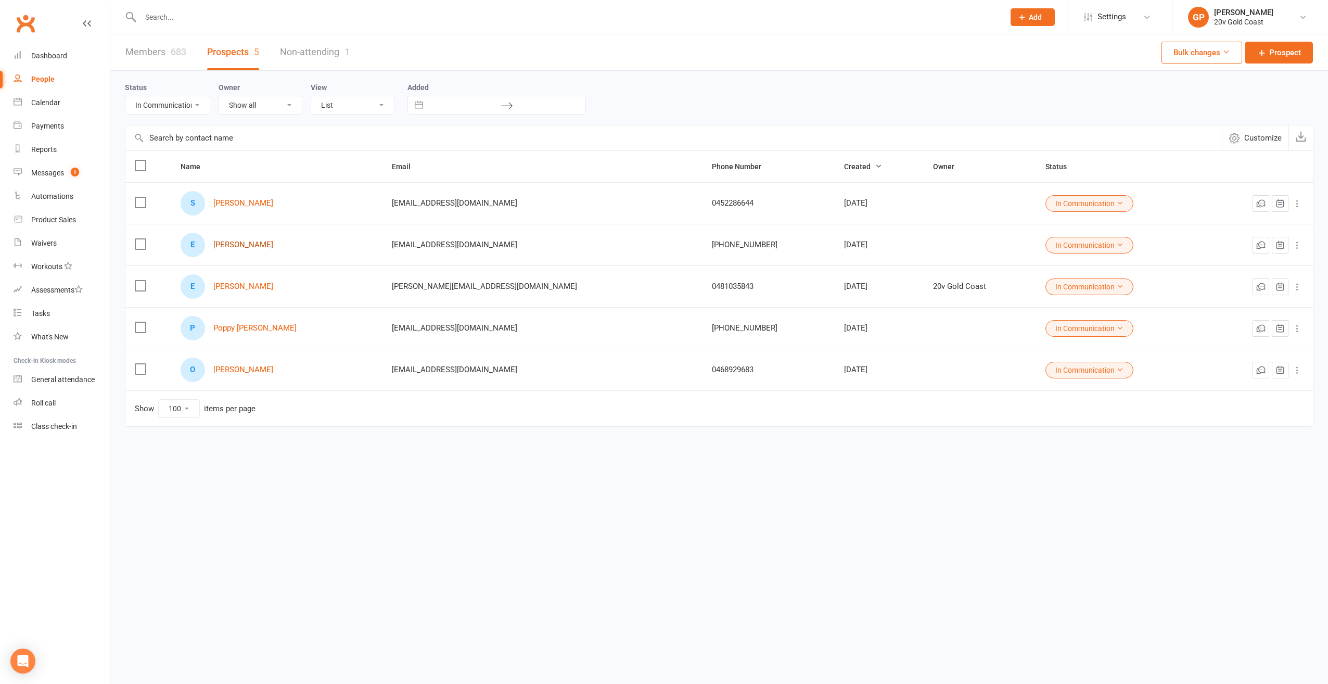
click at [252, 242] on link "[PERSON_NAME]" at bounding box center [243, 244] width 60 height 9
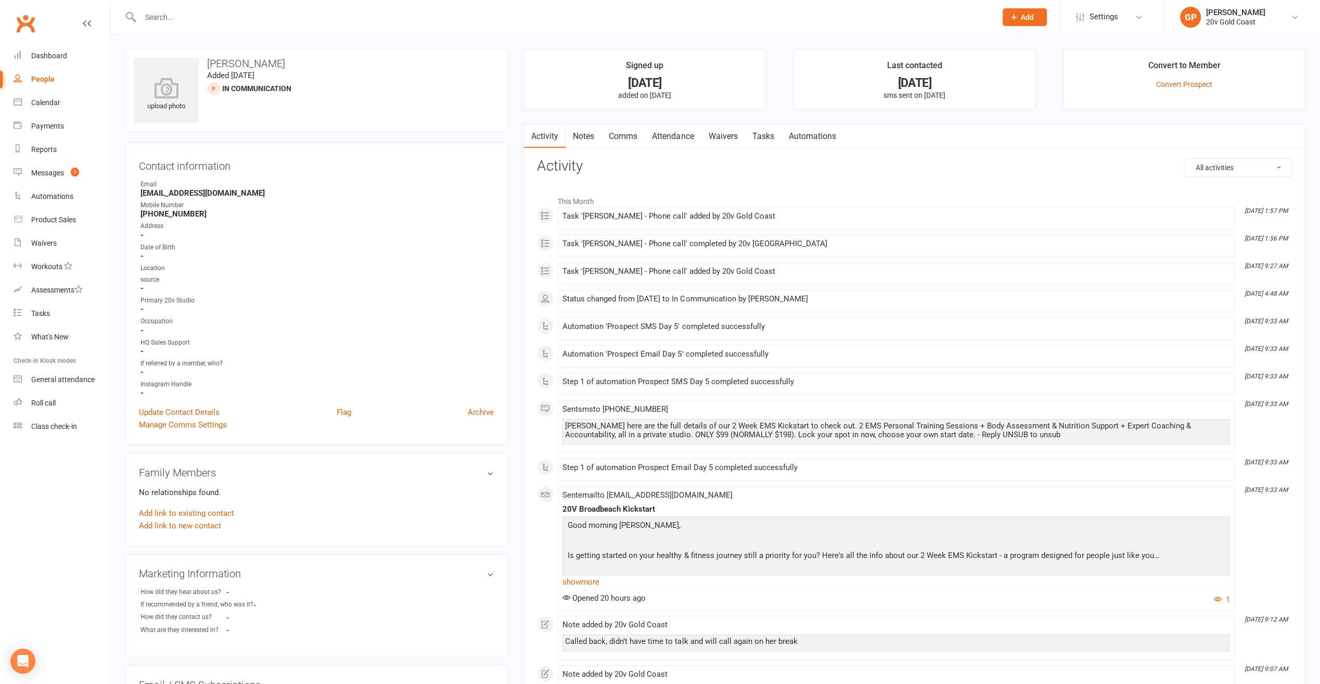
click at [45, 76] on div "People" at bounding box center [42, 79] width 23 height 8
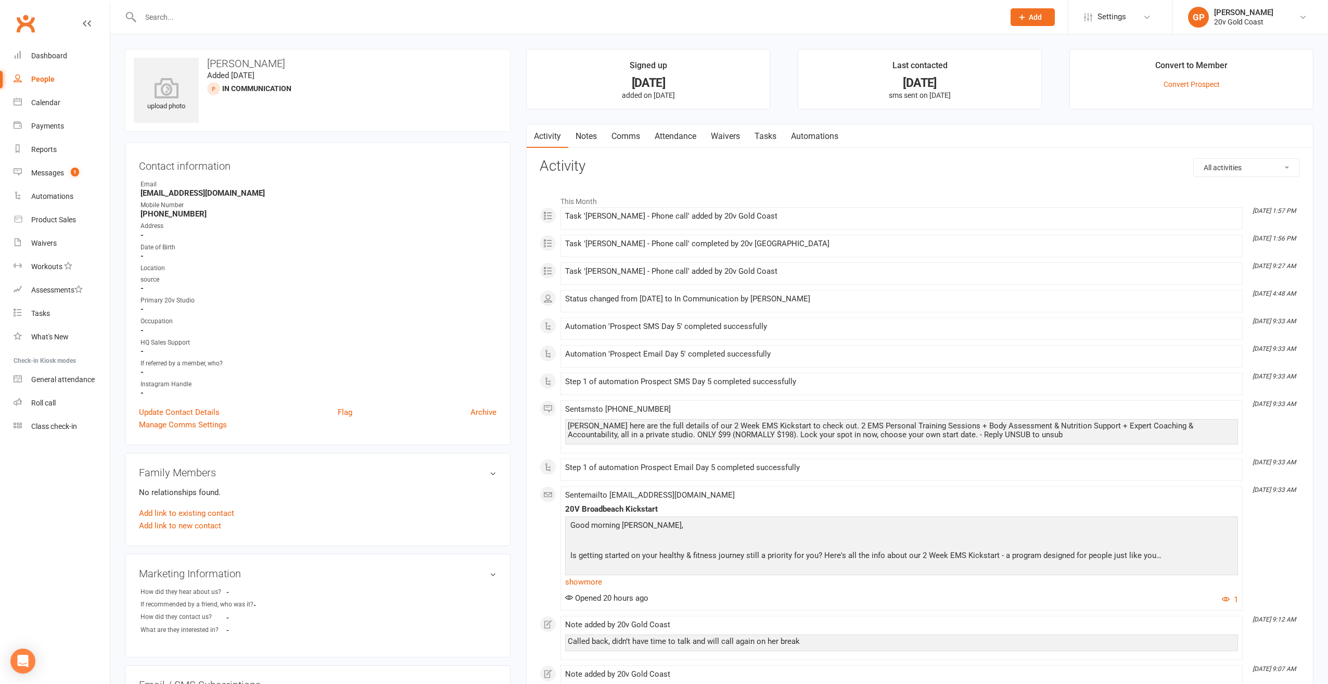
select select "100"
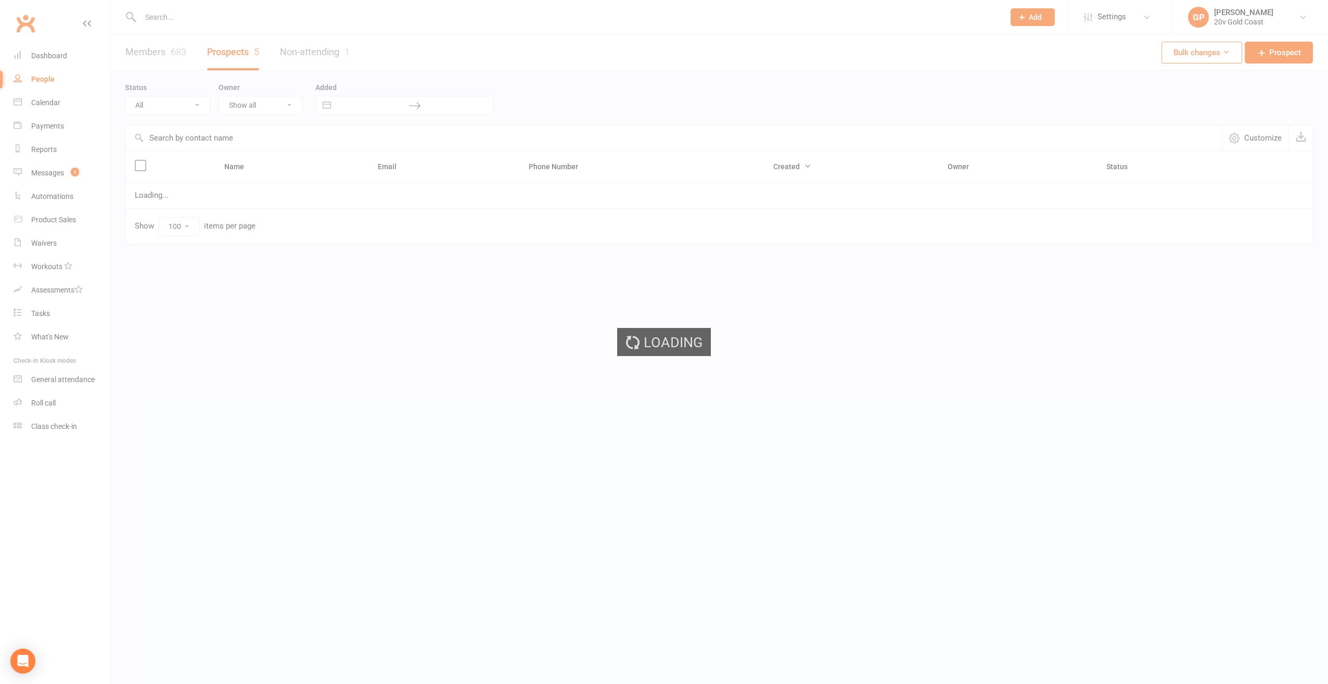
select select "In Communication"
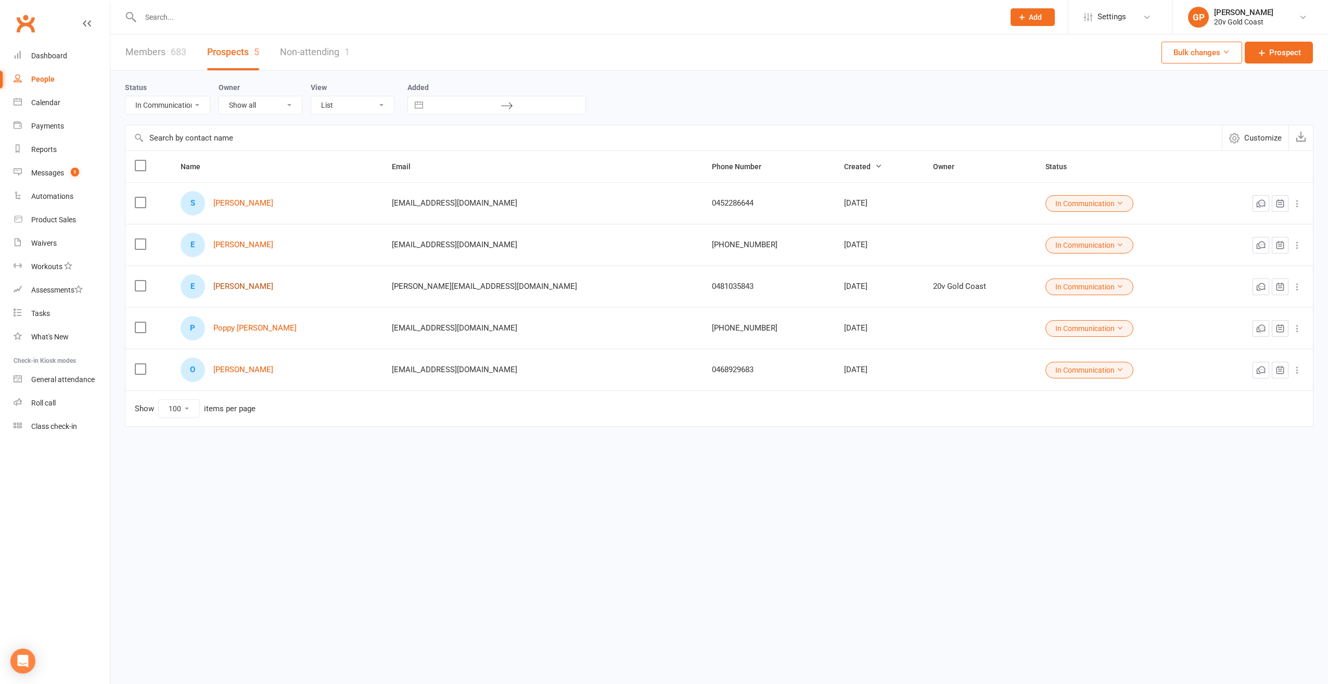
click at [254, 287] on link "[PERSON_NAME]" at bounding box center [243, 286] width 60 height 9
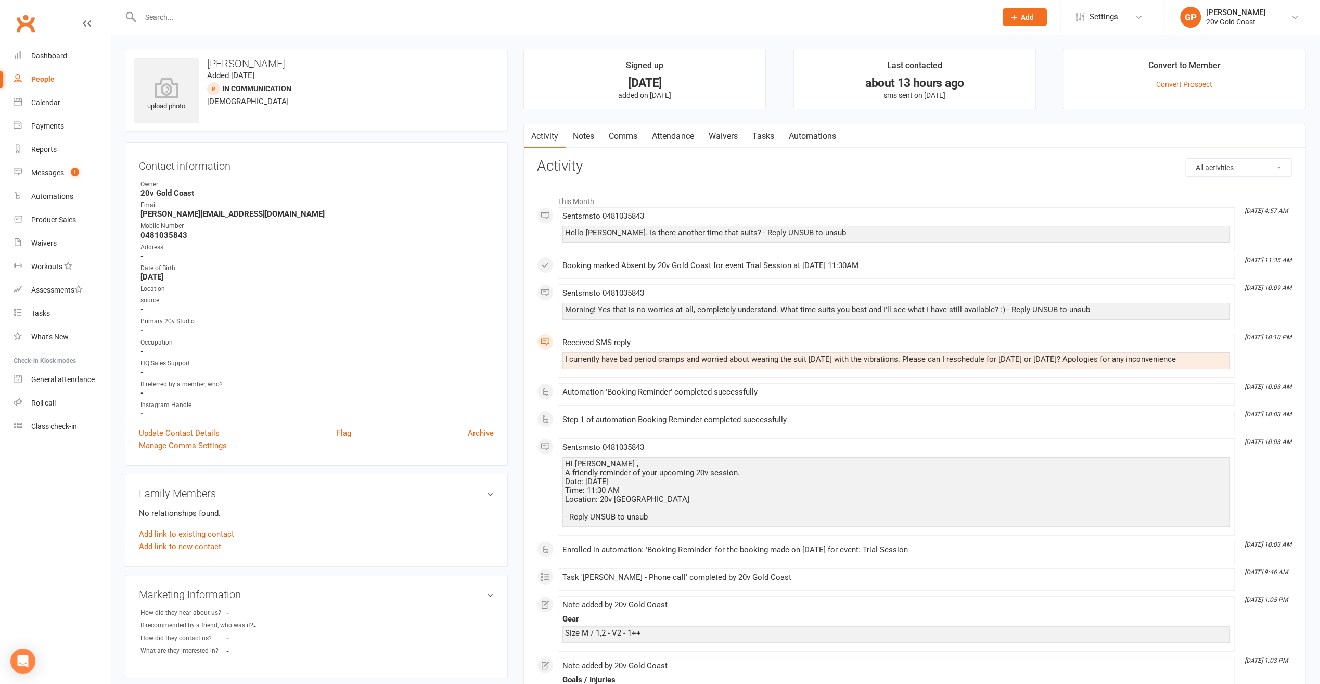
select select "100"
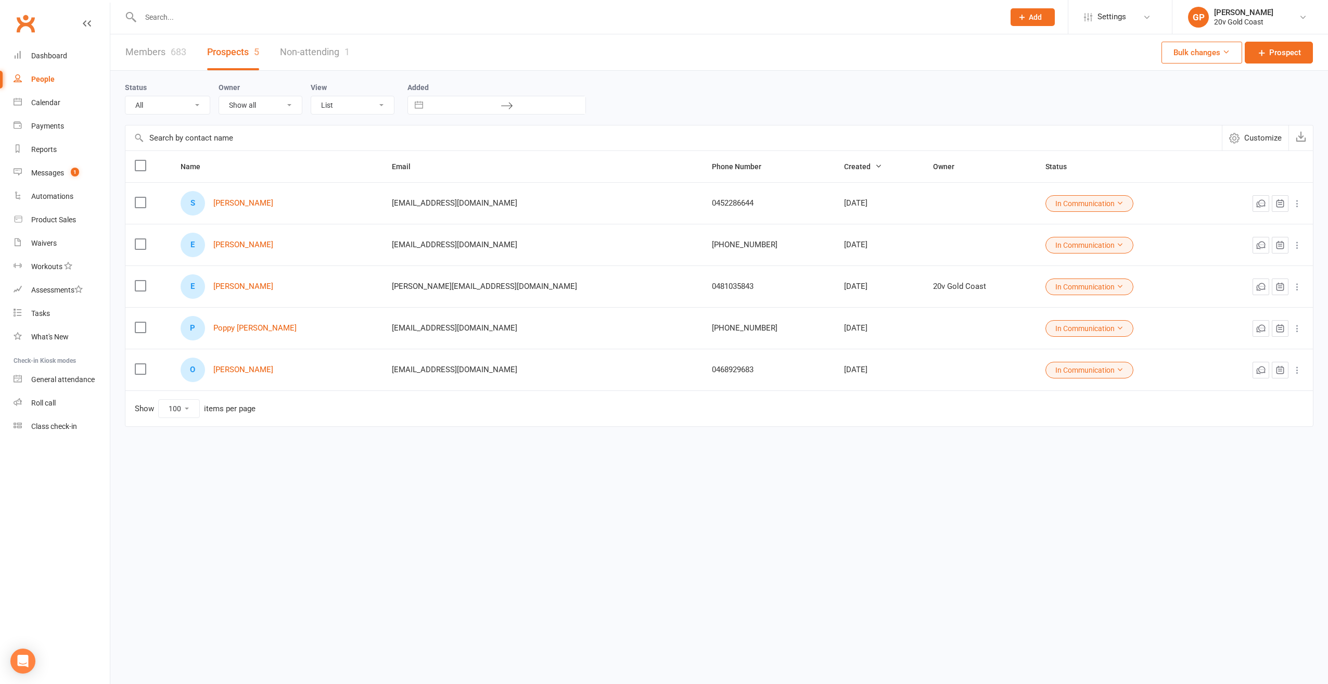
select select "In Communication"
click at [244, 324] on link "Poppy [PERSON_NAME]" at bounding box center [254, 328] width 83 height 9
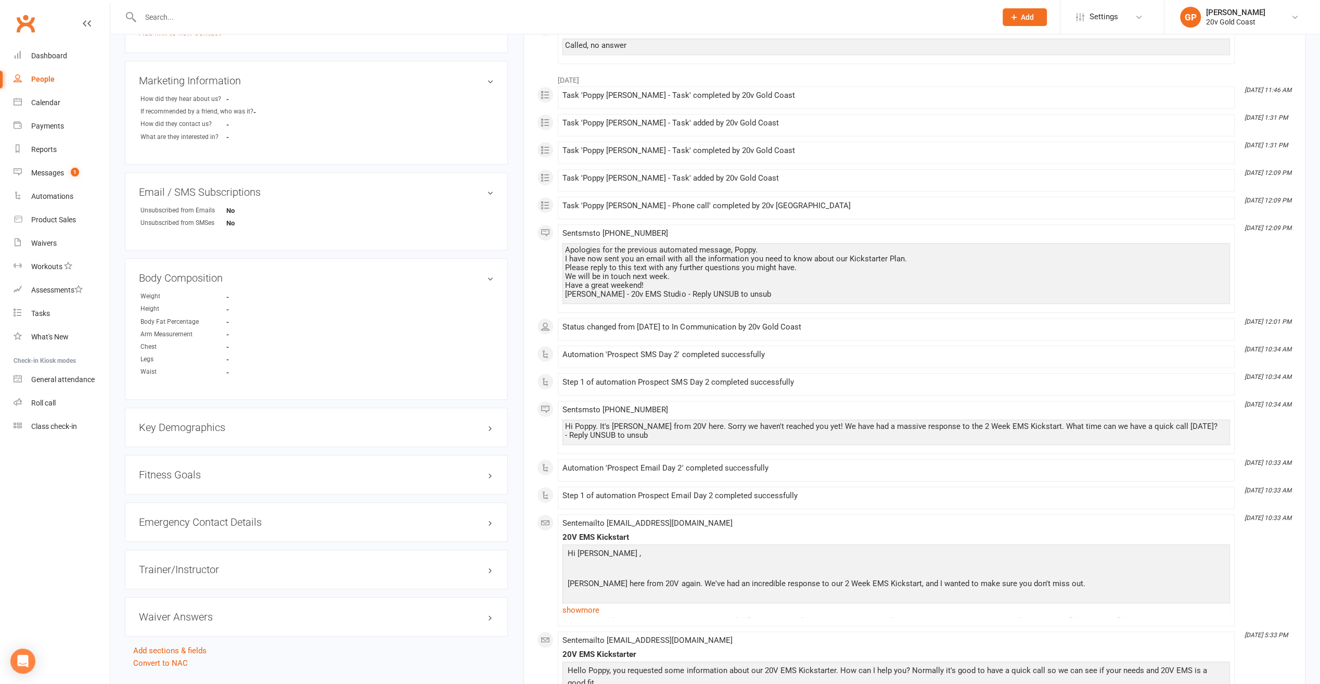
scroll to position [520, 0]
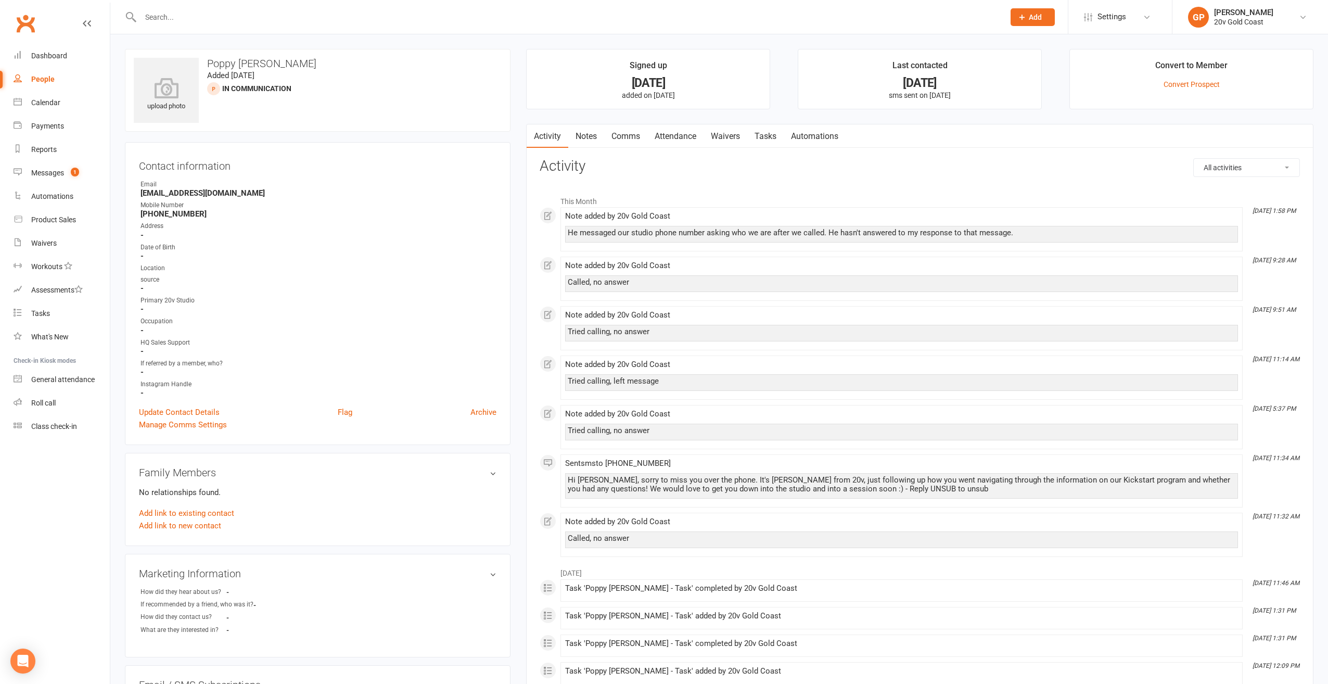
select select "100"
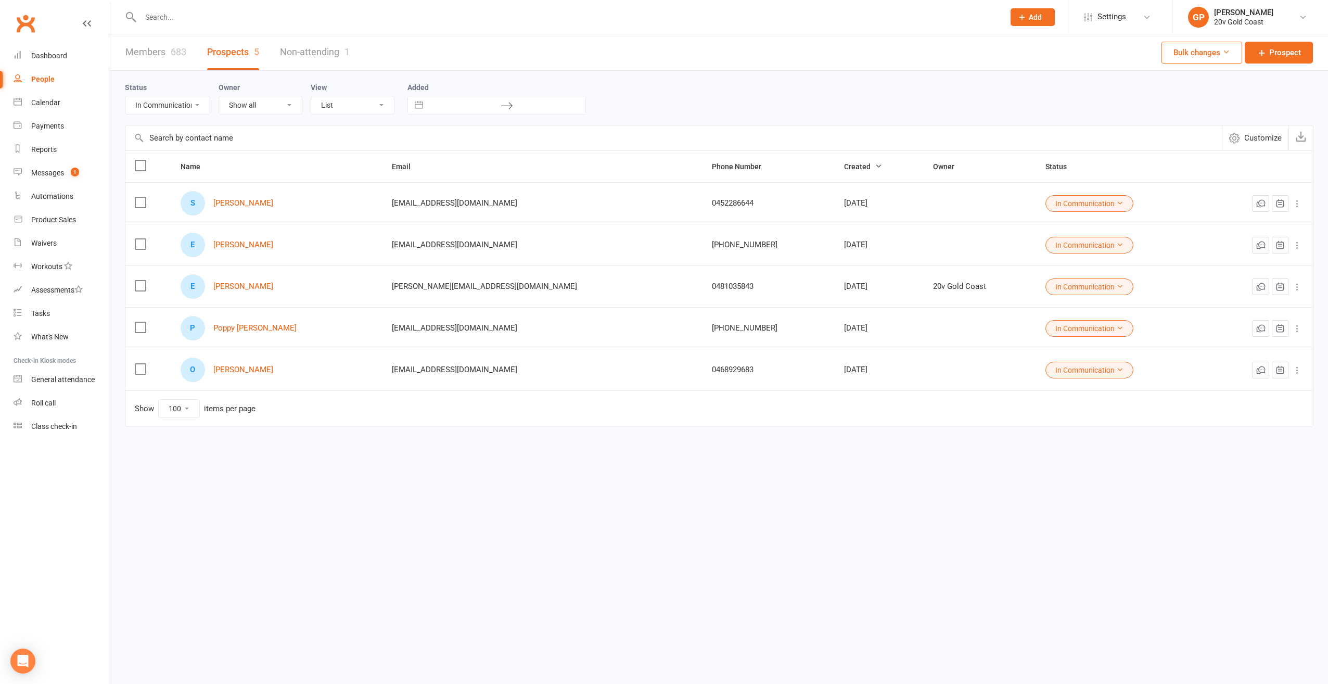
click at [198, 103] on select "All (No status set) (Invalid status) Parachute Referrals In Communication Call …" at bounding box center [167, 105] width 84 height 18
select select "Call Later Task Comms"
click at [125, 96] on select "All (No status set) (Invalid status) Parachute Referrals In Communication Call …" at bounding box center [167, 105] width 84 height 18
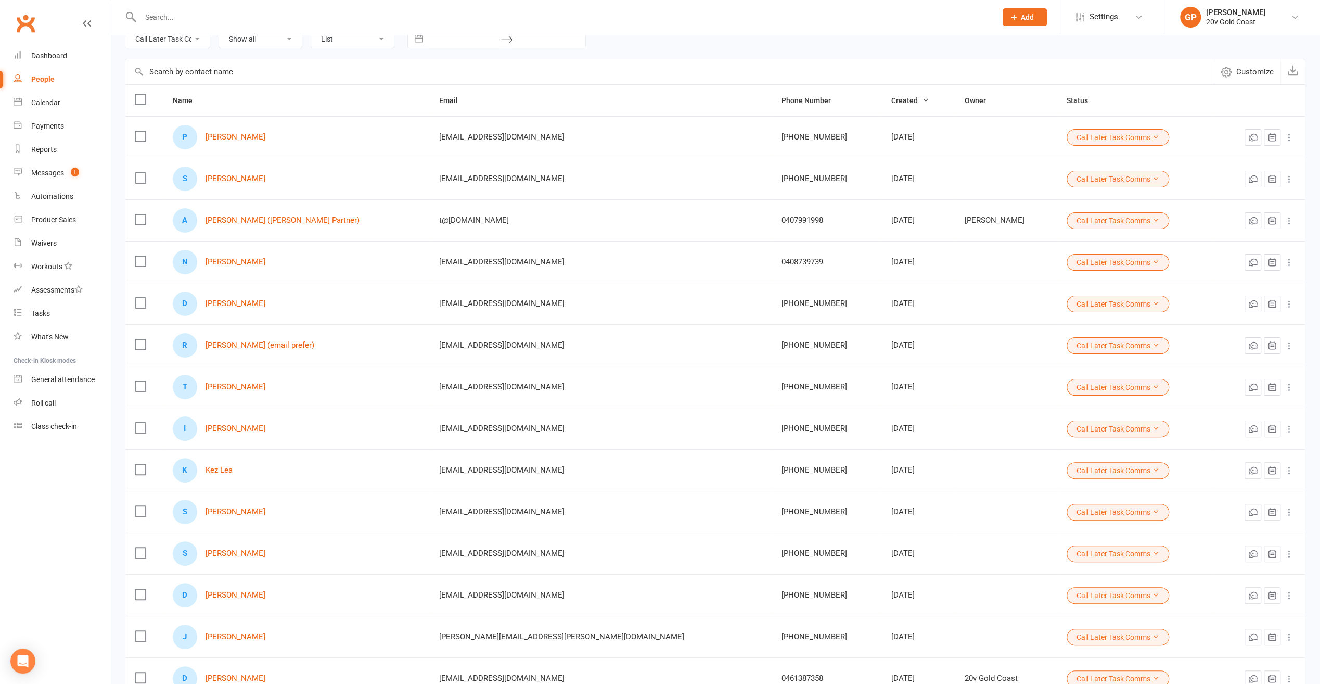
scroll to position [65, 0]
click at [241, 259] on link "[PERSON_NAME]" at bounding box center [236, 263] width 60 height 9
